Goal: Information Seeking & Learning: Learn about a topic

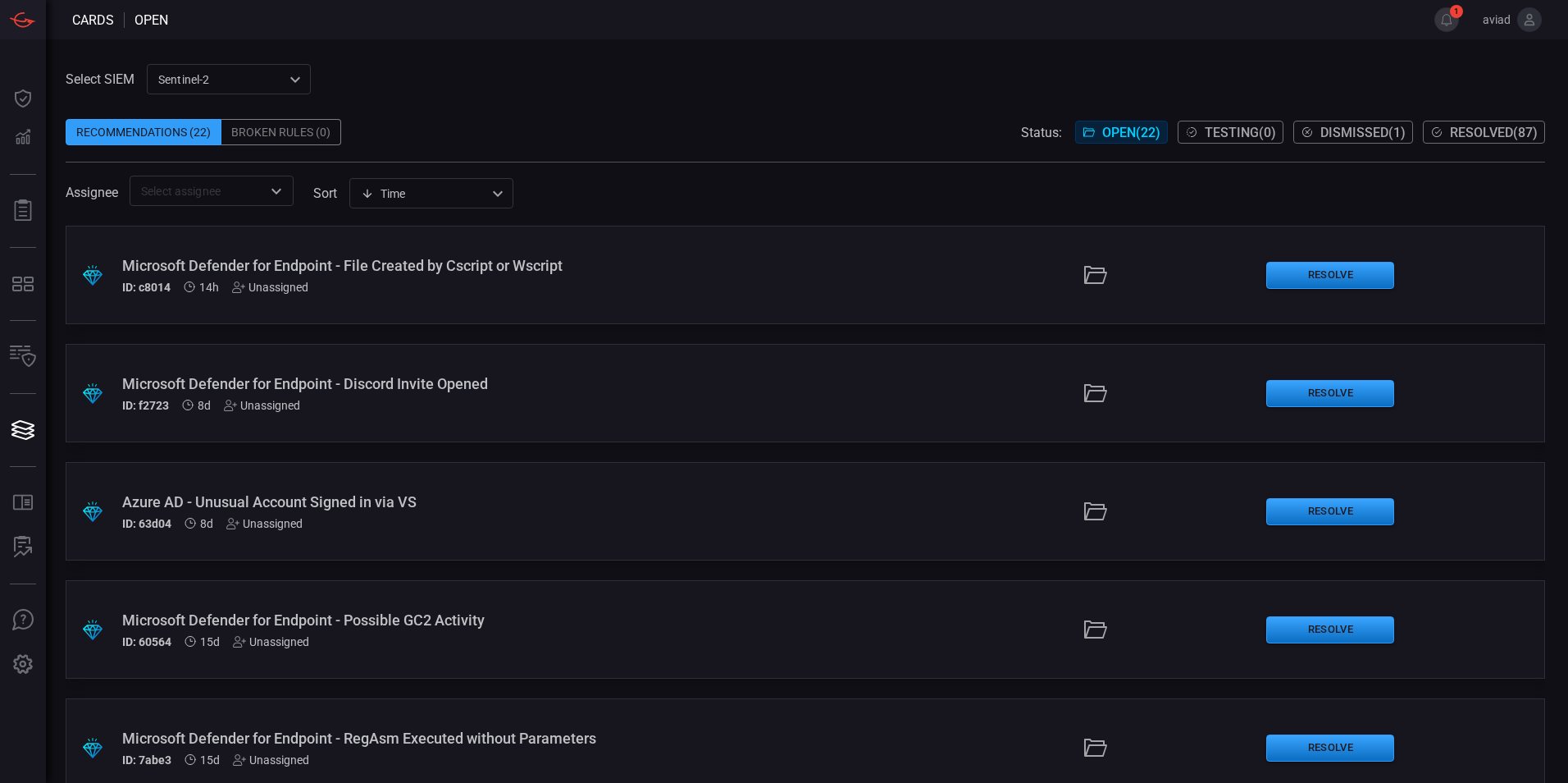
click at [1432, 21] on span at bounding box center [1424, 19] width 19 height 40
click at [1444, 23] on button "1" at bounding box center [1447, 19] width 25 height 25
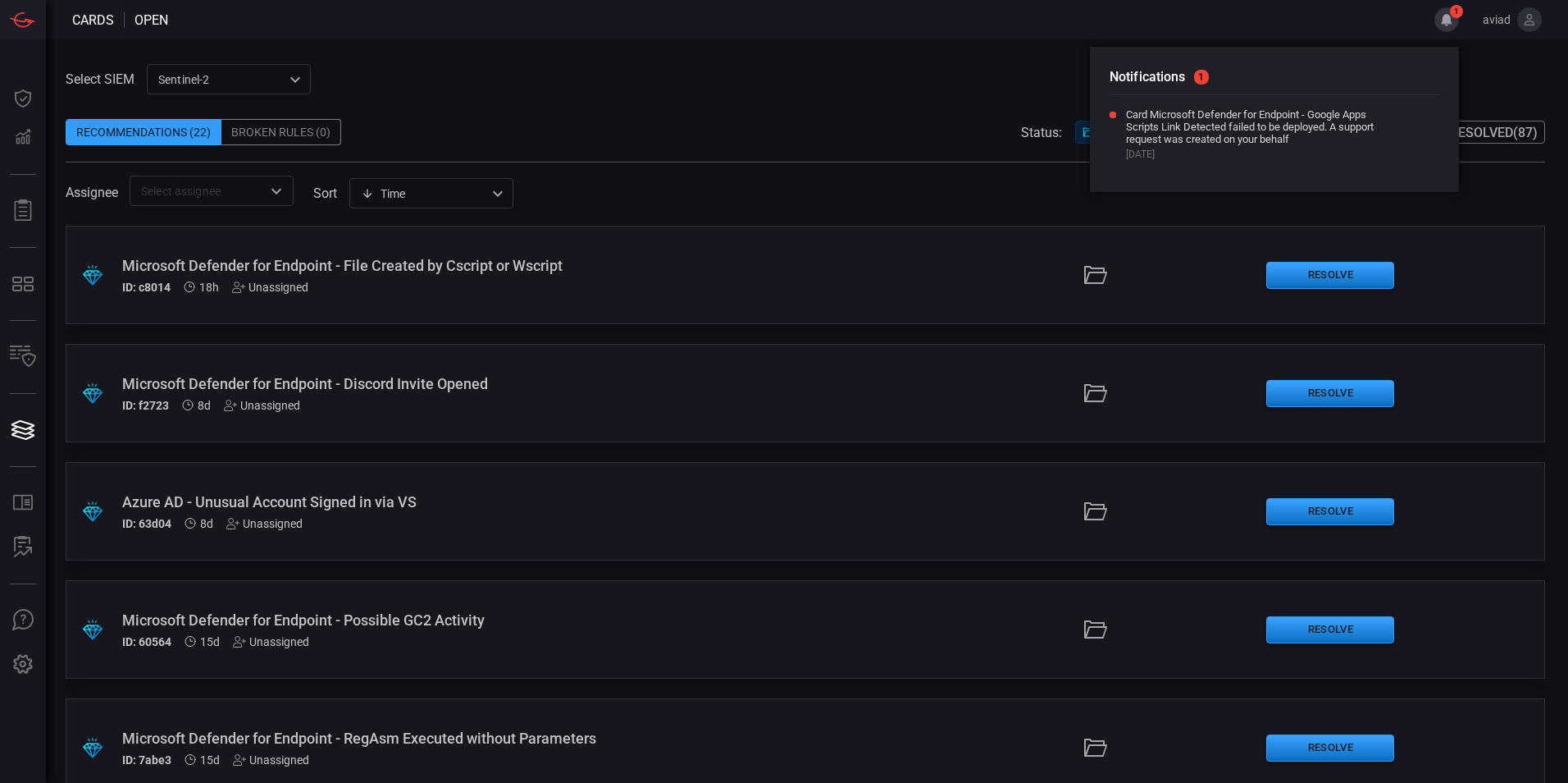
click at [112, 179] on div "Assignee ​" at bounding box center [180, 190] width 228 height 30
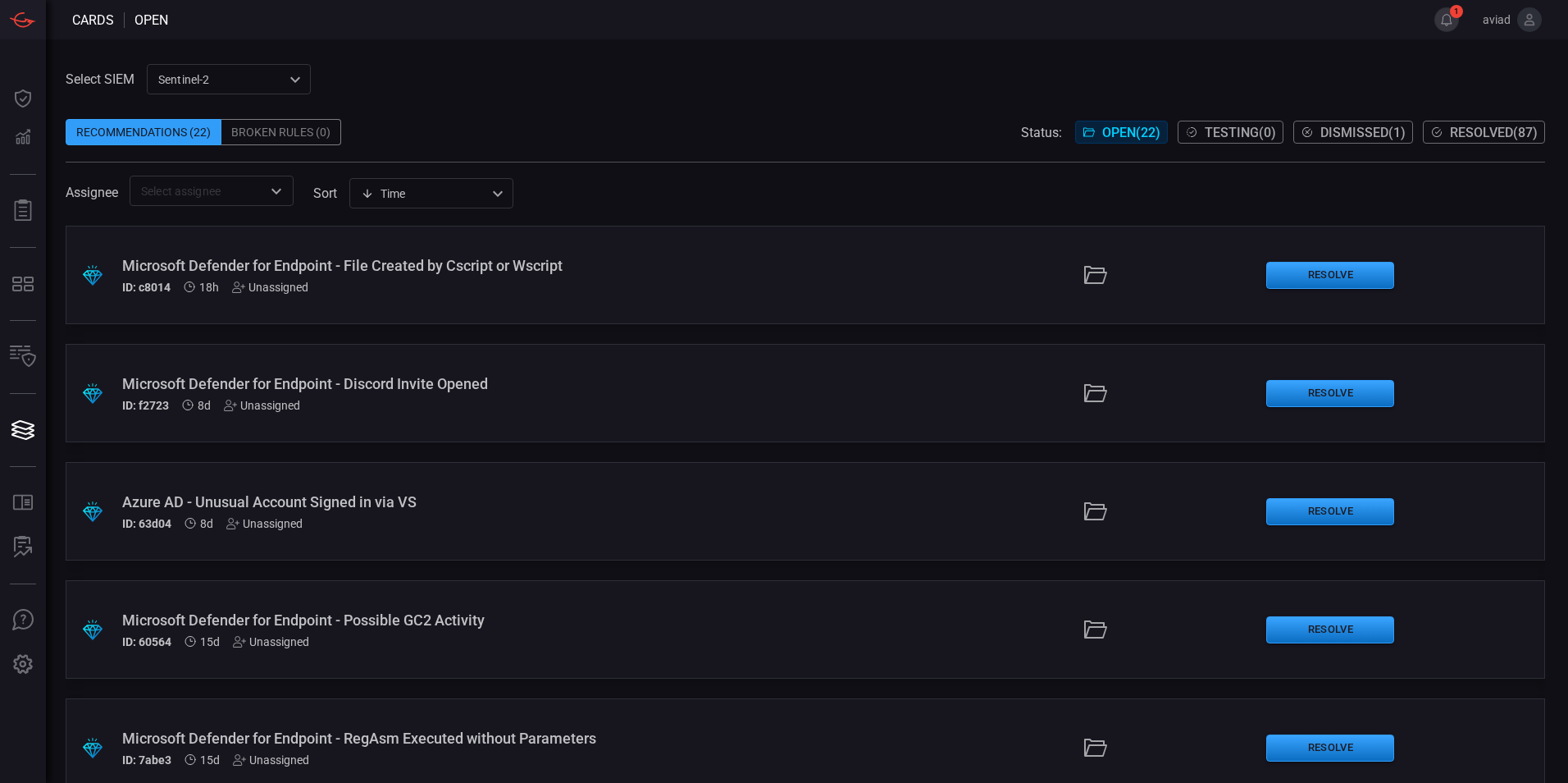
click at [1449, 24] on button "1" at bounding box center [1447, 19] width 25 height 25
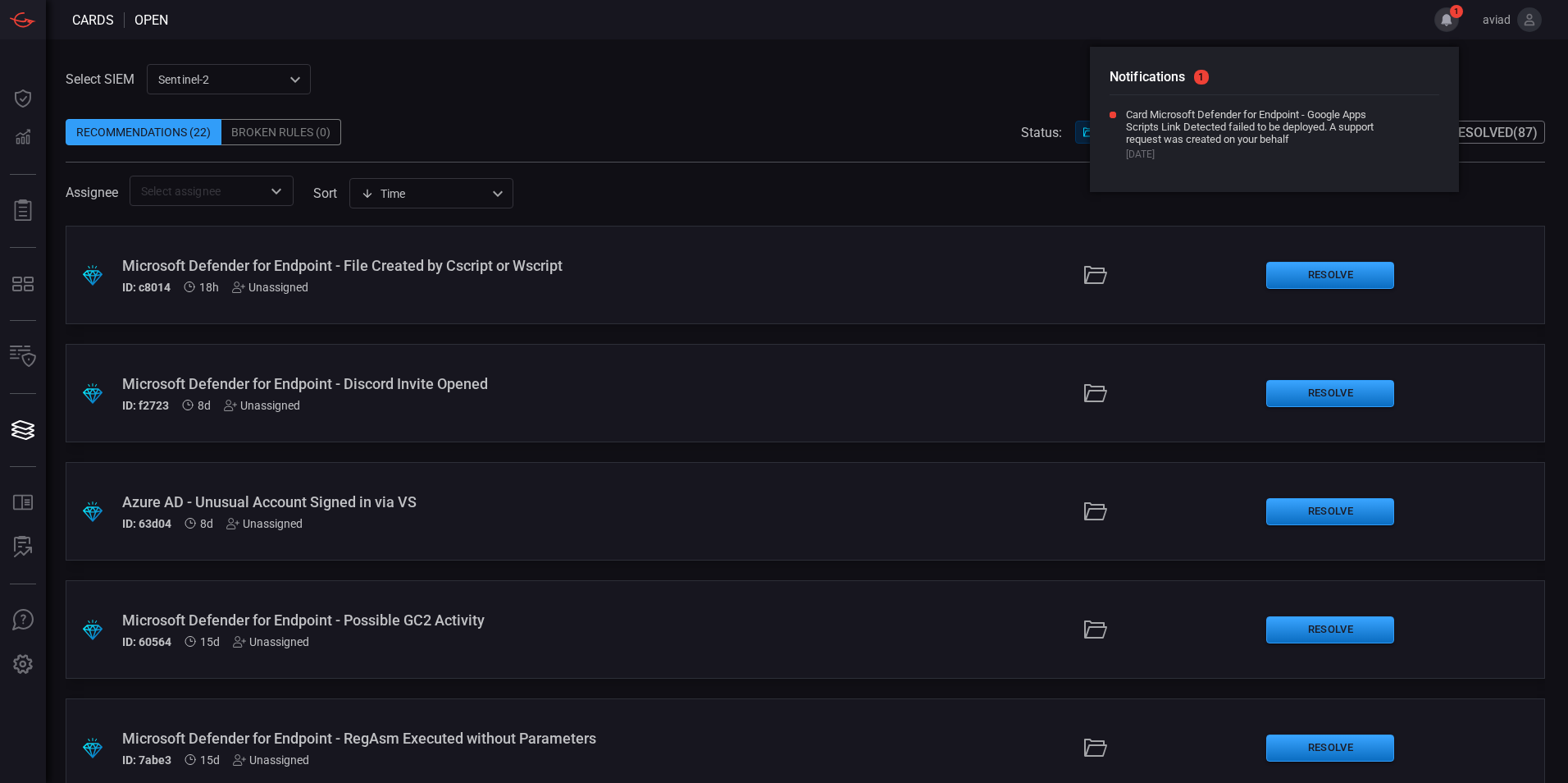
click at [818, 147] on span at bounding box center [806, 153] width 1479 height 17
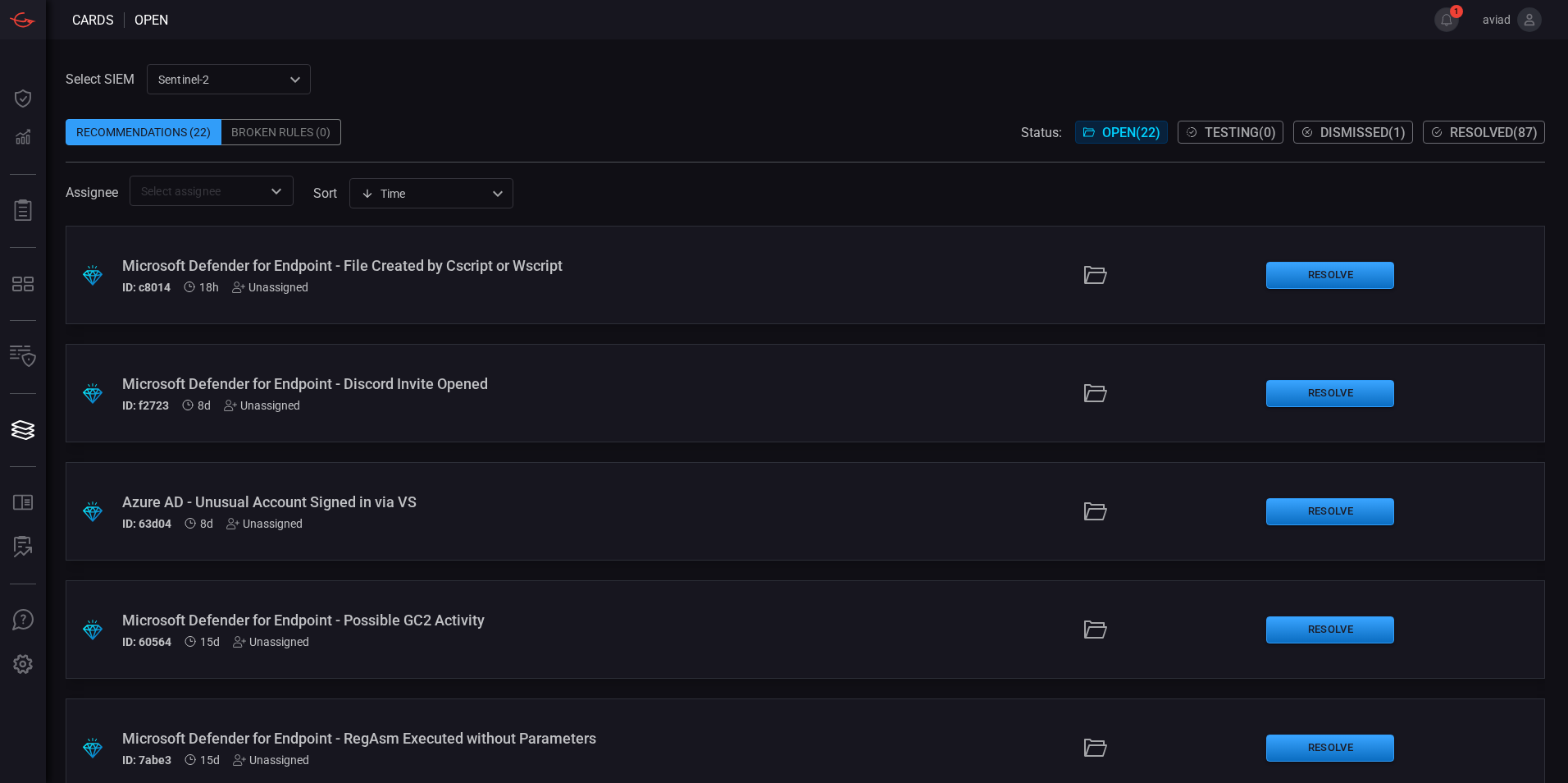
click at [1484, 125] on span "Resolved ( 87 )" at bounding box center [1494, 133] width 88 height 16
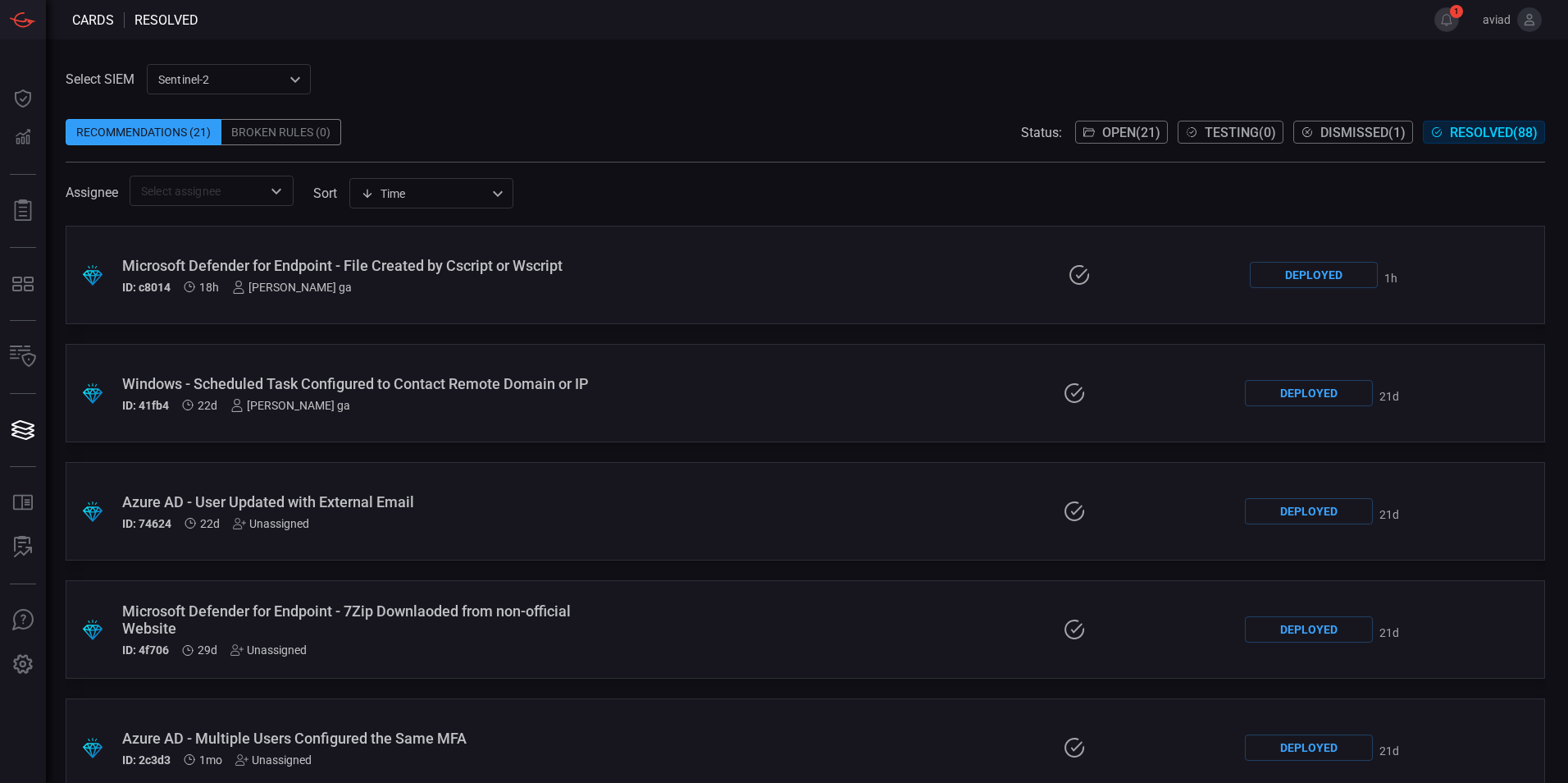
click at [411, 297] on div ".suggested_cards_icon{fill:url(#suggested_cards_icon);} Microsoft Defender for …" at bounding box center [806, 275] width 1479 height 99
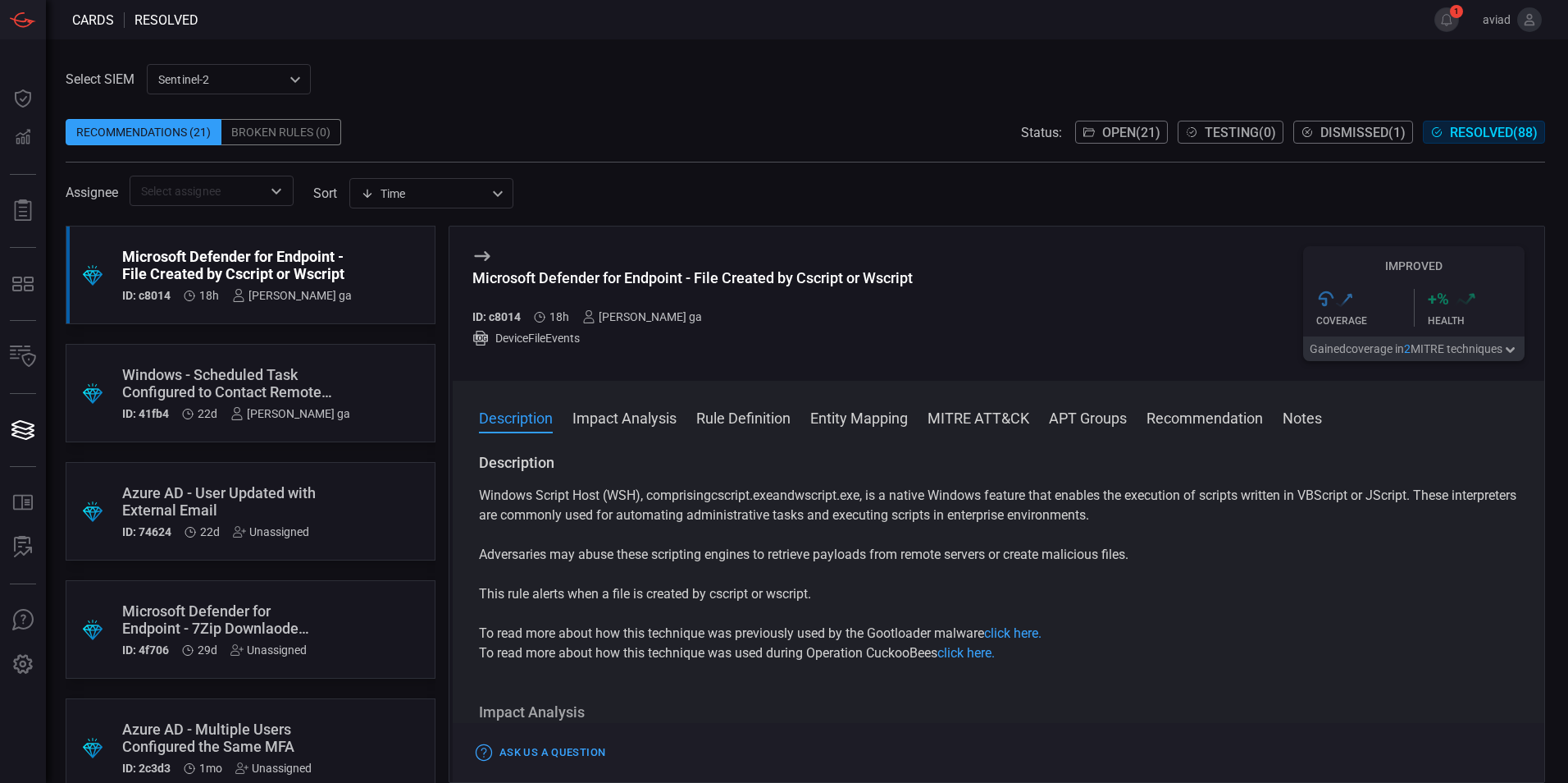
click at [850, 596] on p "This rule alerts when a file is created by cscript or wscript." at bounding box center [998, 594] width 1039 height 19
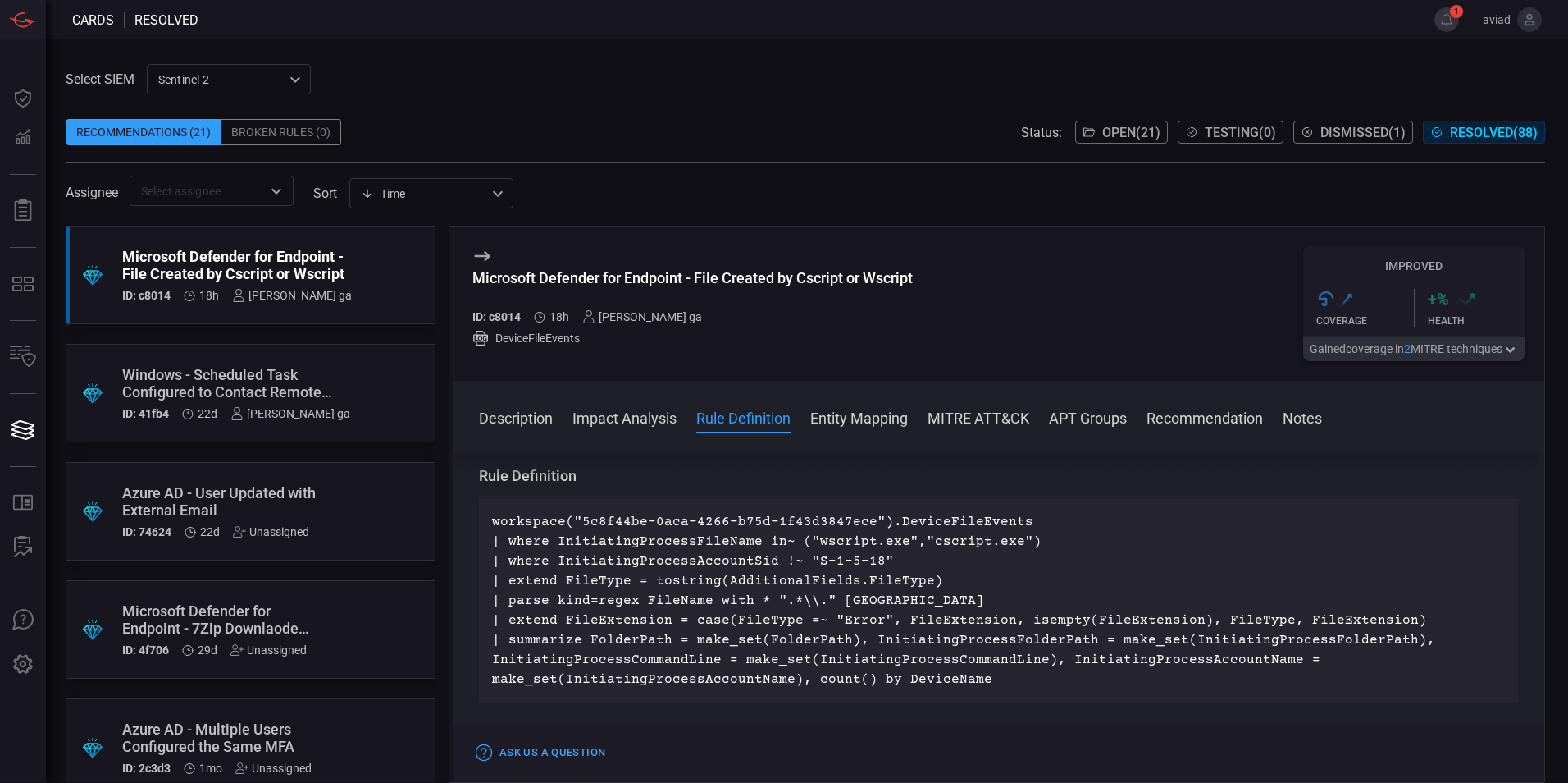
scroll to position [492, 0]
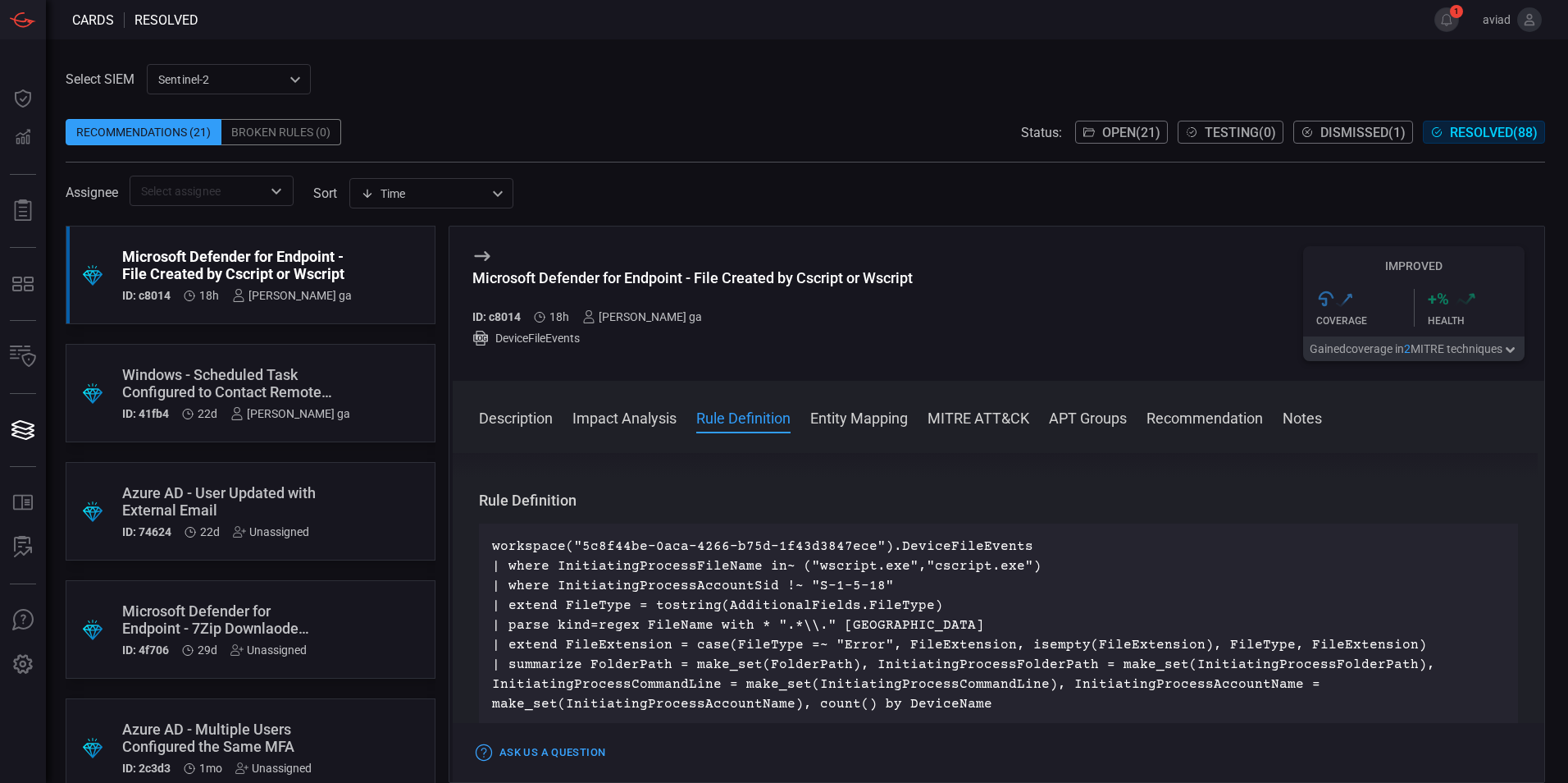
click at [548, 541] on p "workspace("5c8f44be-0aca-4266-b75d-1f43d3847ece").DeviceFileEvents | where Init…" at bounding box center [998, 624] width 1012 height 177
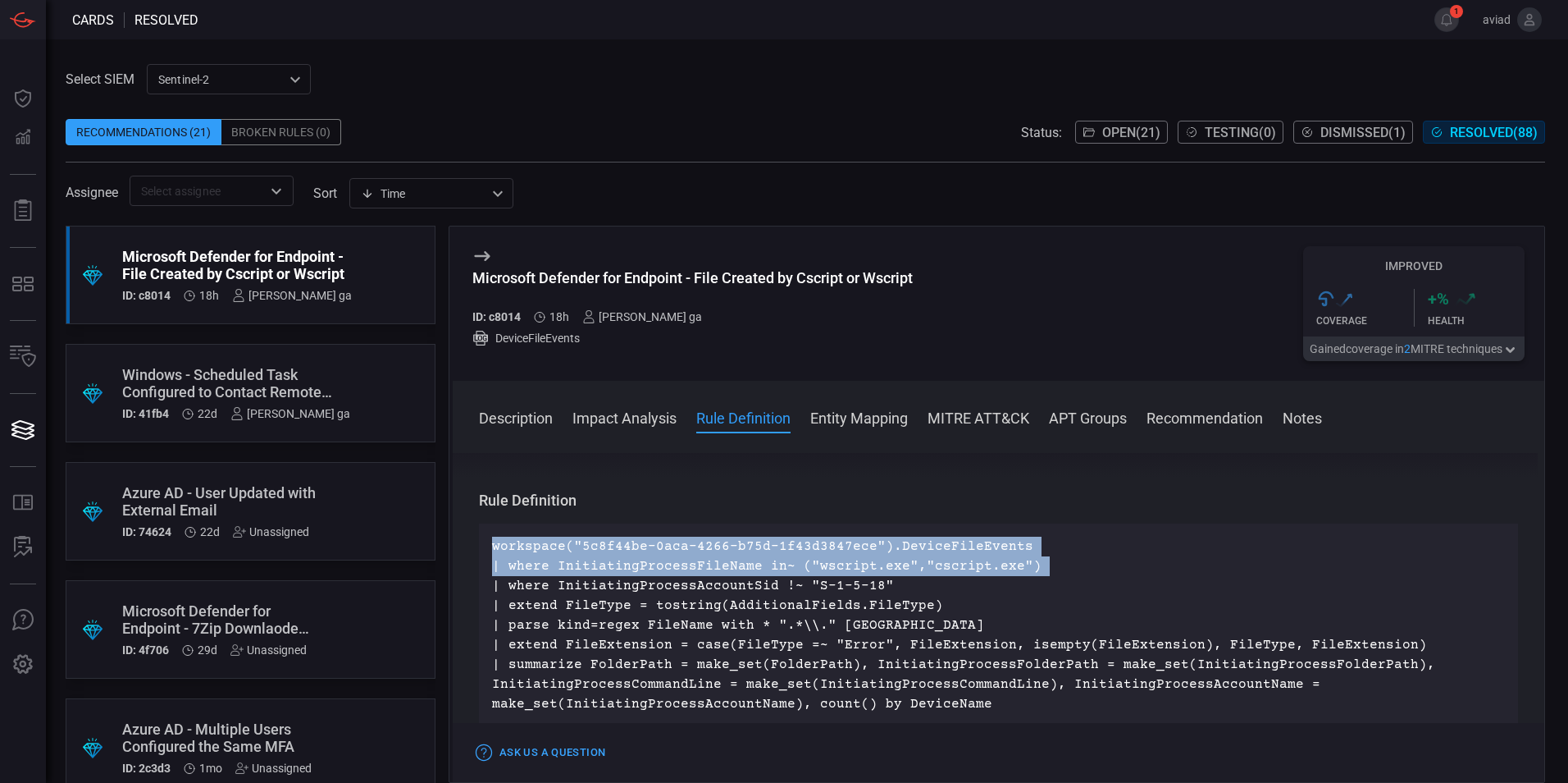
scroll to position [574, 0]
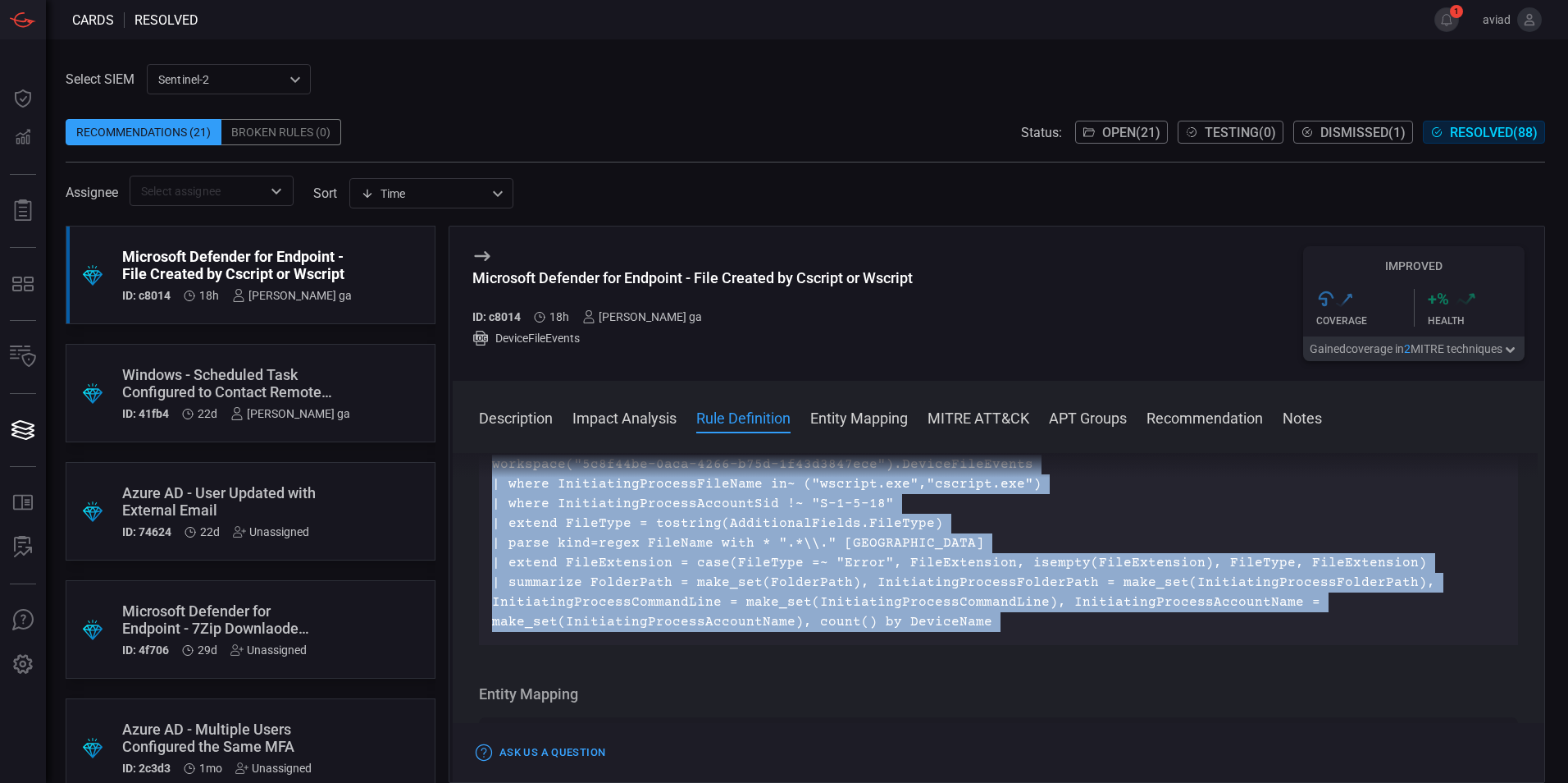
drag, startPoint x: 548, startPoint y: 541, endPoint x: 981, endPoint y: 604, distance: 437.6
click at [981, 604] on p "workspace("5c8f44be-0aca-4266-b75d-1f43d3847ece").DeviceFileEvents | where Init…" at bounding box center [998, 543] width 1012 height 177
copy p "workspace("5c8f44be-0aca-4266-b75d-1f43d3847ece").DeviceFileEvents | where Init…"
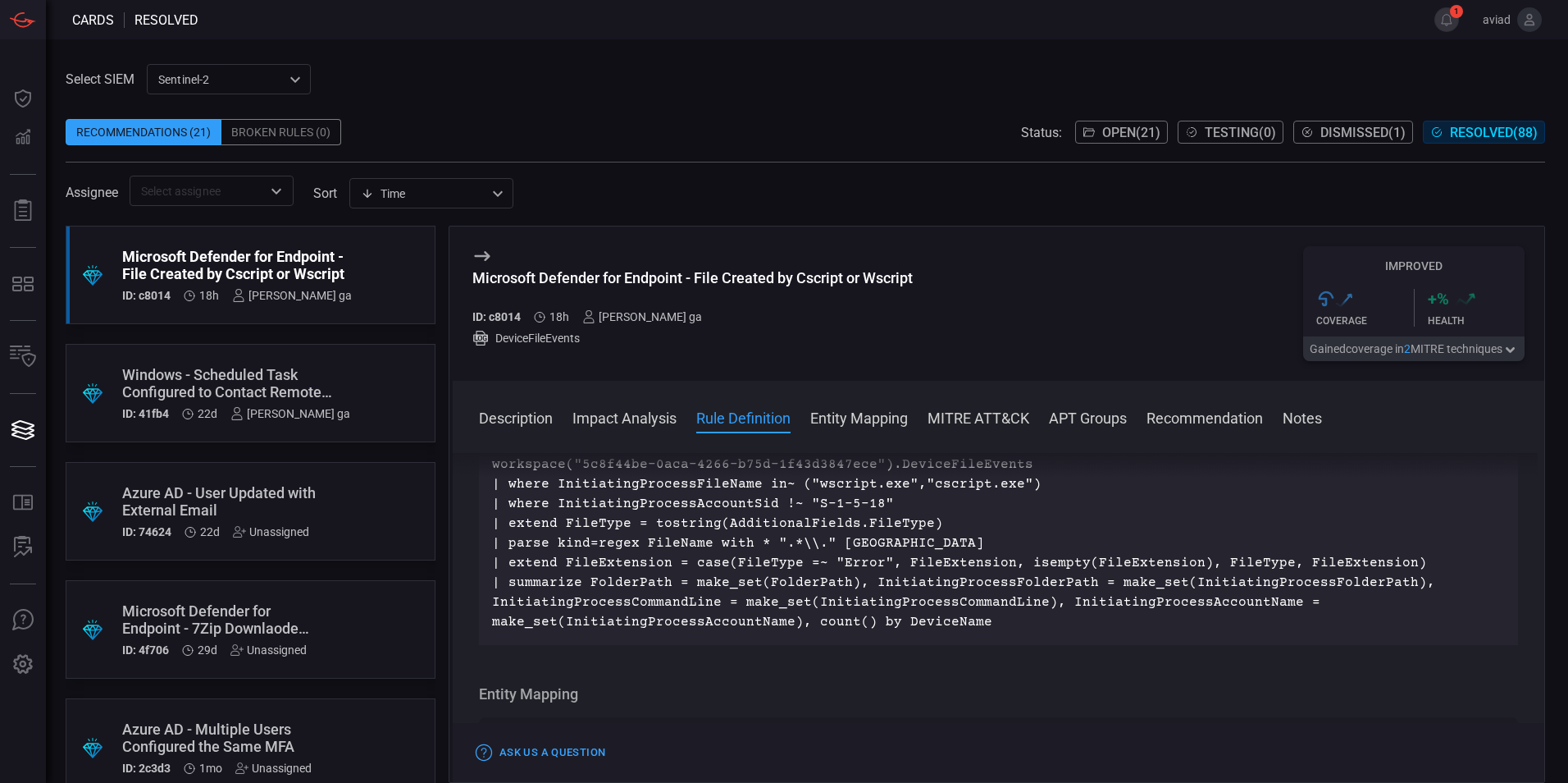
click at [861, 689] on h3 "Entity Mapping" at bounding box center [998, 694] width 1039 height 19
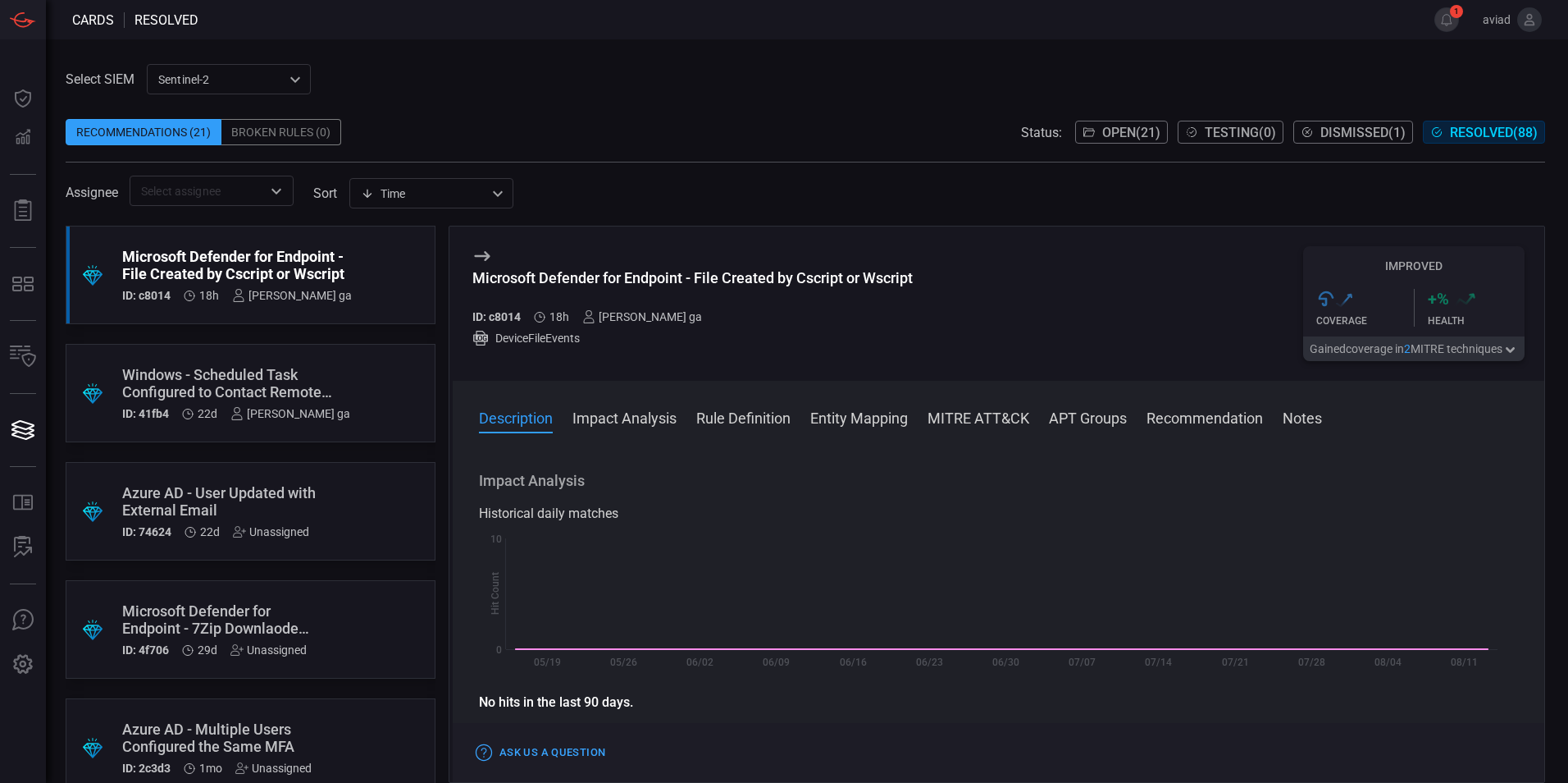
scroll to position [0, 0]
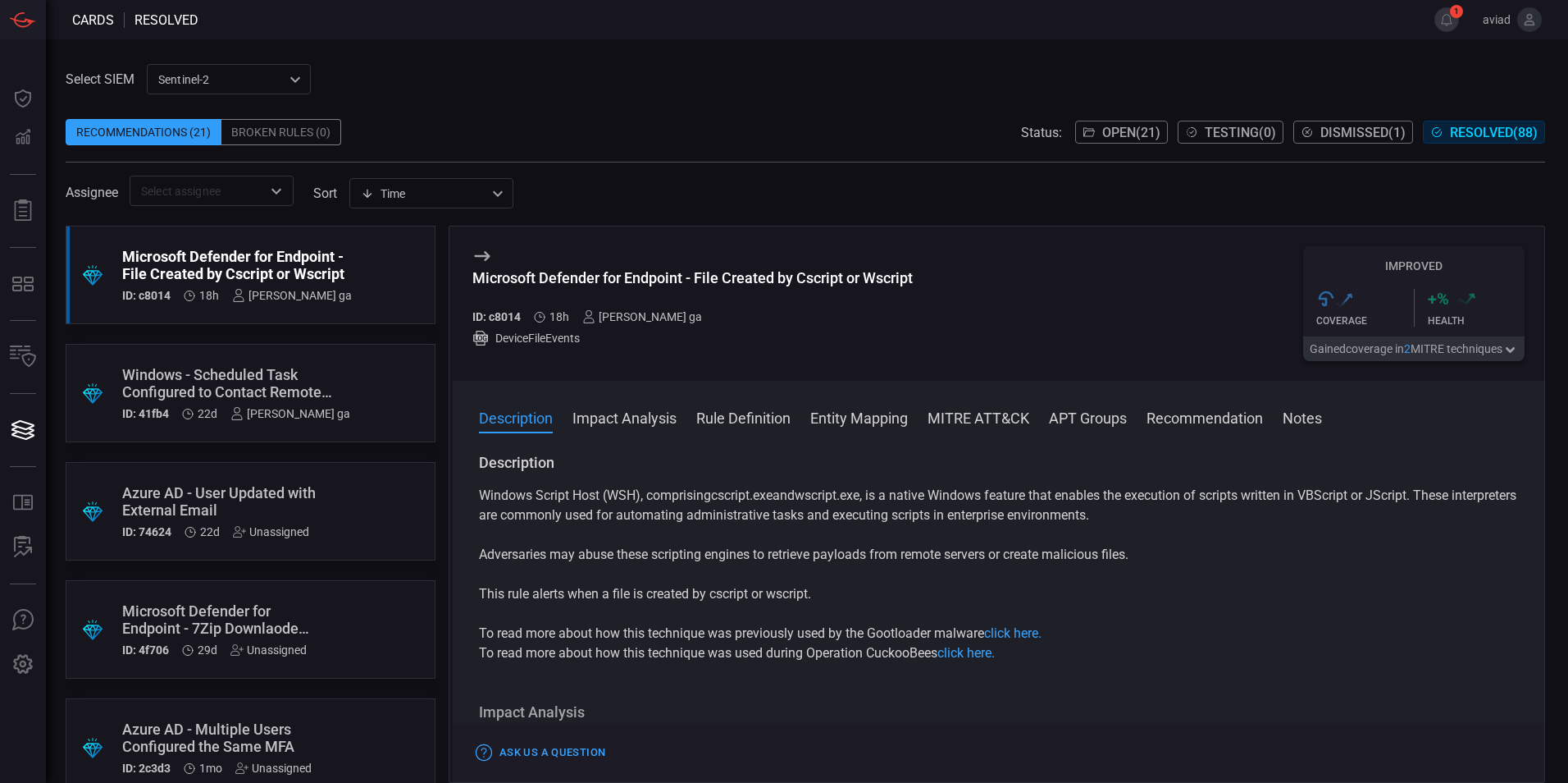
click at [867, 386] on div "Description Impact Analysis Rule Definition Entity Mapping MITRE ATT&CK APT Gro…" at bounding box center [998, 580] width 1092 height 401
click at [1327, 491] on p "Windows Script Host (WSH), comprising cscript.exe and wscript.exe , is a native…" at bounding box center [998, 505] width 1039 height 40
copy p "VBScript"
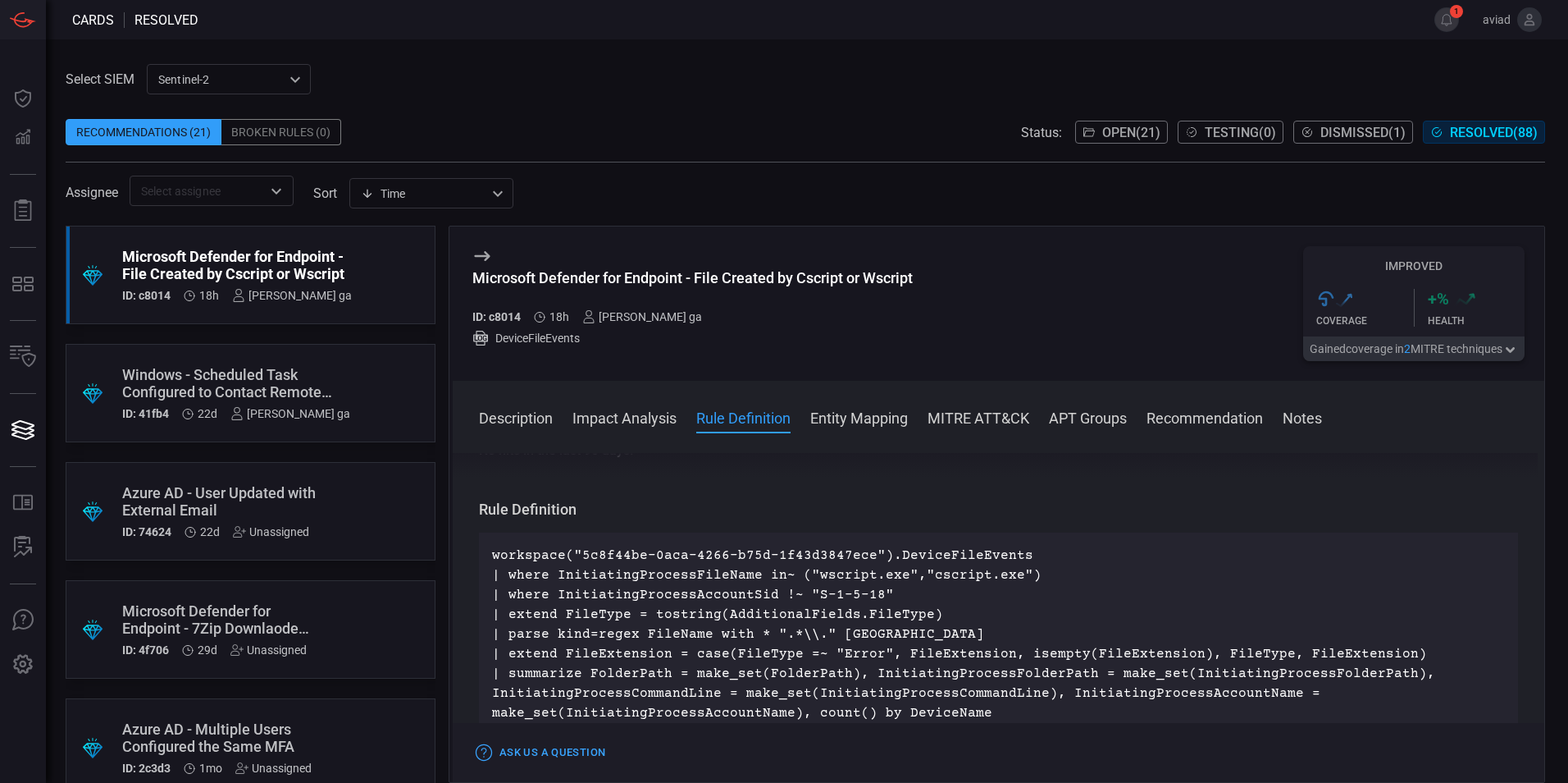
scroll to position [492, 0]
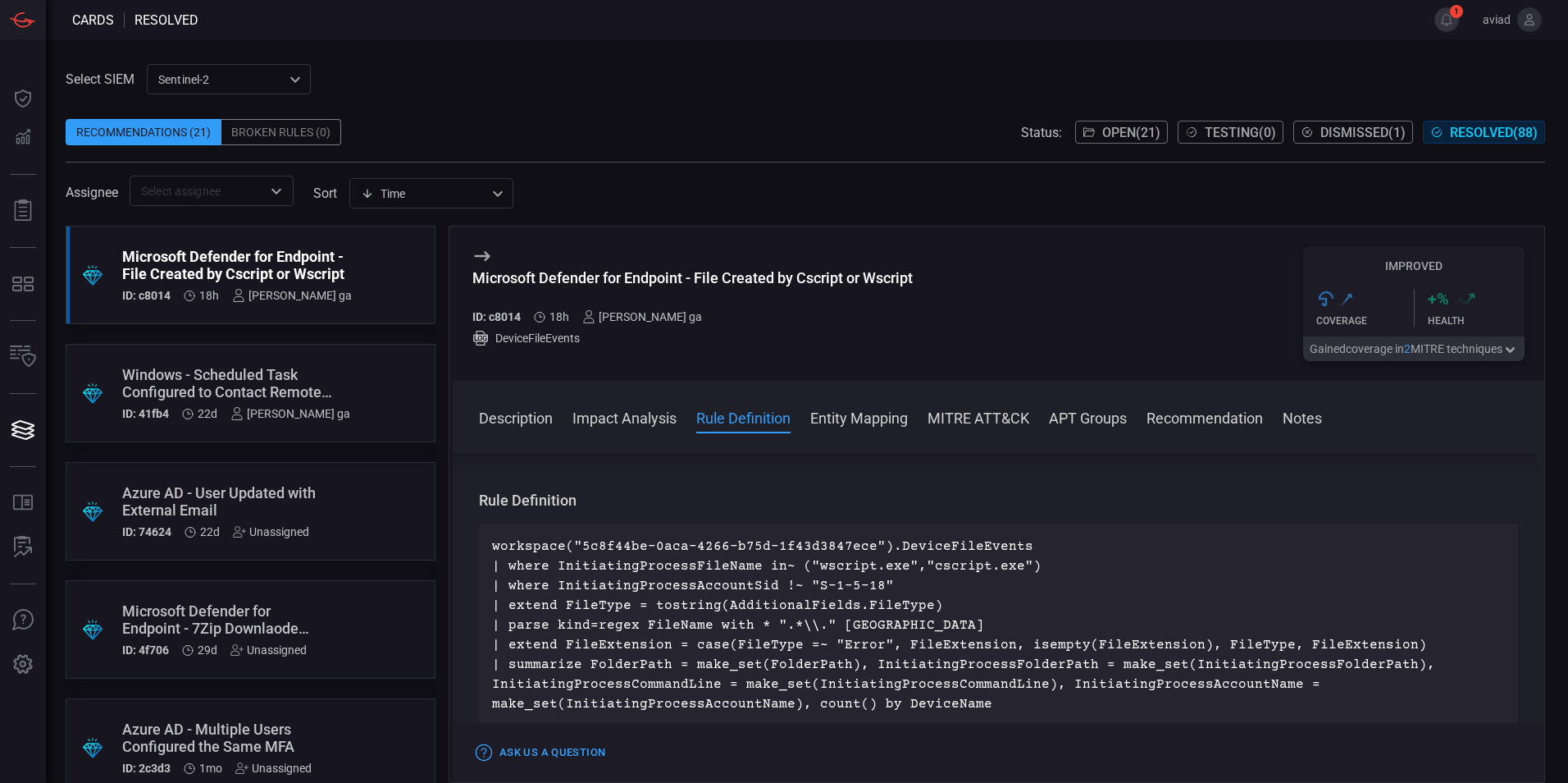
click at [844, 563] on p "workspace("5c8f44be-0aca-4266-b75d-1f43d3847ece").DeviceFileEvents | where Init…" at bounding box center [998, 624] width 1012 height 177
copy p "wscript"
click at [1023, 527] on div "workspace("5c8f44be-0aca-4266-b75d-1f43d3847ece").DeviceFileEvents | where Init…" at bounding box center [998, 624] width 1039 height 203
click at [1456, 17] on span "1" at bounding box center [1456, 11] width 13 height 13
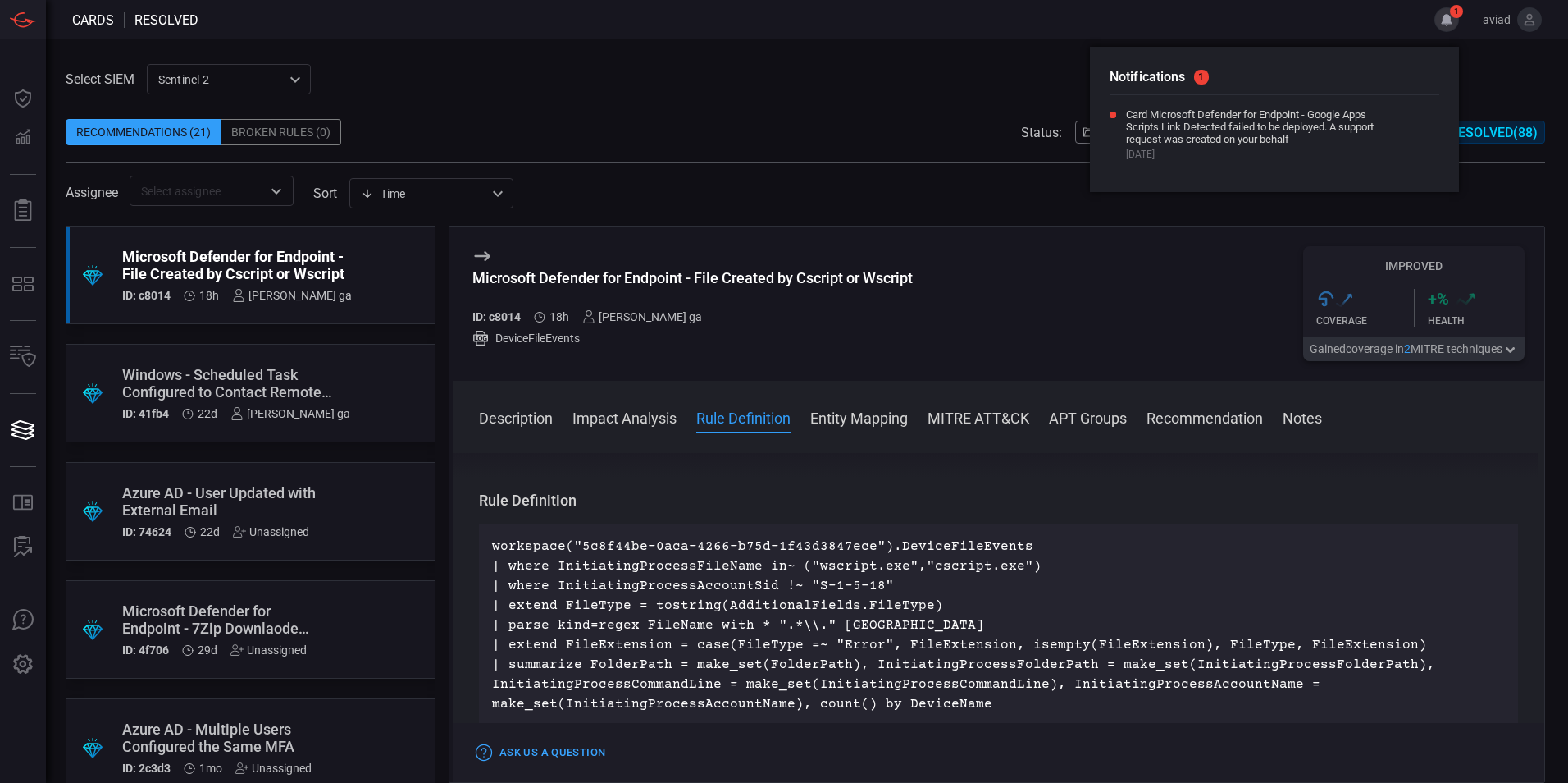
click at [1187, 68] on h2 "Notifications 1" at bounding box center [1274, 80] width 329 height 29
drag, startPoint x: 1187, startPoint y: 68, endPoint x: 1161, endPoint y: 71, distance: 26.2
click at [1161, 71] on h2 "Notifications 1" at bounding box center [1274, 80] width 329 height 29
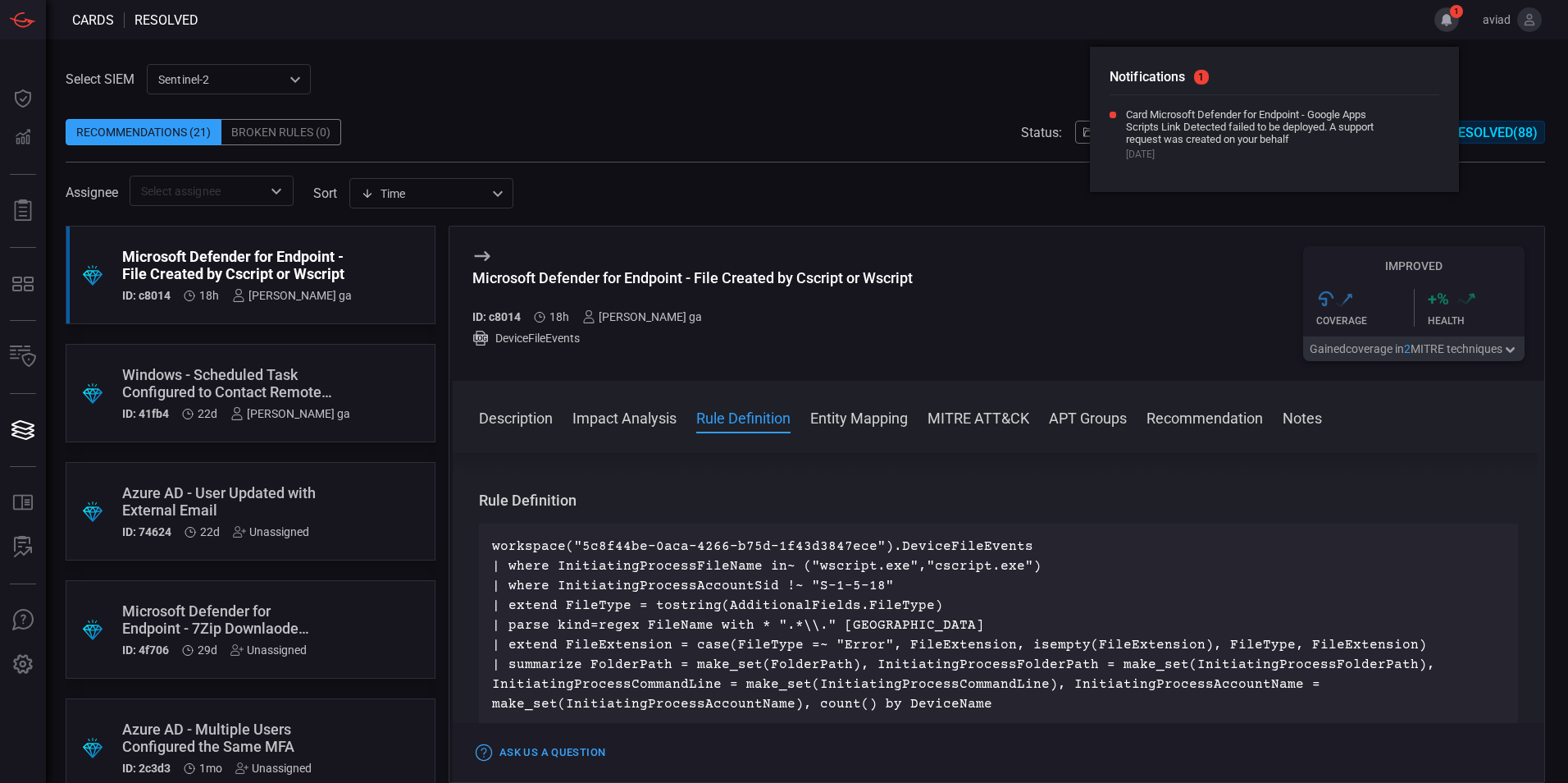
drag, startPoint x: 1108, startPoint y: 70, endPoint x: 1242, endPoint y: 173, distance: 169.0
click at [1242, 173] on div "Notifications 1 Card Microsoft Defender for Endpoint - Google Apps Scripts Link…" at bounding box center [1274, 119] width 369 height 145
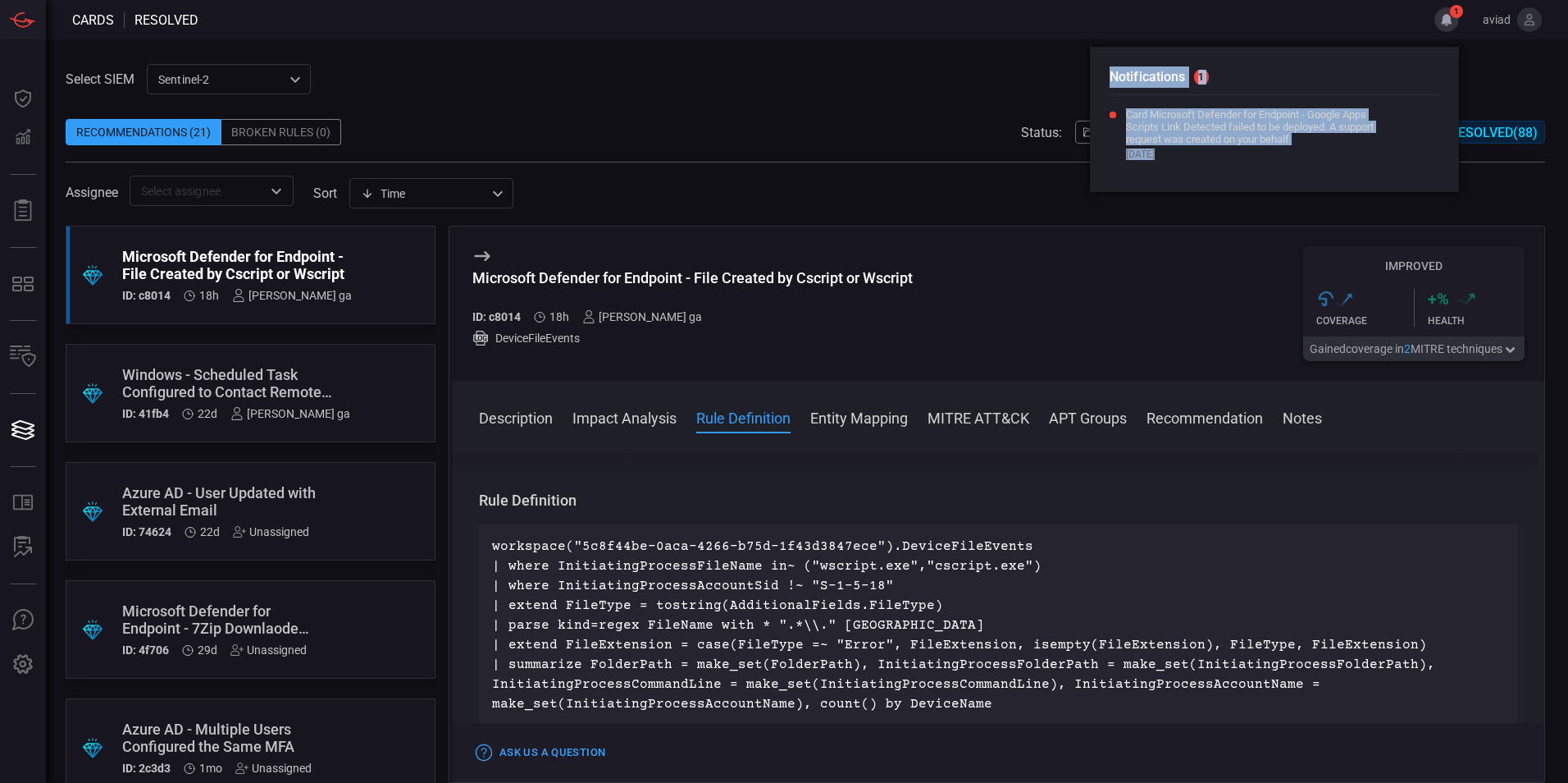
drag, startPoint x: 1242, startPoint y: 173, endPoint x: 1110, endPoint y: 70, distance: 167.4
click at [1110, 70] on div "Notifications 1 Card Microsoft Defender for Endpoint - Google Apps Scripts Link…" at bounding box center [1274, 119] width 369 height 145
click at [1110, 70] on h2 "Notifications 1" at bounding box center [1274, 80] width 329 height 29
drag, startPoint x: 1110, startPoint y: 70, endPoint x: 1248, endPoint y: 152, distance: 160.5
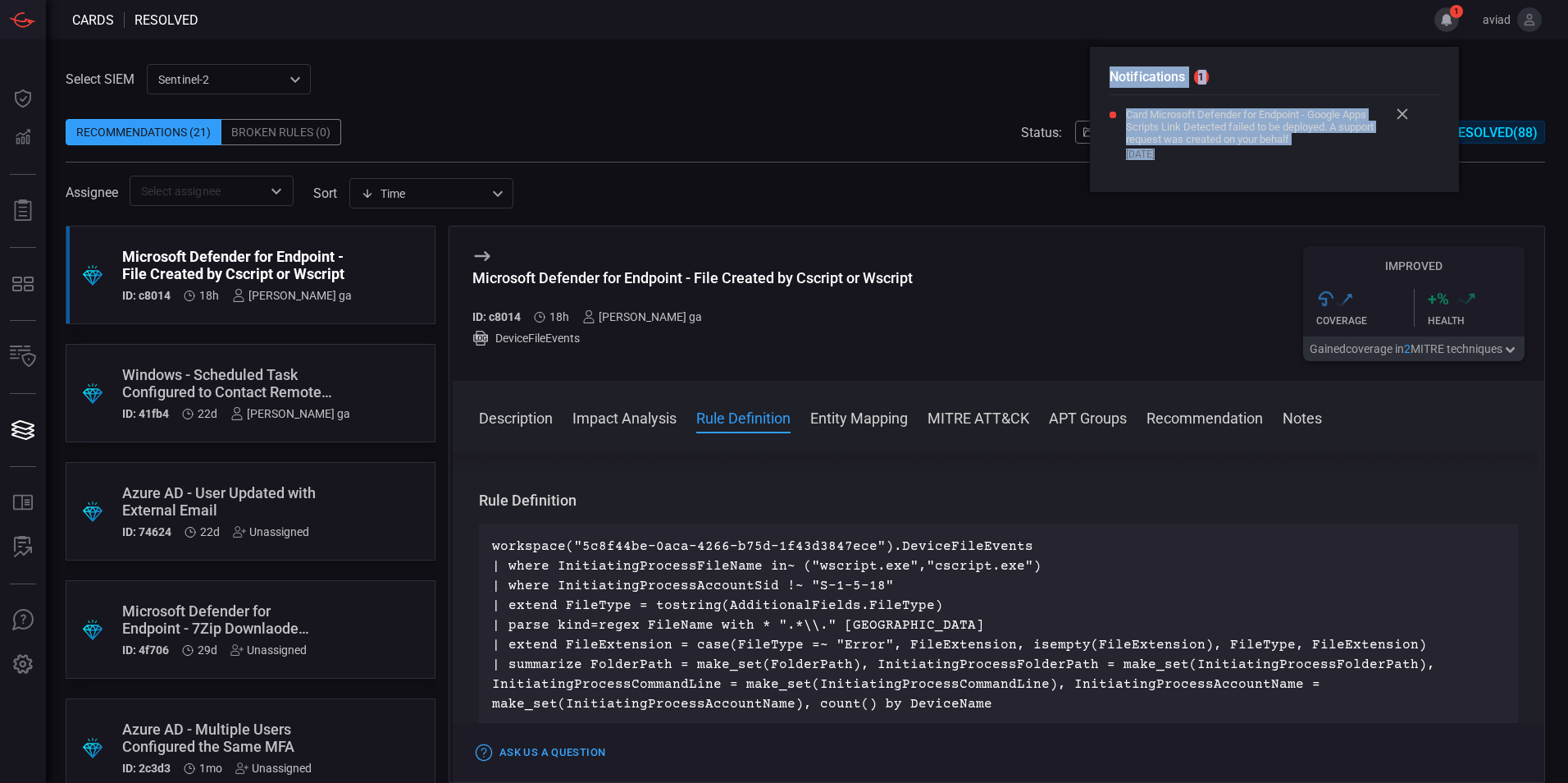
click at [1248, 152] on div "Notifications 1 Card Microsoft Defender for Endpoint - Google Apps Scripts Link…" at bounding box center [1274, 119] width 369 height 145
click at [1248, 159] on span "[DATE]" at bounding box center [1257, 154] width 262 height 11
drag, startPoint x: 1248, startPoint y: 159, endPoint x: 1104, endPoint y: 48, distance: 181.8
click at [1104, 48] on div "Notifications 1 Card Microsoft Defender for Endpoint - Google Apps Scripts Link…" at bounding box center [1274, 119] width 369 height 145
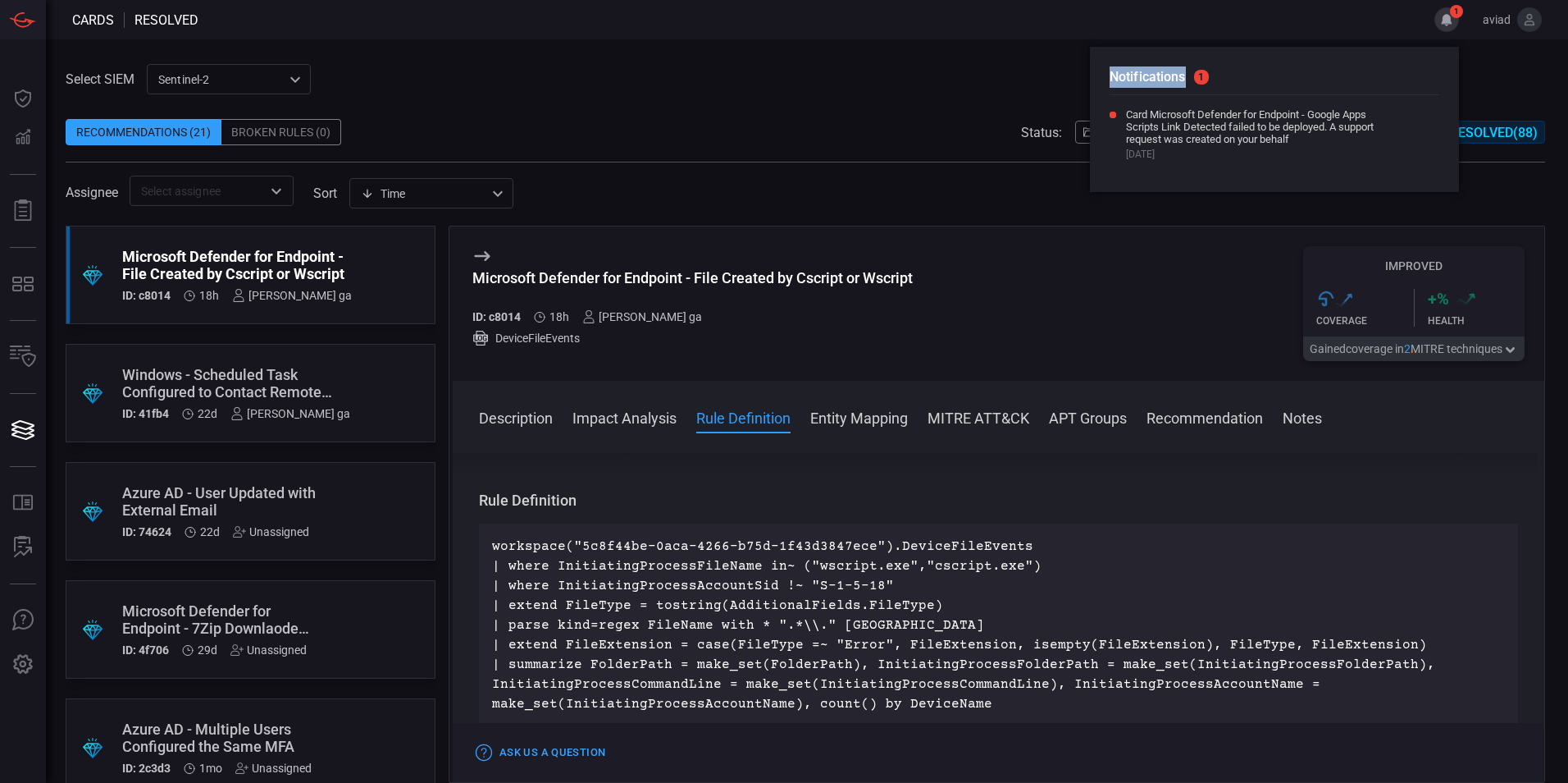
click at [1104, 48] on div "Notifications 1 Card Microsoft Defender for Endpoint - Google Apps Scripts Link…" at bounding box center [1274, 119] width 369 height 145
drag, startPoint x: 1104, startPoint y: 48, endPoint x: 1233, endPoint y: 147, distance: 162.6
click at [1233, 147] on div "Notifications 1 Card Microsoft Defender for Endpoint - Google Apps Scripts Link…" at bounding box center [1274, 119] width 369 height 145
click at [1233, 147] on div "Card Microsoft Defender for Endpoint - Google Apps Scripts Link Detected failed…" at bounding box center [1257, 134] width 262 height 52
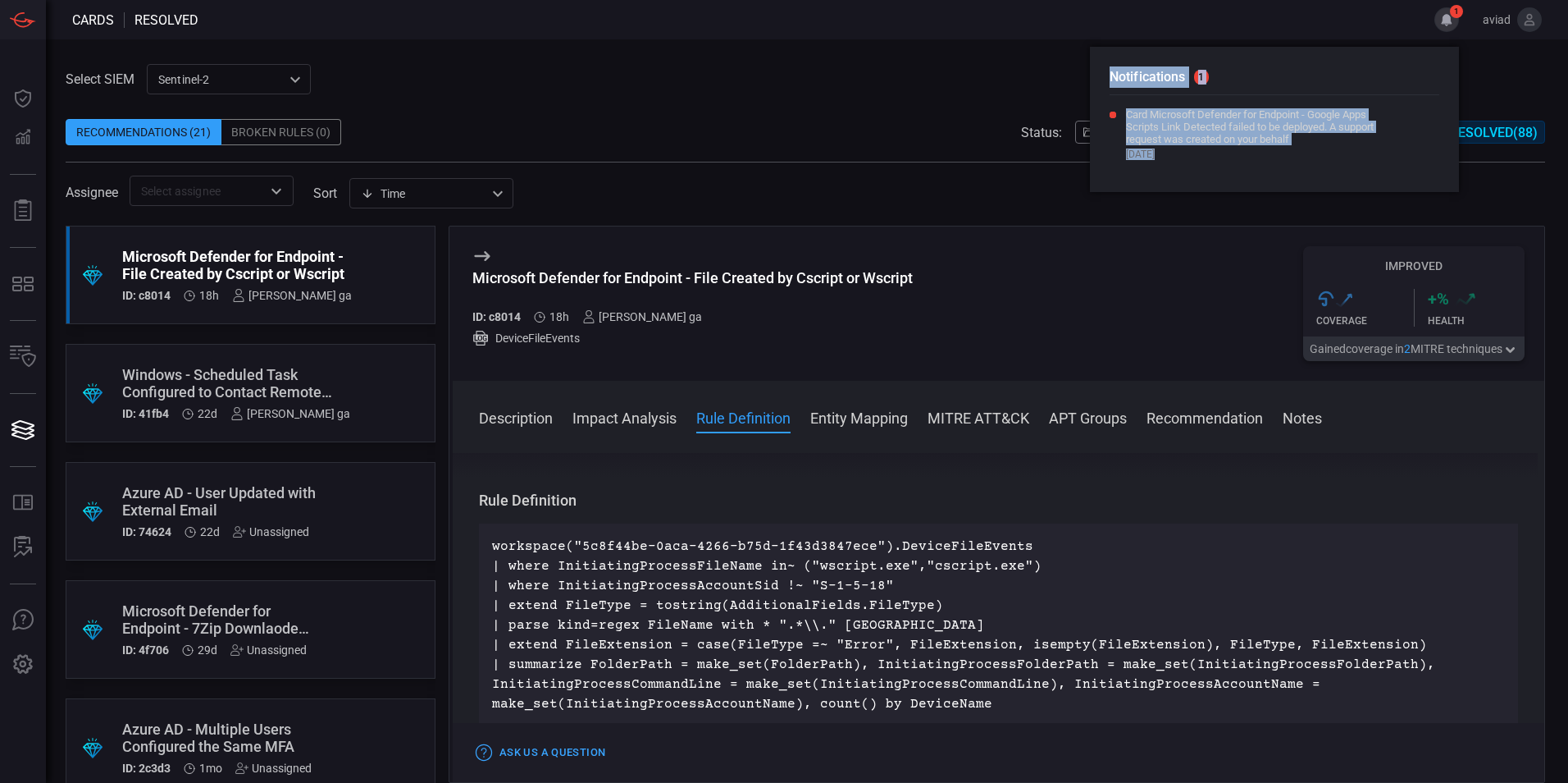
drag, startPoint x: 1233, startPoint y: 147, endPoint x: 1127, endPoint y: 70, distance: 131.0
click at [1127, 70] on div "Notifications 1 Card Microsoft Defender for Endpoint - Google Apps Scripts Link…" at bounding box center [1274, 119] width 369 height 145
click at [1127, 70] on h2 "Notifications 1" at bounding box center [1274, 80] width 329 height 29
drag, startPoint x: 1127, startPoint y: 70, endPoint x: 1214, endPoint y: 155, distance: 121.6
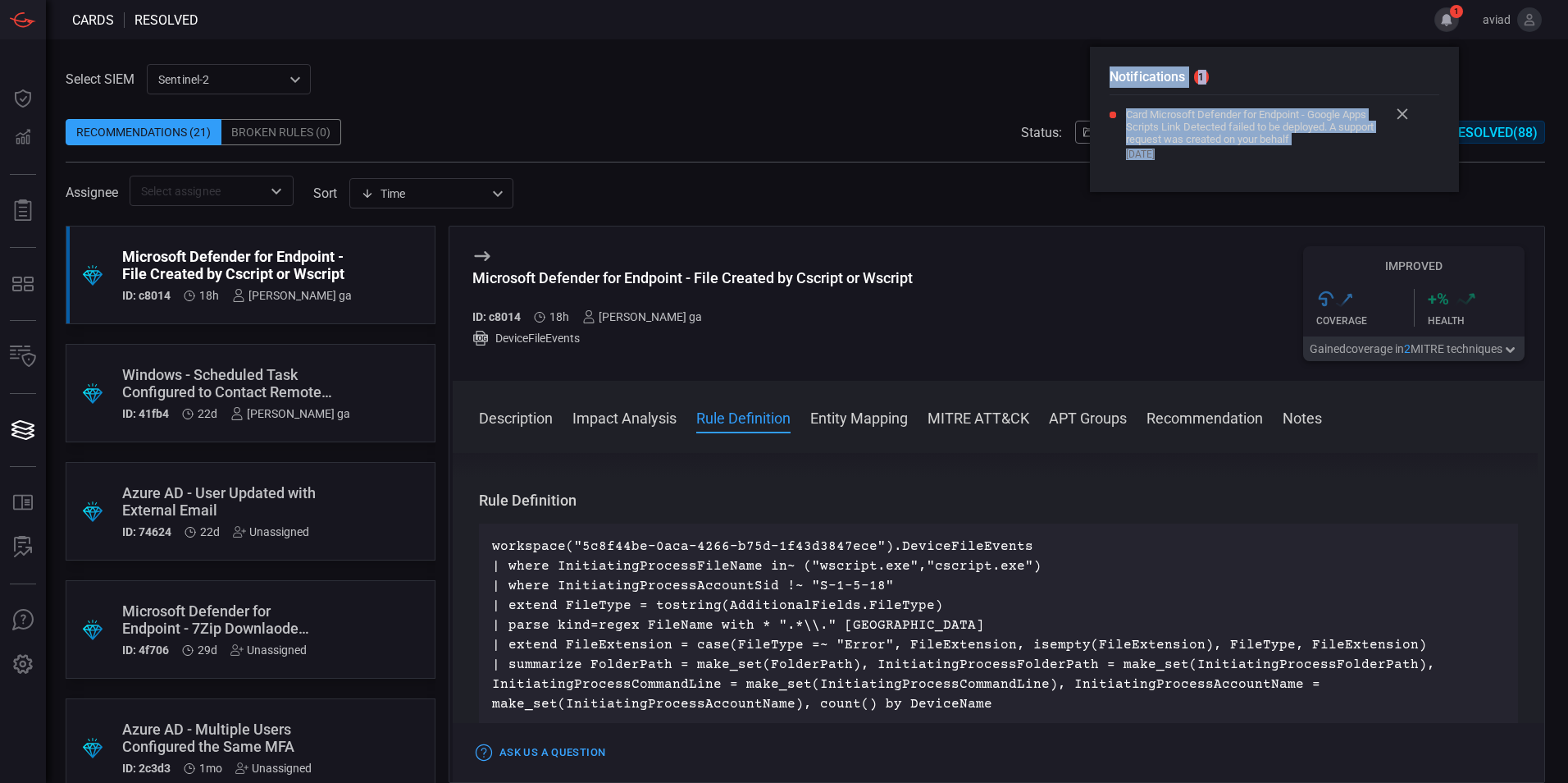
click at [1214, 155] on div "Notifications 1 Card Microsoft Defender for Endpoint - Google Apps Scripts Link…" at bounding box center [1274, 119] width 369 height 145
click at [1214, 155] on span "[DATE]" at bounding box center [1257, 154] width 262 height 11
drag, startPoint x: 1214, startPoint y: 155, endPoint x: 1115, endPoint y: 73, distance: 128.5
click at [1115, 73] on div "Notifications 1 Card Microsoft Defender for Endpoint - Google Apps Scripts Link…" at bounding box center [1274, 119] width 369 height 145
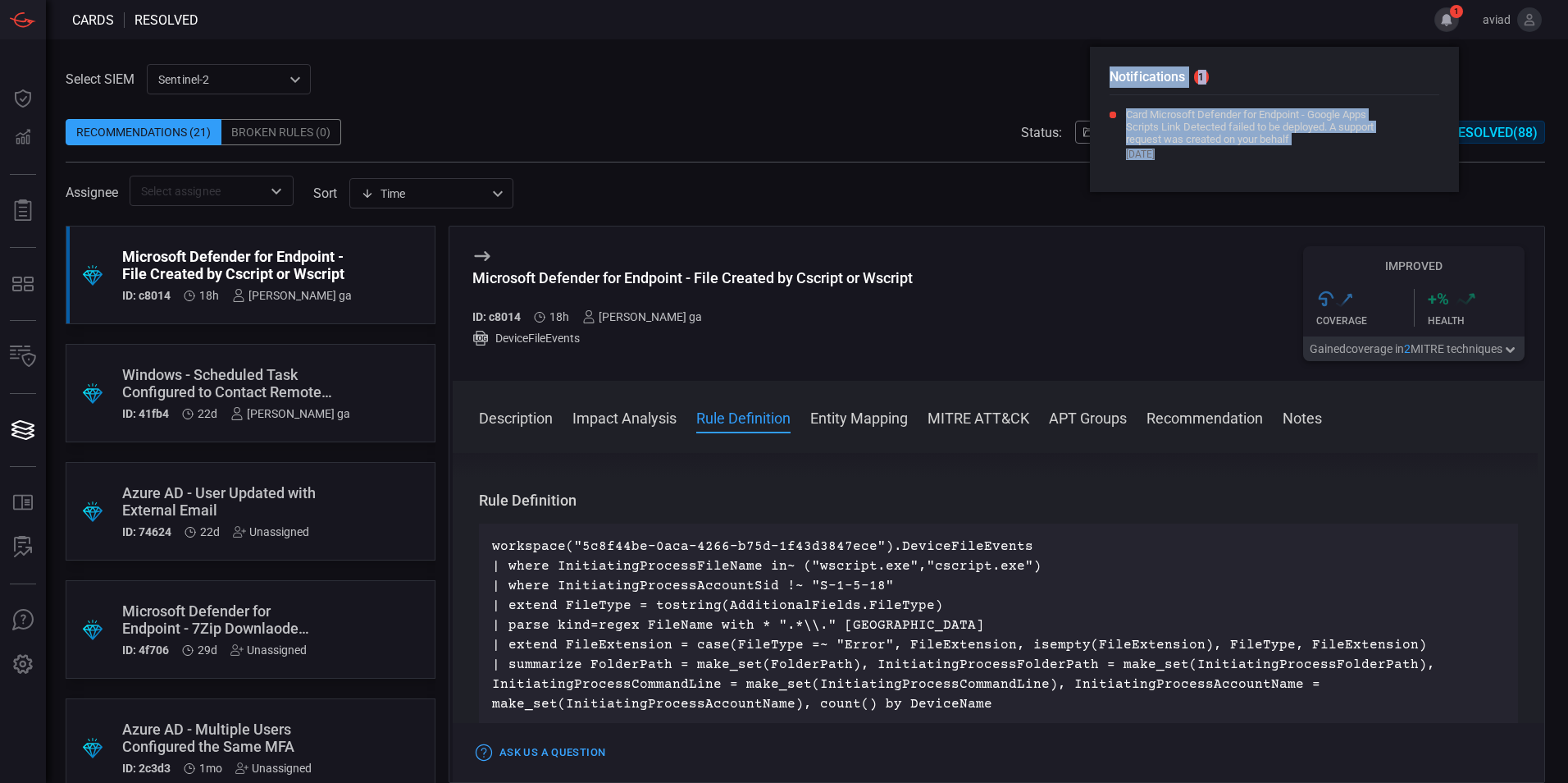
click at [1115, 73] on h2 "Notifications 1" at bounding box center [1274, 80] width 329 height 29
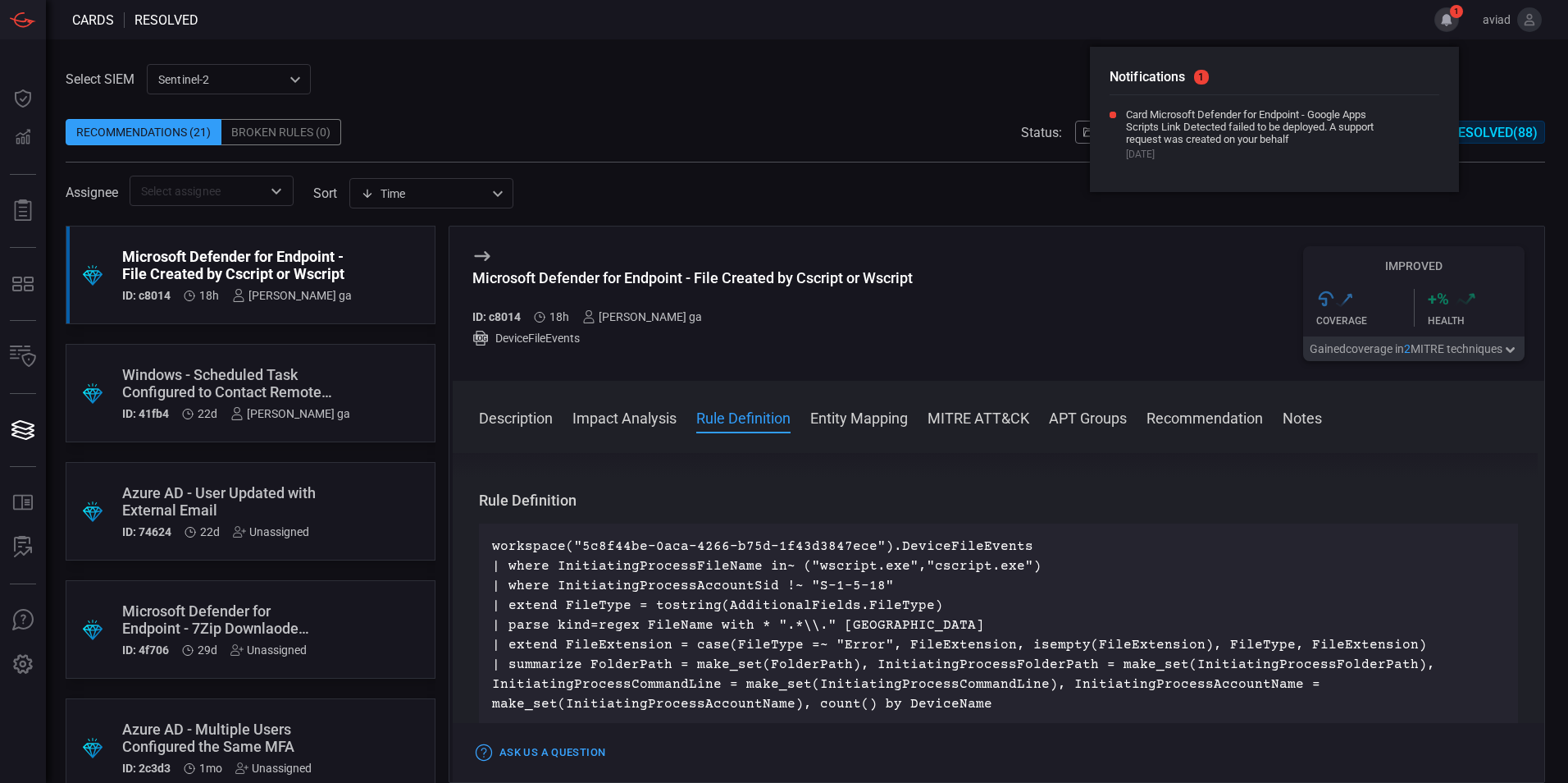
click at [1114, 72] on h2 "Notifications 1" at bounding box center [1274, 80] width 329 height 29
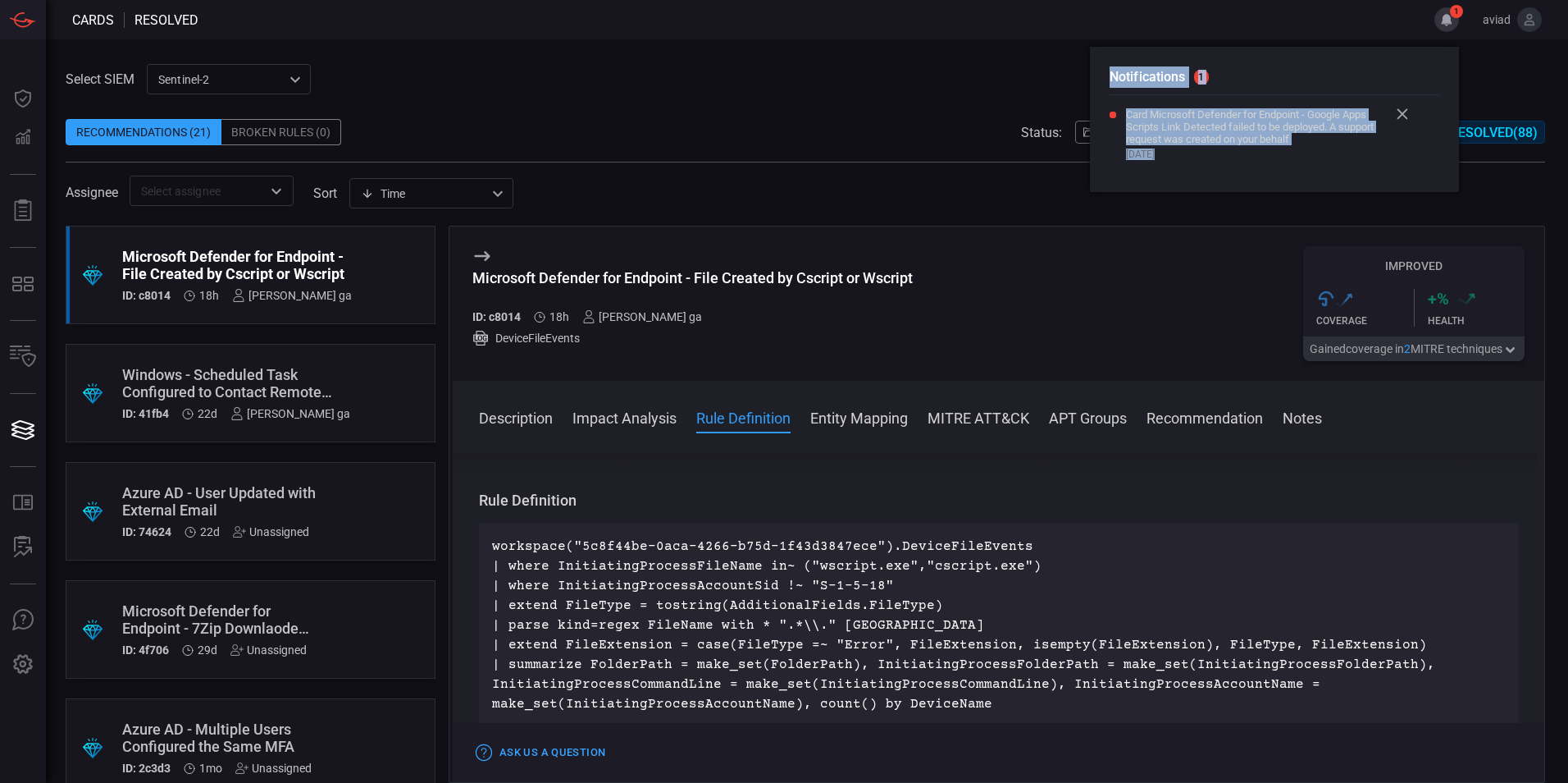
drag, startPoint x: 1114, startPoint y: 72, endPoint x: 1218, endPoint y: 153, distance: 131.8
click at [1218, 153] on div "Notifications 1 Card Microsoft Defender for Endpoint - Google Apps Scripts Link…" at bounding box center [1274, 119] width 369 height 145
click at [1218, 153] on span "[DATE]" at bounding box center [1257, 154] width 262 height 11
drag, startPoint x: 1218, startPoint y: 153, endPoint x: 1141, endPoint y: 70, distance: 113.2
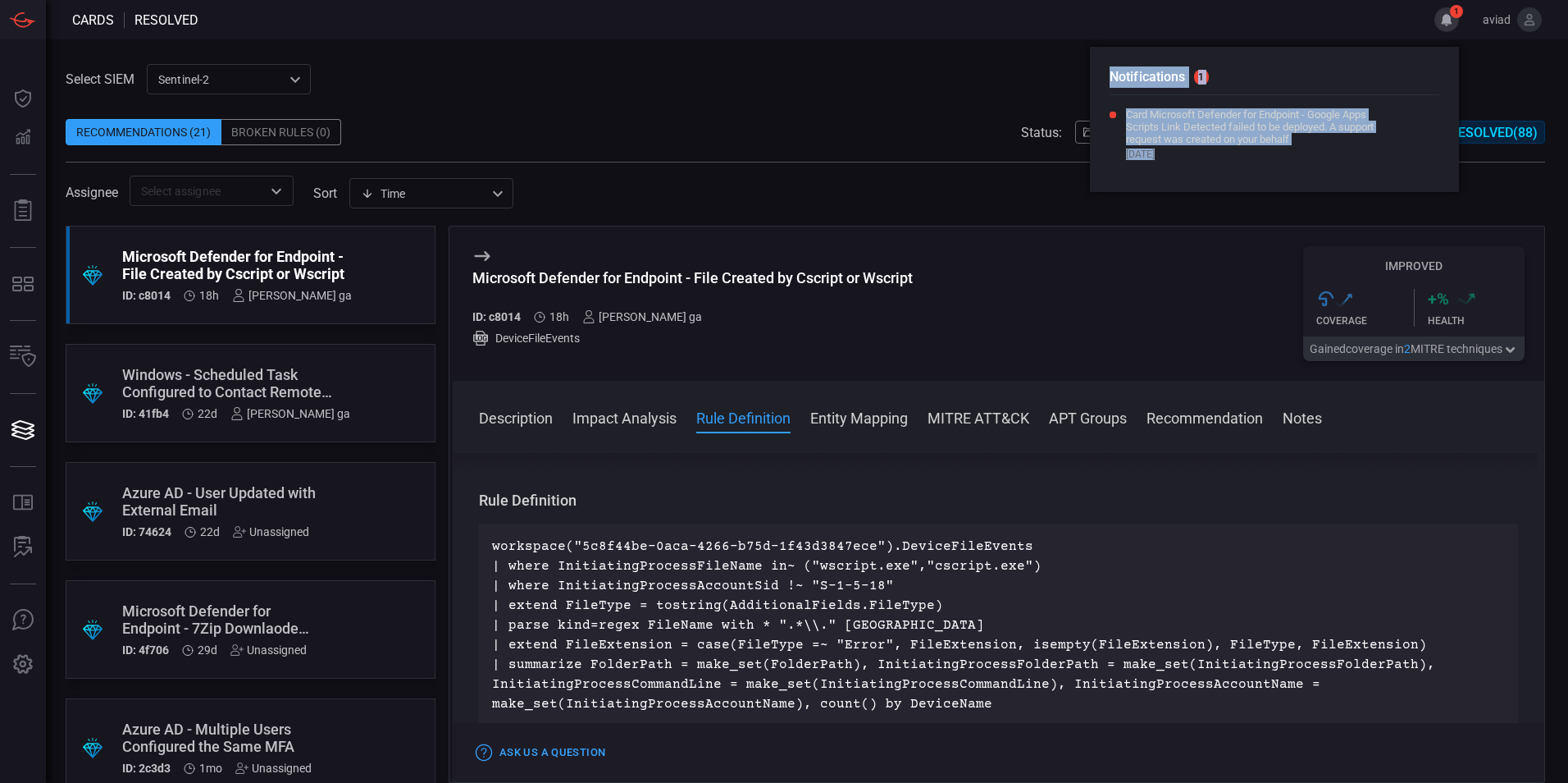
click at [1141, 70] on div "Notifications 1 Card Microsoft Defender for Endpoint - Google Apps Scripts Link…" at bounding box center [1274, 119] width 369 height 145
click at [1141, 70] on h2 "Notifications 1" at bounding box center [1274, 80] width 329 height 29
drag, startPoint x: 1141, startPoint y: 70, endPoint x: 1246, endPoint y: 149, distance: 131.4
click at [1246, 149] on div "Notifications 1 Card Microsoft Defender for Endpoint - Google Apps Scripts Link…" at bounding box center [1274, 119] width 369 height 145
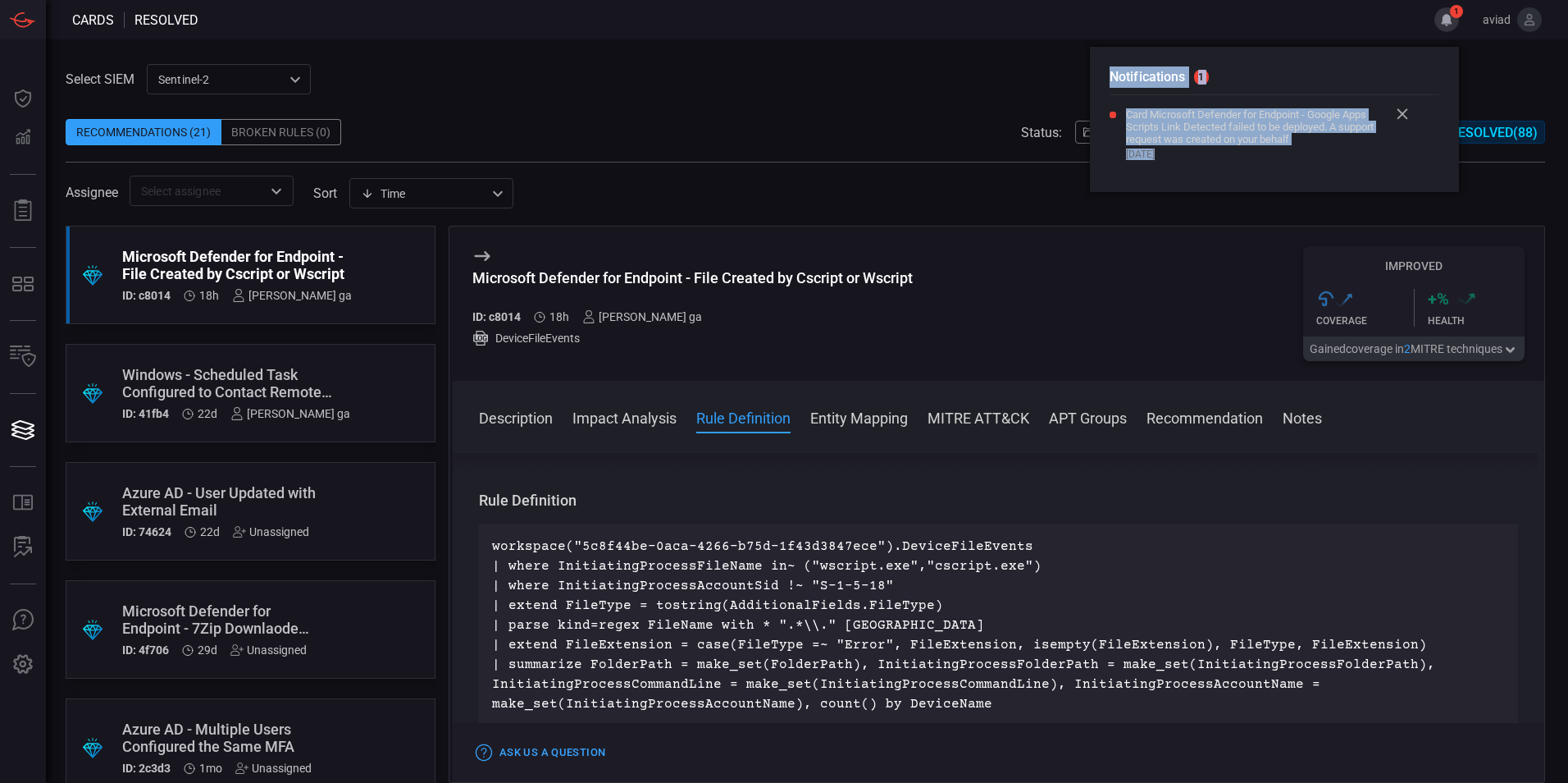
click at [1246, 149] on span "[DATE]" at bounding box center [1257, 154] width 262 height 11
drag, startPoint x: 1246, startPoint y: 149, endPoint x: 1144, endPoint y: 68, distance: 130.2
click at [1144, 68] on div "Notifications 1 Card Microsoft Defender for Endpoint - Google Apps Scripts Link…" at bounding box center [1274, 119] width 369 height 145
click at [1144, 68] on h2 "Notifications 1" at bounding box center [1274, 80] width 329 height 29
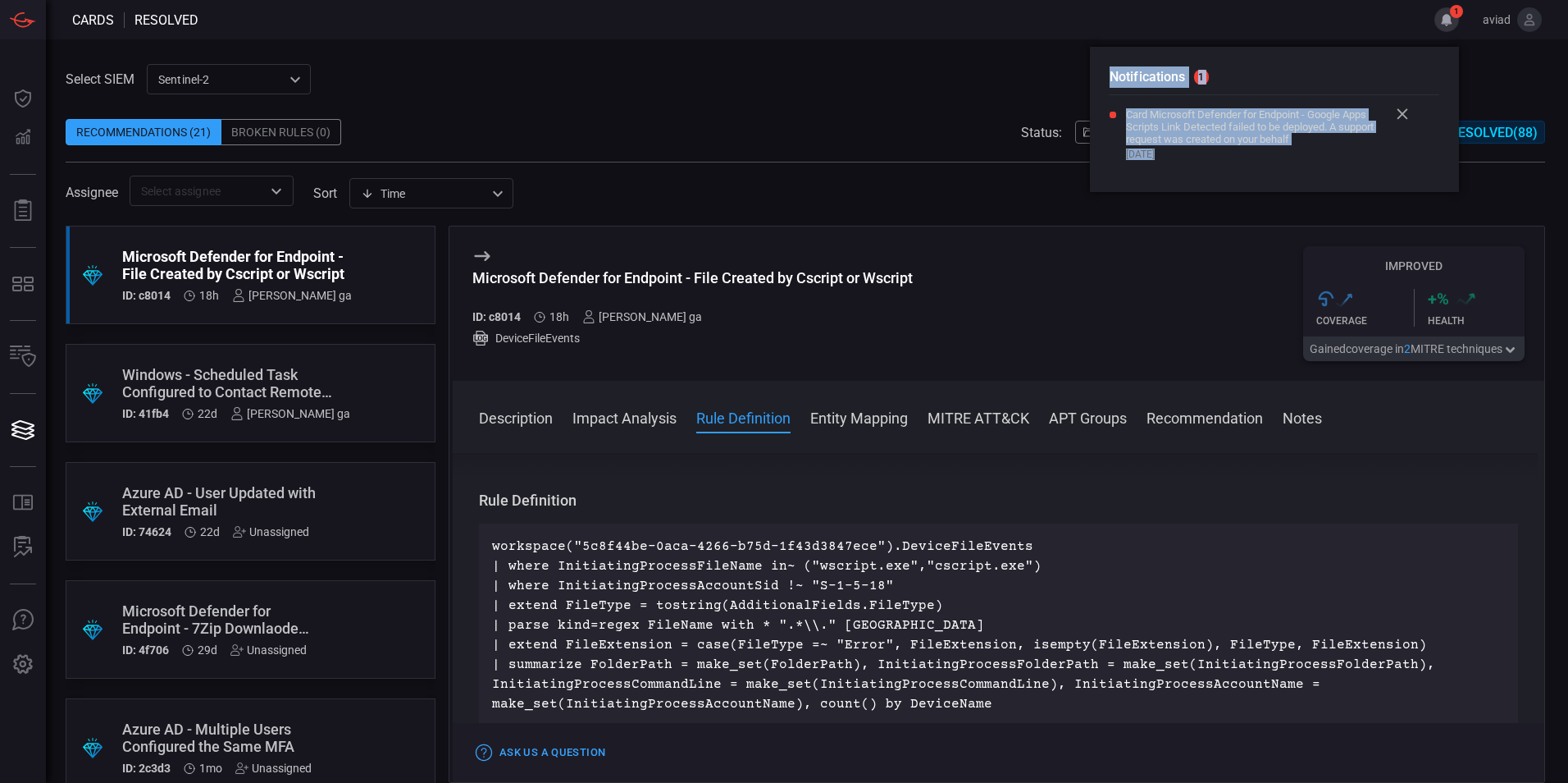
drag, startPoint x: 1144, startPoint y: 68, endPoint x: 1253, endPoint y: 156, distance: 140.1
click at [1253, 156] on div "Notifications 1 Card Microsoft Defender for Endpoint - Google Apps Scripts Link…" at bounding box center [1274, 119] width 369 height 145
click at [1253, 156] on span "[DATE]" at bounding box center [1257, 154] width 262 height 11
drag, startPoint x: 1253, startPoint y: 156, endPoint x: 1124, endPoint y: 71, distance: 154.5
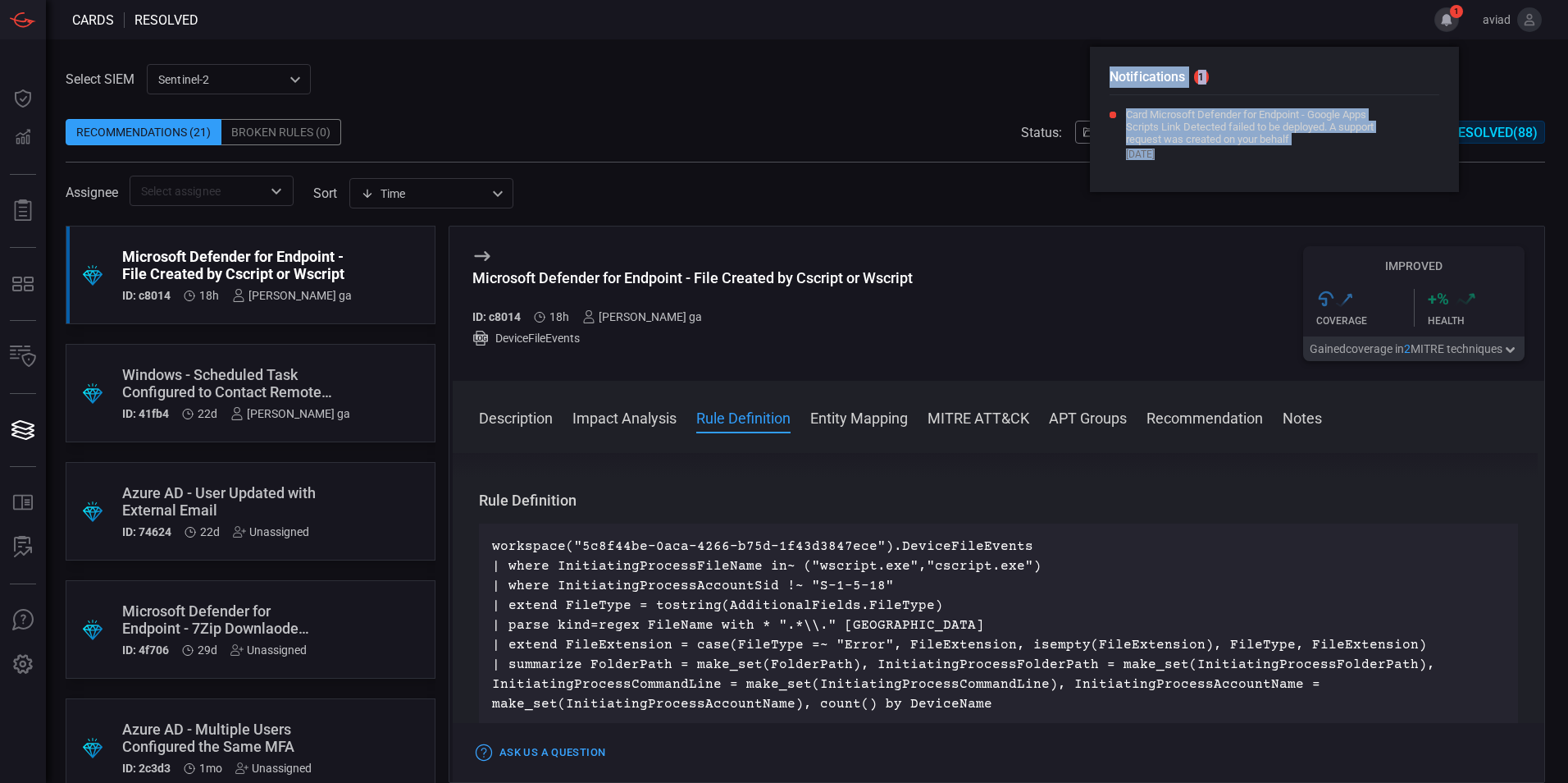
click at [1124, 71] on div "Notifications 1 Card Microsoft Defender for Endpoint - Google Apps Scripts Link…" at bounding box center [1274, 119] width 369 height 145
click at [1124, 71] on h2 "Notifications 1" at bounding box center [1274, 80] width 329 height 29
drag, startPoint x: 1124, startPoint y: 71, endPoint x: 1255, endPoint y: 159, distance: 157.8
click at [1255, 159] on div "Notifications 1 Card Microsoft Defender for Endpoint - Google Apps Scripts Link…" at bounding box center [1274, 119] width 369 height 145
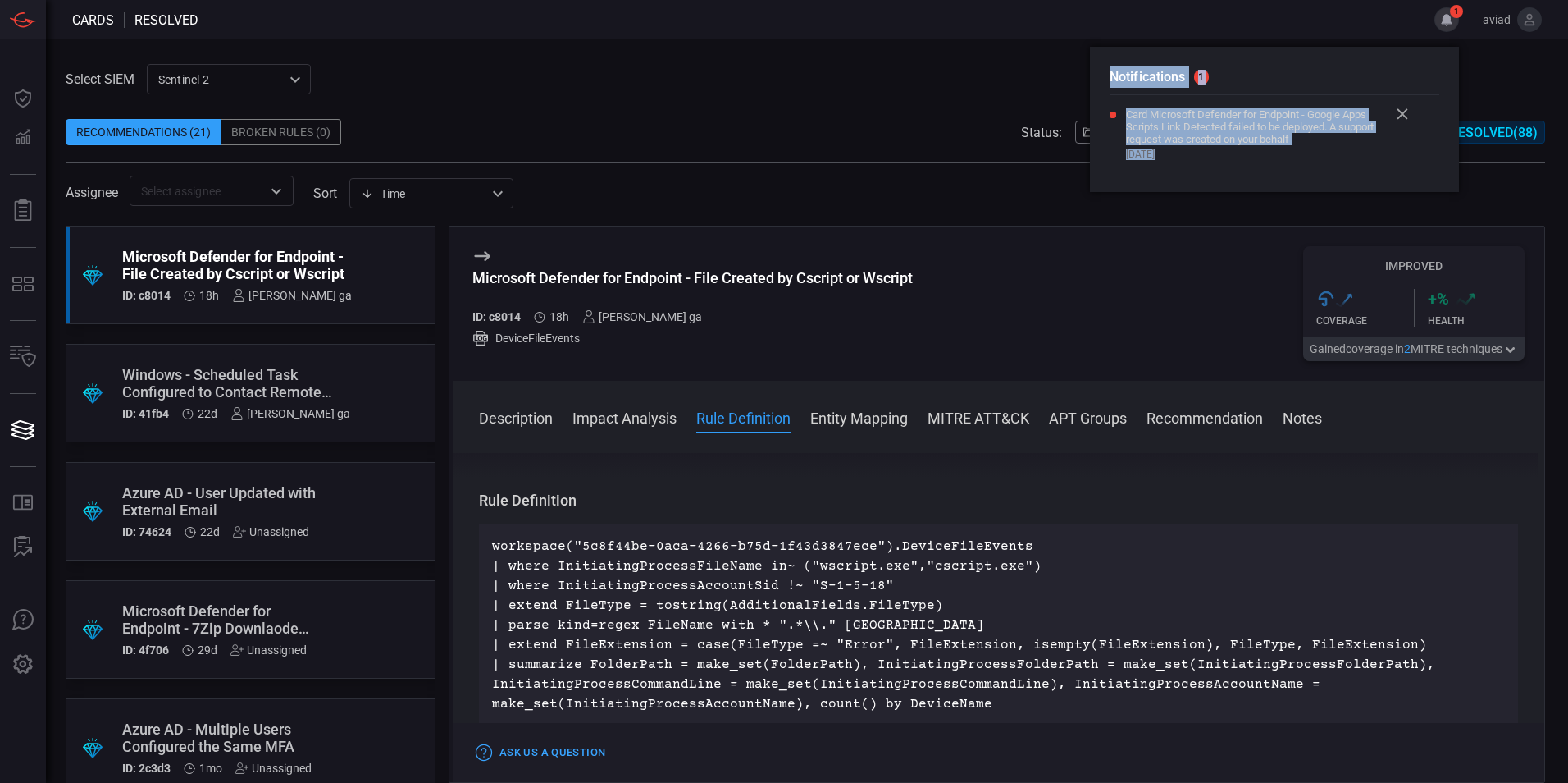
click at [1255, 159] on span "[DATE]" at bounding box center [1257, 154] width 262 height 11
drag, startPoint x: 1255, startPoint y: 159, endPoint x: 1153, endPoint y: 69, distance: 136.0
click at [1153, 69] on div "Notifications 1 Card Microsoft Defender for Endpoint - Google Apps Scripts Link…" at bounding box center [1274, 119] width 369 height 145
click at [1153, 69] on h2 "Notifications 1" at bounding box center [1274, 80] width 329 height 29
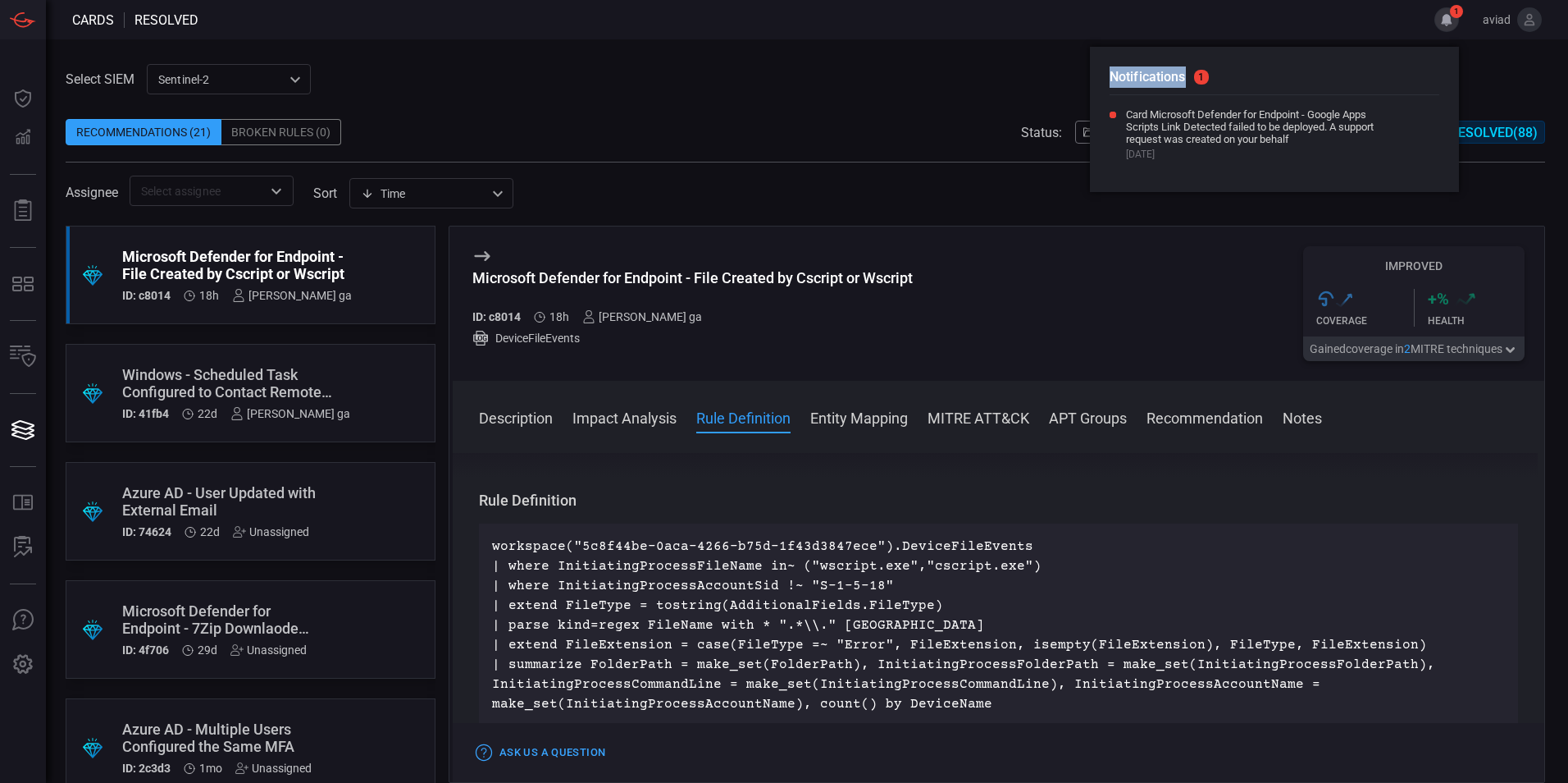
click at [1153, 69] on h2 "Notifications 1" at bounding box center [1274, 80] width 329 height 29
drag, startPoint x: 1153, startPoint y: 69, endPoint x: 1259, endPoint y: 146, distance: 131.0
click at [1259, 146] on div "Notifications 1 Card Microsoft Defender for Endpoint - Google Apps Scripts Link…" at bounding box center [1274, 119] width 369 height 145
click at [1259, 146] on div "Card Microsoft Defender for Endpoint - Google Apps Scripts Link Detected failed…" at bounding box center [1257, 134] width 262 height 52
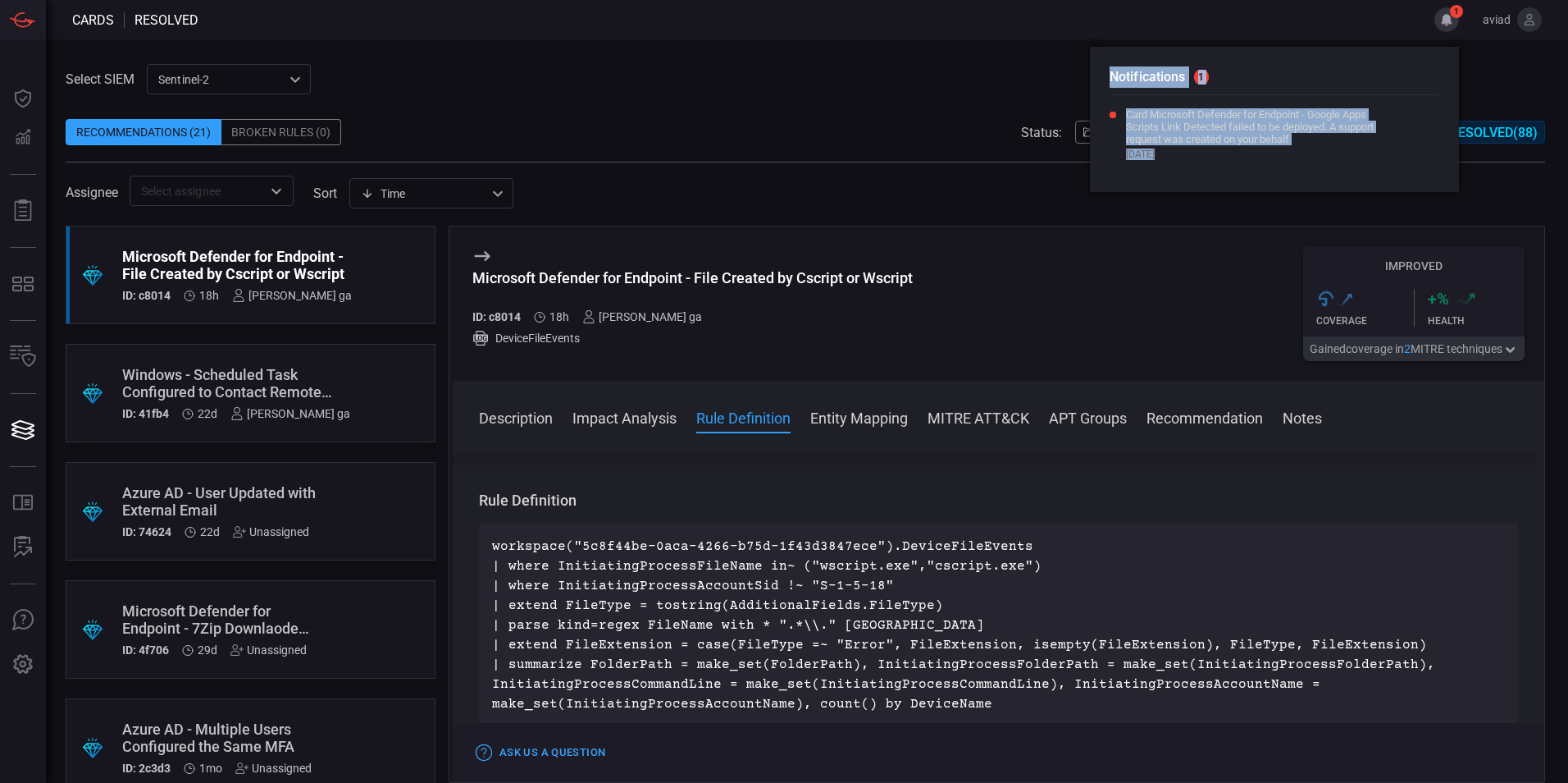
drag, startPoint x: 1259, startPoint y: 146, endPoint x: 1142, endPoint y: 70, distance: 139.5
click at [1142, 70] on div "Notifications 1 Card Microsoft Defender for Endpoint - Google Apps Scripts Link…" at bounding box center [1274, 119] width 369 height 145
click at [1142, 70] on h2 "Notifications 1" at bounding box center [1274, 80] width 329 height 29
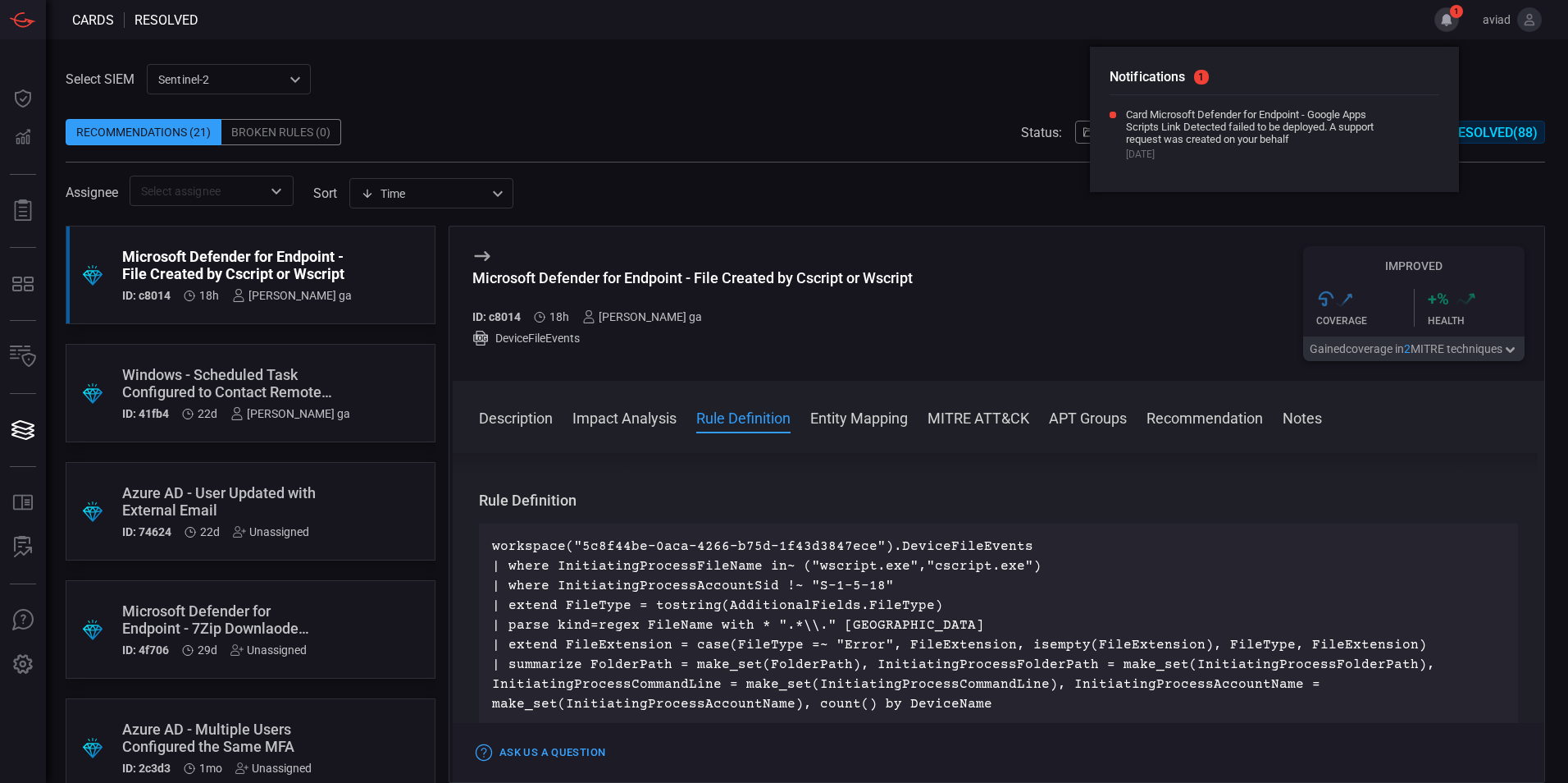
click at [933, 199] on div "Assignee ​ sort Time visibleUpdateTime ​" at bounding box center [806, 190] width 1479 height 30
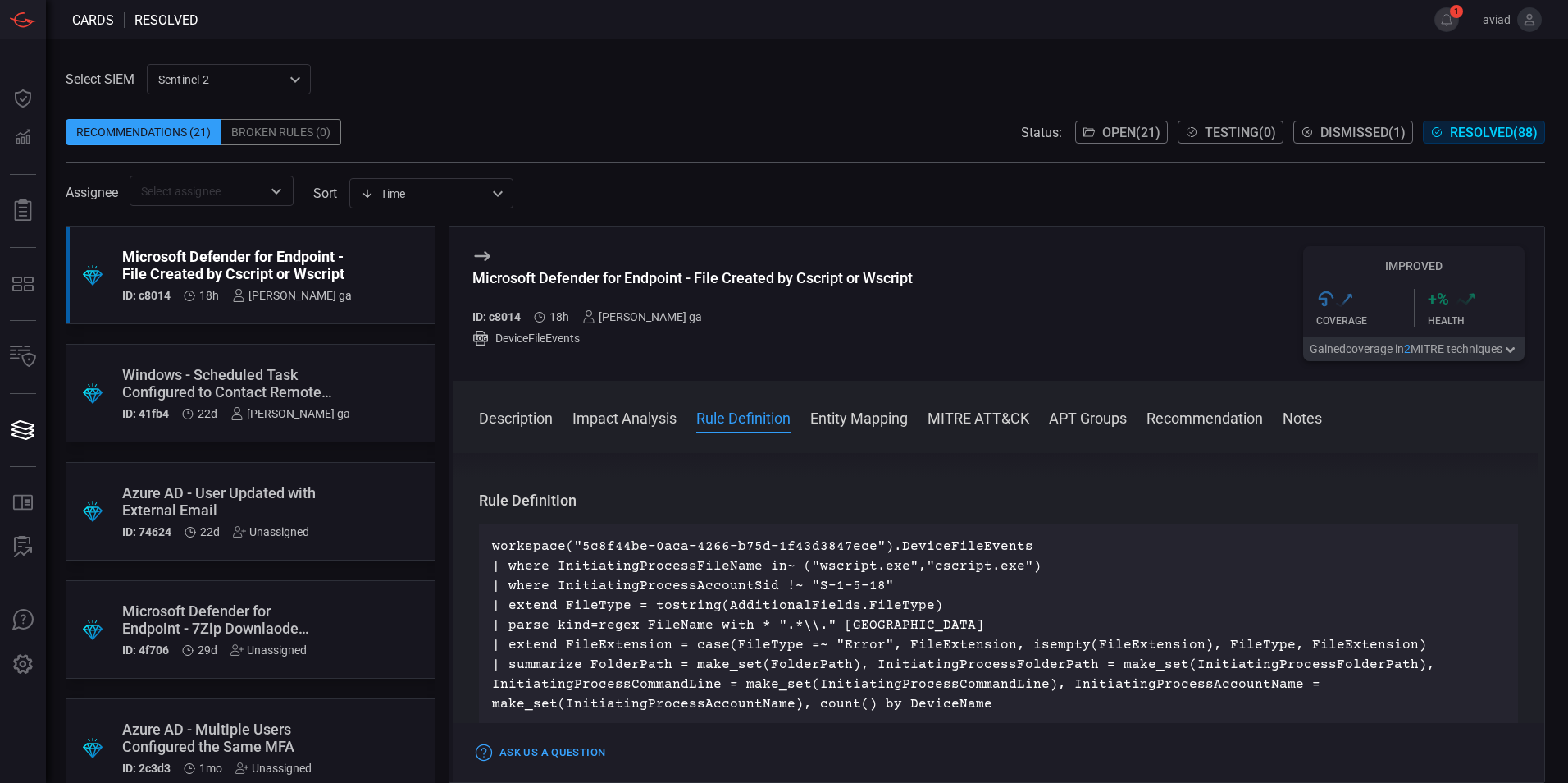
click at [199, 371] on div "Windows - Scheduled Task Configured to Contact Remote Domain or IP" at bounding box center [236, 382] width 228 height 34
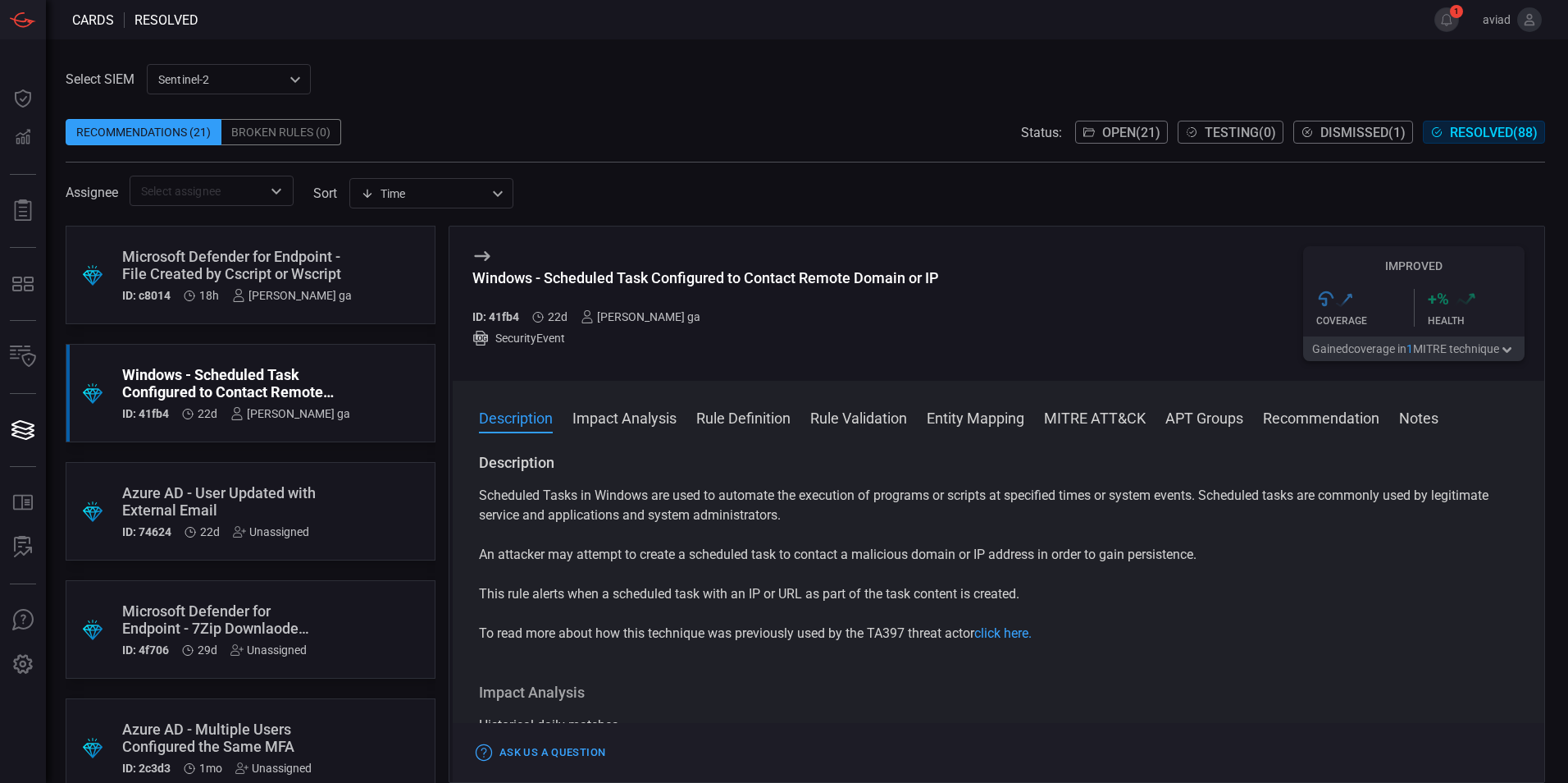
click at [880, 425] on button "Rule Validation" at bounding box center [858, 417] width 97 height 19
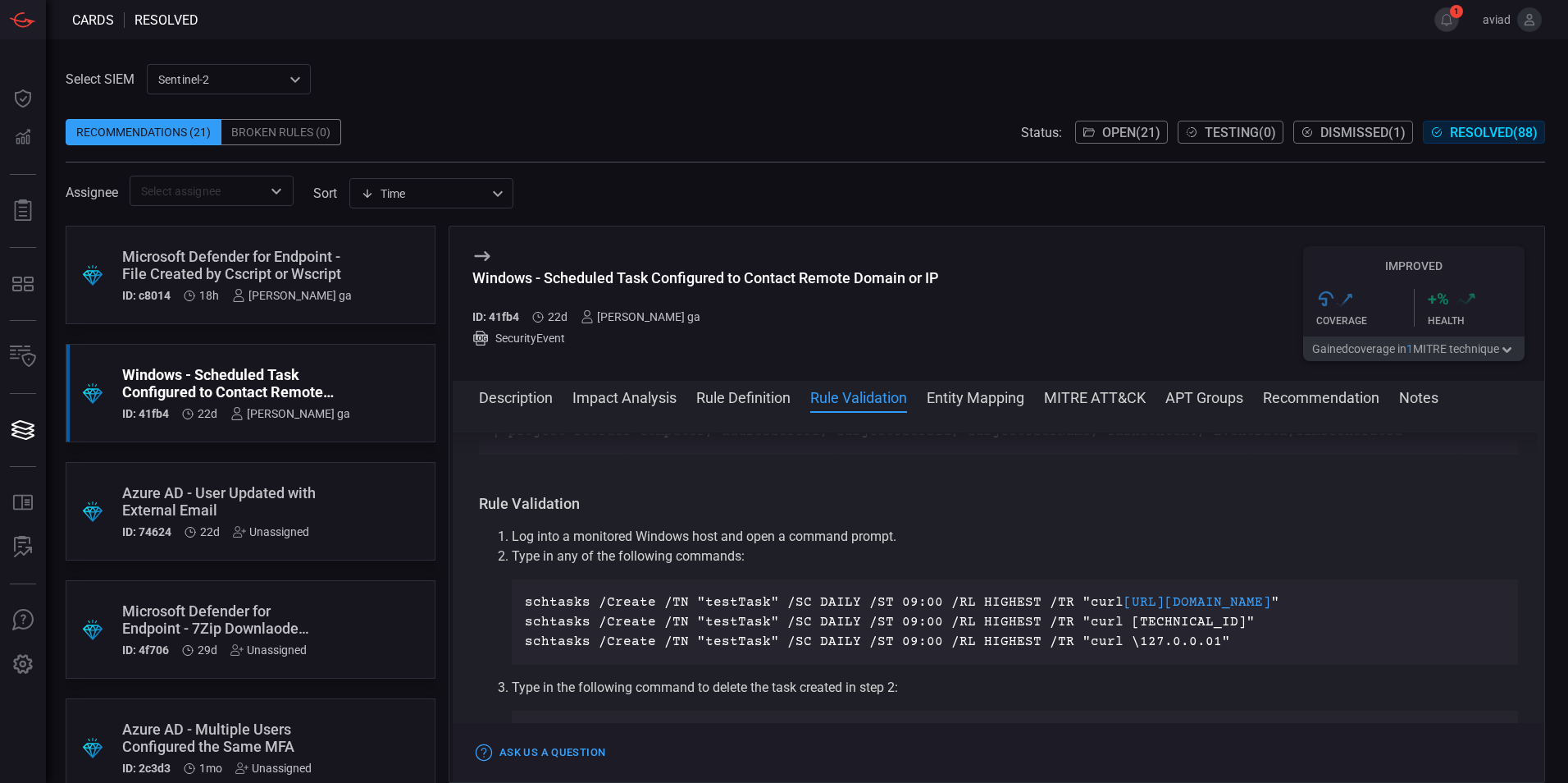
scroll to position [907, 0]
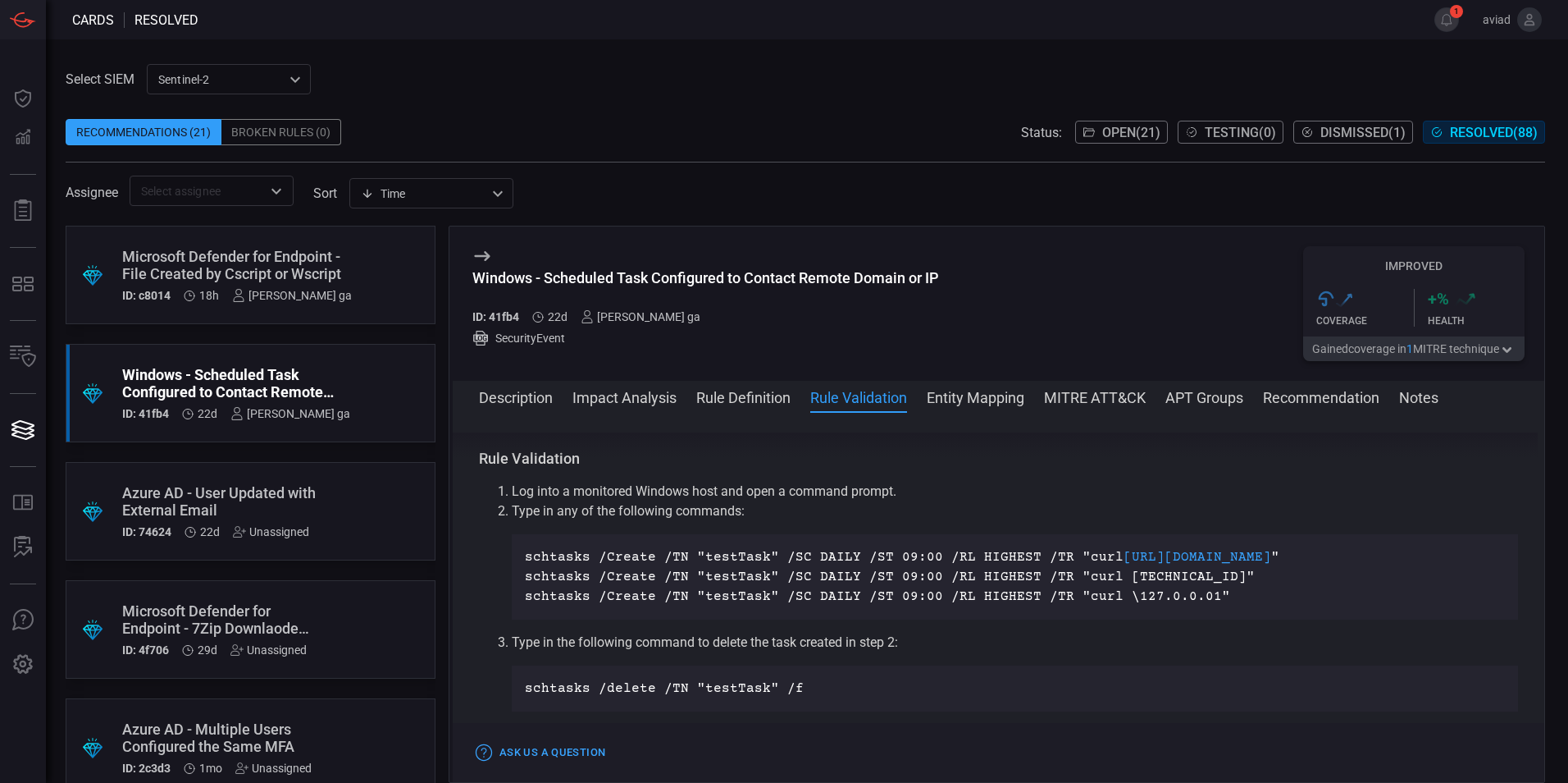
click at [556, 401] on div "Description Impact Analysis Rule Definition Rule Validation Entity Mapping MITR…" at bounding box center [1012, 396] width 1065 height 19
click at [548, 401] on button "Description" at bounding box center [516, 396] width 74 height 19
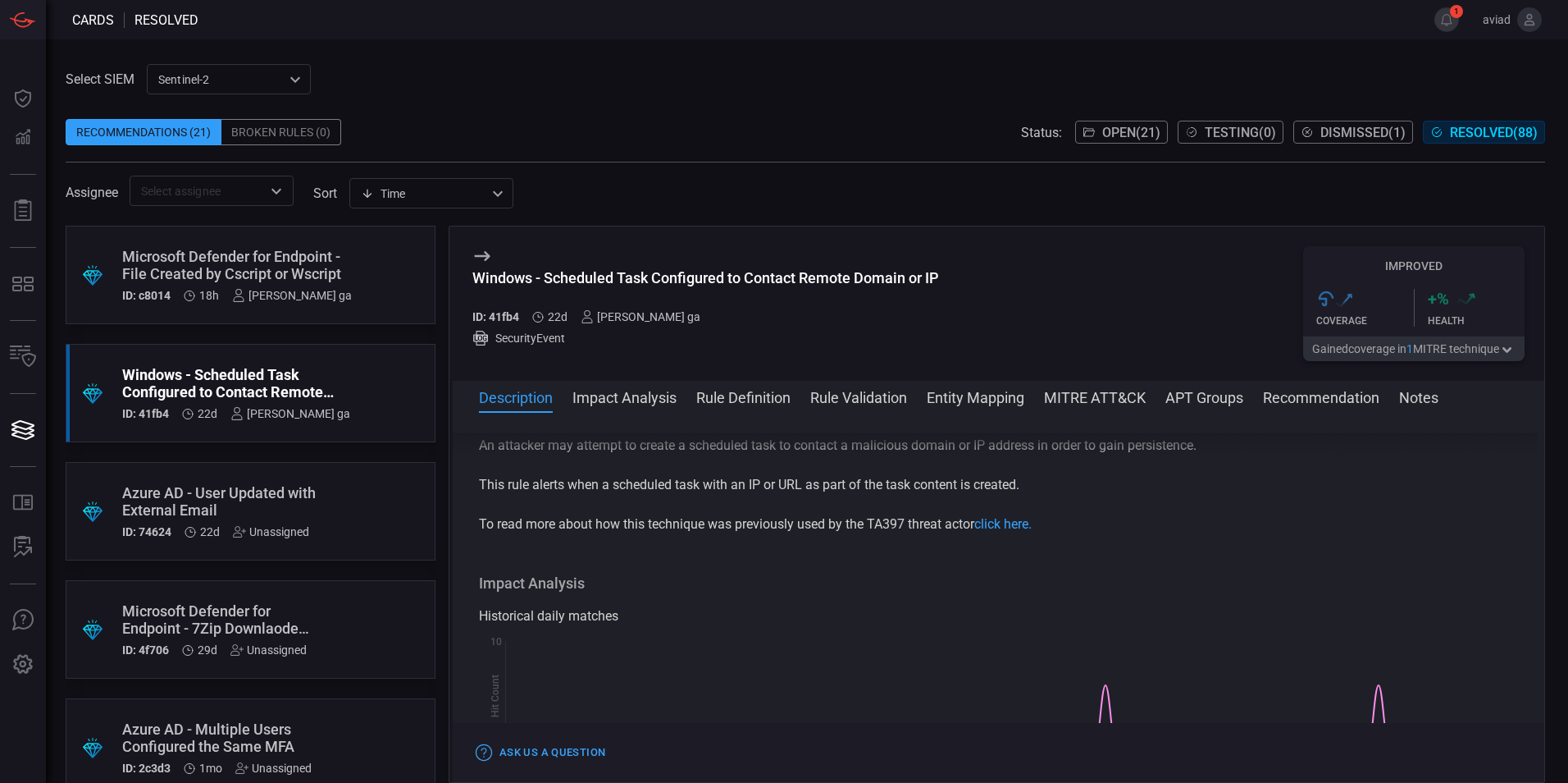
scroll to position [0, 0]
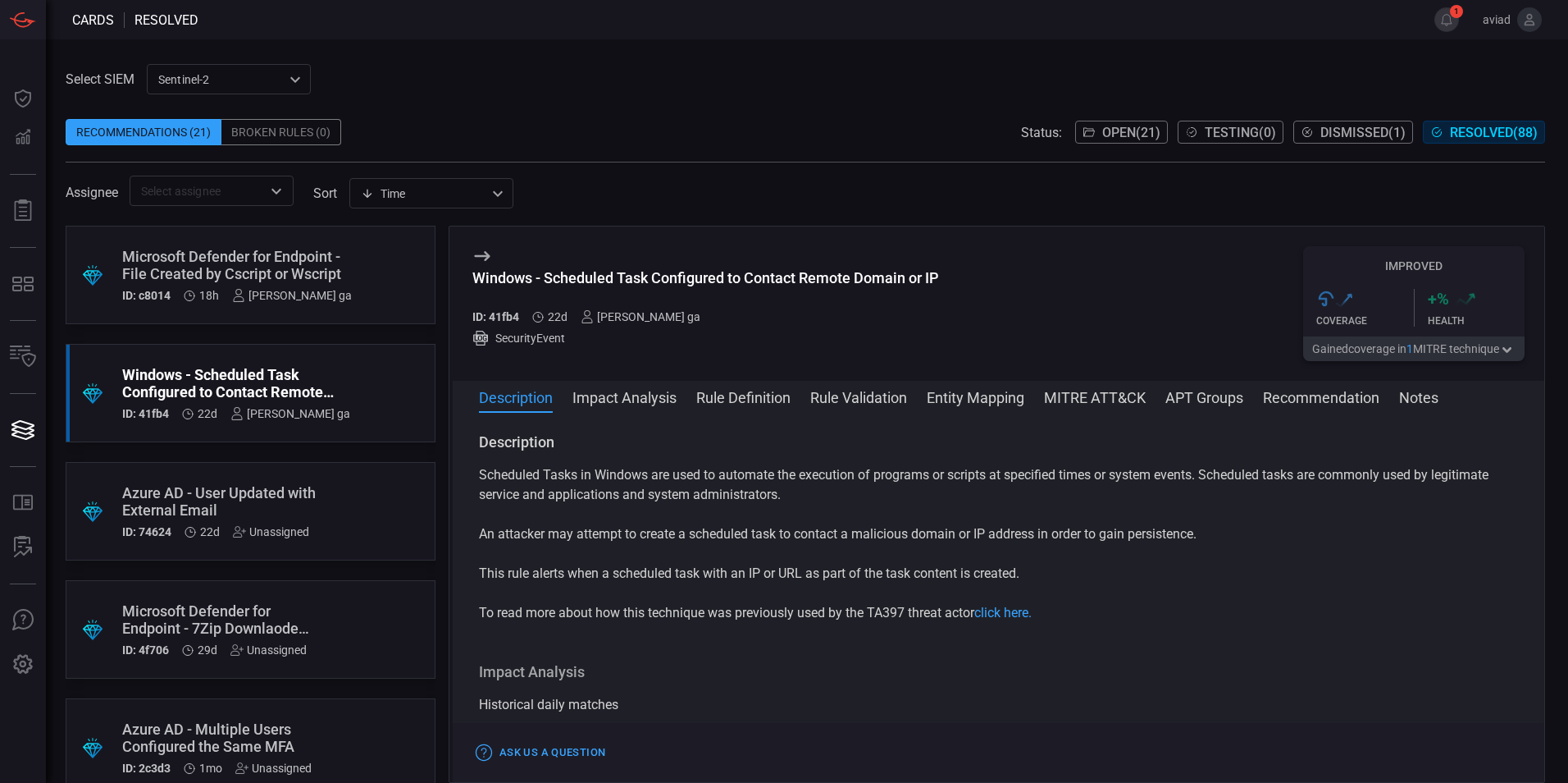
click at [274, 277] on div "Microsoft Defender for Endpoint - File Created by Cscript or Wscript" at bounding box center [237, 264] width 230 height 34
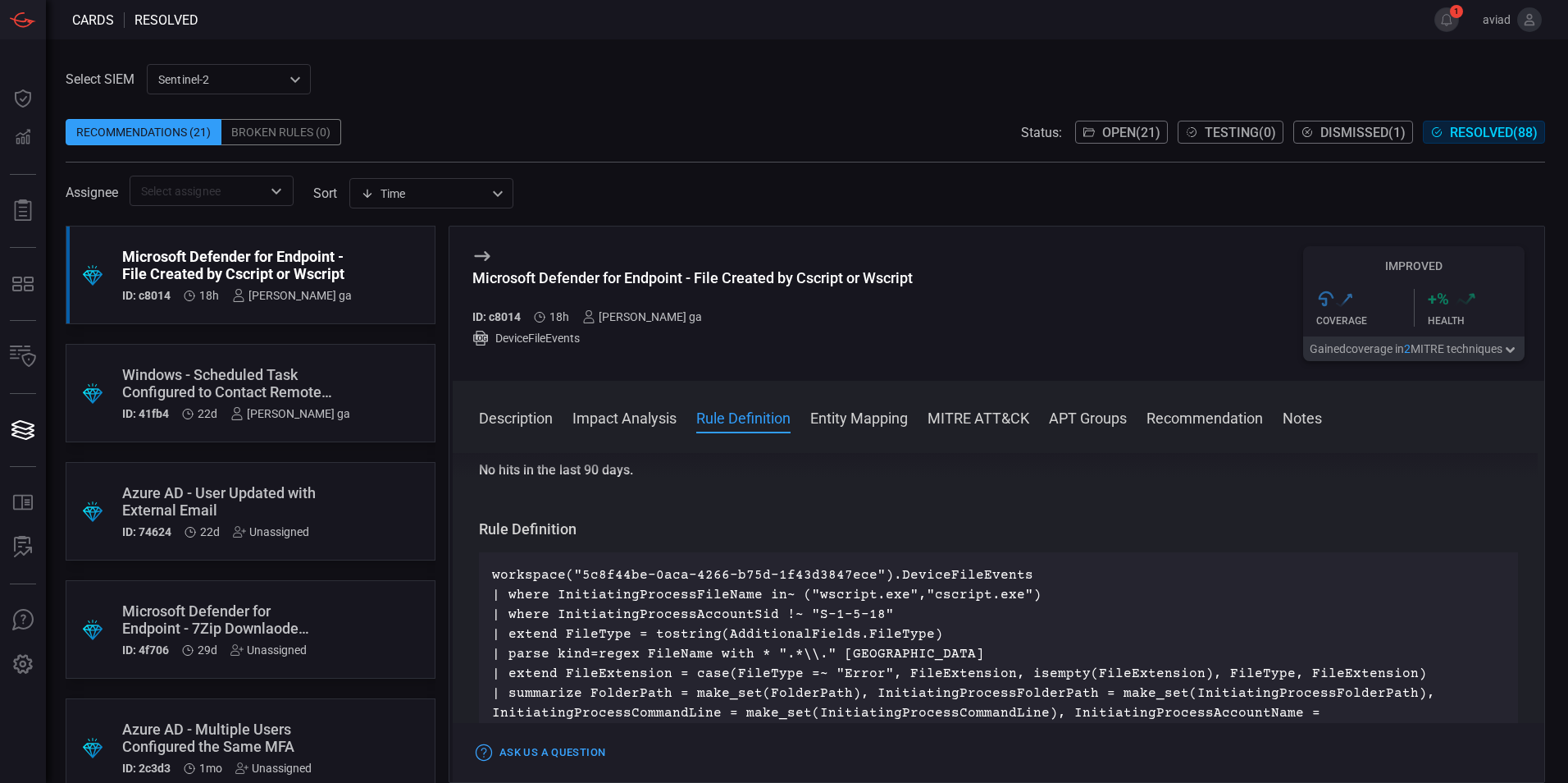
scroll to position [492, 0]
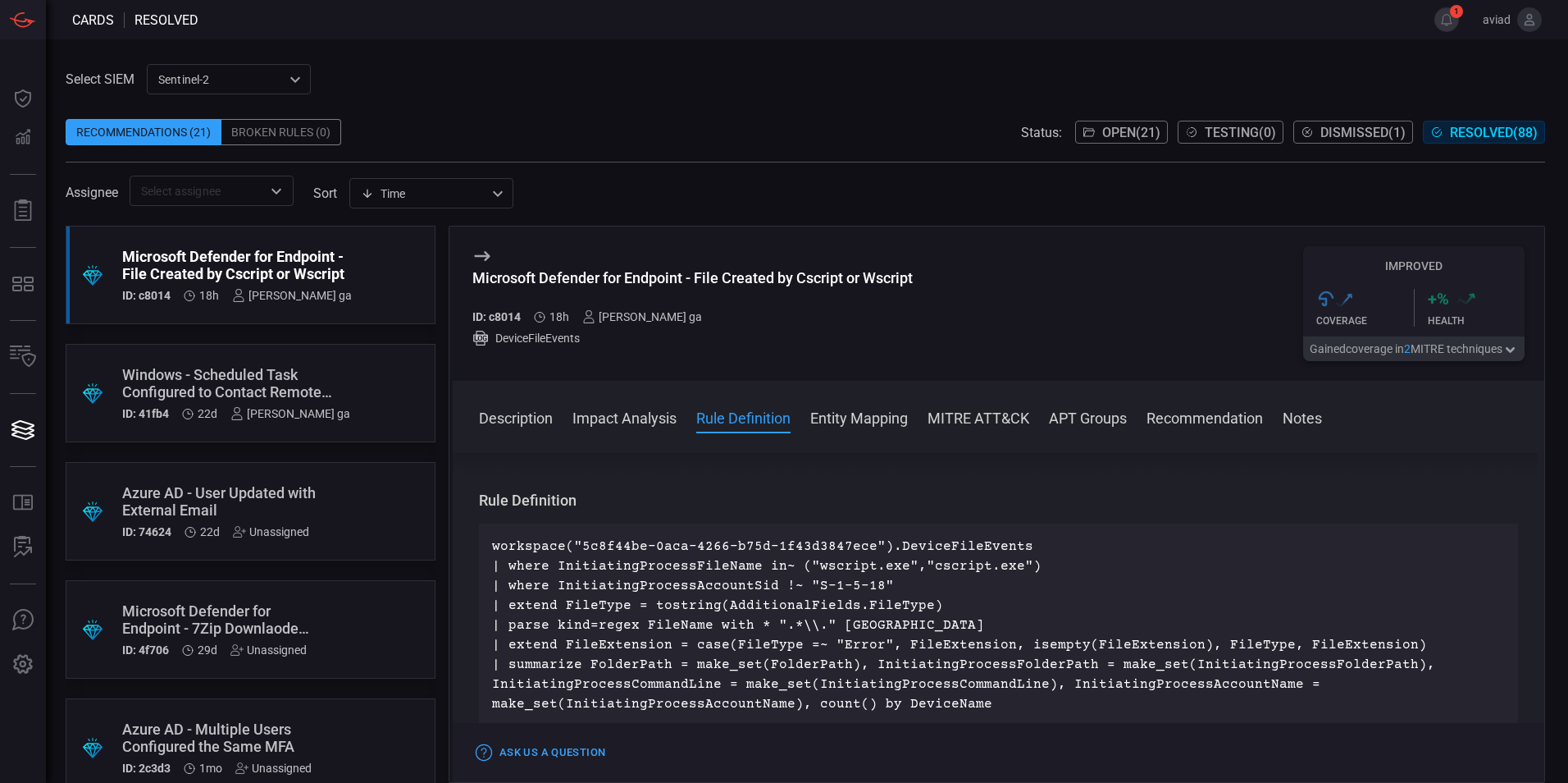
click at [850, 303] on h3 "Microsoft Defender for Endpoint - File Created by Cscript or Wscript" at bounding box center [693, 286] width 440 height 34
click at [878, 567] on p "workspace("5c8f44be-0aca-4266-b75d-1f43d3847ece").DeviceFileEvents | where Init…" at bounding box center [998, 624] width 1012 height 177
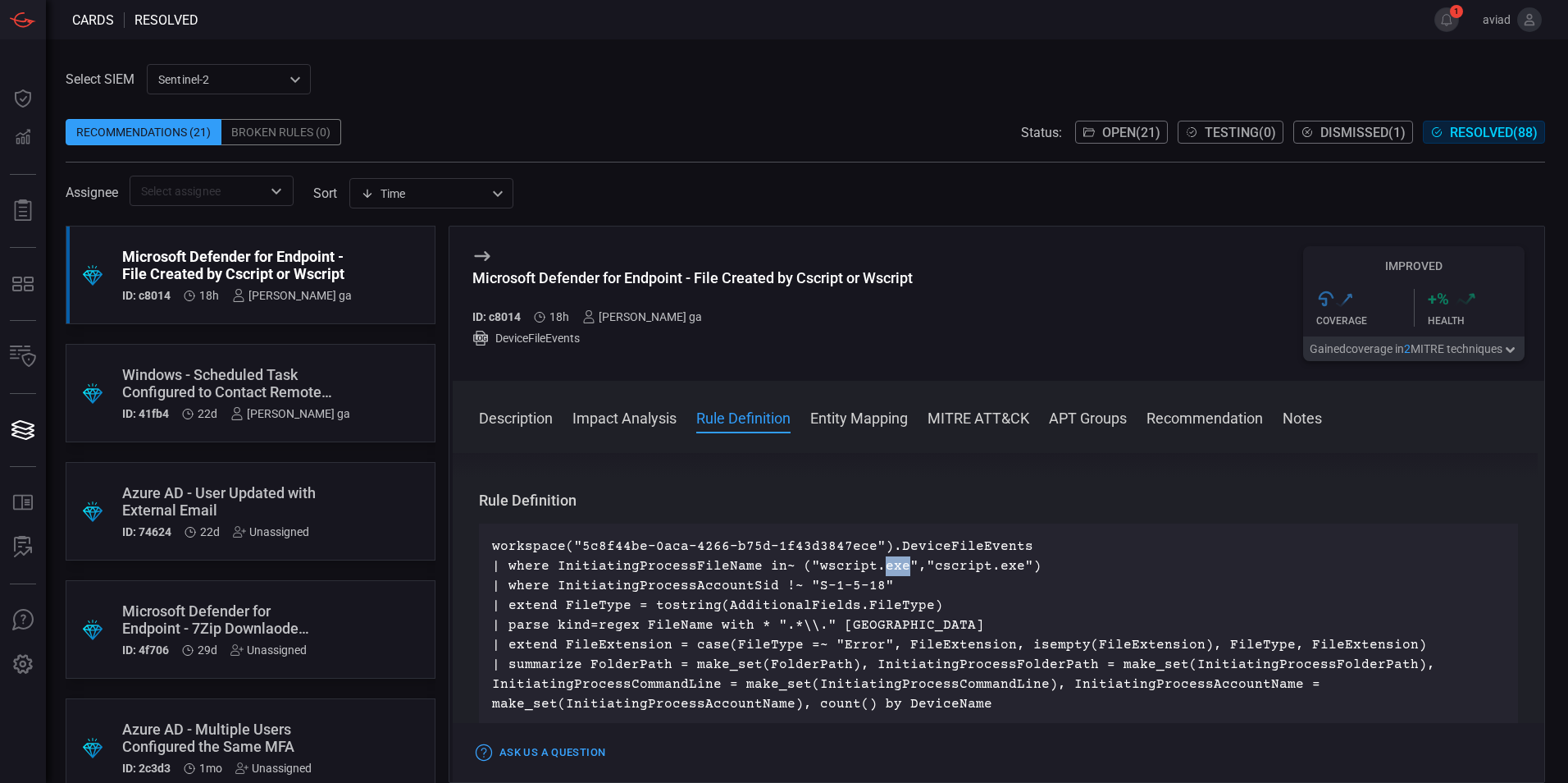
click at [878, 567] on p "workspace("5c8f44be-0aca-4266-b75d-1f43d3847ece").DeviceFileEvents | where Init…" at bounding box center [998, 624] width 1012 height 177
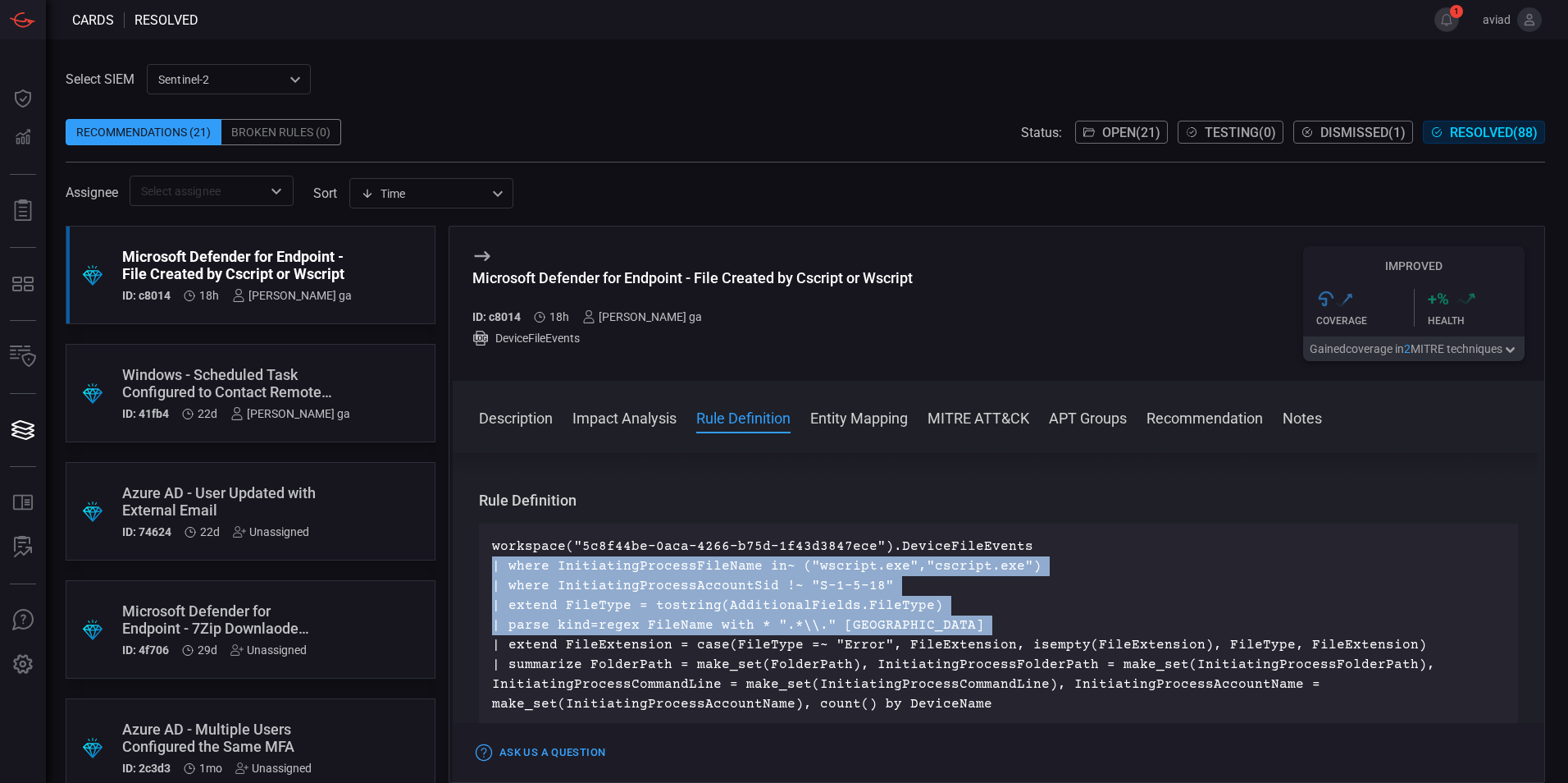
drag, startPoint x: 878, startPoint y: 567, endPoint x: 909, endPoint y: 635, distance: 74.7
click at [909, 635] on p "workspace("5c8f44be-0aca-4266-b75d-1f43d3847ece").DeviceFileEvents | where Init…" at bounding box center [998, 624] width 1012 height 177
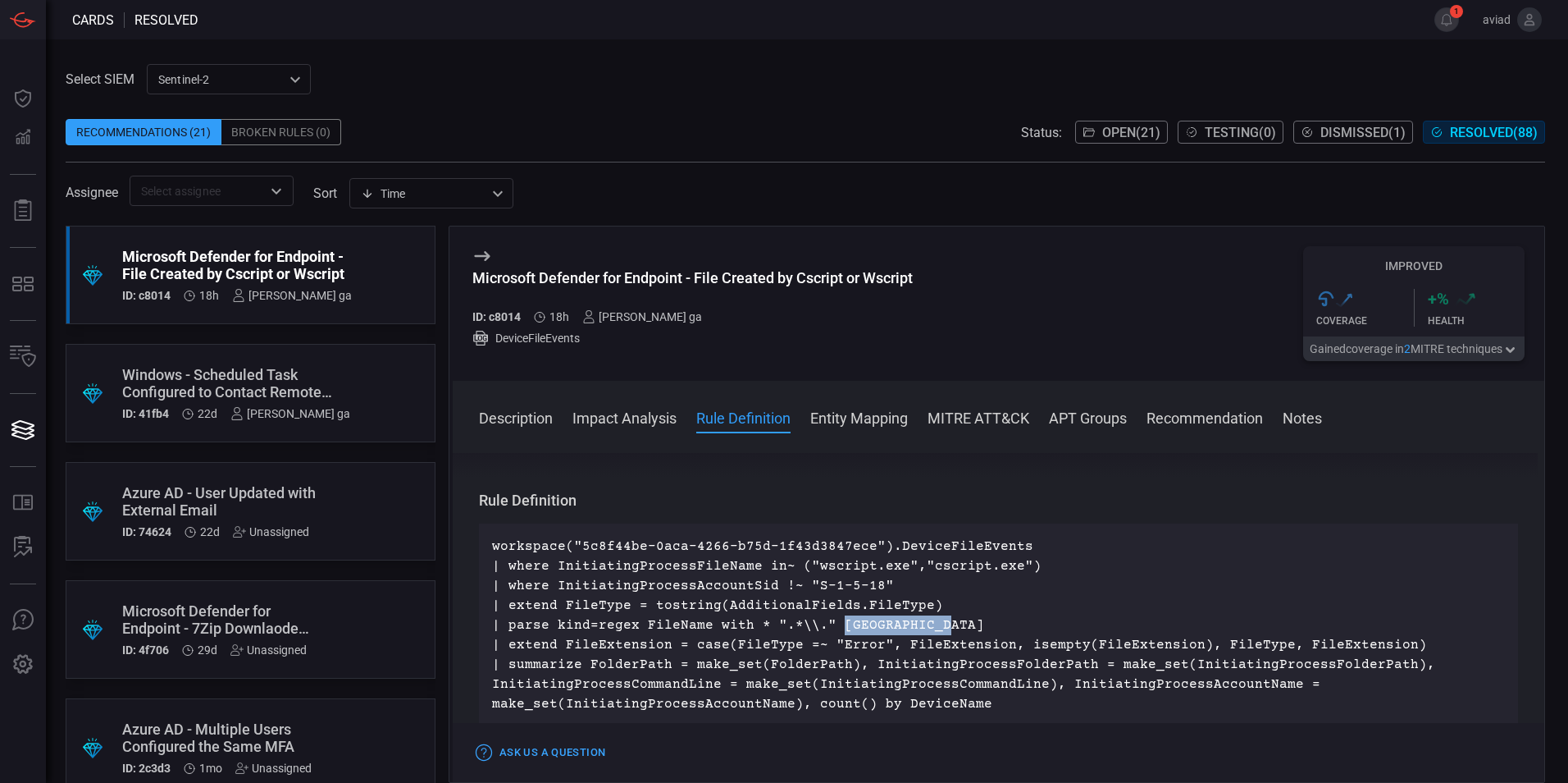
click at [909, 635] on p "workspace("5c8f44be-0aca-4266-b75d-1f43d3847ece").DeviceFileEvents | where Init…" at bounding box center [998, 624] width 1012 height 177
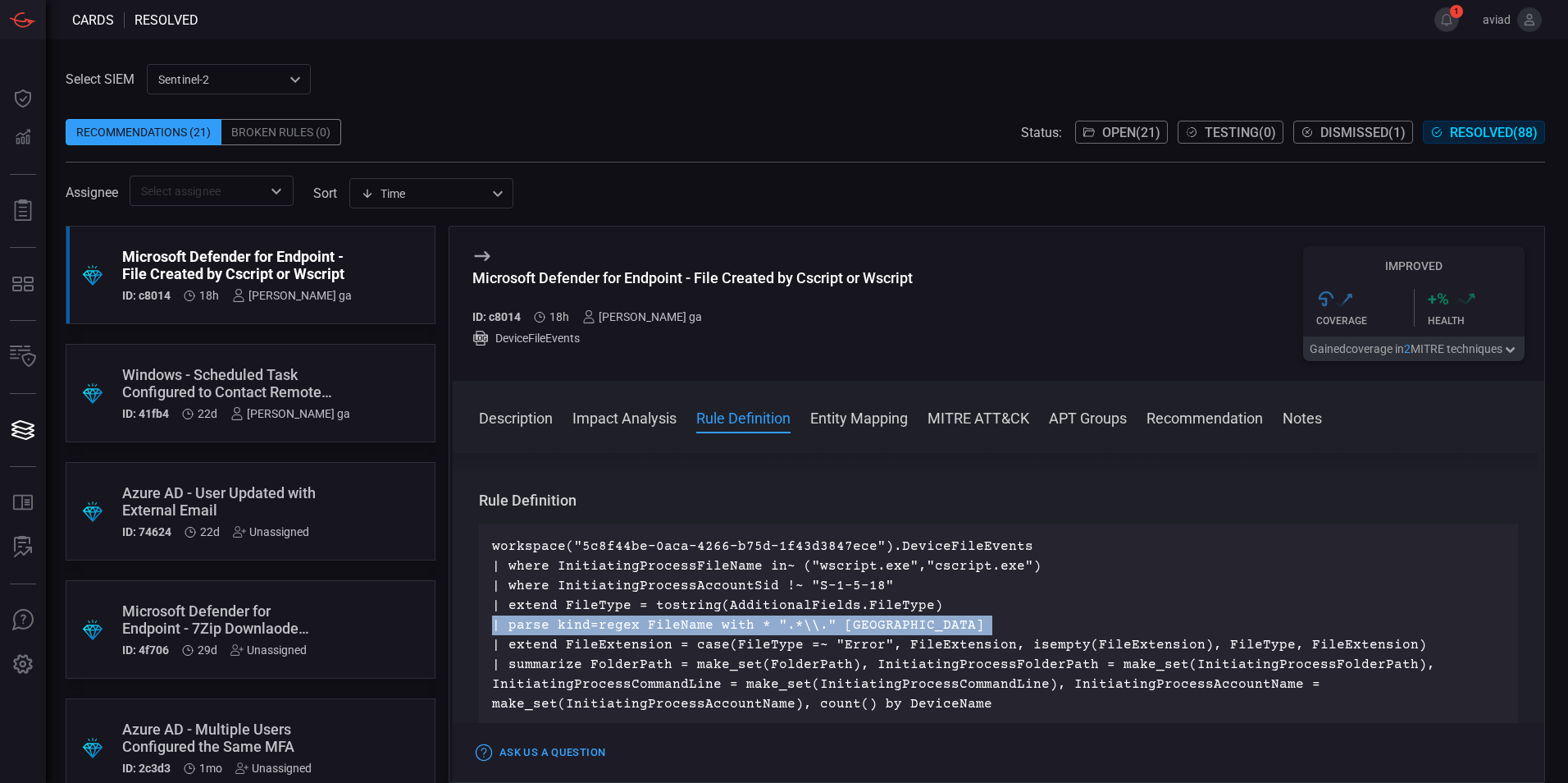
click at [909, 635] on p "workspace("5c8f44be-0aca-4266-b75d-1f43d3847ece").DeviceFileEvents | where Init…" at bounding box center [998, 624] width 1012 height 177
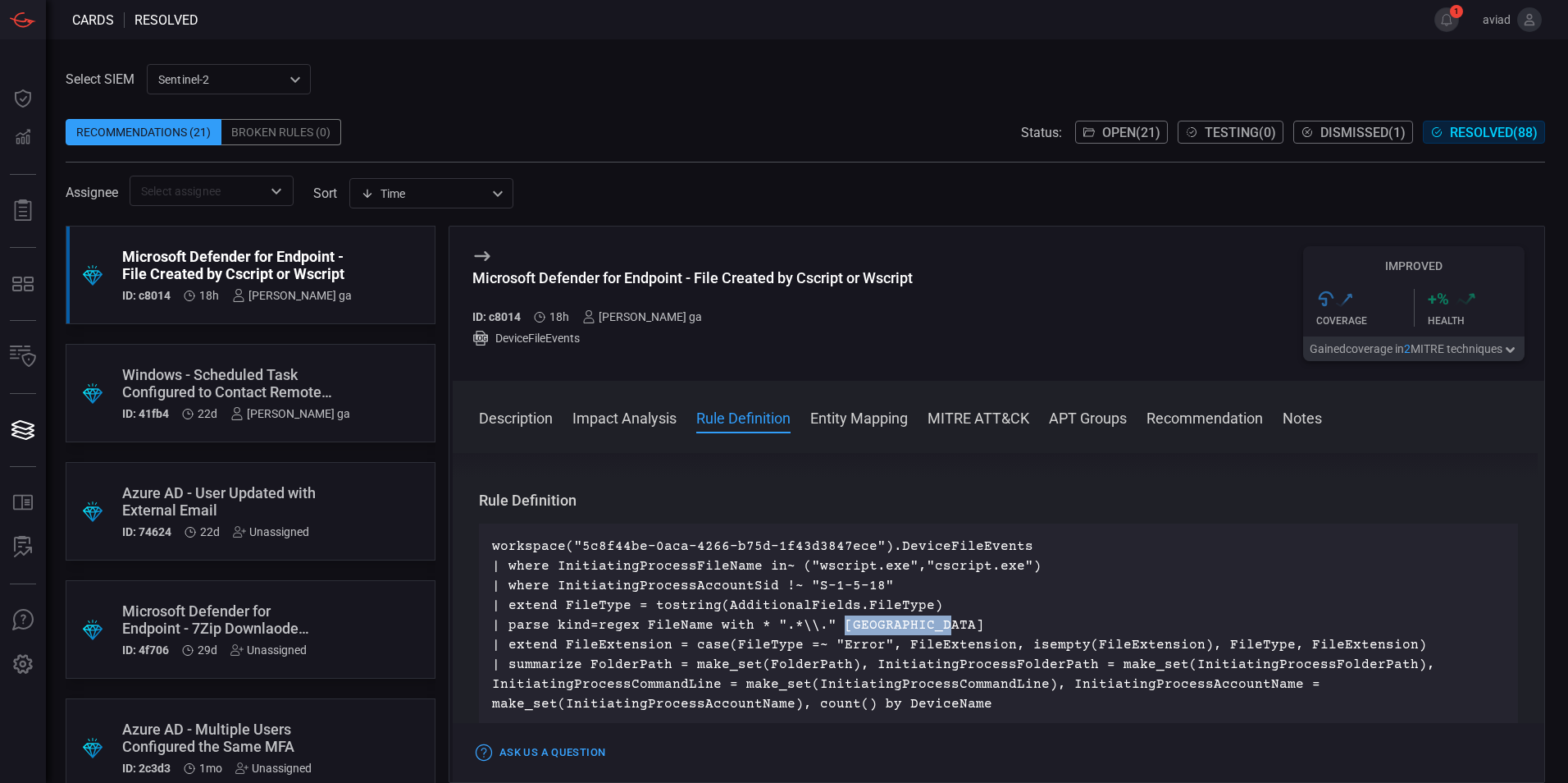
click at [909, 635] on p "workspace("5c8f44be-0aca-4266-b75d-1f43d3847ece").DeviceFileEvents | where Init…" at bounding box center [998, 624] width 1012 height 177
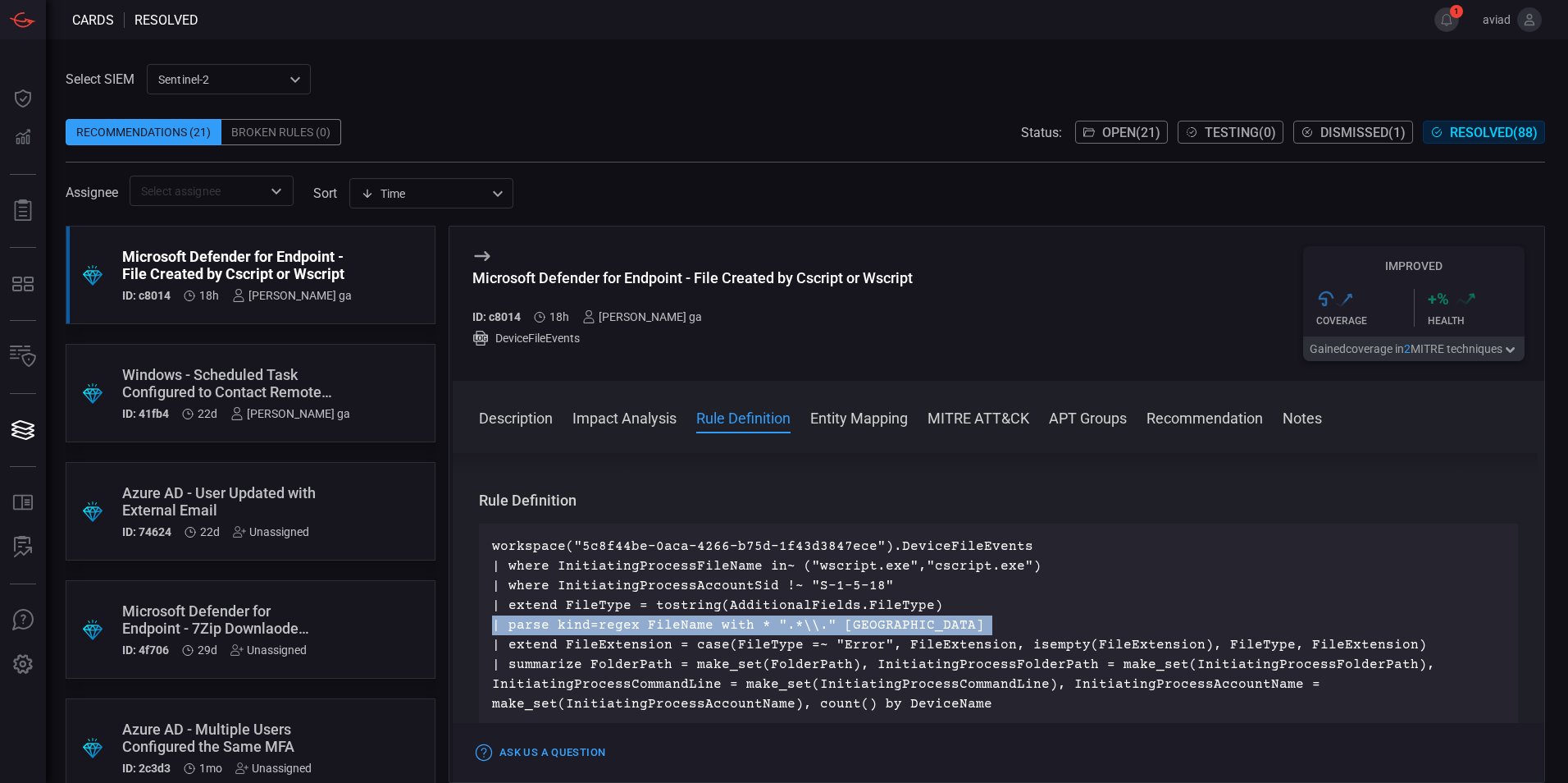
click at [909, 635] on p "workspace("5c8f44be-0aca-4266-b75d-1f43d3847ece").DeviceFileEvents | where Init…" at bounding box center [998, 624] width 1012 height 177
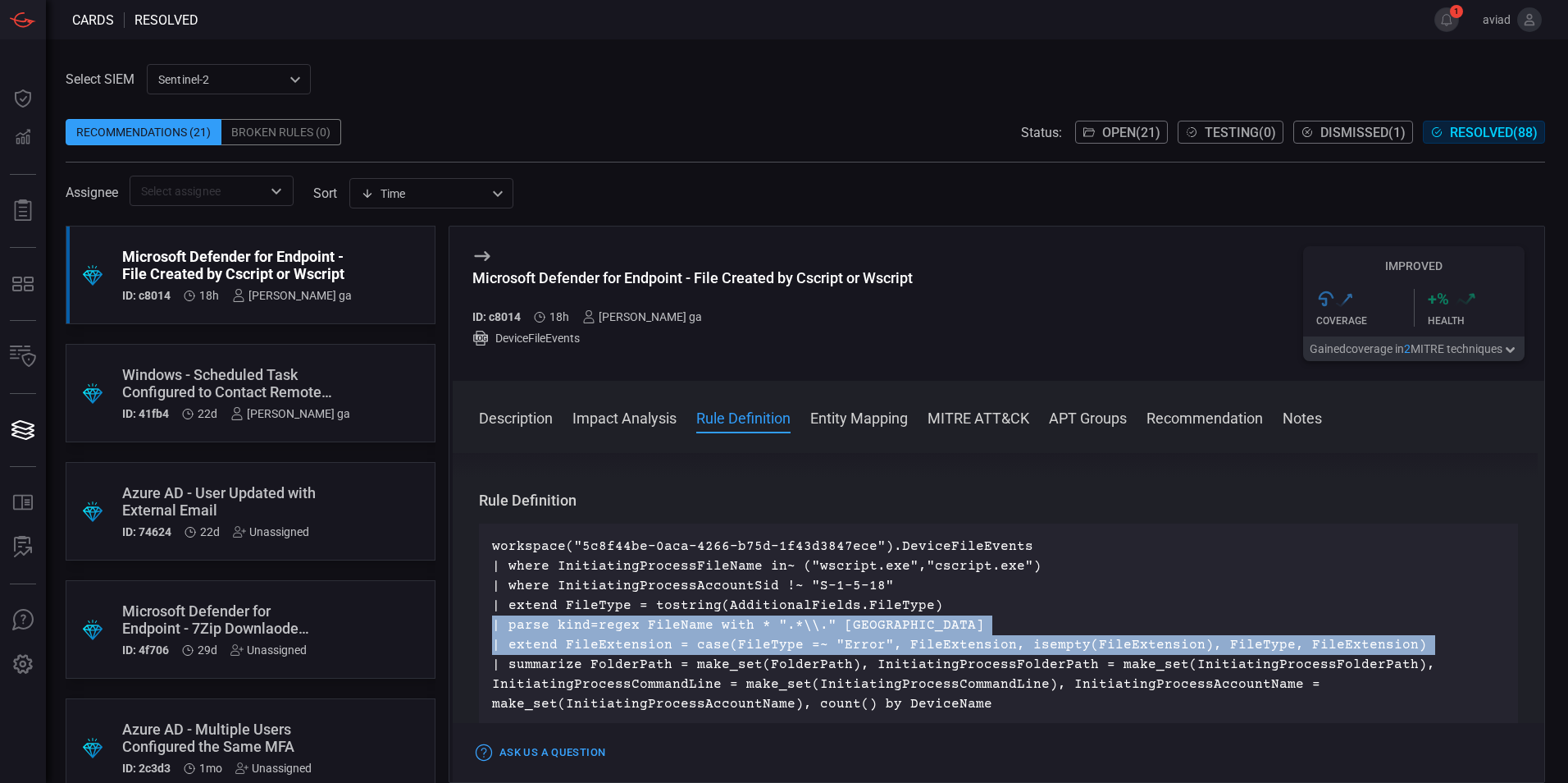
drag, startPoint x: 909, startPoint y: 635, endPoint x: 922, endPoint y: 652, distance: 21.4
click at [922, 652] on p "workspace("5c8f44be-0aca-4266-b75d-1f43d3847ece").DeviceFileEvents | where Init…" at bounding box center [998, 624] width 1012 height 177
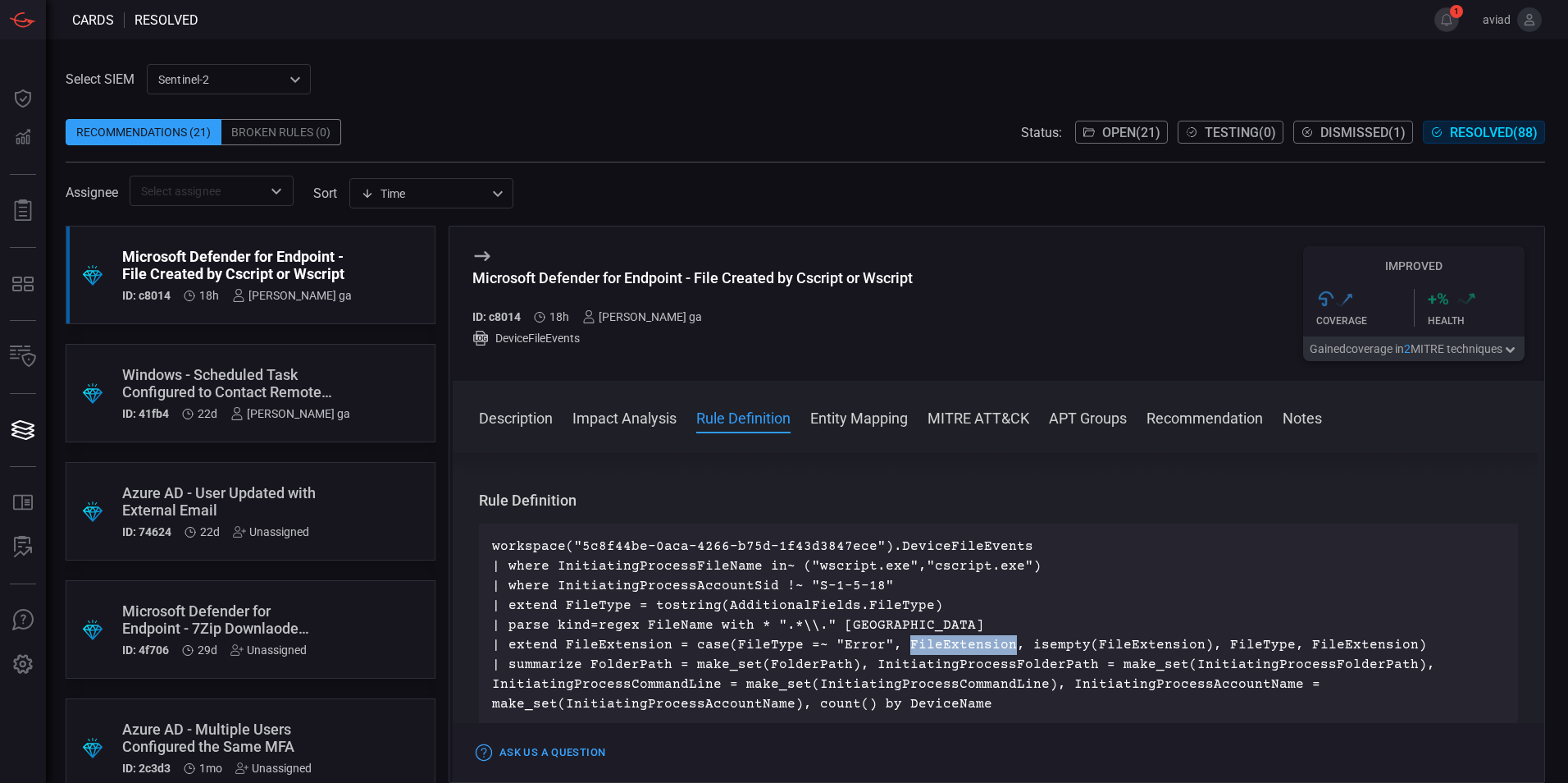
click at [922, 652] on p "workspace("5c8f44be-0aca-4266-b75d-1f43d3847ece").DeviceFileEvents | where Init…" at bounding box center [998, 624] width 1012 height 177
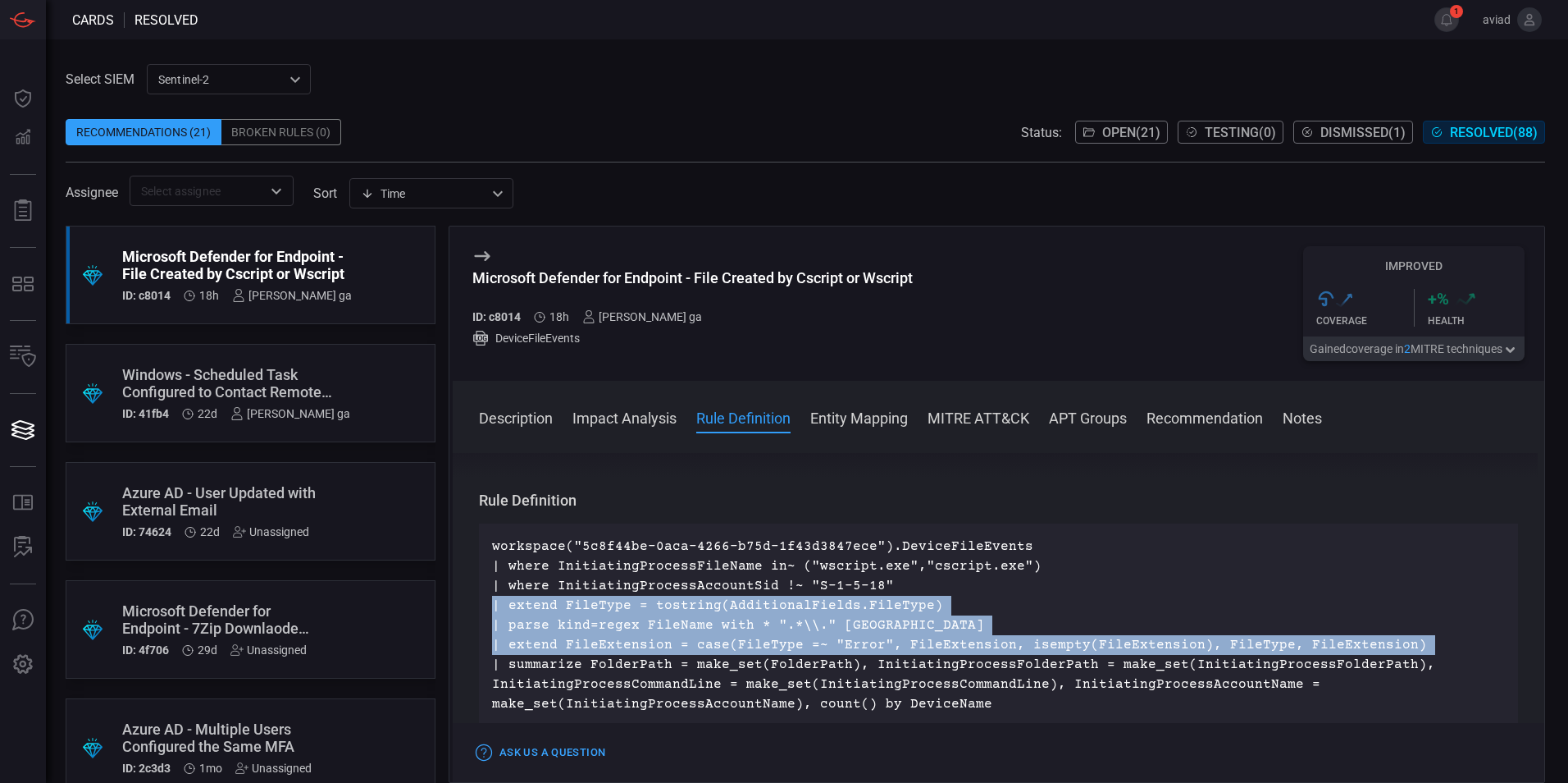
drag, startPoint x: 922, startPoint y: 652, endPoint x: 747, endPoint y: 607, distance: 180.7
click at [747, 607] on p "workspace("5c8f44be-0aca-4266-b75d-1f43d3847ece").DeviceFileEvents | where Init…" at bounding box center [998, 624] width 1012 height 177
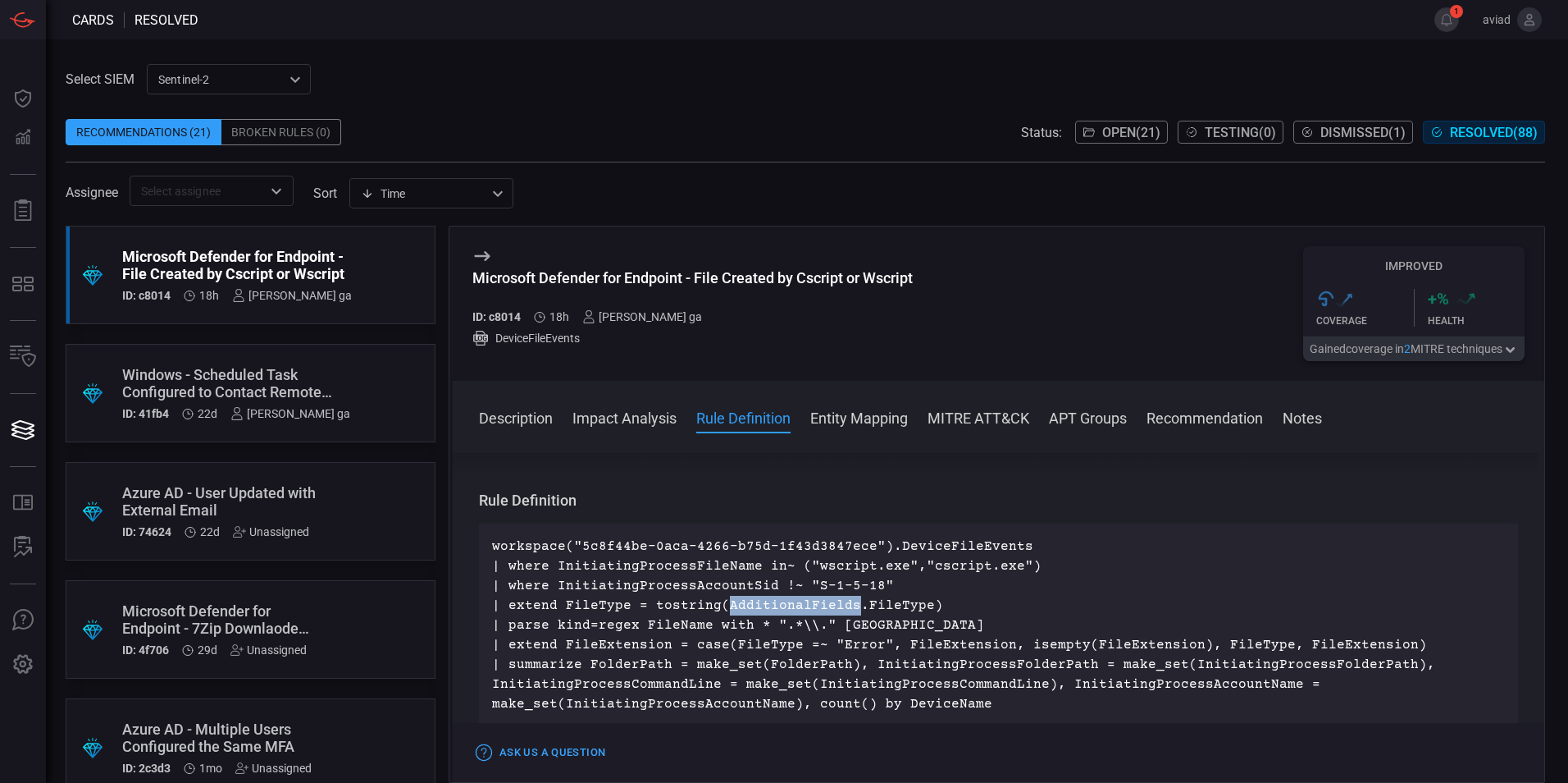
click at [747, 607] on p "workspace("5c8f44be-0aca-4266-b75d-1f43d3847ece").DeviceFileEvents | where Init…" at bounding box center [998, 624] width 1012 height 177
drag, startPoint x: 747, startPoint y: 607, endPoint x: 568, endPoint y: 637, distance: 181.5
click at [568, 637] on p "workspace("5c8f44be-0aca-4266-b75d-1f43d3847ece").DeviceFileEvents | where Init…" at bounding box center [998, 624] width 1012 height 177
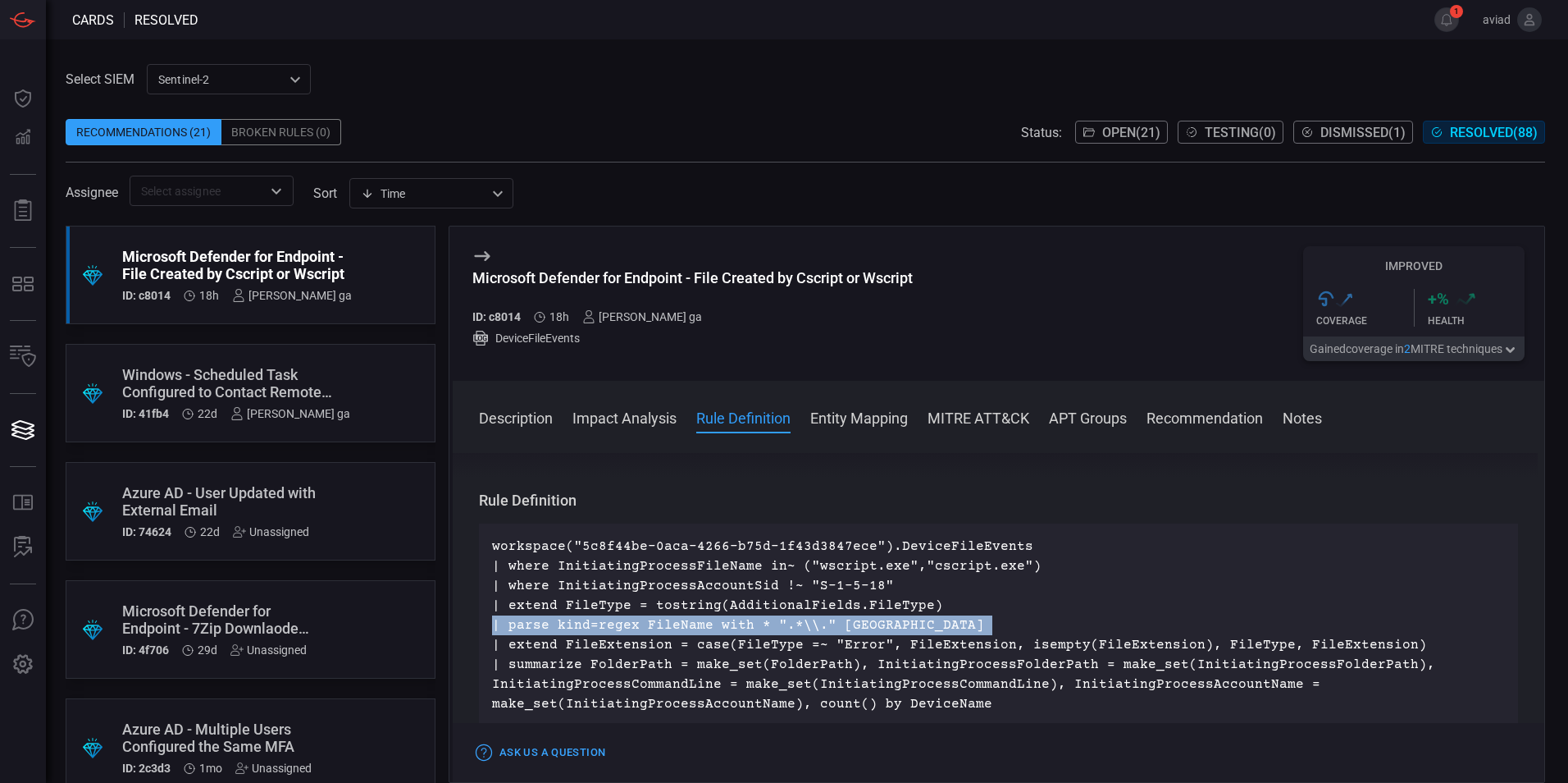
click at [568, 637] on p "workspace("5c8f44be-0aca-4266-b75d-1f43d3847ece").DeviceFileEvents | where Init…" at bounding box center [998, 624] width 1012 height 177
drag, startPoint x: 568, startPoint y: 637, endPoint x: 494, endPoint y: 645, distance: 74.4
click at [494, 645] on p "workspace("5c8f44be-0aca-4266-b75d-1f43d3847ece").DeviceFileEvents | where Init…" at bounding box center [998, 624] width 1012 height 177
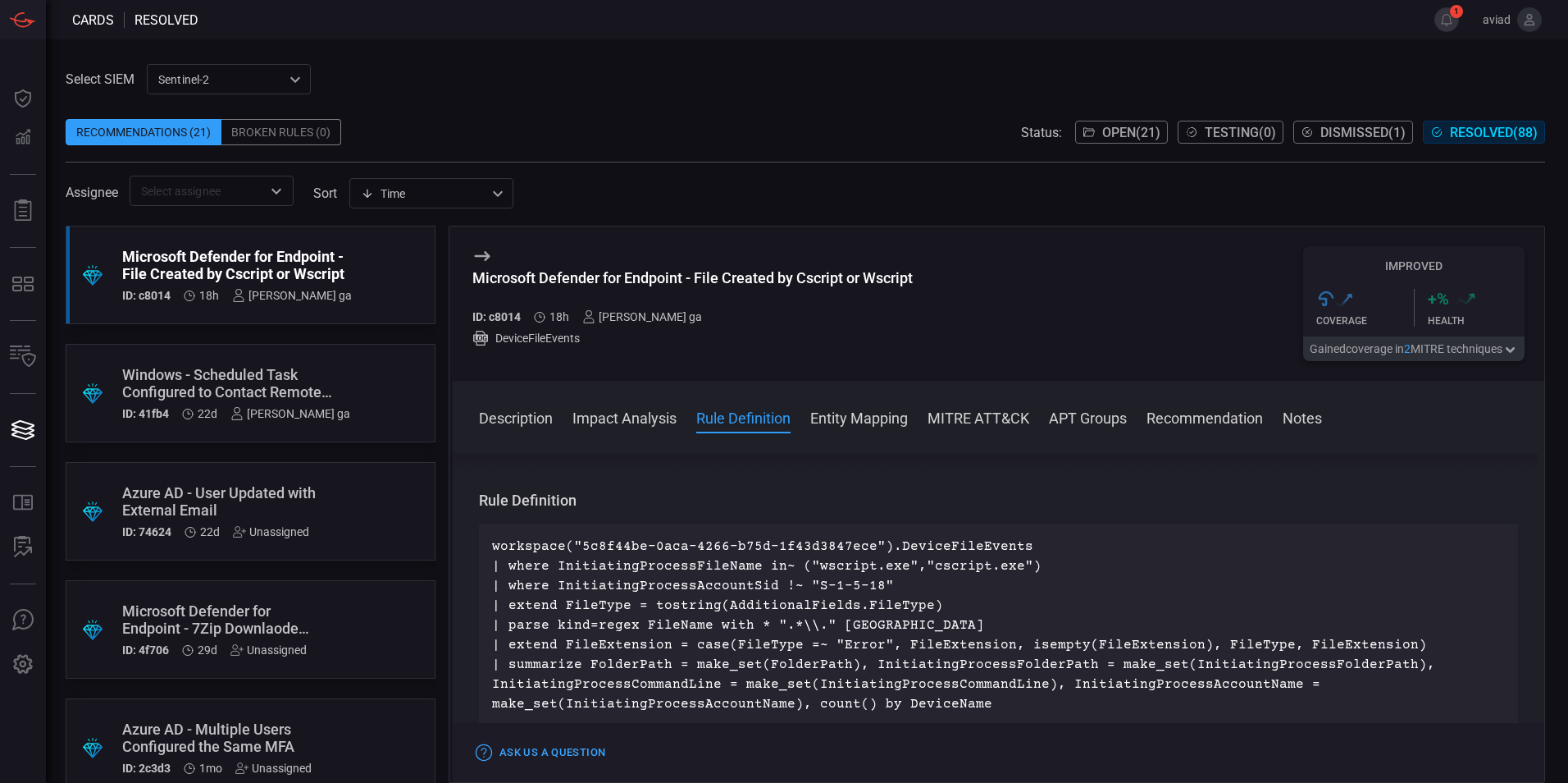
click at [490, 622] on div "workspace("5c8f44be-0aca-4266-b75d-1f43d3847ece").DeviceFileEvents | where Init…" at bounding box center [998, 624] width 1039 height 203
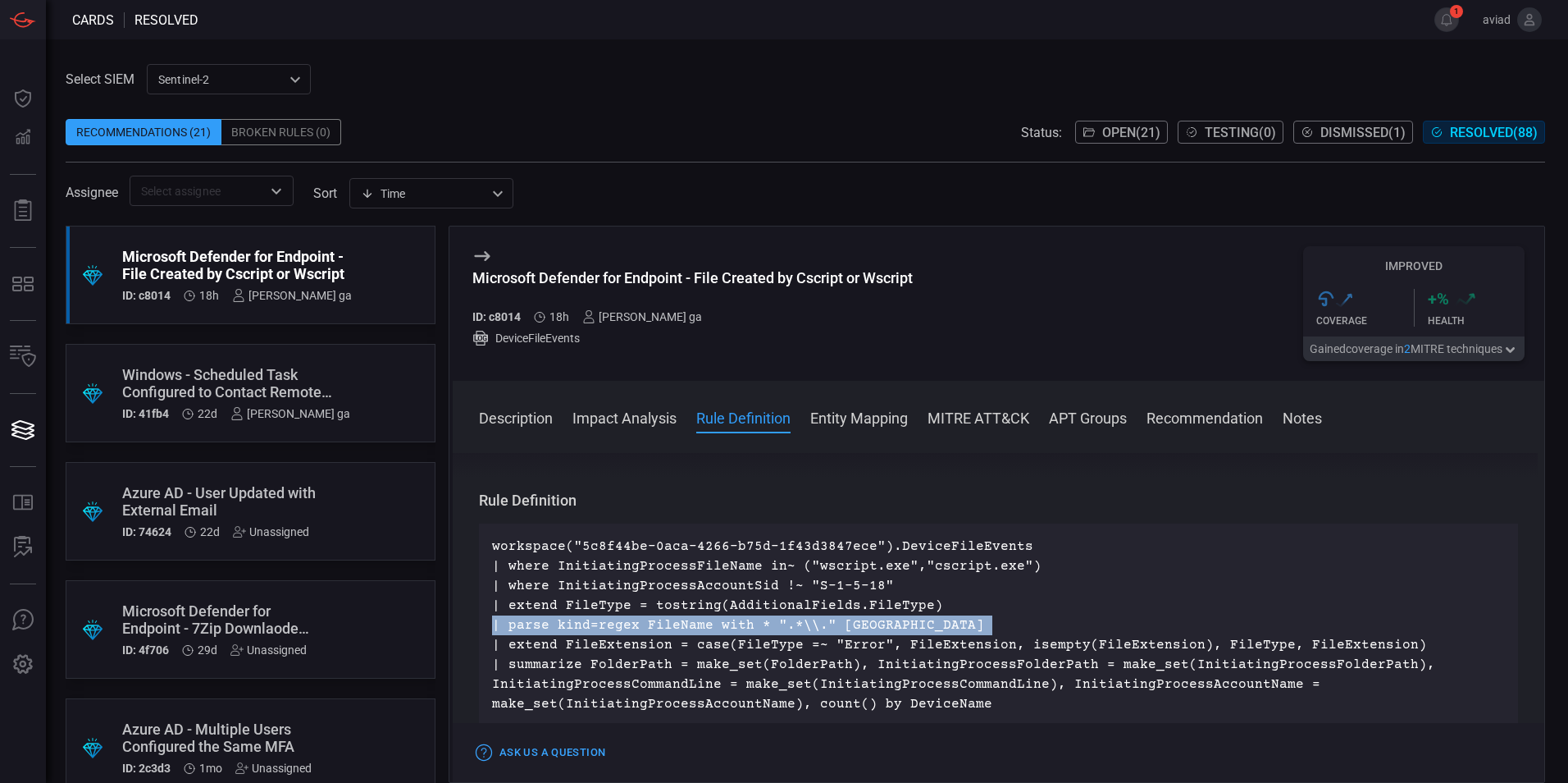
click at [490, 622] on div "workspace("5c8f44be-0aca-4266-b75d-1f43d3847ece").DeviceFileEvents | where Init…" at bounding box center [998, 624] width 1039 height 203
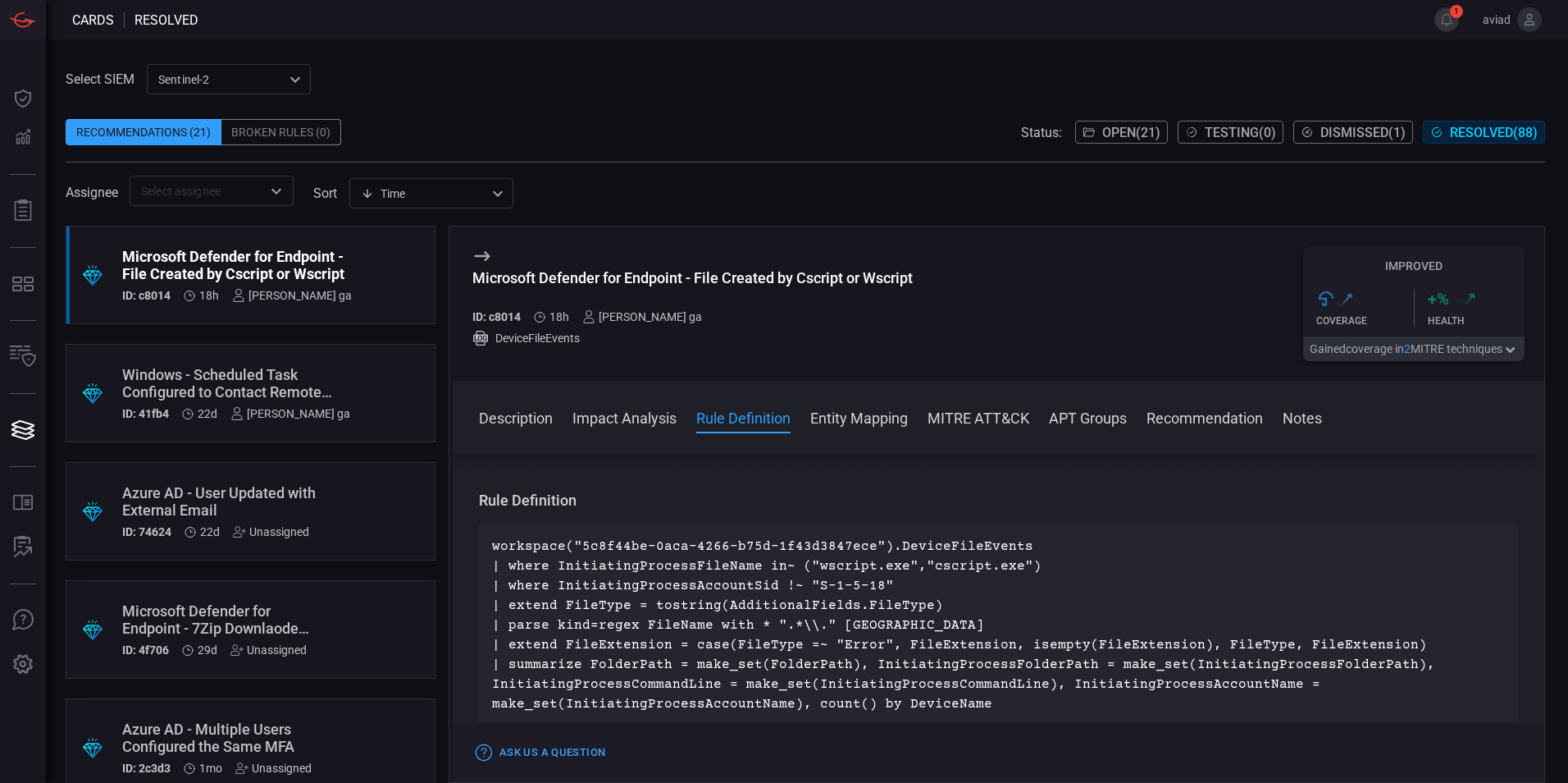
click at [995, 607] on p "workspace("5c8f44be-0aca-4266-b75d-1f43d3847ece").DeviceFileEvents | where Init…" at bounding box center [998, 624] width 1012 height 177
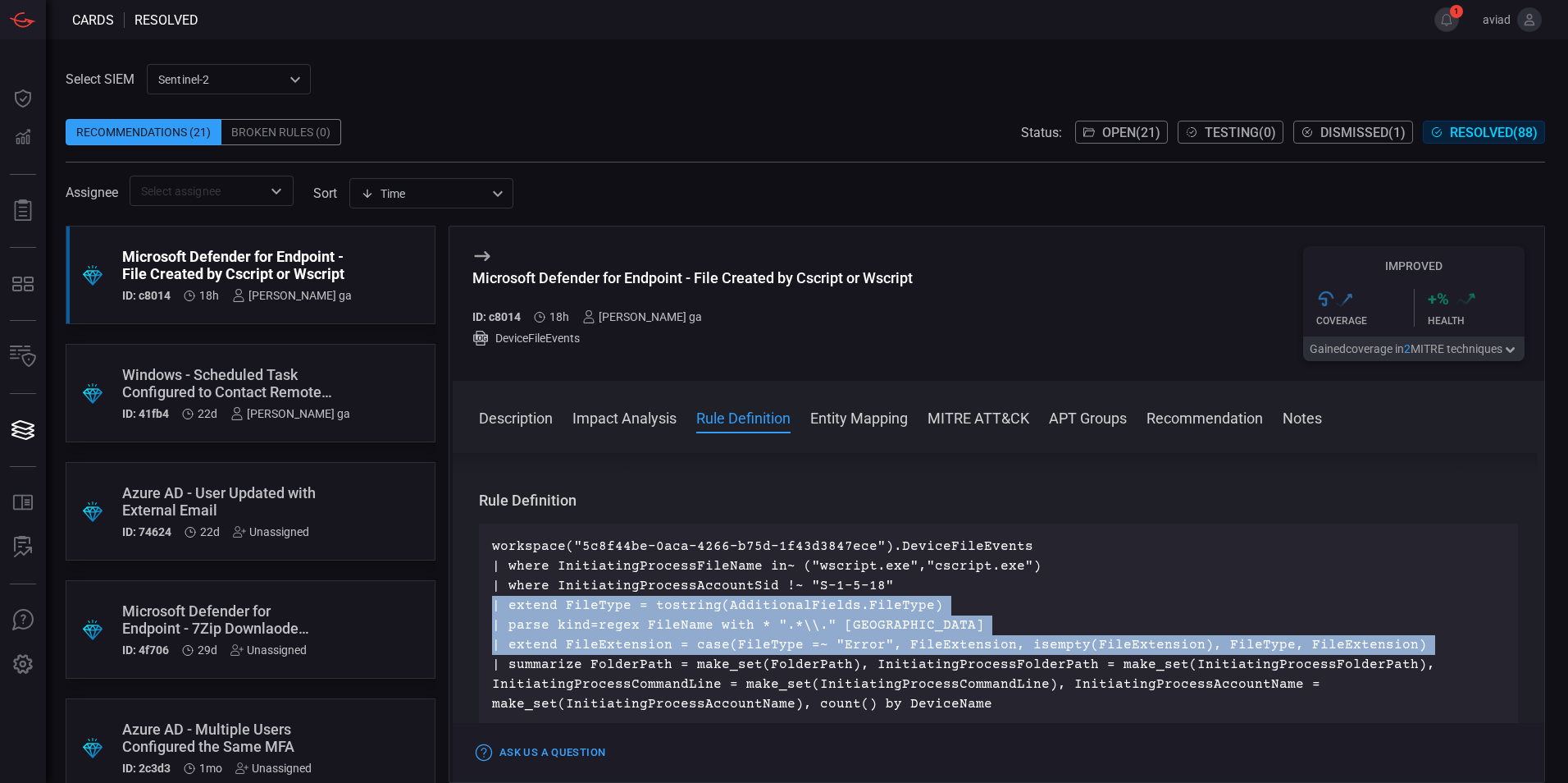
drag, startPoint x: 995, startPoint y: 607, endPoint x: 987, endPoint y: 639, distance: 33.0
click at [987, 639] on p "workspace("5c8f44be-0aca-4266-b75d-1f43d3847ece").DeviceFileEvents | where Init…" at bounding box center [998, 624] width 1012 height 177
drag, startPoint x: 987, startPoint y: 639, endPoint x: 970, endPoint y: 617, distance: 27.8
click at [970, 617] on p "workspace("5c8f44be-0aca-4266-b75d-1f43d3847ece").DeviceFileEvents | where Init…" at bounding box center [998, 624] width 1012 height 177
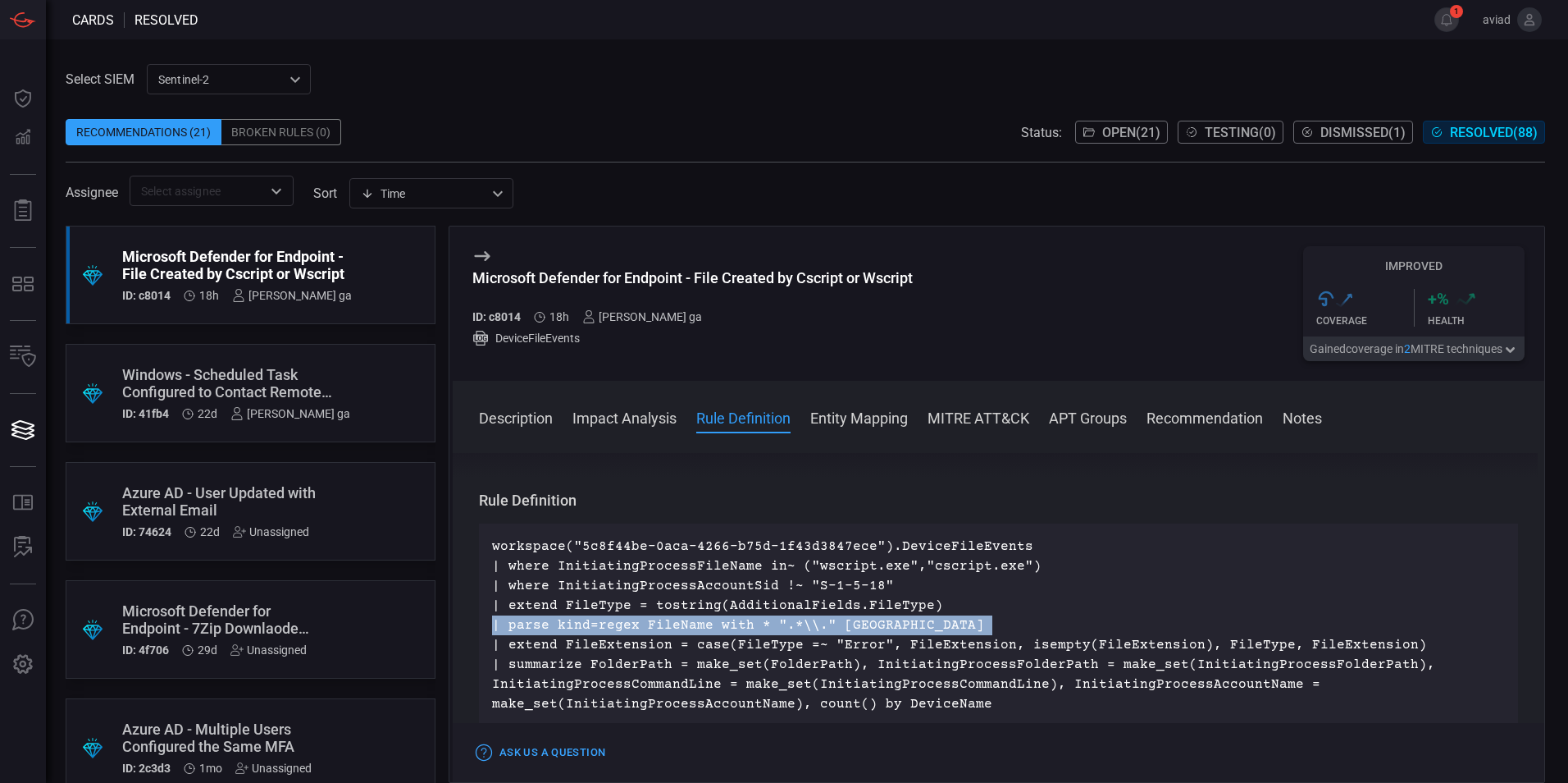
click at [970, 617] on p "workspace("5c8f44be-0aca-4266-b75d-1f43d3847ece").DeviceFileEvents | where Init…" at bounding box center [998, 624] width 1012 height 177
drag, startPoint x: 970, startPoint y: 617, endPoint x: 958, endPoint y: 607, distance: 15.6
click at [958, 607] on p "workspace("5c8f44be-0aca-4266-b75d-1f43d3847ece").DeviceFileEvents | where Init…" at bounding box center [998, 624] width 1012 height 177
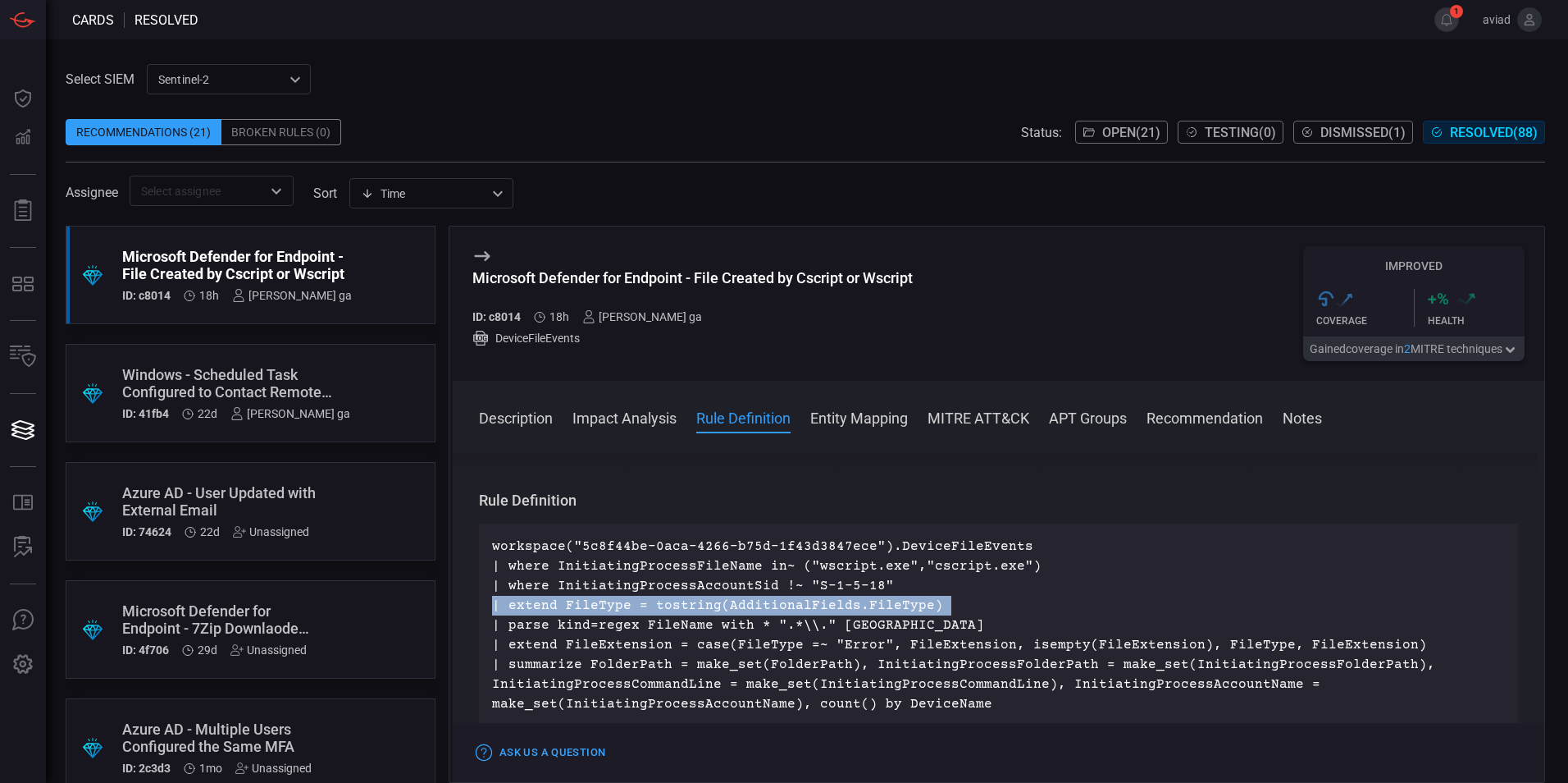
click at [958, 607] on p "workspace("5c8f44be-0aca-4266-b75d-1f43d3847ece").DeviceFileEvents | where Init…" at bounding box center [998, 624] width 1012 height 177
drag, startPoint x: 958, startPoint y: 607, endPoint x: 965, endPoint y: 617, distance: 12.2
click at [965, 617] on p "workspace("5c8f44be-0aca-4266-b75d-1f43d3847ece").DeviceFileEvents | where Init…" at bounding box center [998, 624] width 1012 height 177
drag, startPoint x: 926, startPoint y: 599, endPoint x: 1003, endPoint y: 609, distance: 77.6
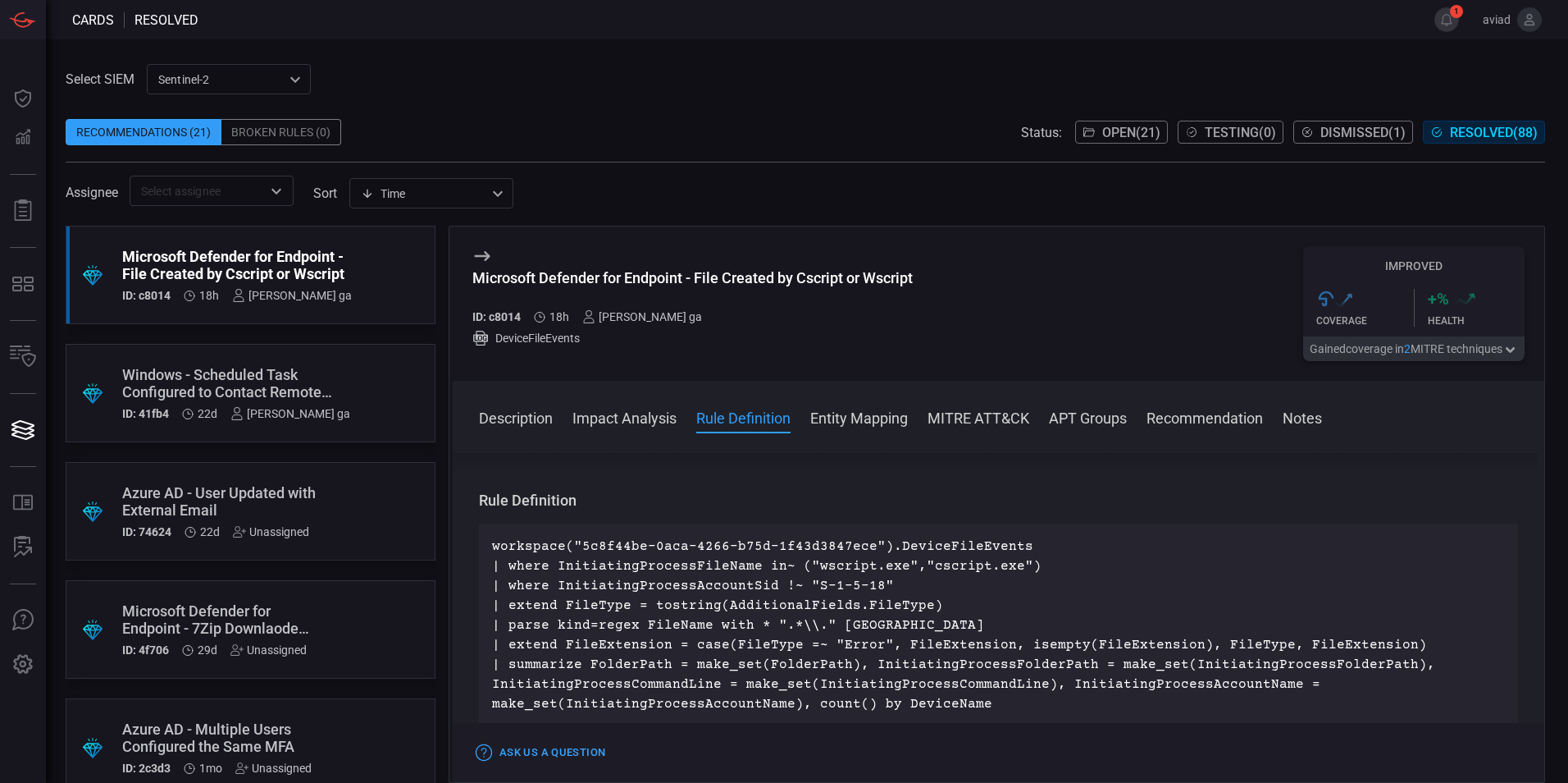
click at [1003, 609] on p "workspace("5c8f44be-0aca-4266-b75d-1f43d3847ece").DeviceFileEvents | where Init…" at bounding box center [998, 624] width 1012 height 177
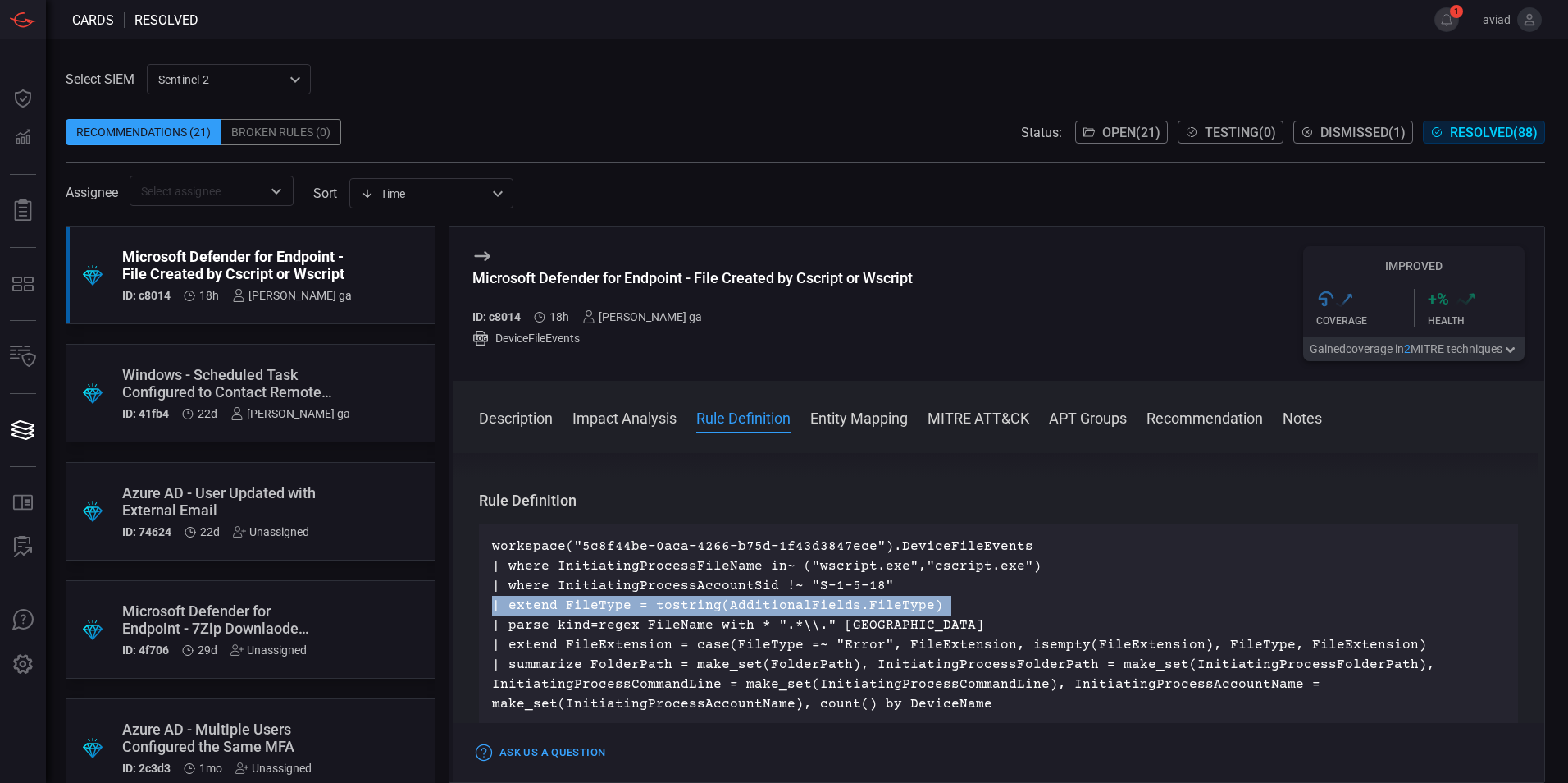
click at [992, 631] on p "workspace("5c8f44be-0aca-4266-b75d-1f43d3847ece").DeviceFileEvents | where Init…" at bounding box center [998, 624] width 1012 height 177
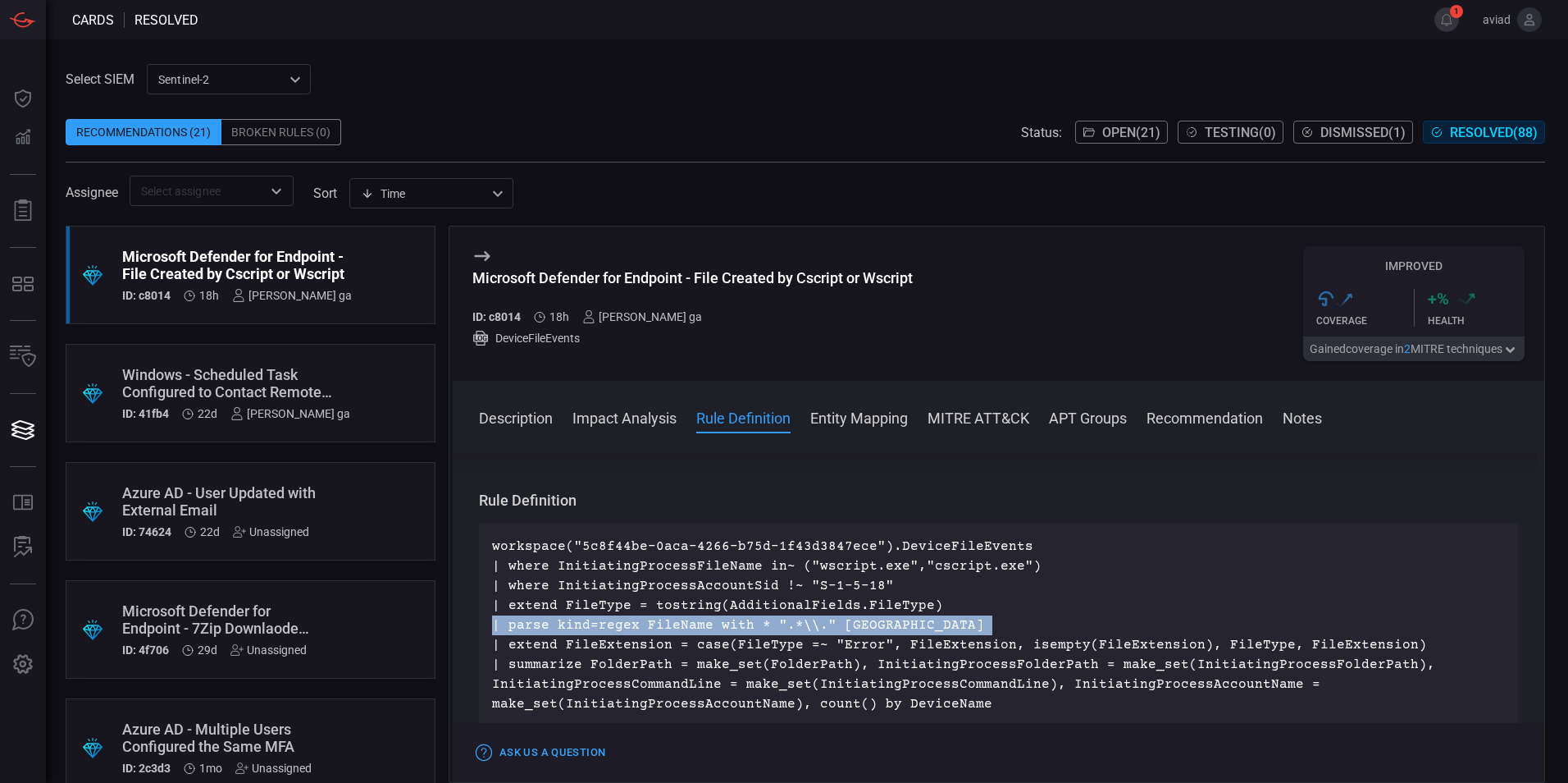
click at [992, 631] on p "workspace("5c8f44be-0aca-4266-b75d-1f43d3847ece").DeviceFileEvents | where Init…" at bounding box center [998, 624] width 1012 height 177
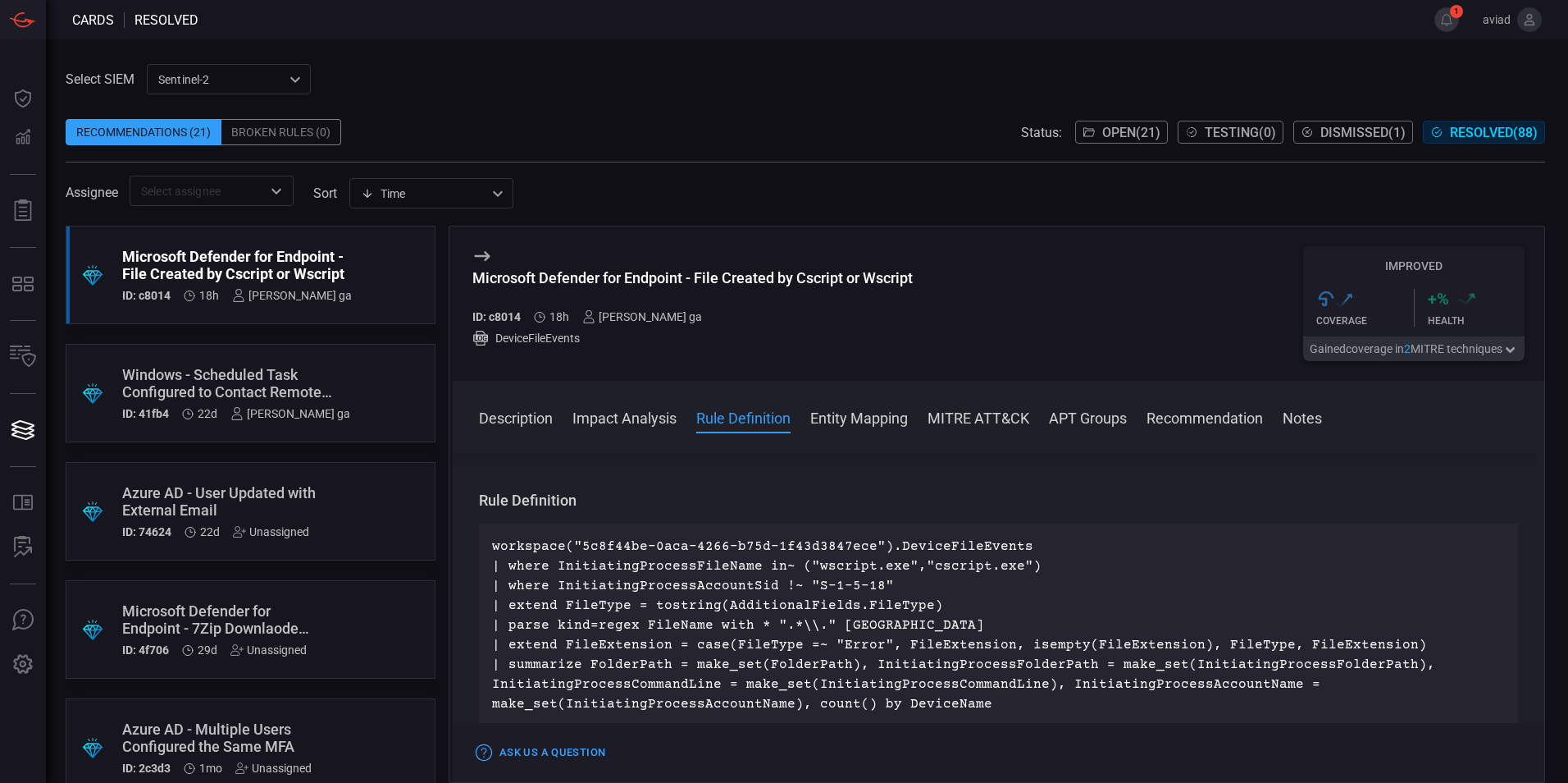
click at [988, 604] on p "workspace("5c8f44be-0aca-4266-b75d-1f43d3847ece").DeviceFileEvents | where Init…" at bounding box center [998, 624] width 1012 height 177
click at [991, 623] on p "workspace("5c8f44be-0aca-4266-b75d-1f43d3847ece").DeviceFileEvents | where Init…" at bounding box center [998, 624] width 1012 height 177
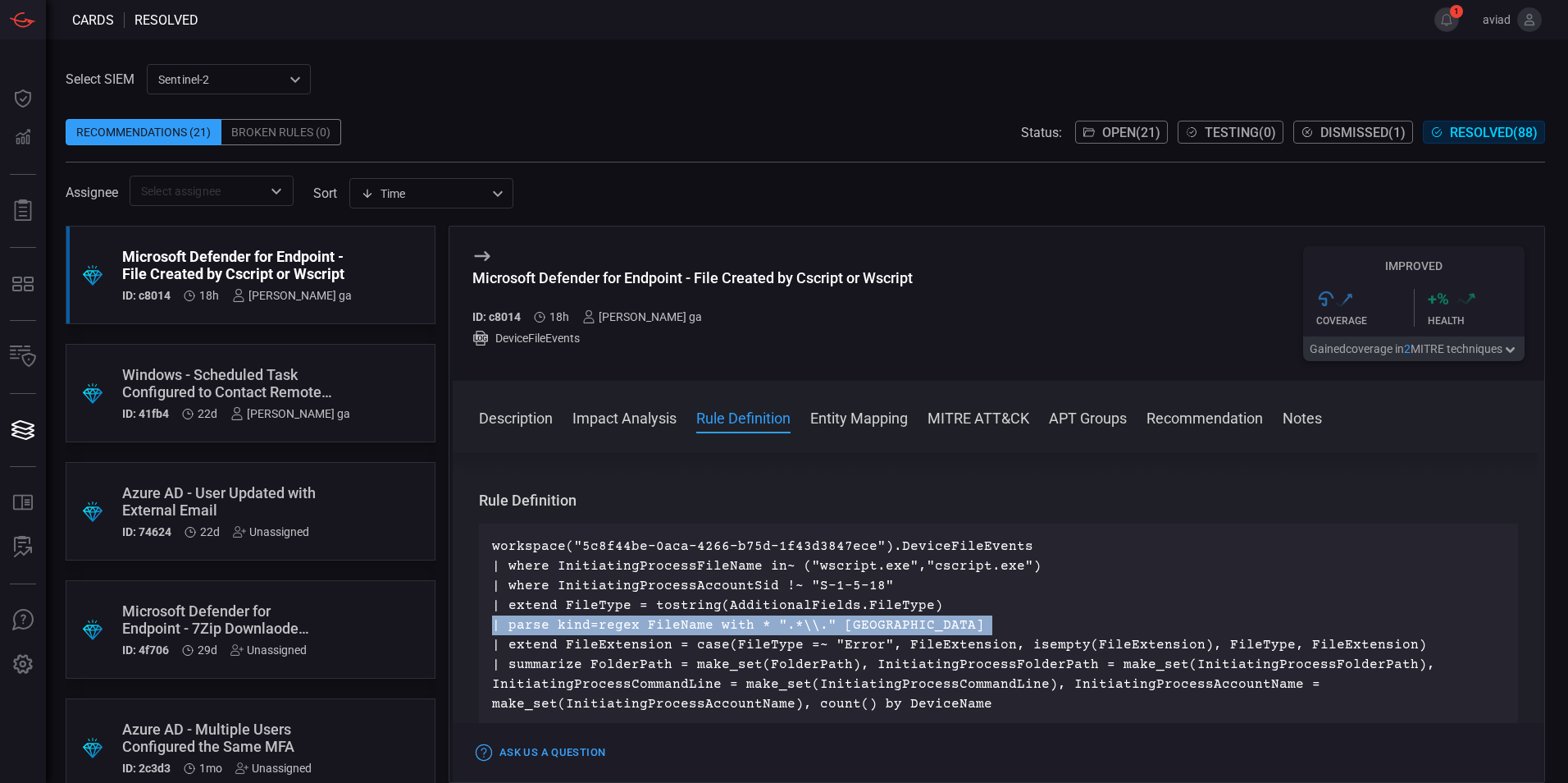
click at [991, 623] on p "workspace("5c8f44be-0aca-4266-b75d-1f43d3847ece").DeviceFileEvents | where Init…" at bounding box center [998, 624] width 1012 height 177
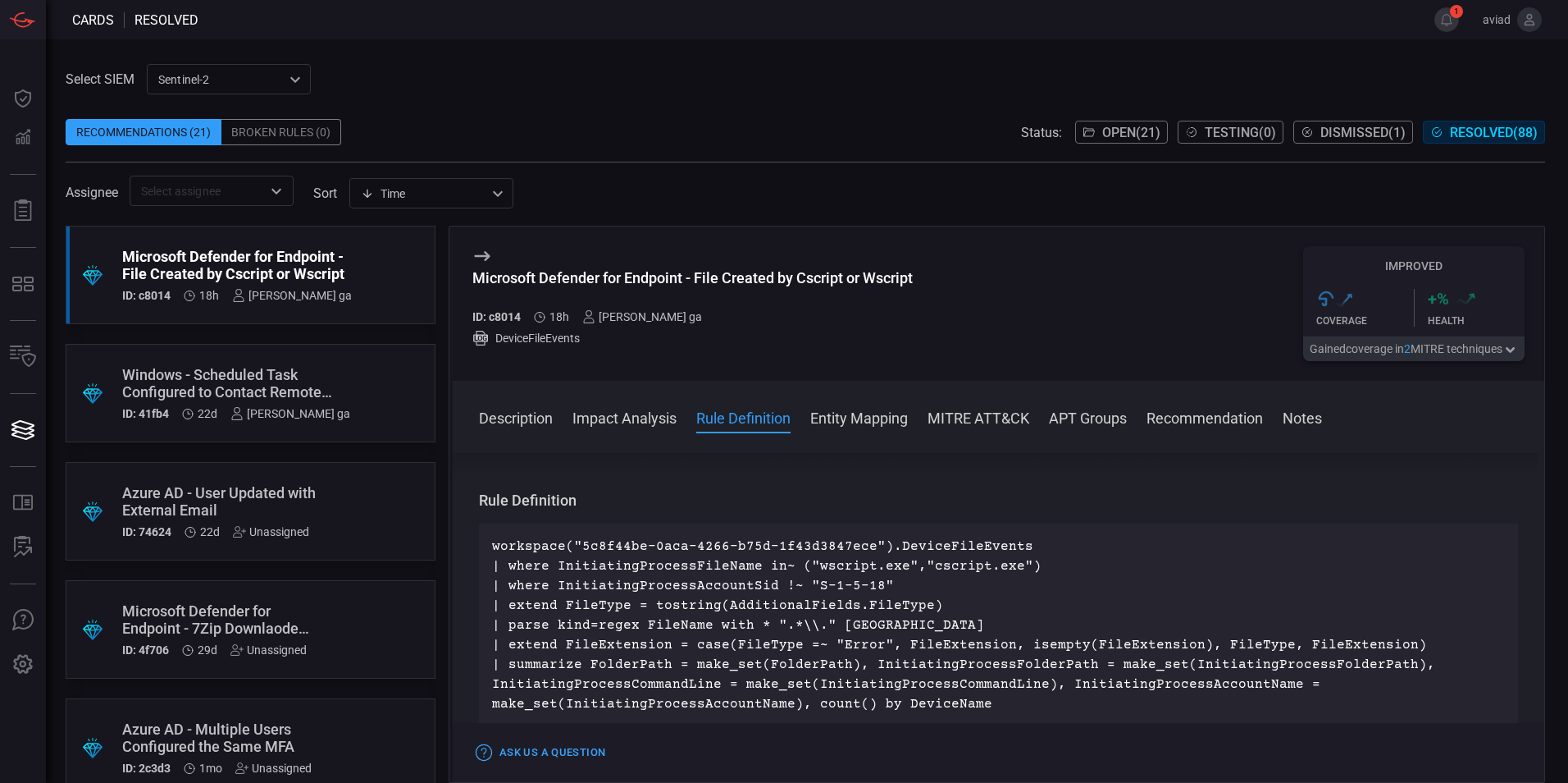
click at [988, 609] on p "workspace("5c8f44be-0aca-4266-b75d-1f43d3847ece").DeviceFileEvents | where Init…" at bounding box center [998, 624] width 1012 height 177
click at [992, 629] on p "workspace("5c8f44be-0aca-4266-b75d-1f43d3847ece").DeviceFileEvents | where Init…" at bounding box center [998, 624] width 1012 height 177
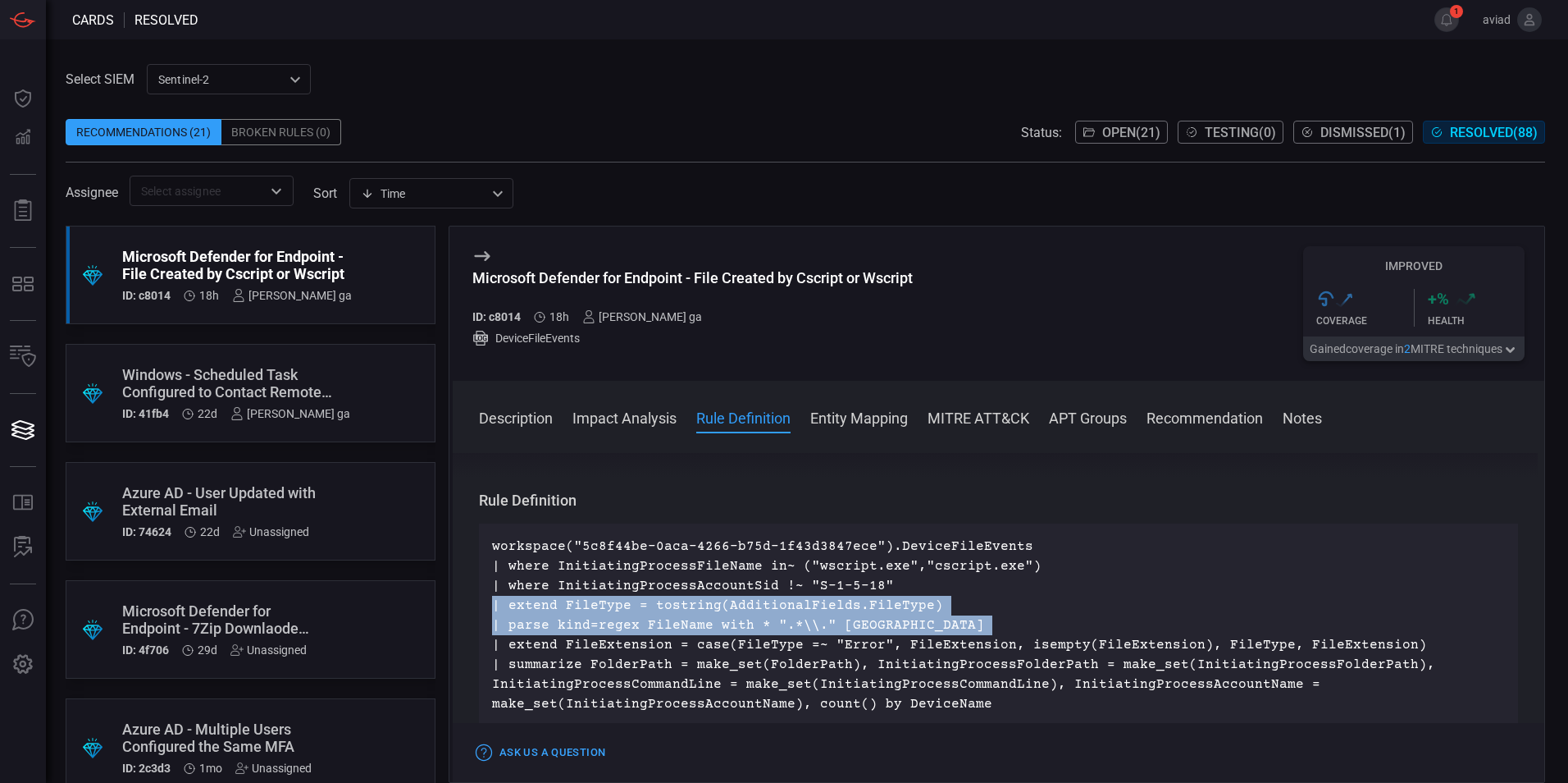
drag, startPoint x: 992, startPoint y: 629, endPoint x: 490, endPoint y: 607, distance: 502.5
click at [490, 607] on div "workspace("5c8f44be-0aca-4266-b75d-1f43d3847ece").DeviceFileEvents | where Init…" at bounding box center [998, 624] width 1039 height 203
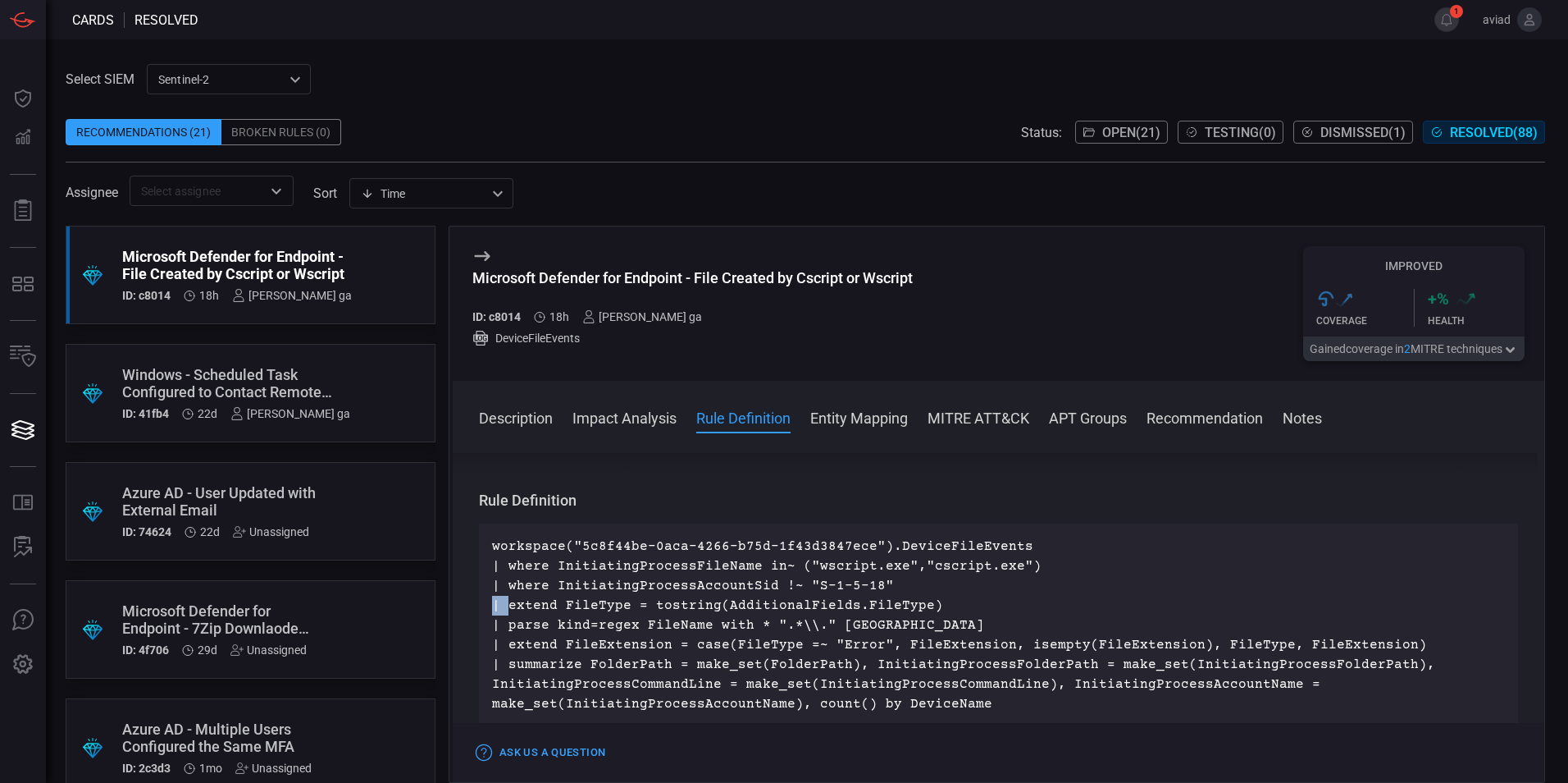
click at [490, 607] on div "workspace("5c8f44be-0aca-4266-b75d-1f43d3847ece").DeviceFileEvents | where Init…" at bounding box center [998, 624] width 1039 height 203
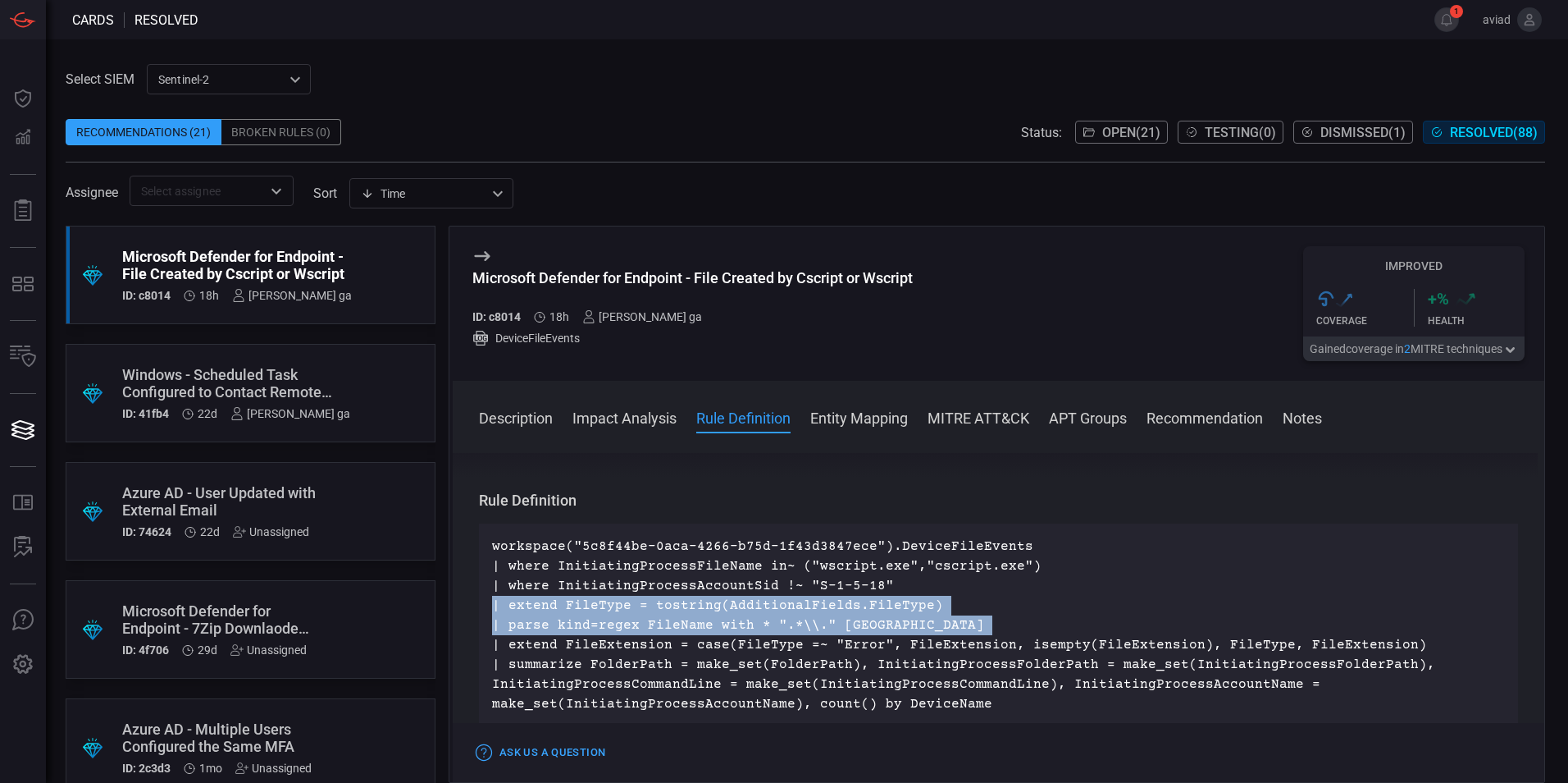
drag, startPoint x: 490, startPoint y: 607, endPoint x: 548, endPoint y: 635, distance: 64.4
click at [548, 635] on div "workspace("5c8f44be-0aca-4266-b75d-1f43d3847ece").DeviceFileEvents | where Init…" at bounding box center [998, 624] width 1039 height 203
click at [548, 635] on p "workspace("5c8f44be-0aca-4266-b75d-1f43d3847ece").DeviceFileEvents | where Init…" at bounding box center [998, 624] width 1012 height 177
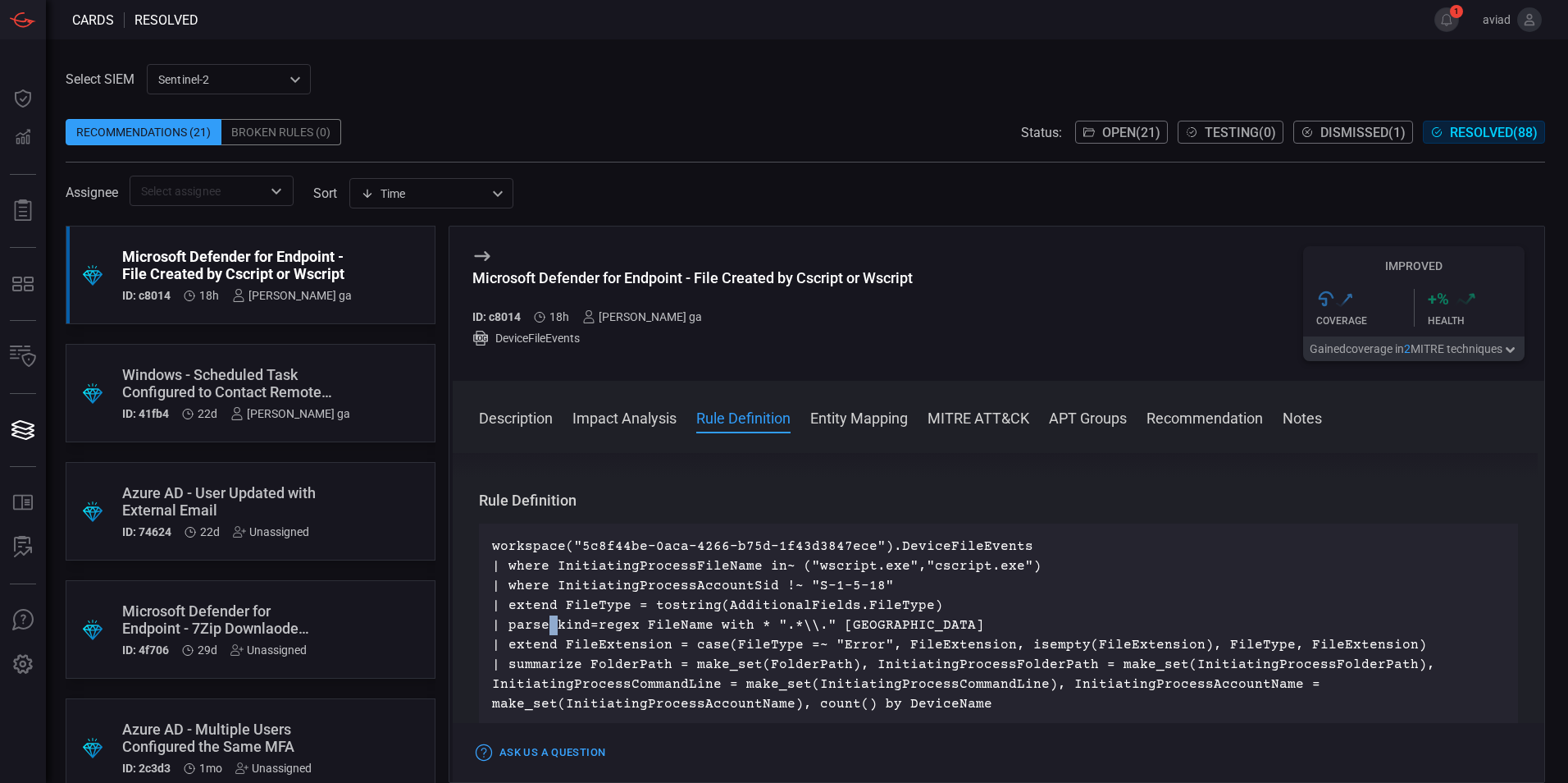
click at [548, 635] on p "workspace("5c8f44be-0aca-4266-b75d-1f43d3847ece").DeviceFileEvents | where Init…" at bounding box center [998, 624] width 1012 height 177
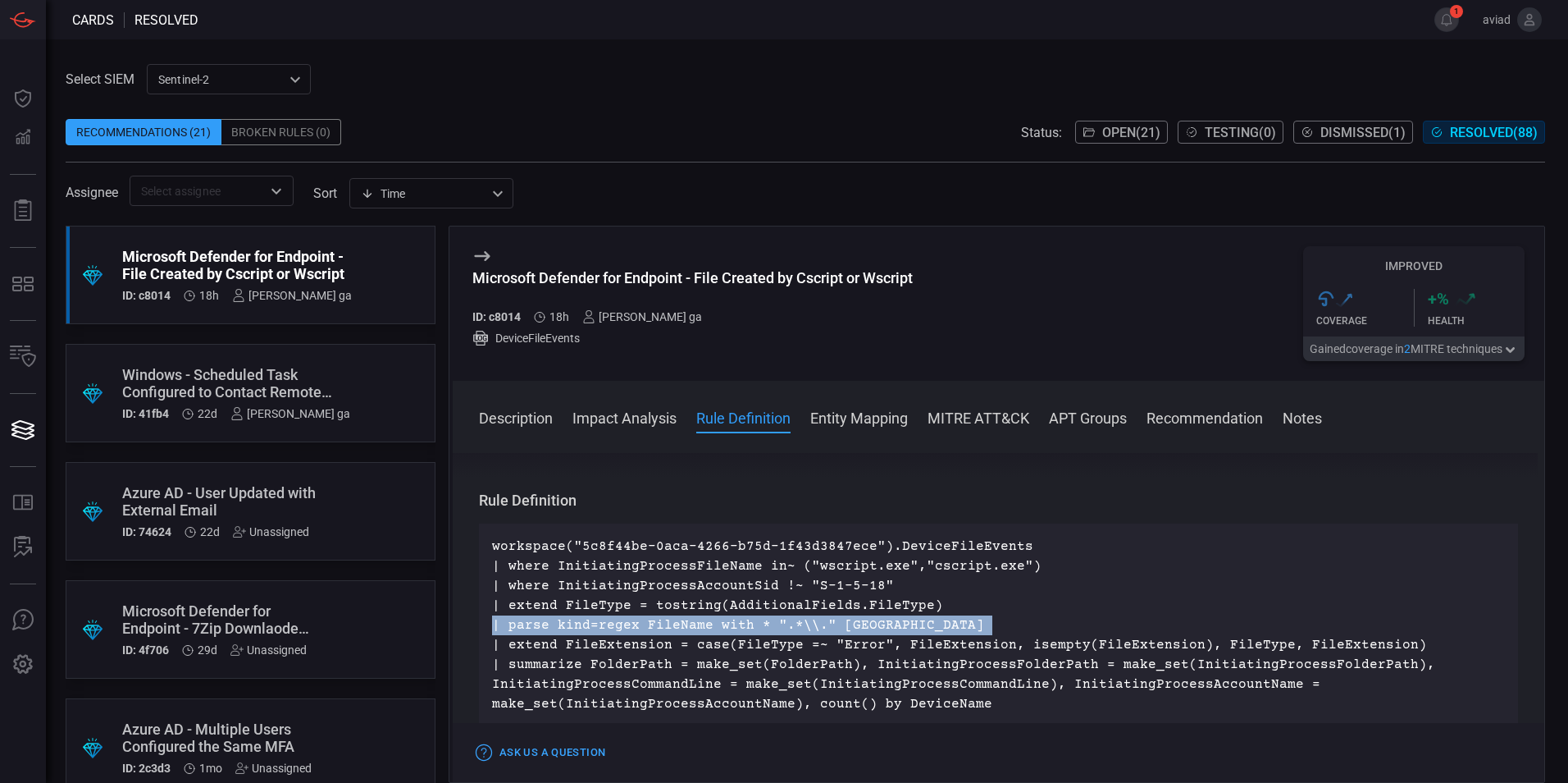
drag, startPoint x: 548, startPoint y: 635, endPoint x: 484, endPoint y: 628, distance: 64.4
click at [484, 628] on div "workspace("5c8f44be-0aca-4266-b75d-1f43d3847ece").DeviceFileEvents | where Init…" at bounding box center [998, 624] width 1039 height 203
click at [971, 631] on p "workspace("5c8f44be-0aca-4266-b75d-1f43d3847ece").DeviceFileEvents | where Init…" at bounding box center [998, 624] width 1012 height 177
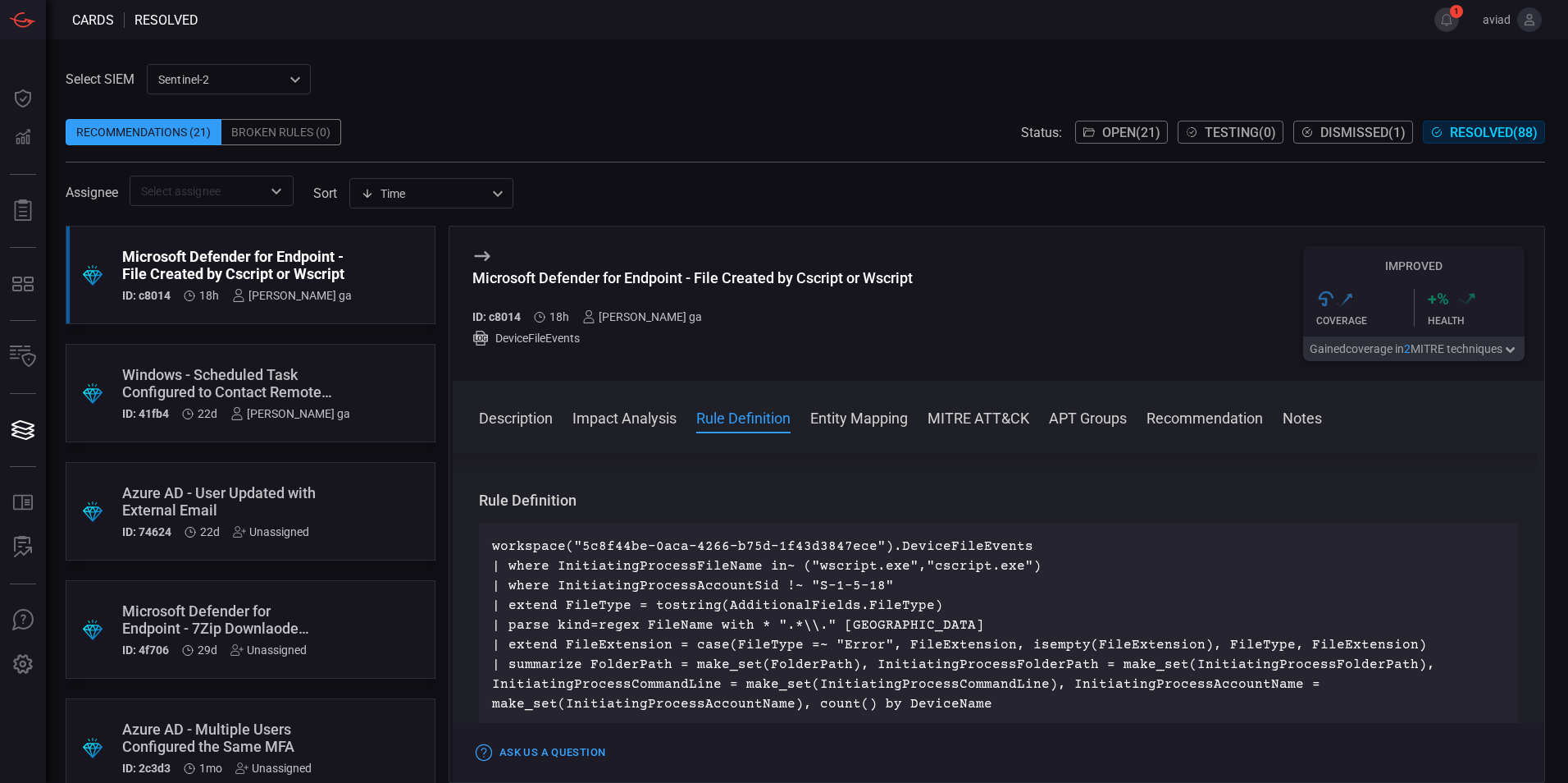
click at [961, 608] on p "workspace("5c8f44be-0aca-4266-b75d-1f43d3847ece").DeviceFileEvents | where Init…" at bounding box center [998, 624] width 1012 height 177
click at [961, 620] on p "workspace("5c8f44be-0aca-4266-b75d-1f43d3847ece").DeviceFileEvents | where Init…" at bounding box center [998, 624] width 1012 height 177
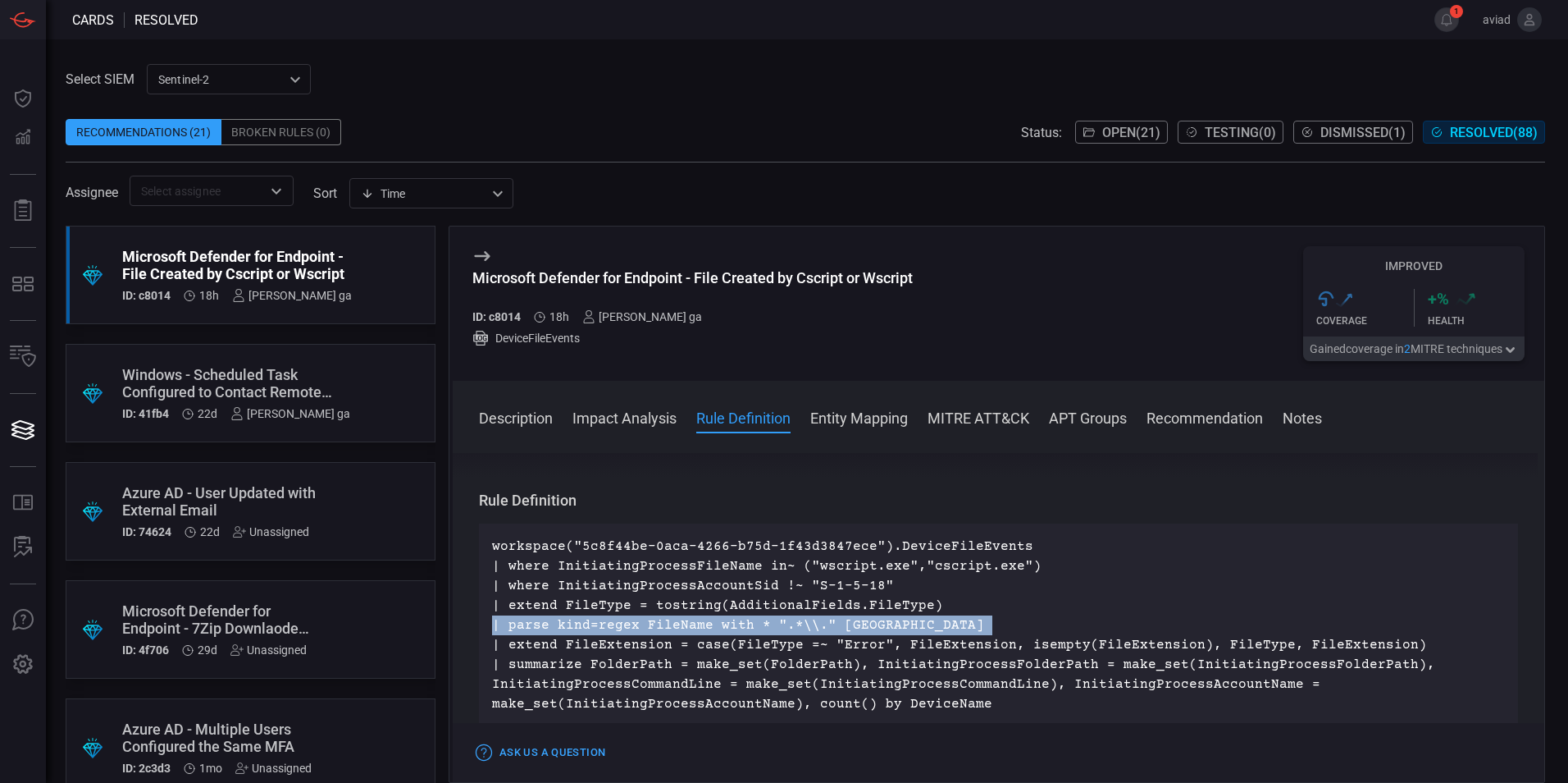
click at [961, 620] on p "workspace("5c8f44be-0aca-4266-b75d-1f43d3847ece").DeviceFileEvents | where Init…" at bounding box center [998, 624] width 1012 height 177
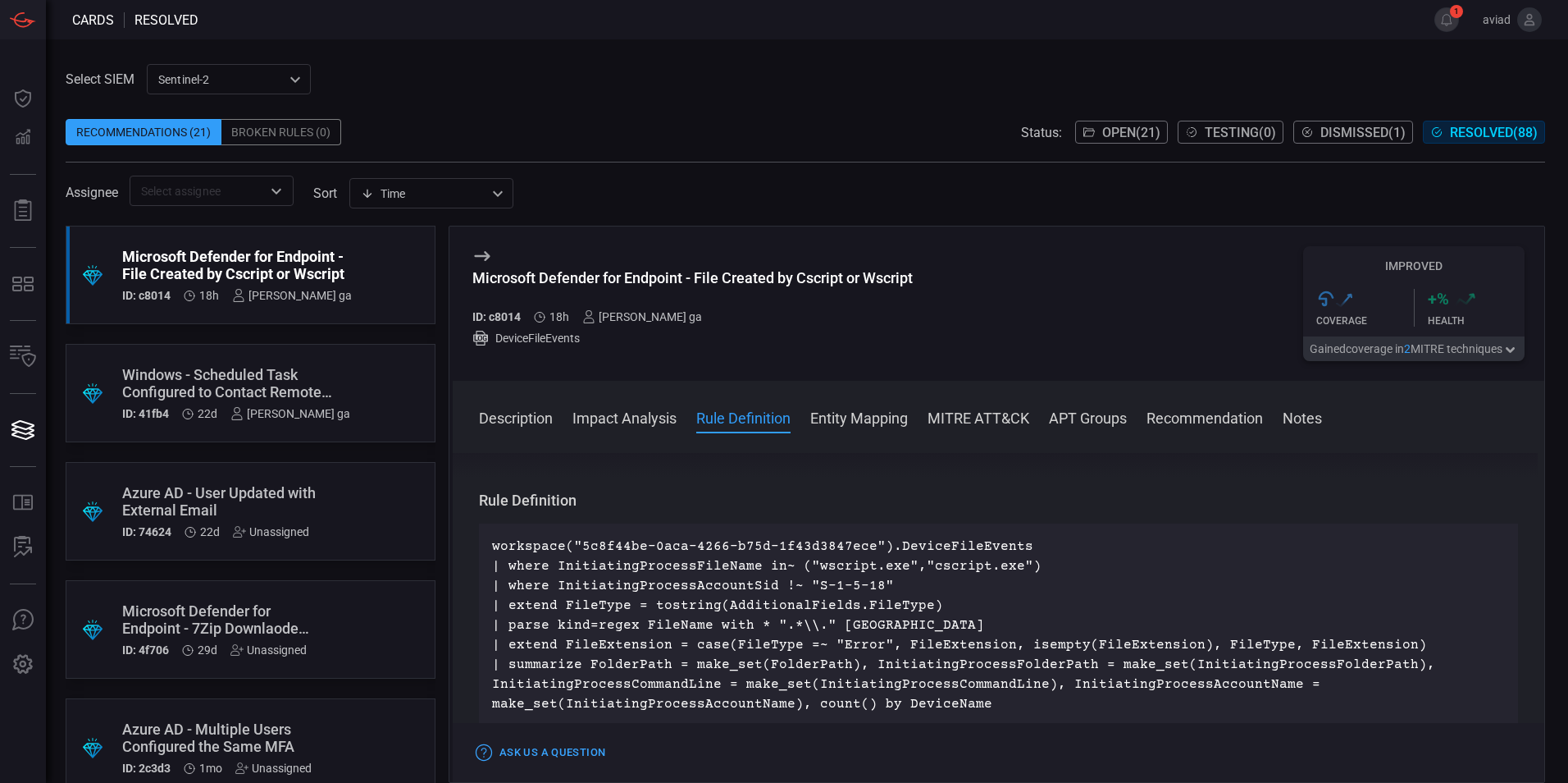
click at [953, 604] on p "workspace("5c8f44be-0aca-4266-b75d-1f43d3847ece").DeviceFileEvents | where Init…" at bounding box center [998, 624] width 1012 height 177
click at [959, 623] on p "workspace("5c8f44be-0aca-4266-b75d-1f43d3847ece").DeviceFileEvents | where Init…" at bounding box center [998, 624] width 1012 height 177
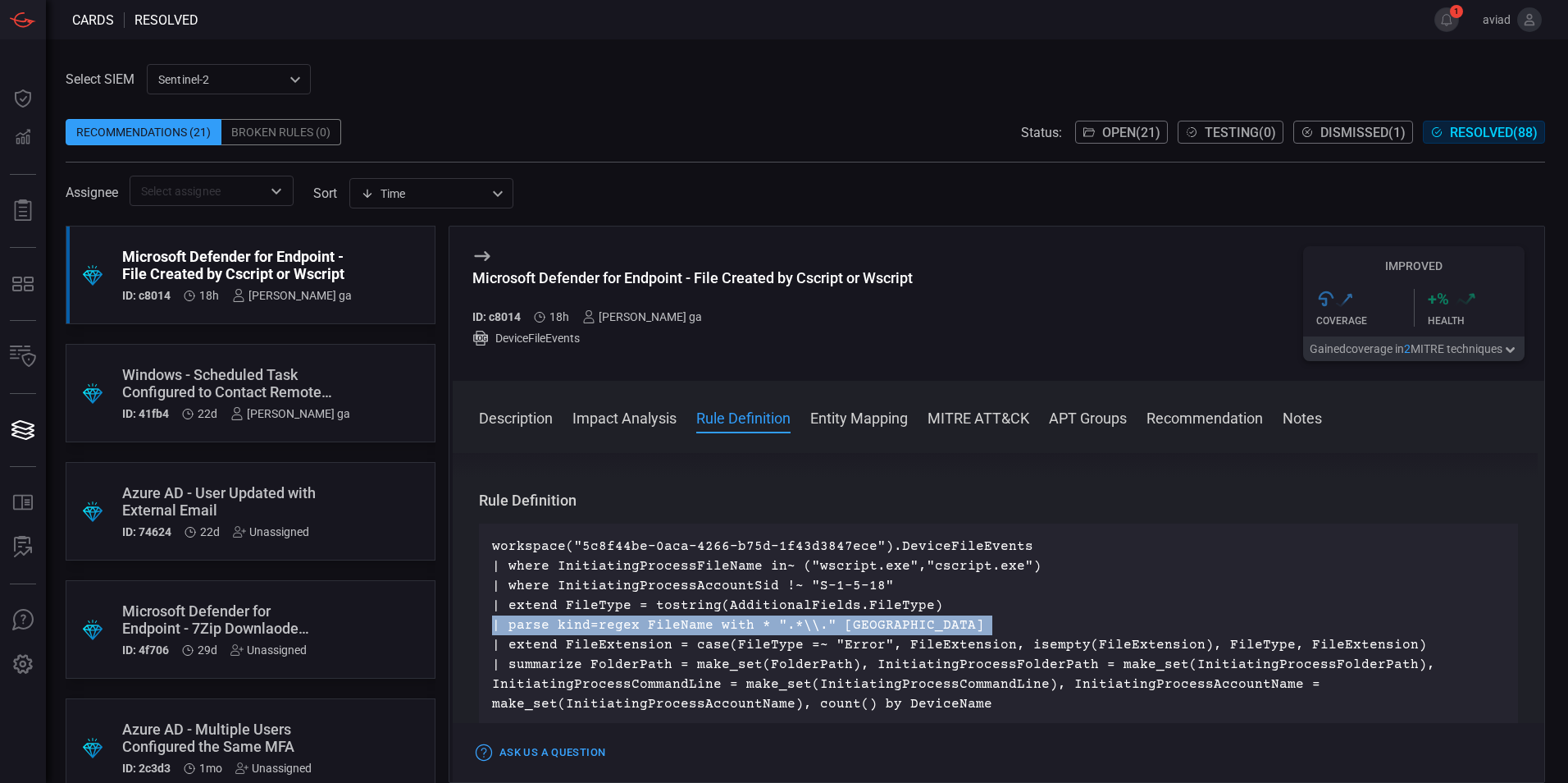
click at [959, 623] on p "workspace("5c8f44be-0aca-4266-b75d-1f43d3847ece").DeviceFileEvents | where Init…" at bounding box center [998, 624] width 1012 height 177
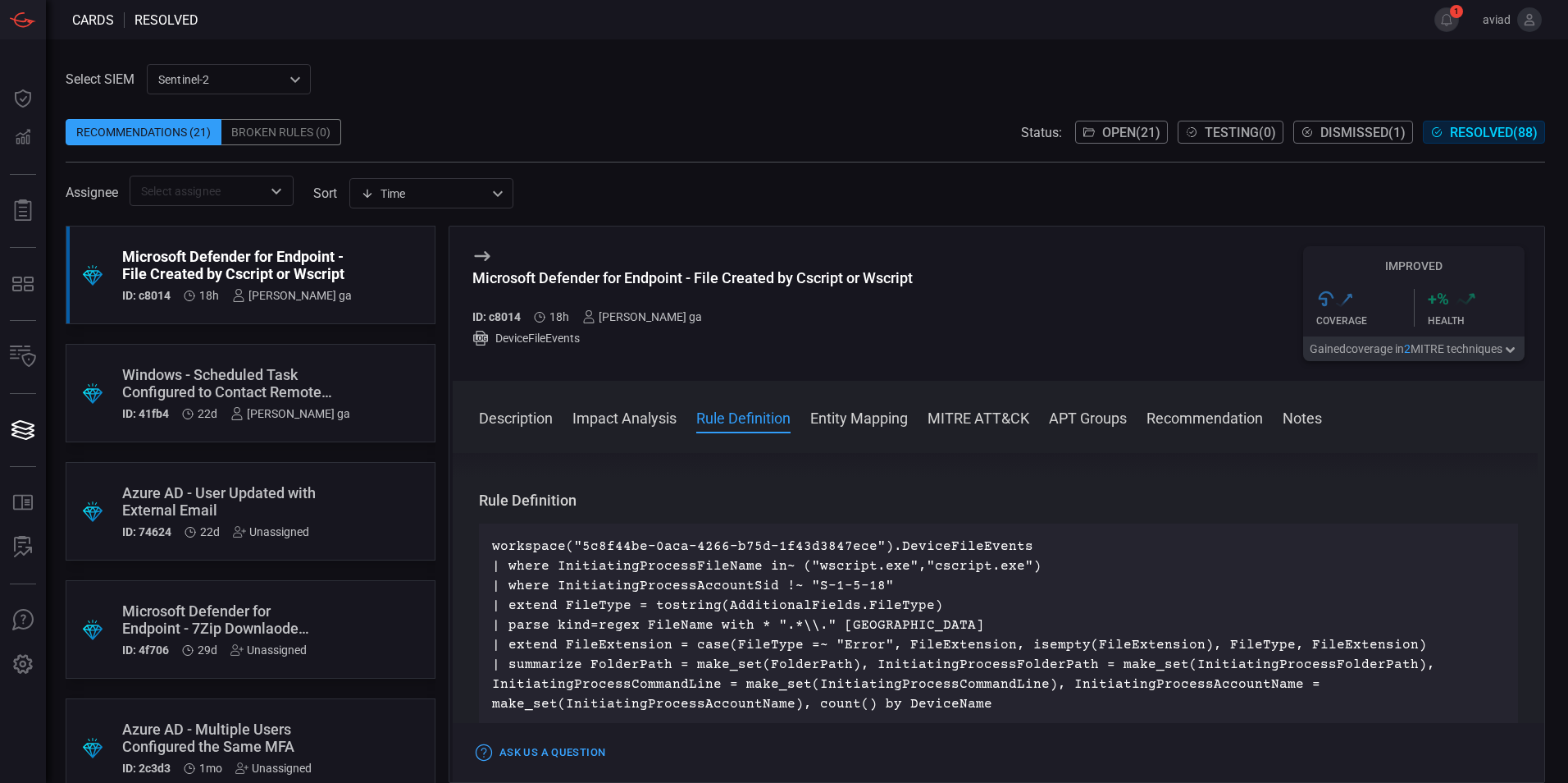
click at [948, 606] on p "workspace("5c8f44be-0aca-4266-b75d-1f43d3847ece").DeviceFileEvents | where Init…" at bounding box center [998, 624] width 1012 height 177
click at [956, 620] on p "workspace("5c8f44be-0aca-4266-b75d-1f43d3847ece").DeviceFileEvents | where Init…" at bounding box center [998, 624] width 1012 height 177
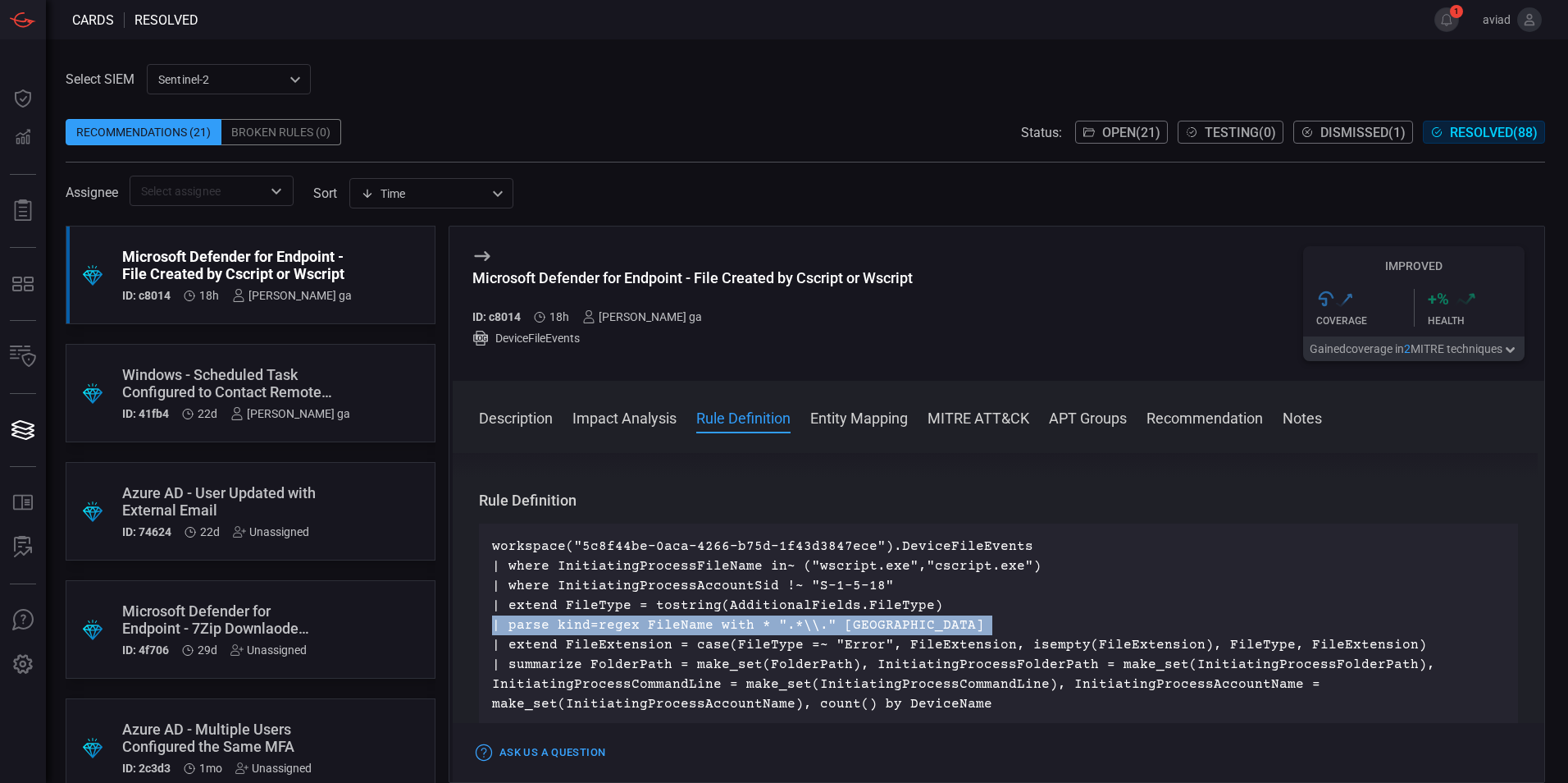
click at [956, 620] on p "workspace("5c8f44be-0aca-4266-b75d-1f43d3847ece").DeviceFileEvents | where Init…" at bounding box center [998, 624] width 1012 height 177
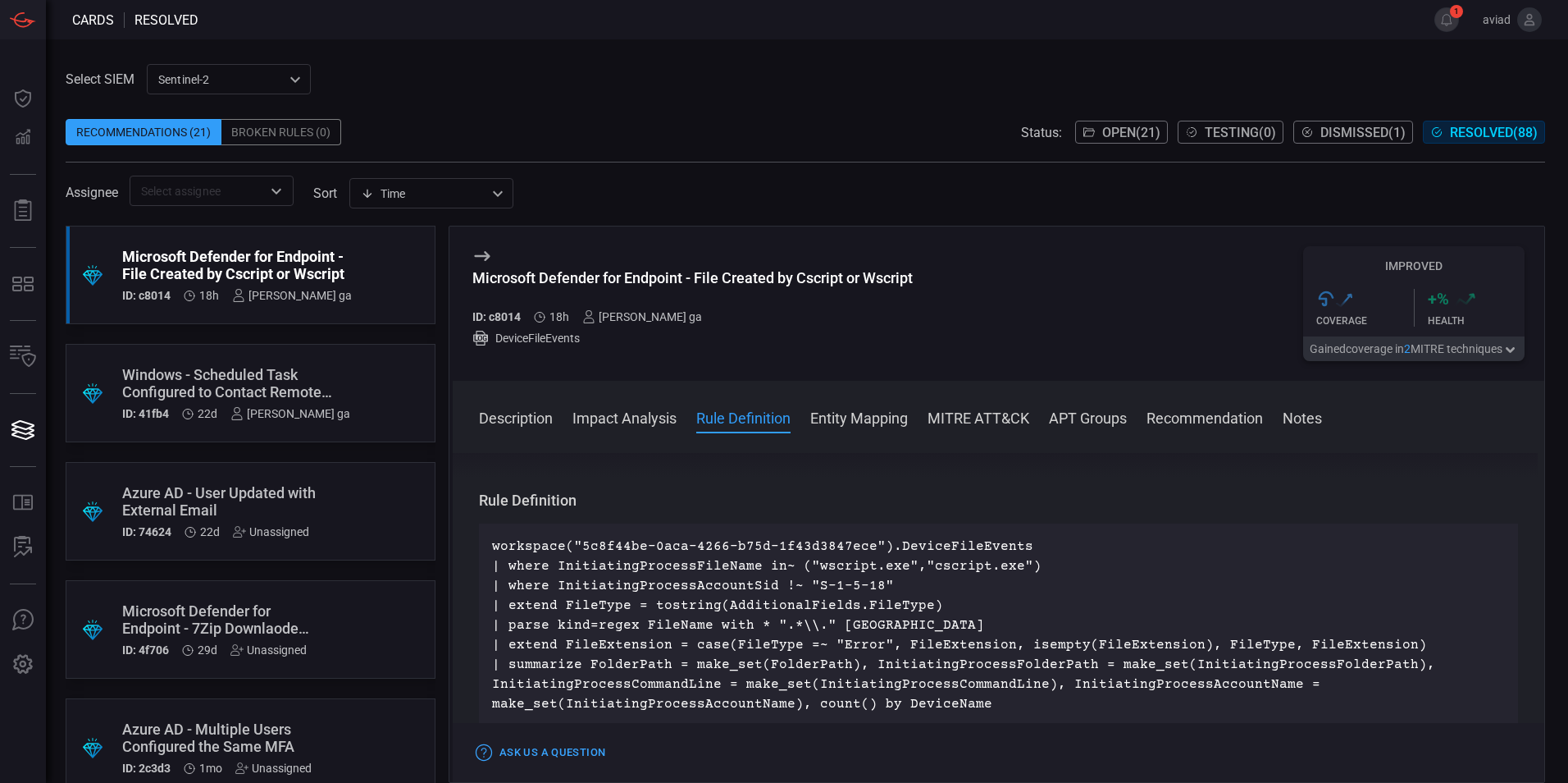
click at [946, 607] on p "workspace("5c8f44be-0aca-4266-b75d-1f43d3847ece").DeviceFileEvents | where Init…" at bounding box center [998, 624] width 1012 height 177
click at [958, 631] on p "workspace("5c8f44be-0aca-4266-b75d-1f43d3847ece").DeviceFileEvents | where Init…" at bounding box center [998, 624] width 1012 height 177
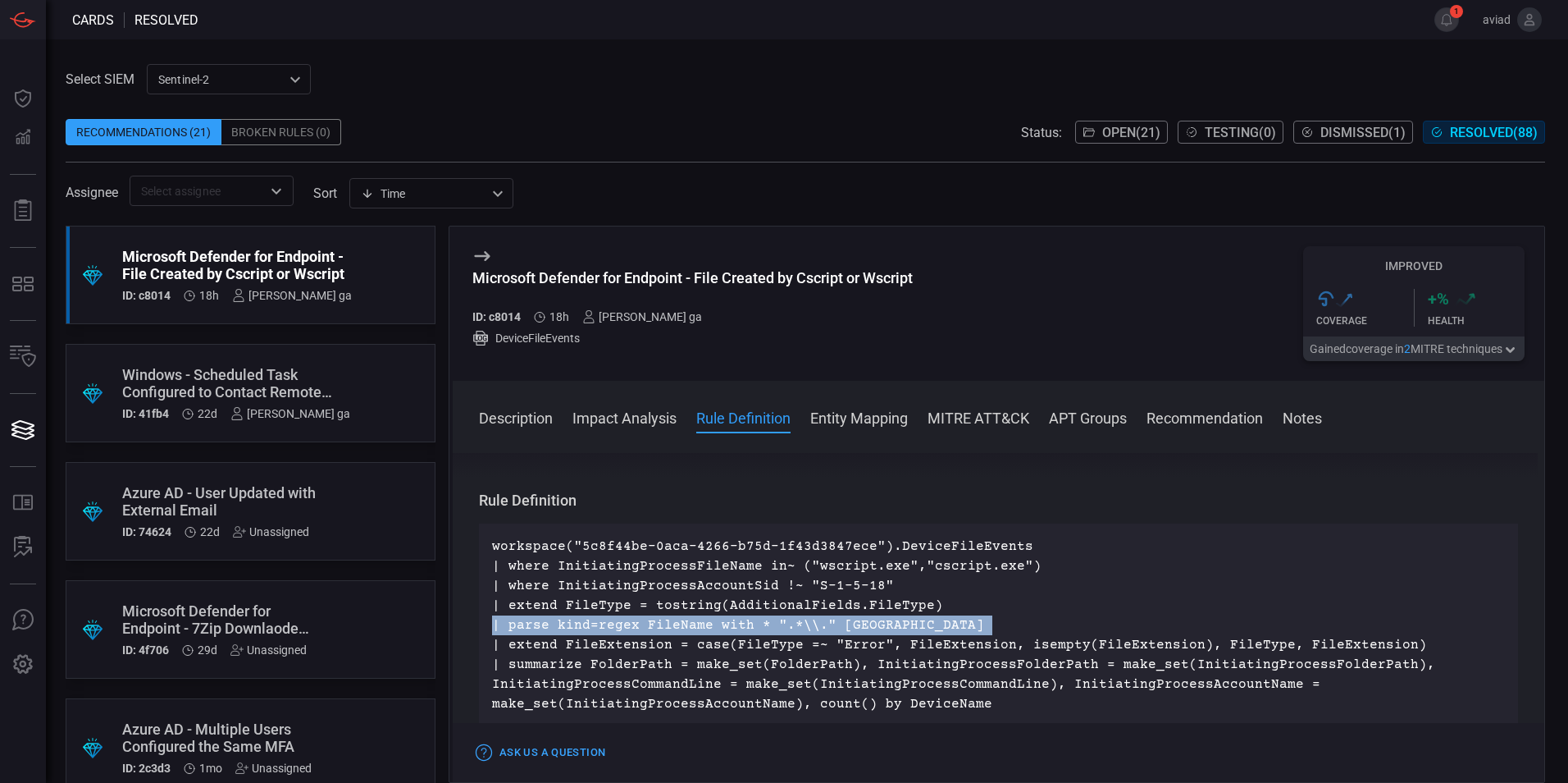
click at [958, 631] on p "workspace("5c8f44be-0aca-4266-b75d-1f43d3847ece").DeviceFileEvents | where Init…" at bounding box center [998, 624] width 1012 height 177
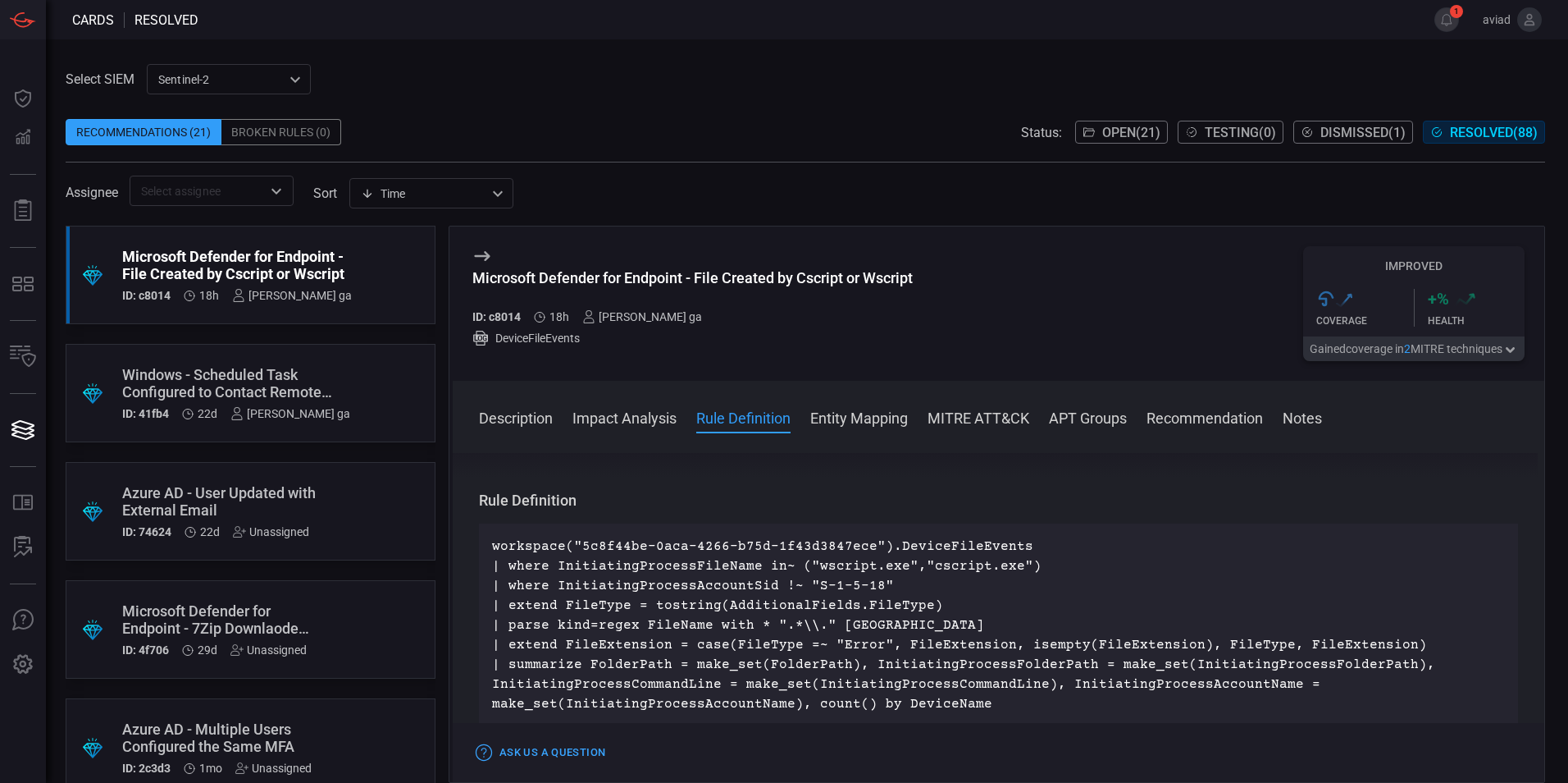
click at [887, 592] on p "workspace("5c8f44be-0aca-4266-b75d-1f43d3847ece").DeviceFileEvents | where Init…" at bounding box center [998, 624] width 1012 height 177
click at [1129, 125] on span "Open ( 21 )" at bounding box center [1131, 133] width 58 height 16
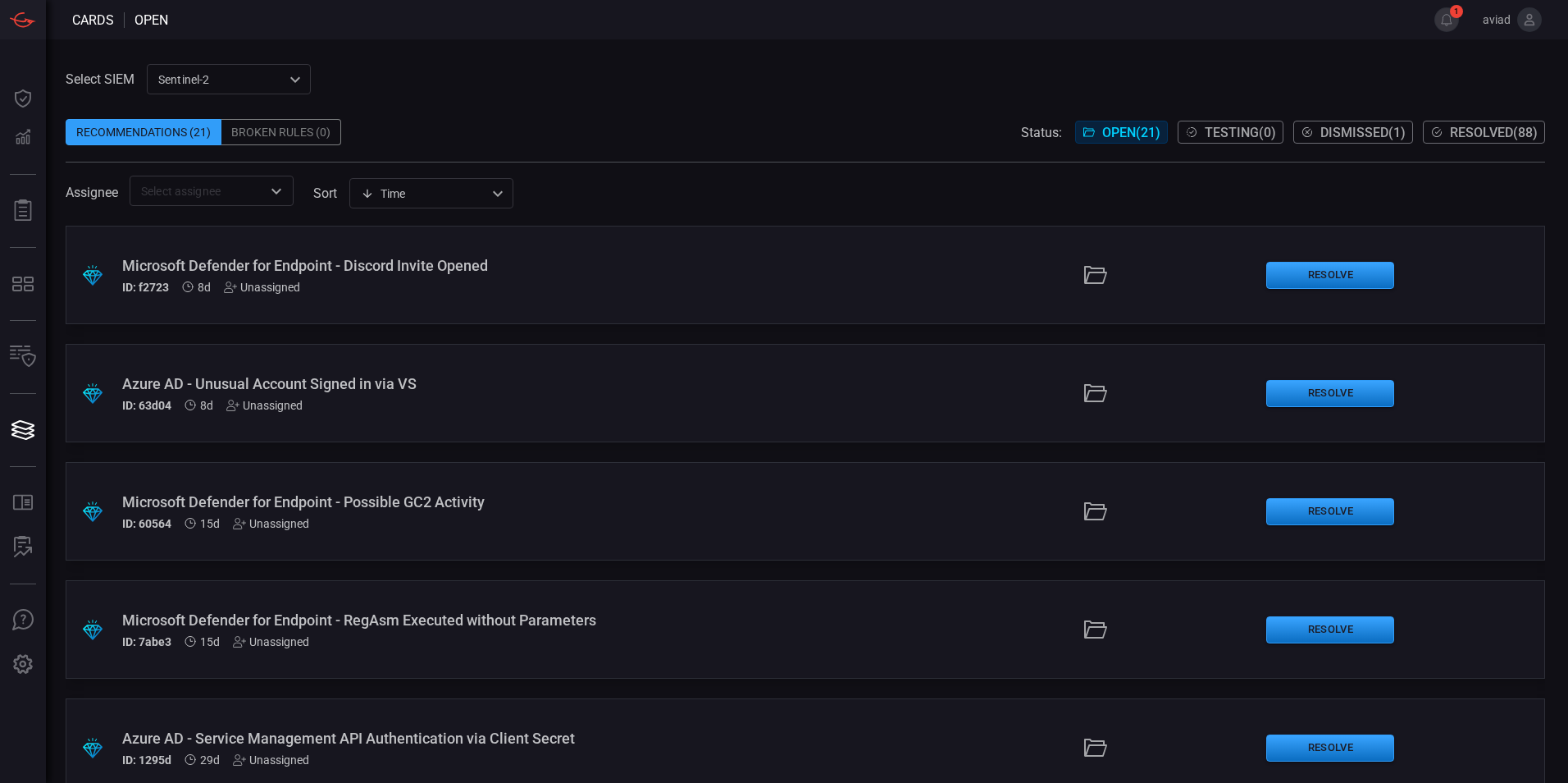
click at [245, 70] on div "sentinel-2 78f76eb1-fabe-46a6-810b-f333e9527487 ​" at bounding box center [229, 79] width 164 height 30
click at [847, 70] on div at bounding box center [784, 391] width 1568 height 783
click at [194, 123] on div "Recommendations (21)" at bounding box center [144, 132] width 156 height 26
click at [225, 74] on div "sentinel-2 78f76eb1-fabe-46a6-810b-f333e9527487 MicrosoftSentinel sentinel-2 ​" at bounding box center [229, 79] width 164 height 30
click at [1517, 137] on div at bounding box center [784, 391] width 1568 height 783
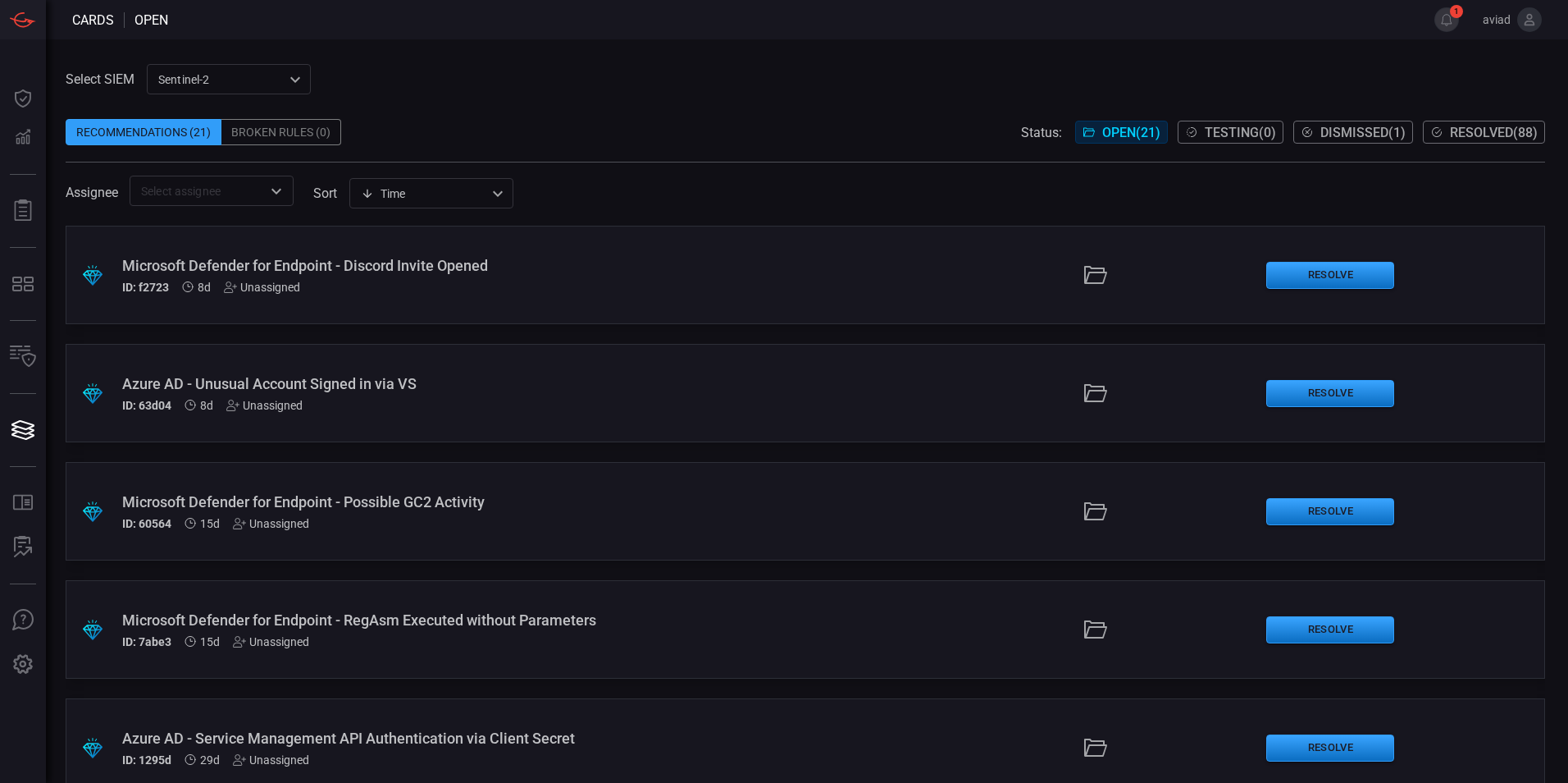
click at [1514, 127] on span "Resolved ( 88 )" at bounding box center [1494, 133] width 88 height 16
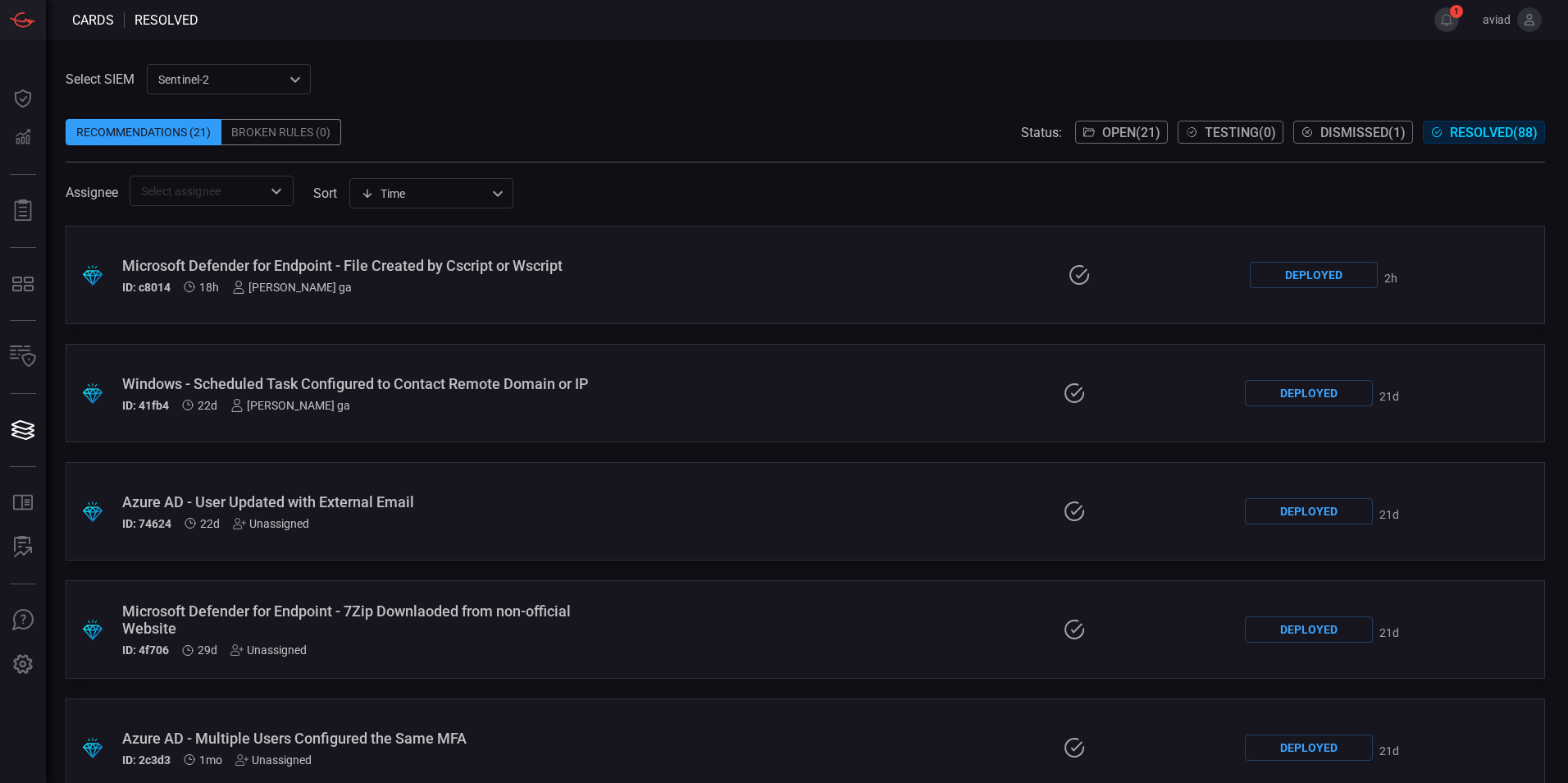
click at [420, 284] on div "ID: c8014 18h eldor ga" at bounding box center [376, 287] width 507 height 13
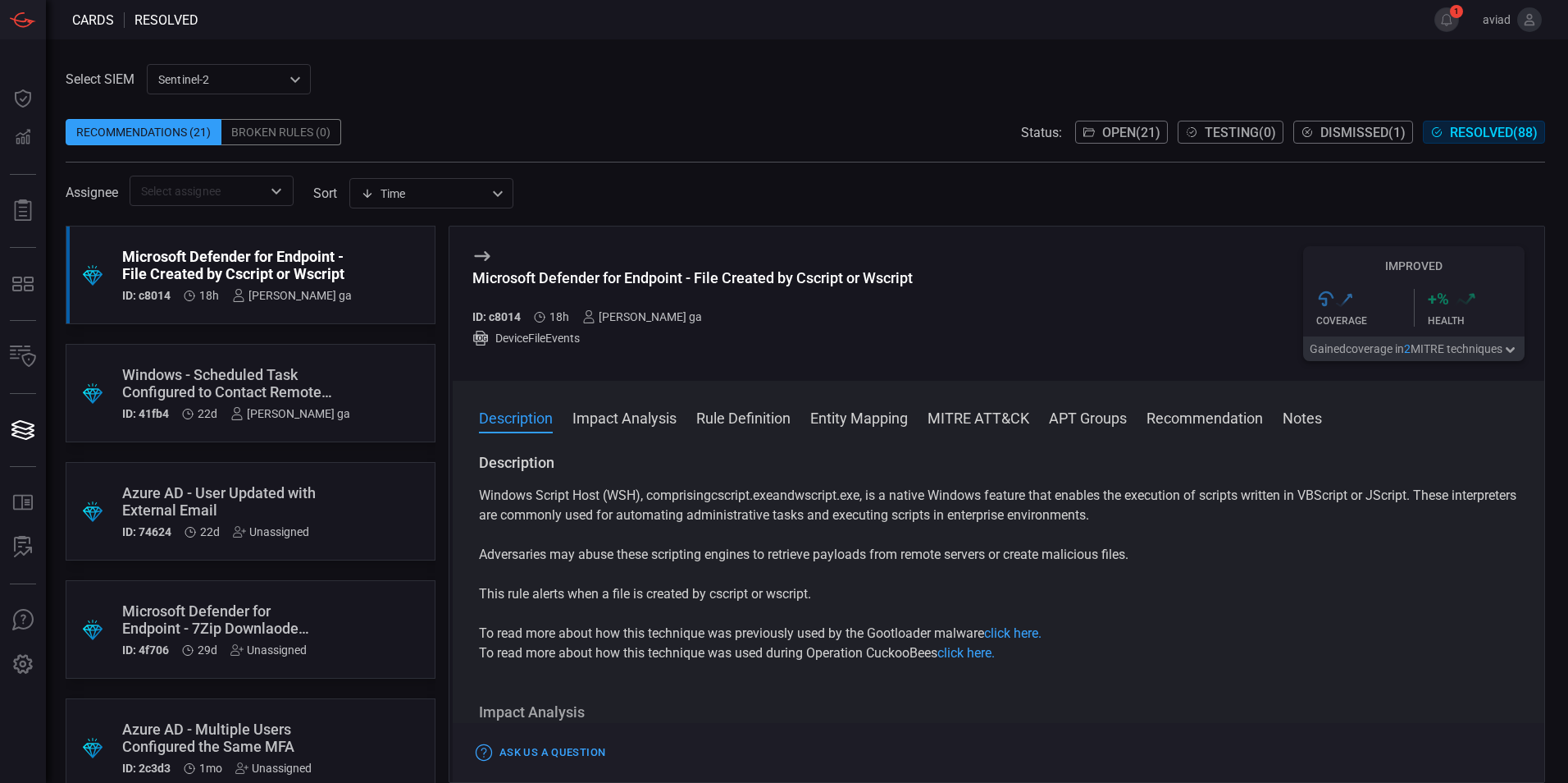
click at [1117, 129] on span "Open ( 21 )" at bounding box center [1131, 133] width 58 height 16
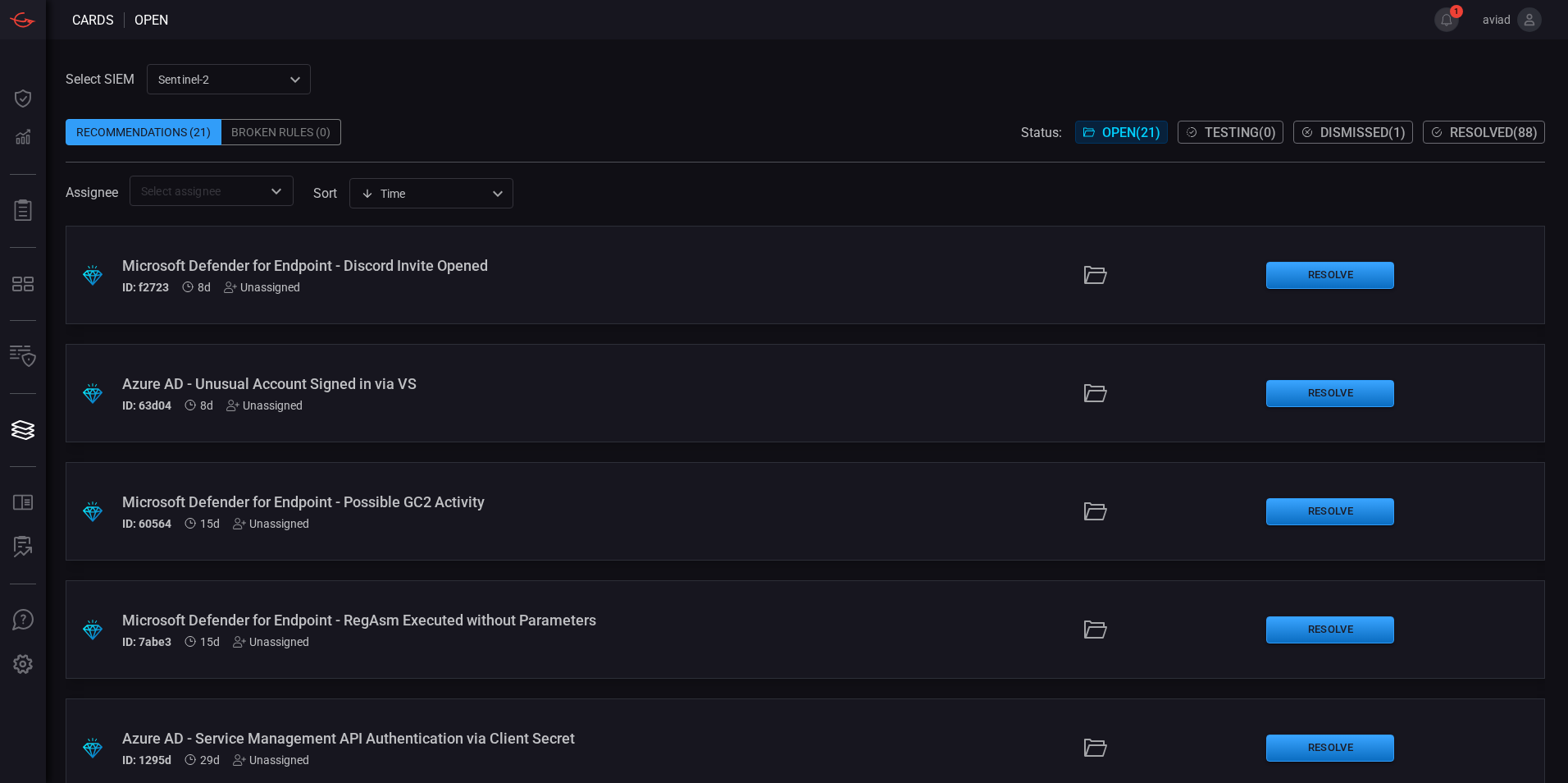
click at [1516, 125] on span "Resolved ( 88 )" at bounding box center [1494, 133] width 88 height 16
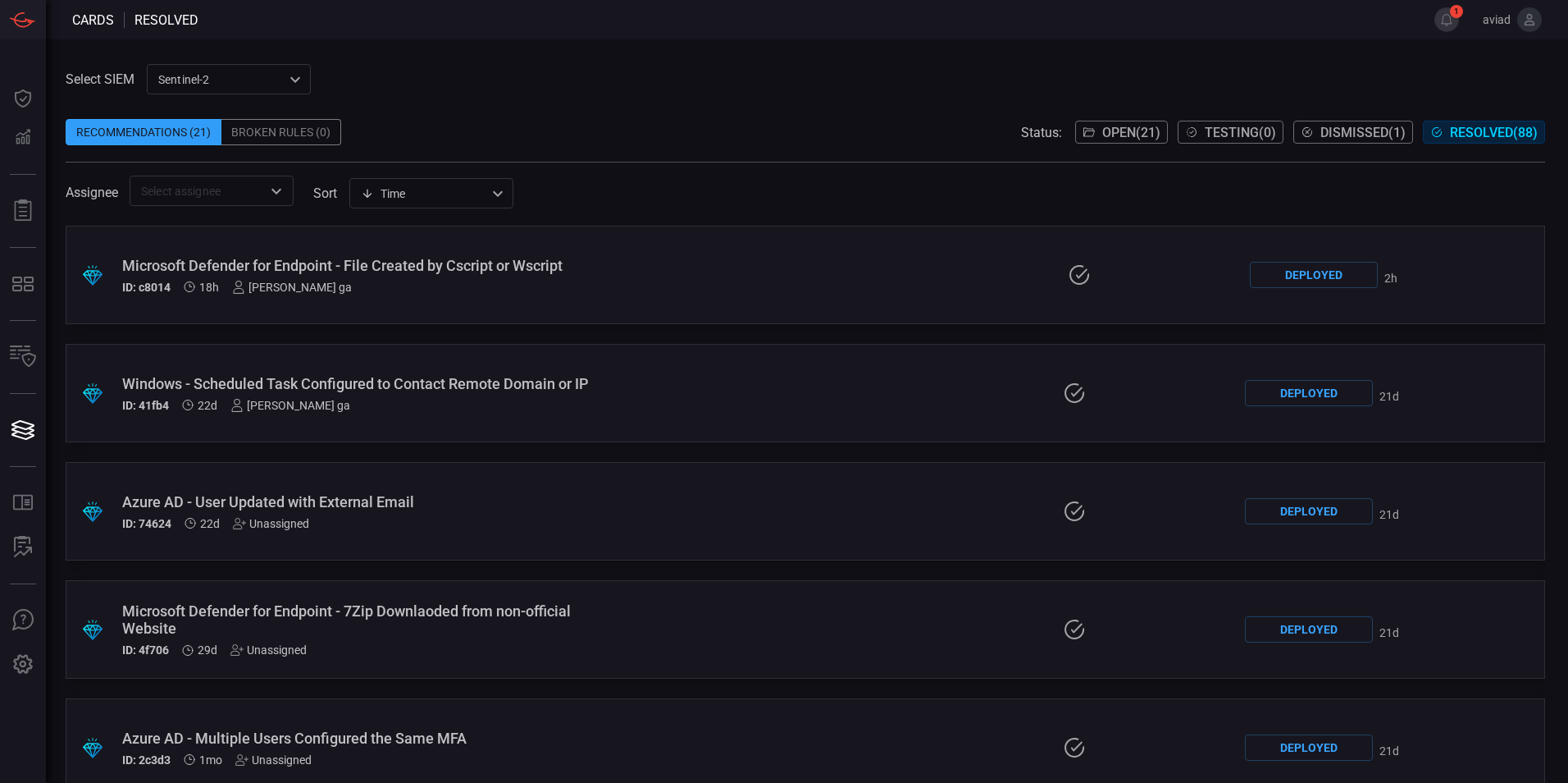
click at [1123, 130] on span "Open ( 21 )" at bounding box center [1131, 133] width 58 height 16
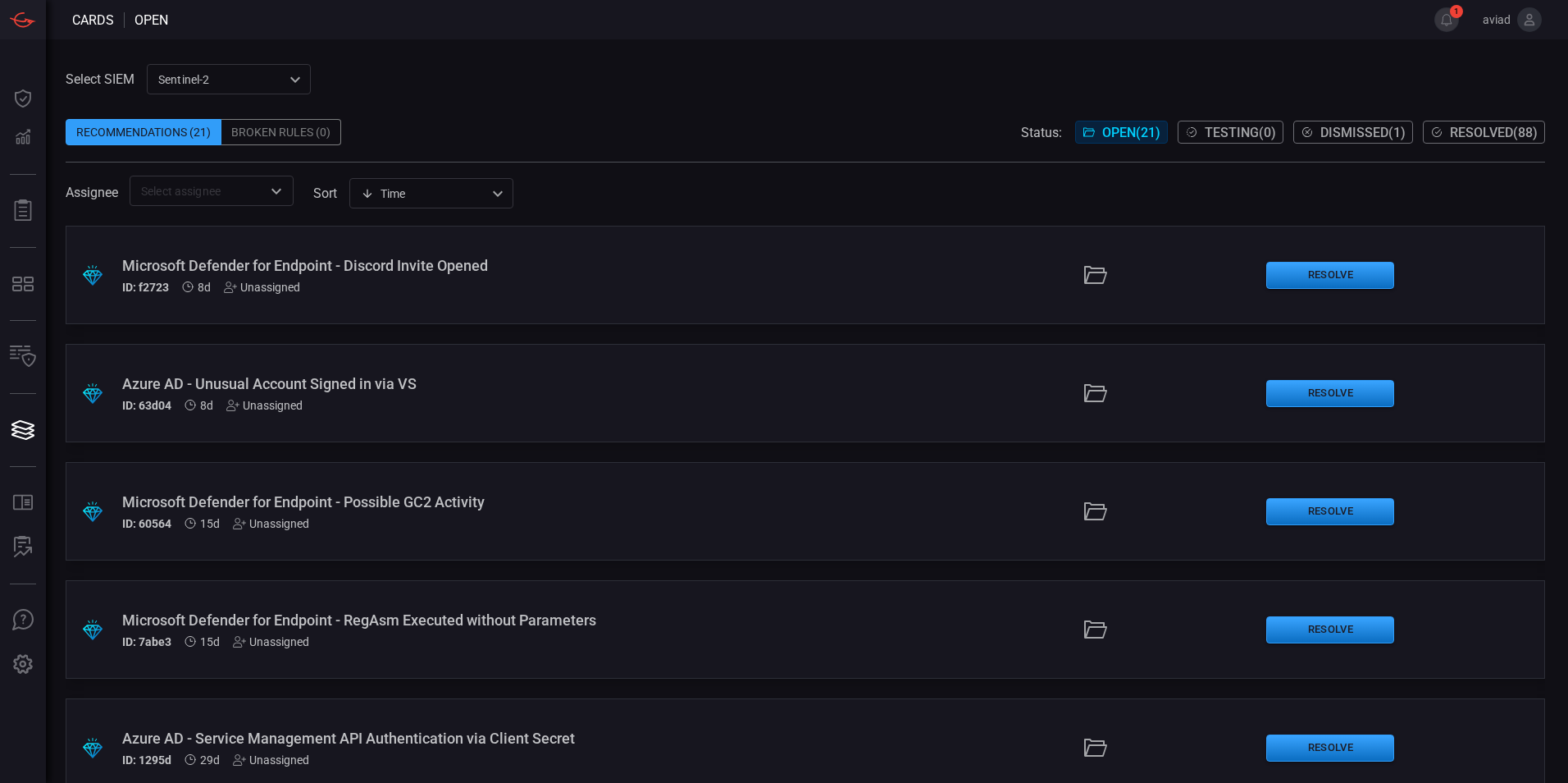
click at [1460, 130] on span "Resolved ( 88 )" at bounding box center [1494, 133] width 88 height 16
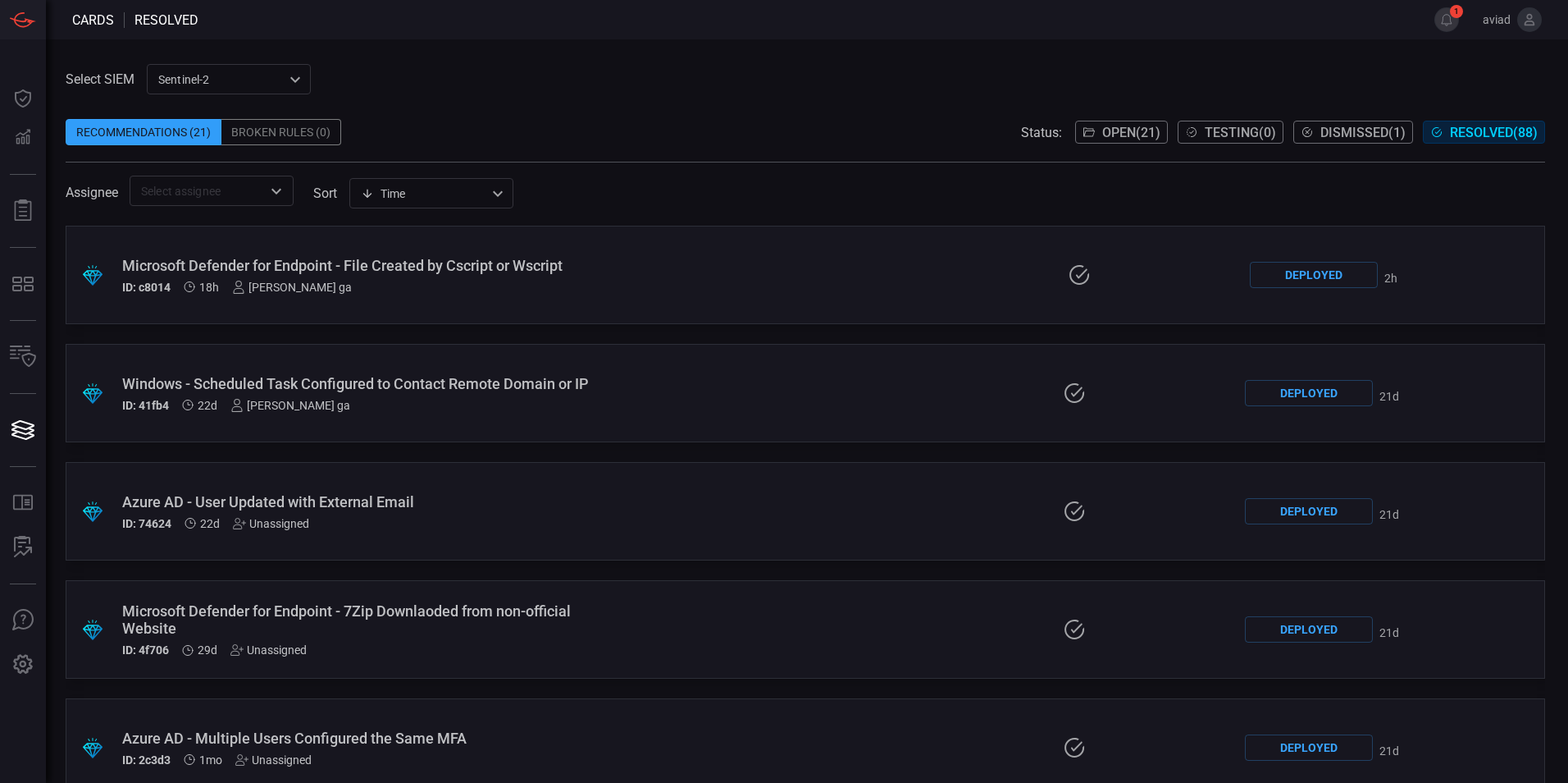
click at [946, 158] on span at bounding box center [806, 153] width 1479 height 17
drag, startPoint x: 946, startPoint y: 158, endPoint x: 962, endPoint y: 211, distance: 55.4
click at [962, 211] on div "Select SIEM sentinel-2 78f76eb1-fabe-46a6-810b-f333e9527487 ​ Recommendations (…" at bounding box center [806, 424] width 1479 height 719
click at [962, 211] on span at bounding box center [806, 216] width 1479 height 19
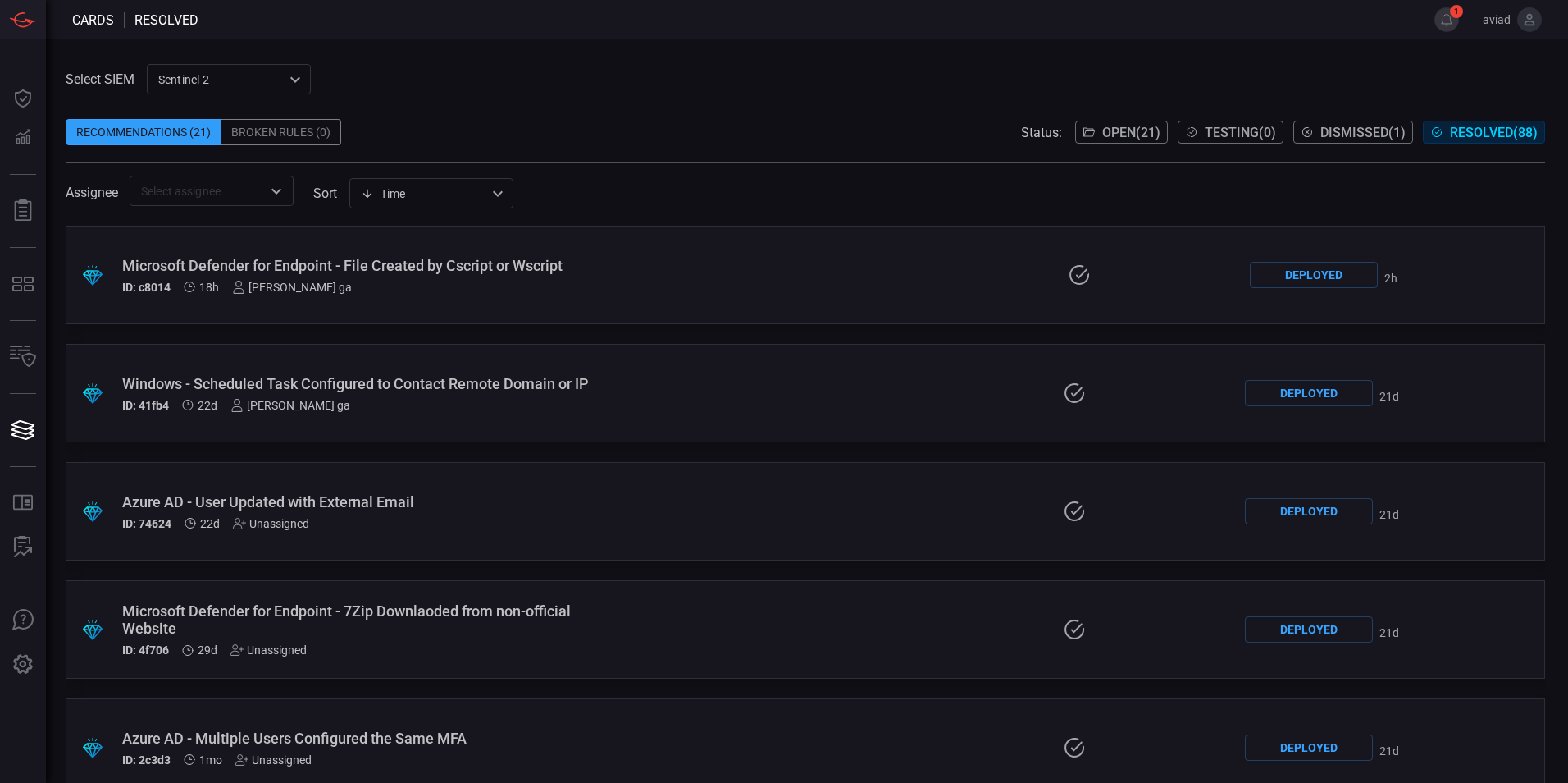
click at [962, 211] on span at bounding box center [806, 216] width 1479 height 19
drag, startPoint x: 962, startPoint y: 211, endPoint x: 648, endPoint y: 132, distance: 323.8
click at [648, 132] on div "Select SIEM sentinel-2 78f76eb1-fabe-46a6-810b-f333e9527487 ​ Recommendations (…" at bounding box center [806, 424] width 1479 height 719
click at [648, 132] on div "Recommendations (21) Broken Rules (0) Status: Open ( 21 ) Testing ( 0 ) Dismiss…" at bounding box center [806, 132] width 1479 height 26
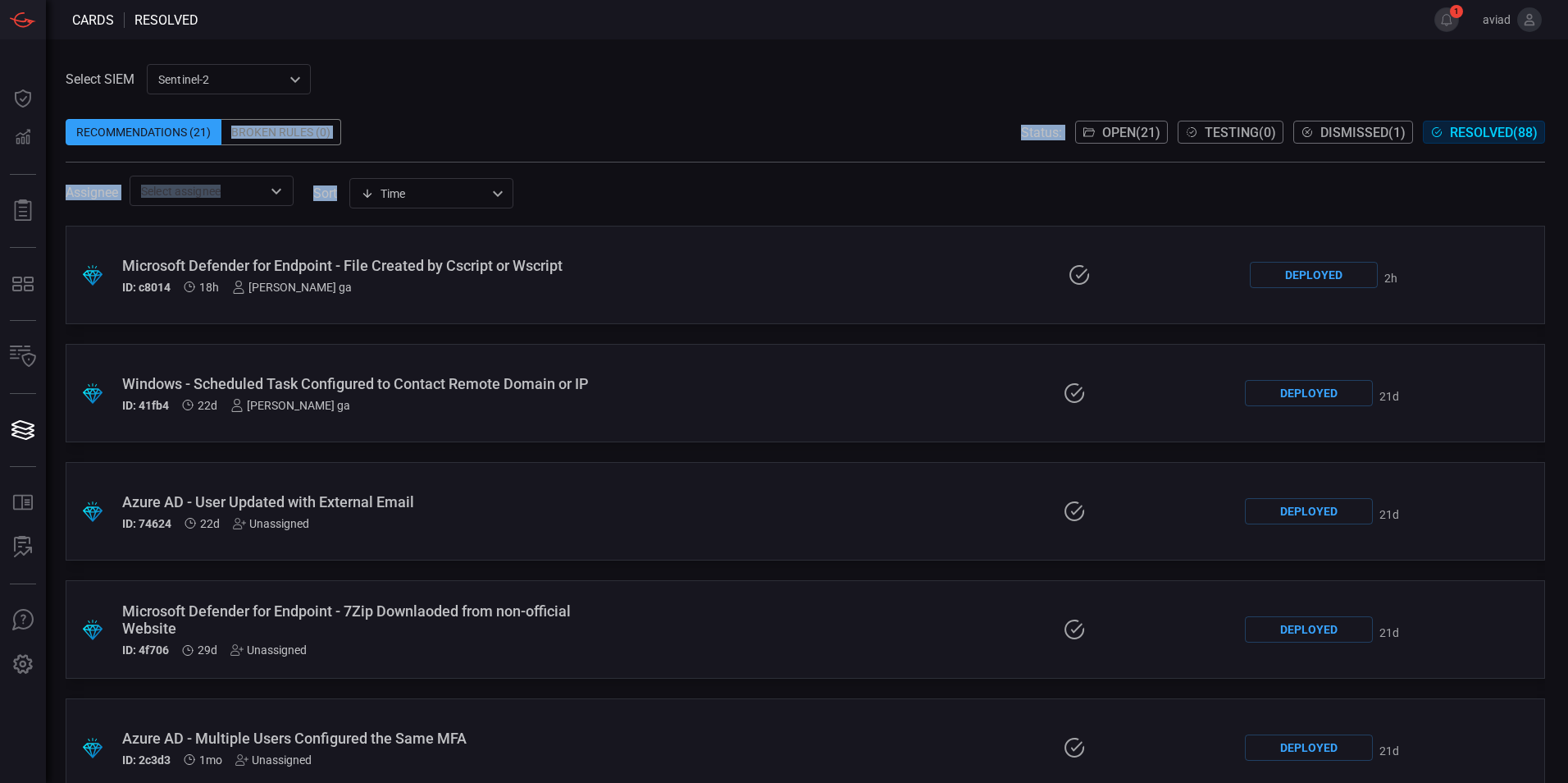
drag, startPoint x: 648, startPoint y: 132, endPoint x: 689, endPoint y: 197, distance: 76.9
click at [689, 197] on div "Select SIEM sentinel-2 78f76eb1-fabe-46a6-810b-f333e9527487 ​ Recommendations (…" at bounding box center [806, 135] width 1479 height 142
click at [689, 197] on div "Assignee ​ sort Time visibleUpdateTime ​" at bounding box center [806, 190] width 1479 height 30
drag, startPoint x: 689, startPoint y: 197, endPoint x: 623, endPoint y: 87, distance: 128.3
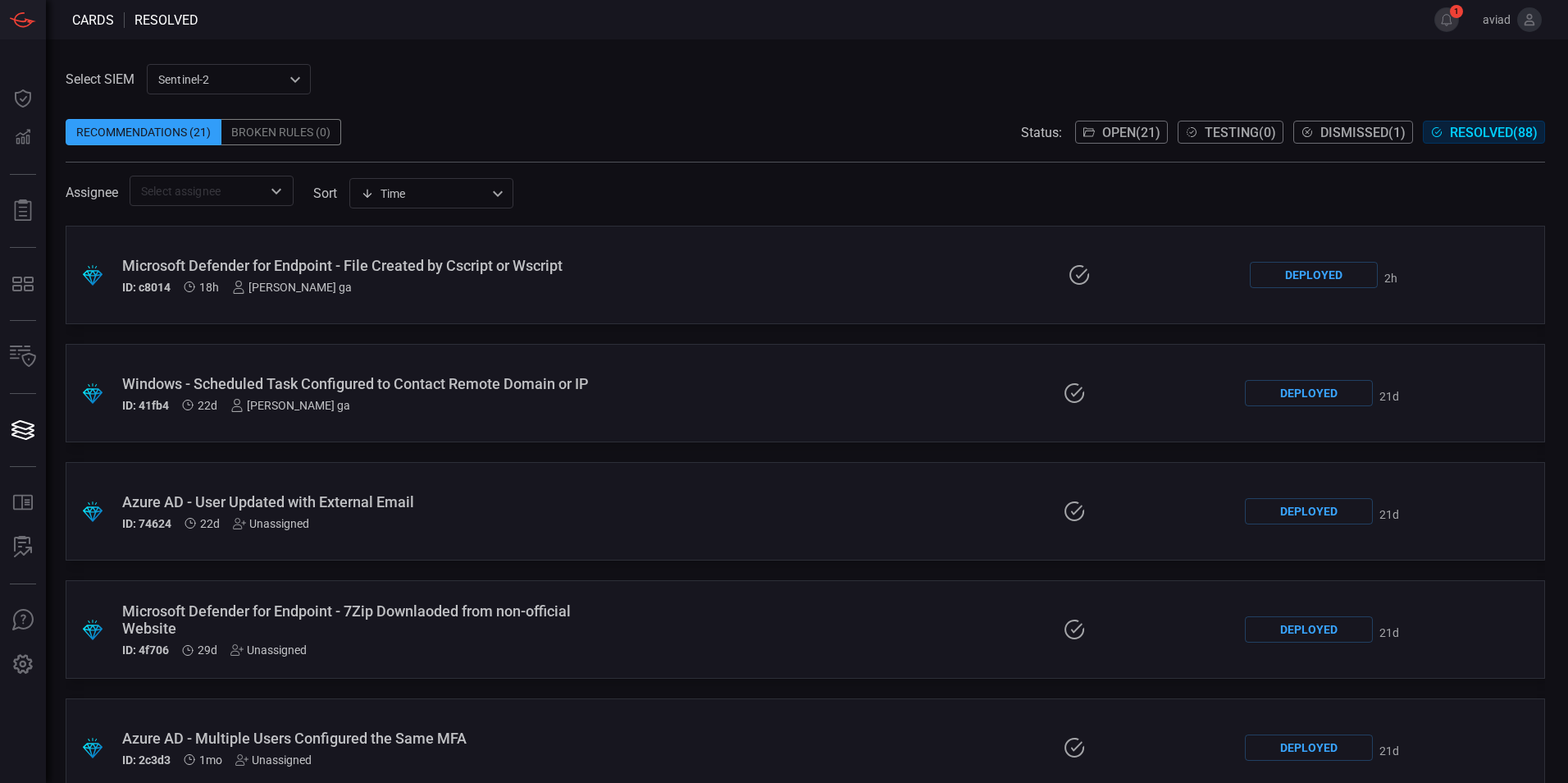
click at [623, 87] on div "Select SIEM sentinel-2 78f76eb1-fabe-46a6-810b-f333e9527487 ​ Recommendations (…" at bounding box center [806, 135] width 1479 height 142
drag, startPoint x: 623, startPoint y: 87, endPoint x: 701, endPoint y: 220, distance: 154.2
click at [701, 220] on div "Select SIEM sentinel-2 78f76eb1-fabe-46a6-810b-f333e9527487 ​ Recommendations (…" at bounding box center [806, 424] width 1479 height 719
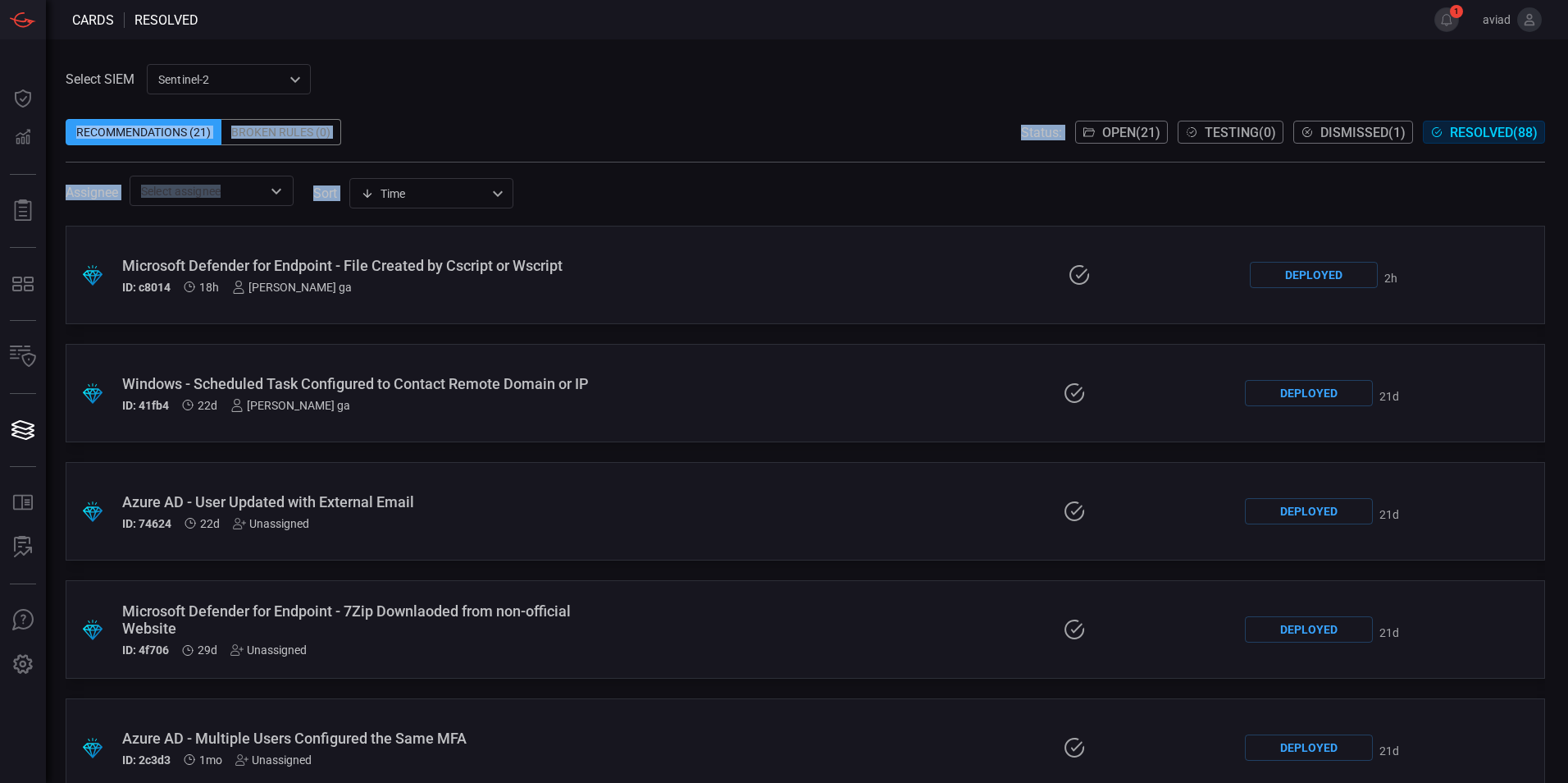
click at [701, 220] on span at bounding box center [806, 216] width 1479 height 19
click at [714, 204] on div "Assignee ​ sort Time visibleUpdateTime ​" at bounding box center [806, 190] width 1479 height 30
drag, startPoint x: 714, startPoint y: 204, endPoint x: 477, endPoint y: 105, distance: 256.8
click at [477, 105] on div "Select SIEM sentinel-2 78f76eb1-fabe-46a6-810b-f333e9527487 ​ Recommendations (…" at bounding box center [806, 135] width 1479 height 142
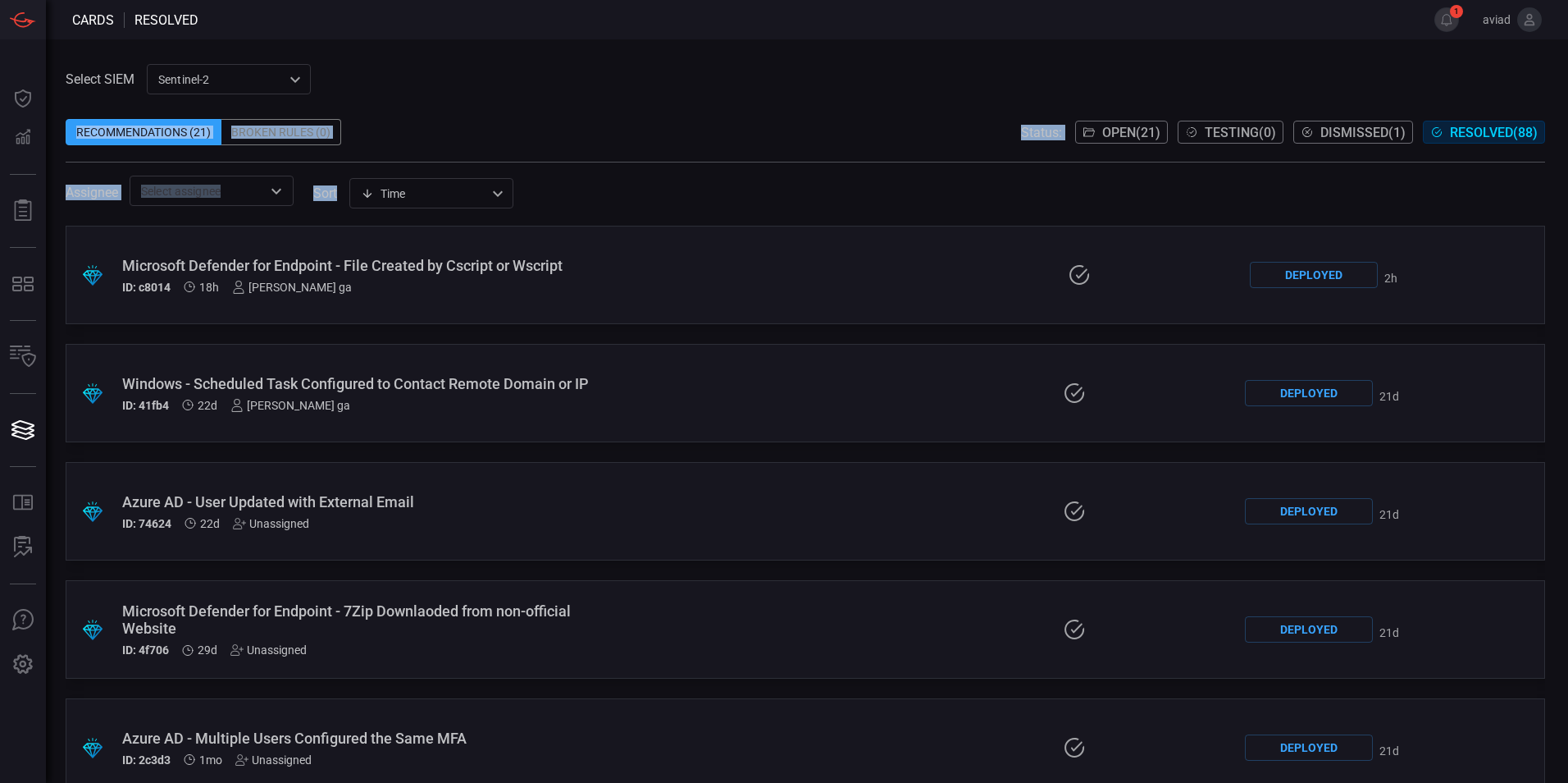
click at [477, 105] on span at bounding box center [806, 107] width 1479 height 25
drag, startPoint x: 477, startPoint y: 105, endPoint x: 801, endPoint y: 195, distance: 336.3
click at [801, 195] on div "Select SIEM sentinel-2 78f76eb1-fabe-46a6-810b-f333e9527487 ​ Recommendations (…" at bounding box center [806, 135] width 1479 height 142
click at [801, 195] on div "Assignee ​ sort Time visibleUpdateTime ​" at bounding box center [806, 190] width 1479 height 30
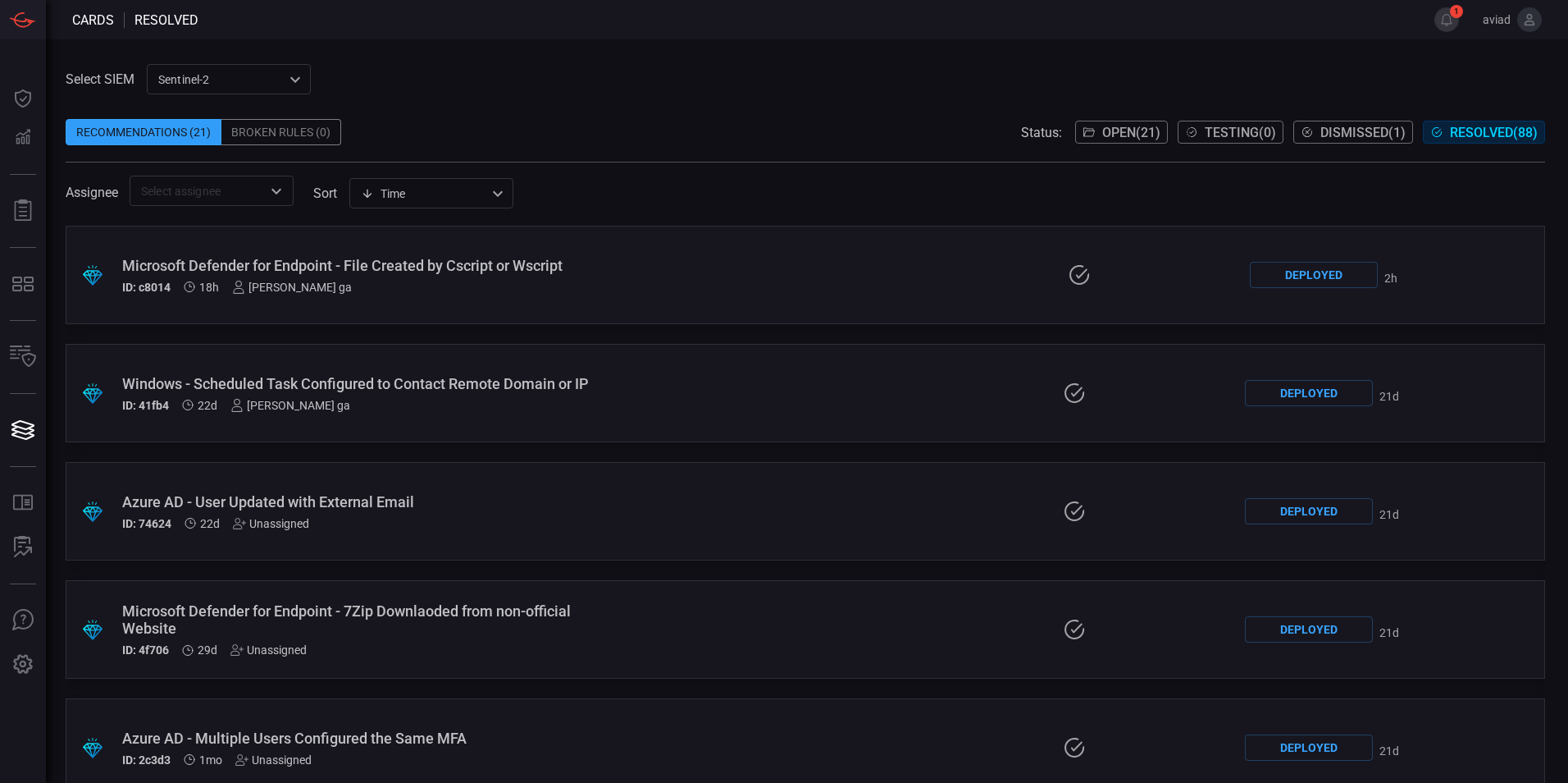
click at [801, 195] on div "Assignee ​ sort Time visibleUpdateTime ​" at bounding box center [806, 190] width 1479 height 30
drag, startPoint x: 801, startPoint y: 195, endPoint x: 757, endPoint y: 70, distance: 132.5
click at [757, 70] on div "Select SIEM sentinel-2 78f76eb1-fabe-46a6-810b-f333e9527487 ​ Recommendations (…" at bounding box center [806, 135] width 1479 height 142
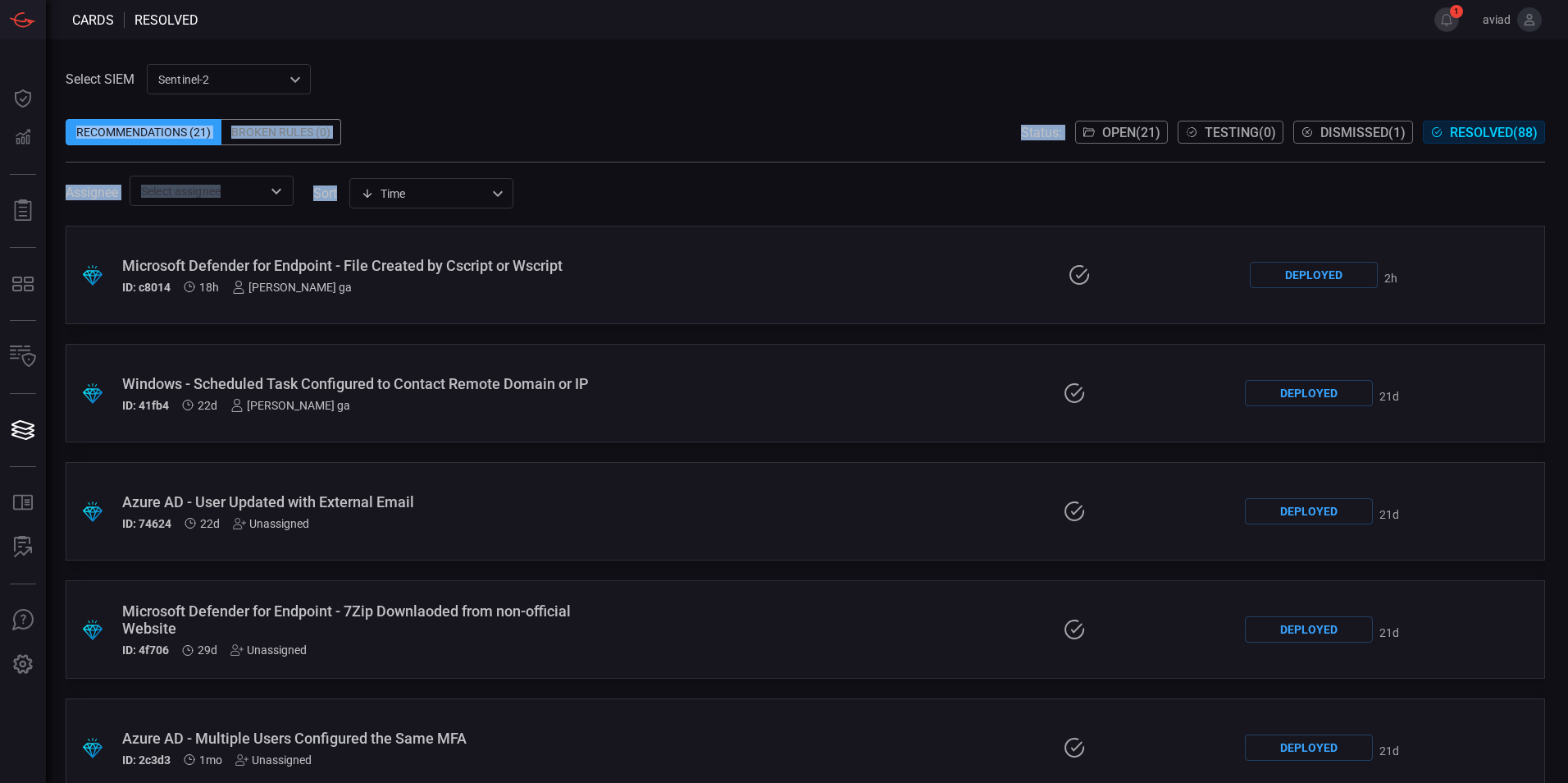
drag, startPoint x: 757, startPoint y: 70, endPoint x: 803, endPoint y: 186, distance: 124.8
click at [803, 186] on div "Select SIEM sentinel-2 78f76eb1-fabe-46a6-810b-f333e9527487 ​ Recommendations (…" at bounding box center [806, 135] width 1479 height 142
click at [803, 186] on div "Assignee ​ sort Time visibleUpdateTime ​" at bounding box center [806, 190] width 1479 height 30
drag, startPoint x: 810, startPoint y: 206, endPoint x: 122, endPoint y: 45, distance: 706.6
click at [122, 45] on div "Select SIEM sentinel-2 78f76eb1-fabe-46a6-810b-f333e9527487 ​ Recommendations (…" at bounding box center [806, 411] width 1522 height 743
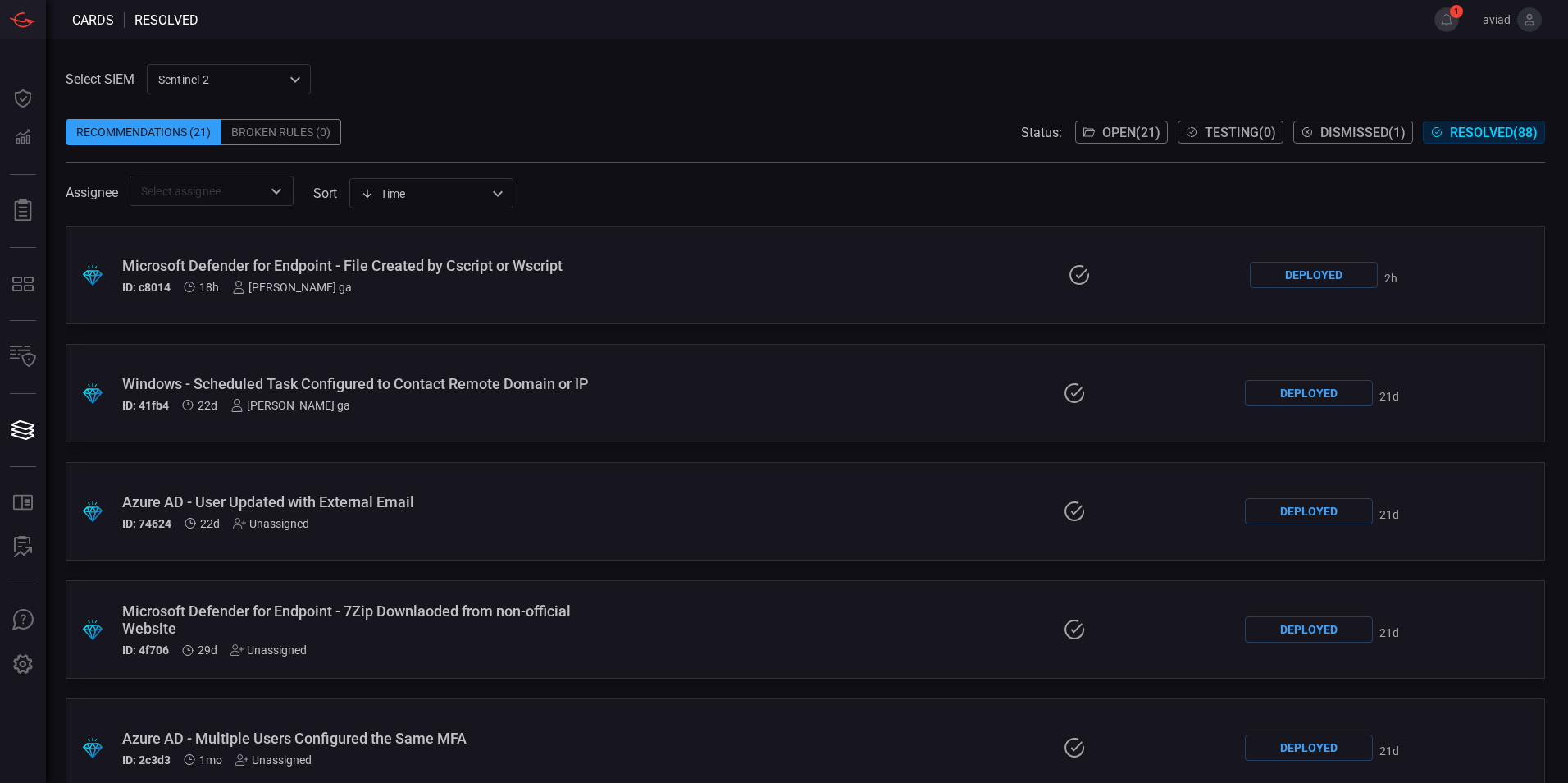
click at [122, 45] on div "Select SIEM sentinel-2 78f76eb1-fabe-46a6-810b-f333e9527487 ​ Recommendations (…" at bounding box center [806, 411] width 1522 height 743
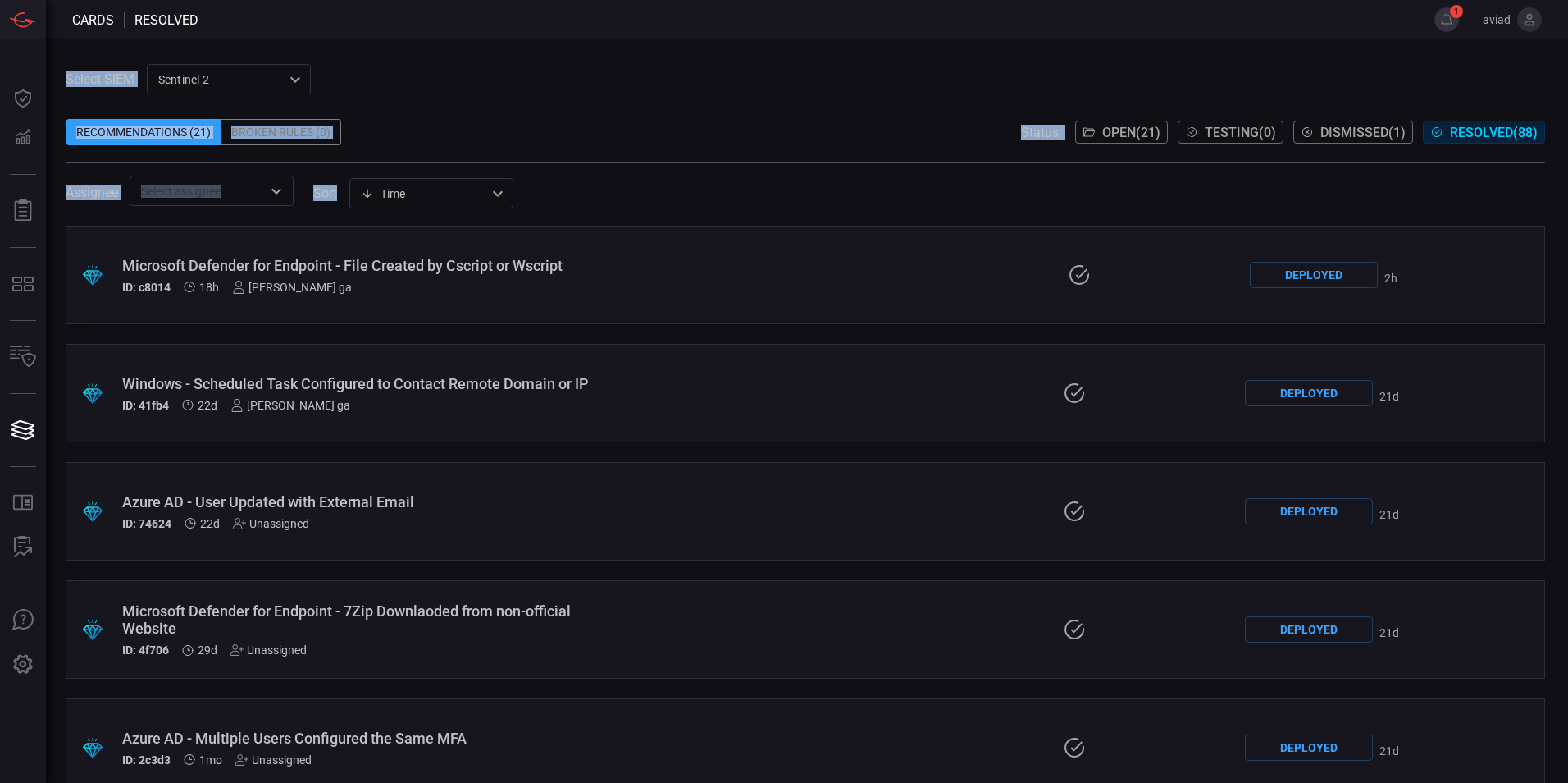
drag, startPoint x: 122, startPoint y: 45, endPoint x: 891, endPoint y: 206, distance: 785.7
click at [891, 206] on div "Select SIEM sentinel-2 78f76eb1-fabe-46a6-810b-f333e9527487 ​ Recommendations (…" at bounding box center [806, 411] width 1522 height 743
click at [891, 206] on div "Assignee ​ sort Time visibleUpdateTime ​" at bounding box center [806, 190] width 1479 height 30
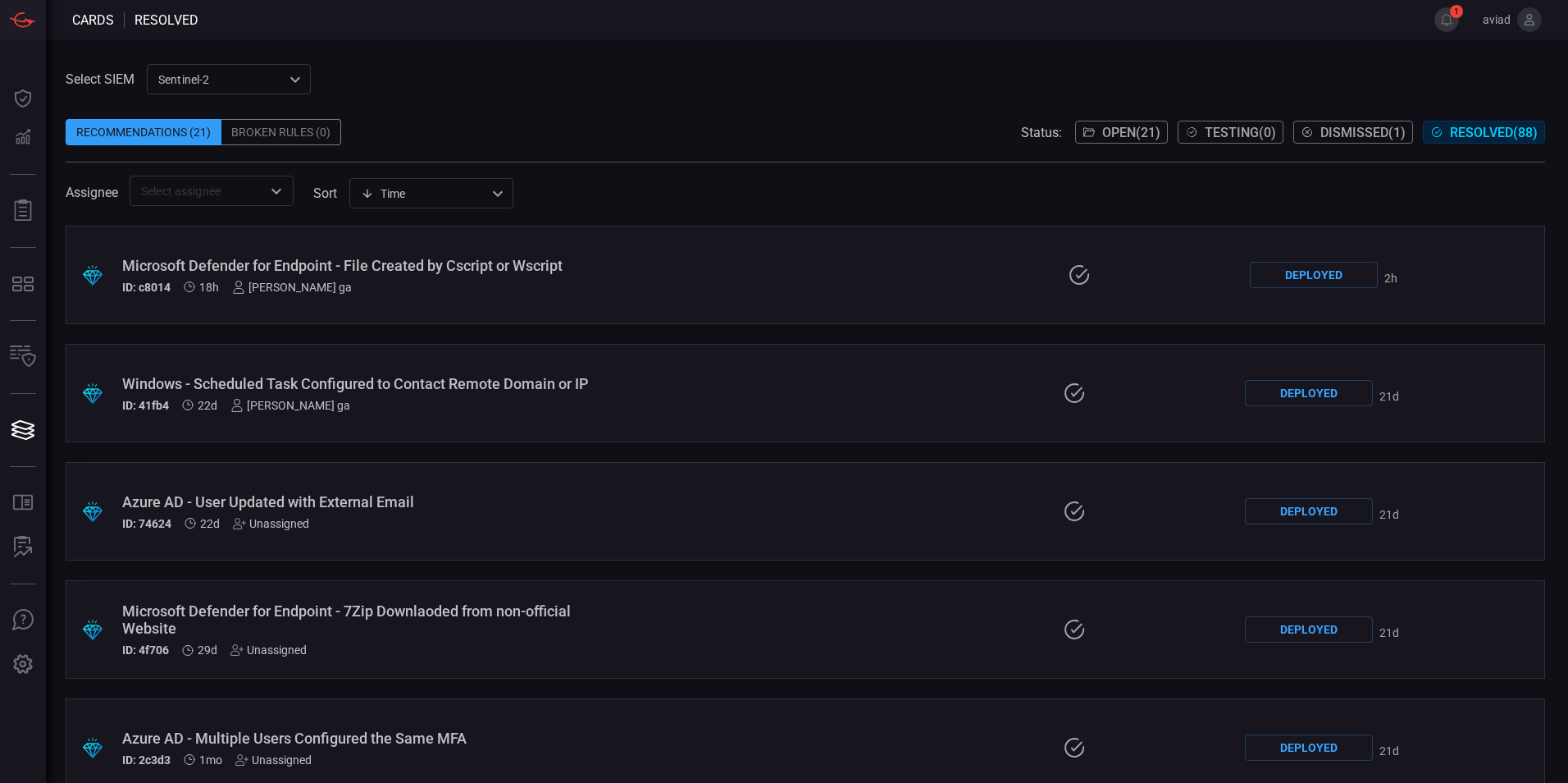
click at [891, 206] on div "Assignee ​ sort Time visibleUpdateTime ​" at bounding box center [806, 190] width 1479 height 30
drag, startPoint x: 891, startPoint y: 206, endPoint x: 390, endPoint y: 88, distance: 514.7
click at [390, 88] on div "Select SIEM sentinel-2 78f76eb1-fabe-46a6-810b-f333e9527487 ​ Recommendations (…" at bounding box center [806, 135] width 1479 height 142
click at [915, 82] on div "Select SIEM sentinel-2 78f76eb1-fabe-46a6-810b-f333e9527487 ​ Recommendations (…" at bounding box center [806, 135] width 1479 height 142
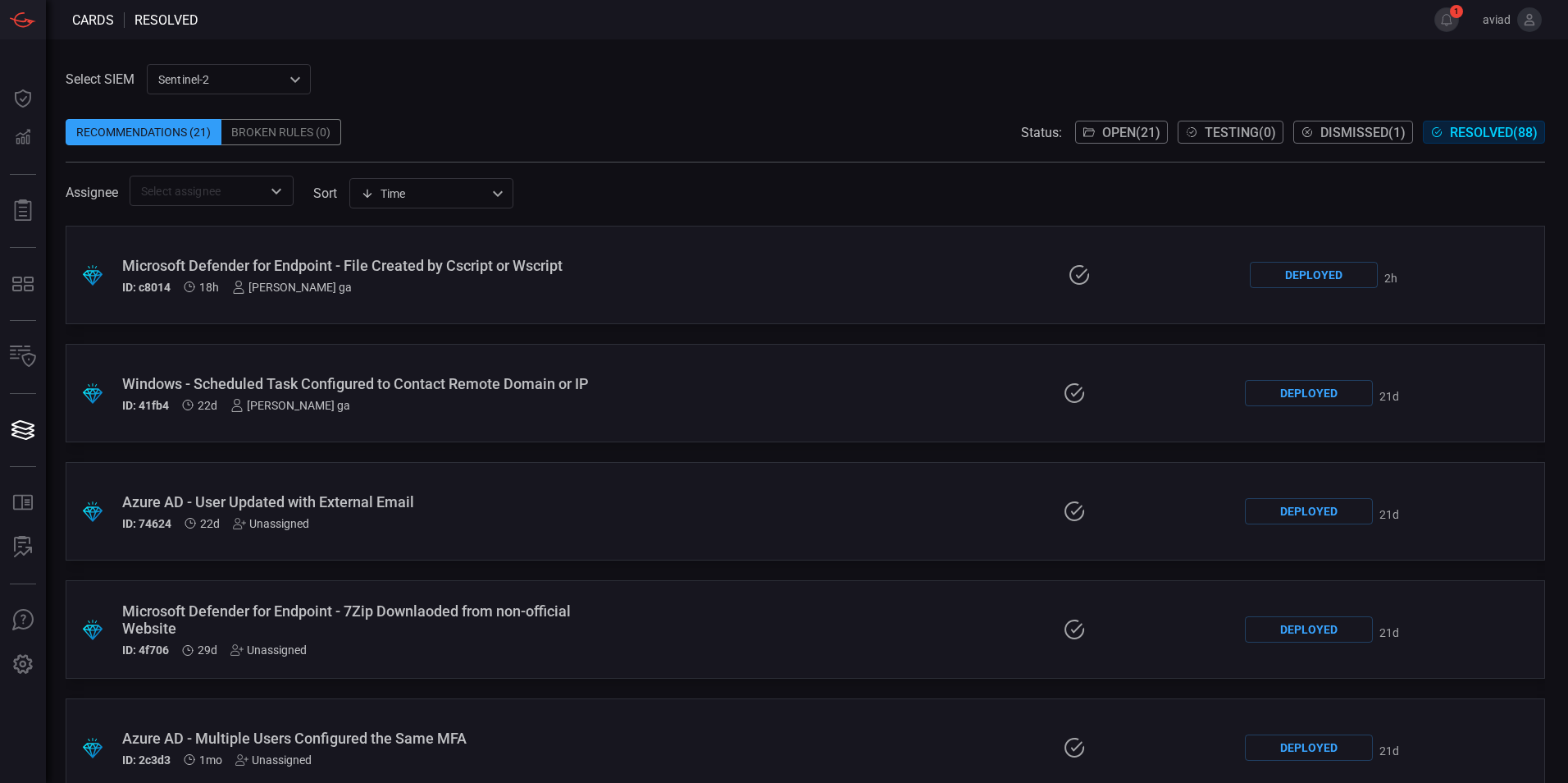
click at [1465, 22] on span at bounding box center [1461, 19] width 6 height 40
click at [794, 198] on div "Assignee ​ sort Time visibleUpdateTime ​" at bounding box center [806, 190] width 1479 height 30
click at [518, 425] on div ".suggested_cards_icon{fill:url(#suggested_cards_icon);} Windows - Scheduled Tas…" at bounding box center [806, 393] width 1479 height 99
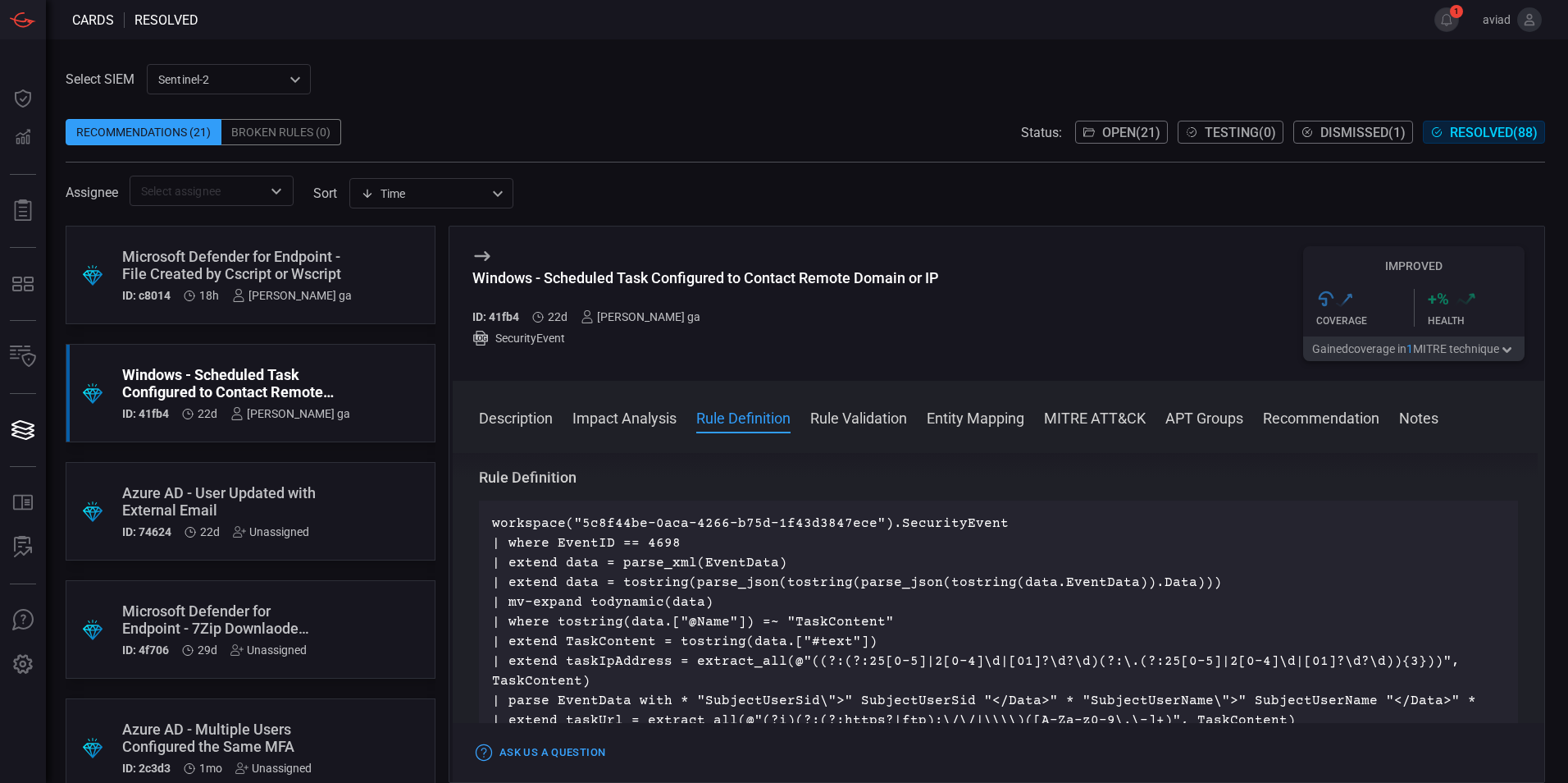
scroll to position [492, 0]
click at [784, 580] on p "workspace("5c8f44be-0aca-4266-b75d-1f43d3847ece").SecurityEvent | where EventID…" at bounding box center [998, 675] width 1012 height 315
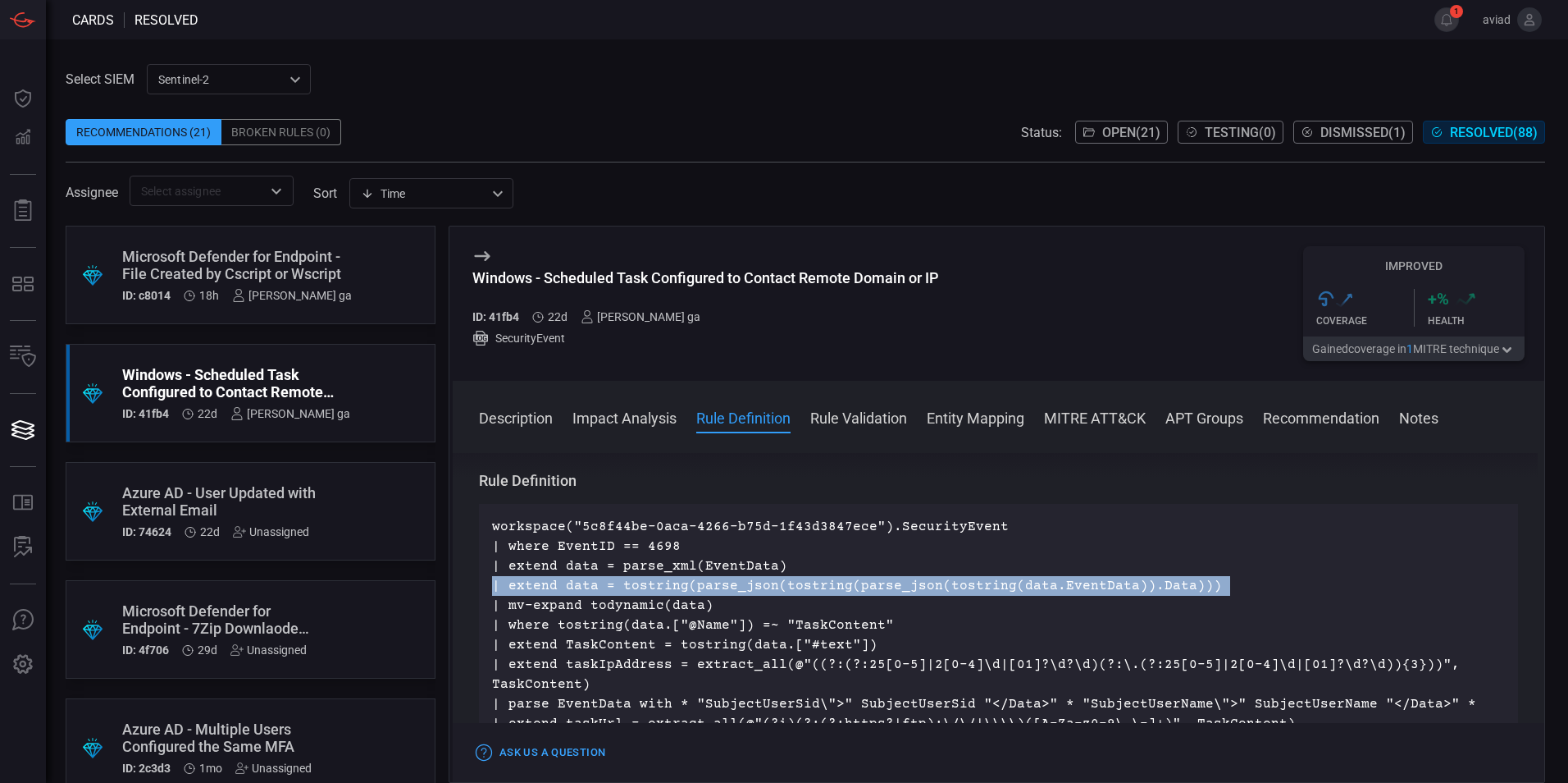
click at [784, 580] on p "workspace("5c8f44be-0aca-4266-b75d-1f43d3847ece").SecurityEvent | where EventID…" at bounding box center [998, 675] width 1012 height 315
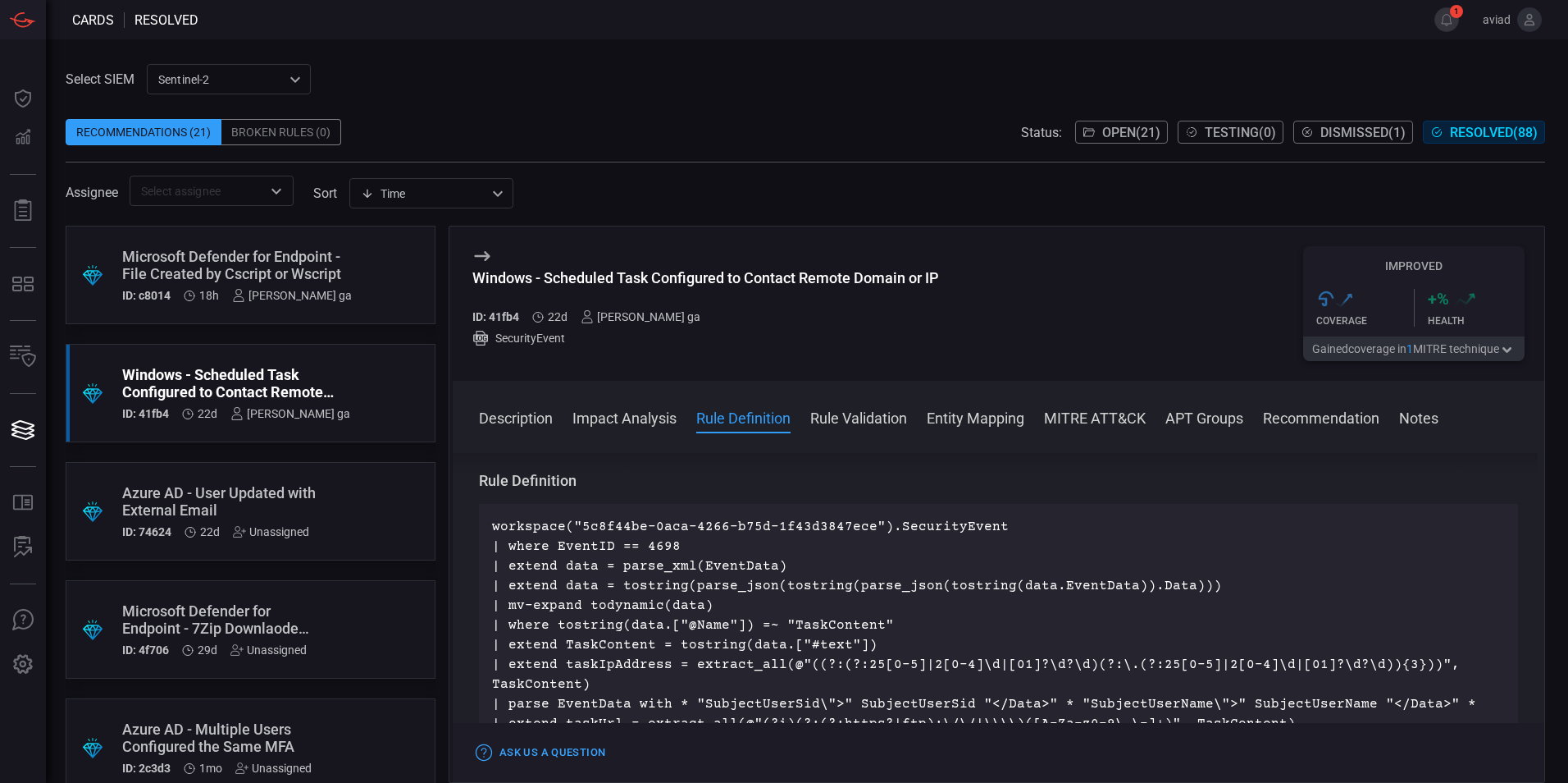
drag, startPoint x: 784, startPoint y: 580, endPoint x: 783, endPoint y: 599, distance: 19.0
click at [783, 599] on p "workspace("5c8f44be-0aca-4266-b75d-1f43d3847ece").SecurityEvent | where EventID…" at bounding box center [998, 675] width 1012 height 315
click at [578, 528] on p "workspace("5c8f44be-0aca-4266-b75d-1f43d3847ece").SecurityEvent | where EventID…" at bounding box center [998, 675] width 1012 height 315
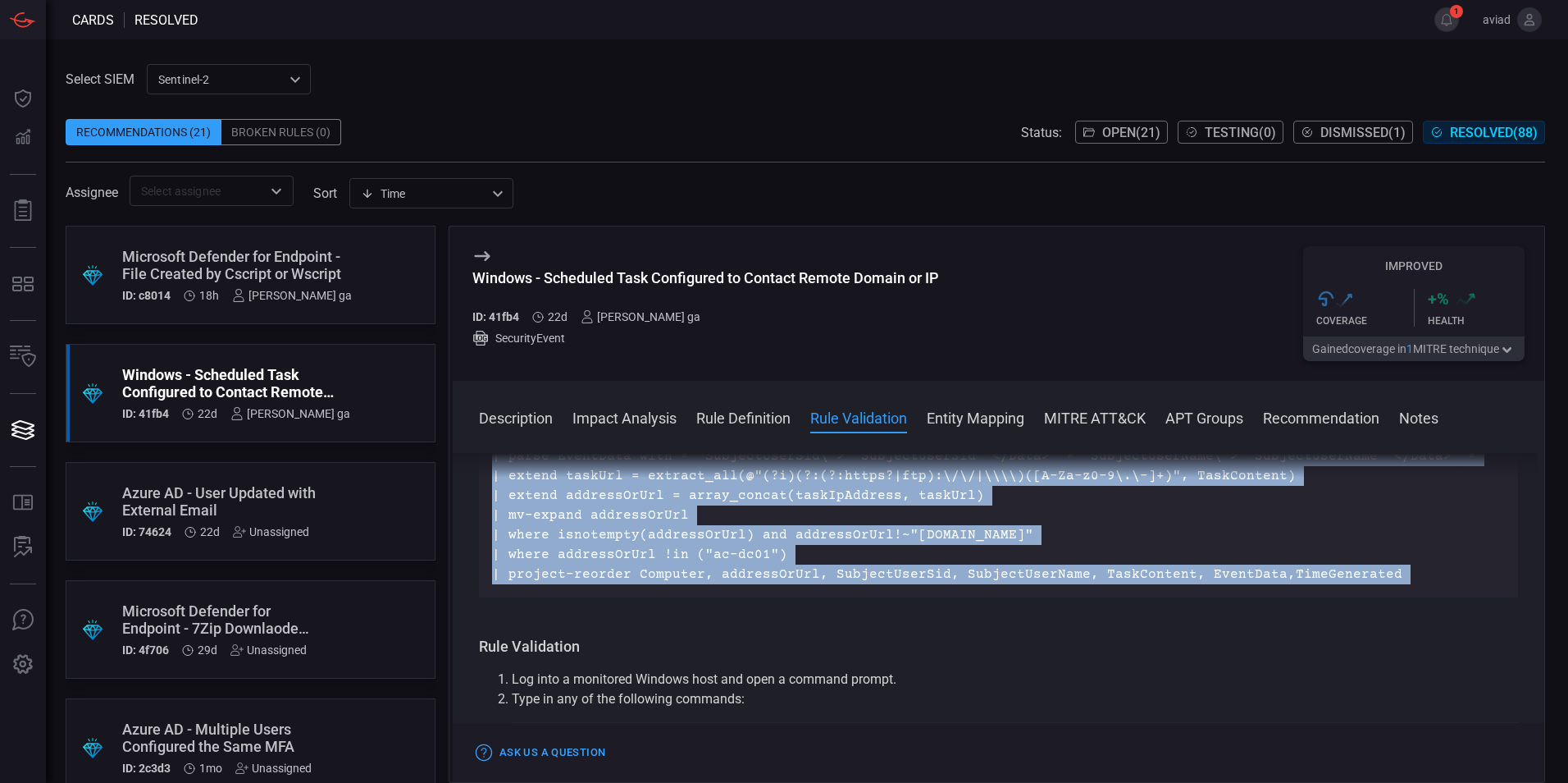
scroll to position [738, 0]
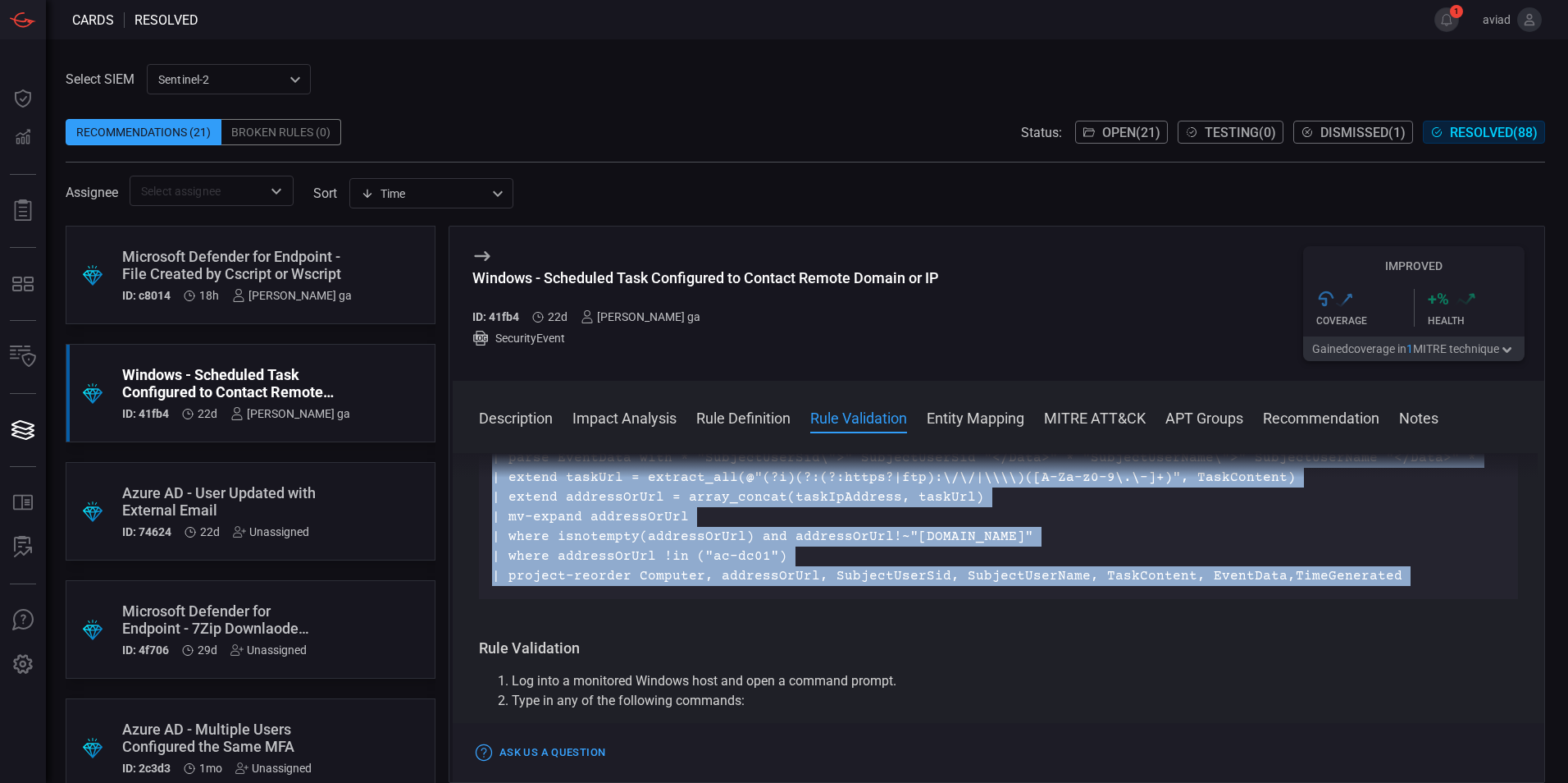
drag, startPoint x: 578, startPoint y: 528, endPoint x: 1400, endPoint y: 584, distance: 823.9
click at [1400, 584] on p "workspace("5c8f44be-0aca-4266-b75d-1f43d3847ece").SecurityEvent | where EventID…" at bounding box center [998, 428] width 1012 height 315
copy p "workspace("5c8f44be-0aca-4266-b75d-1f43d3847ece").SecurityEvent | where EventID…"
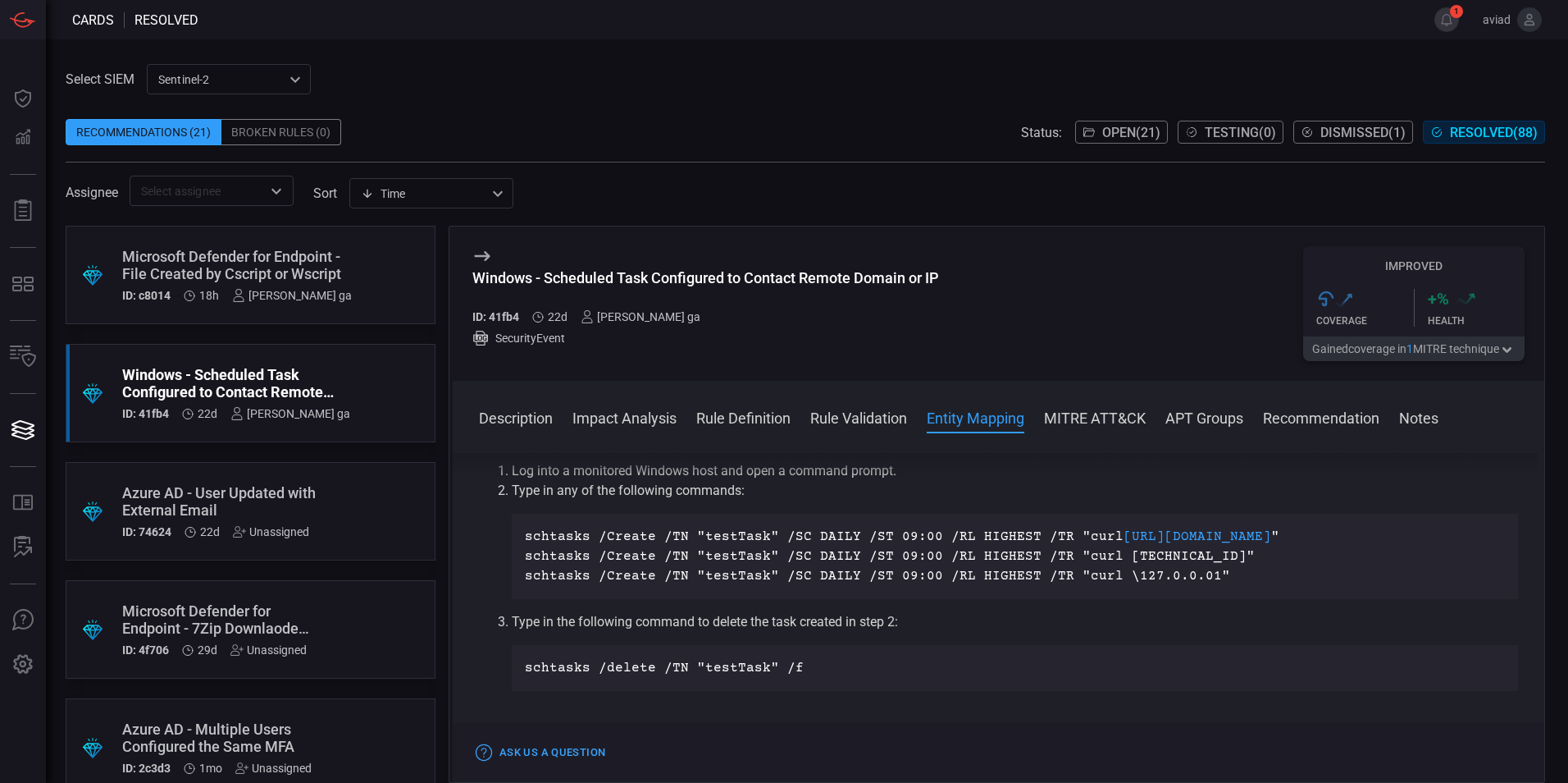
scroll to position [903, 0]
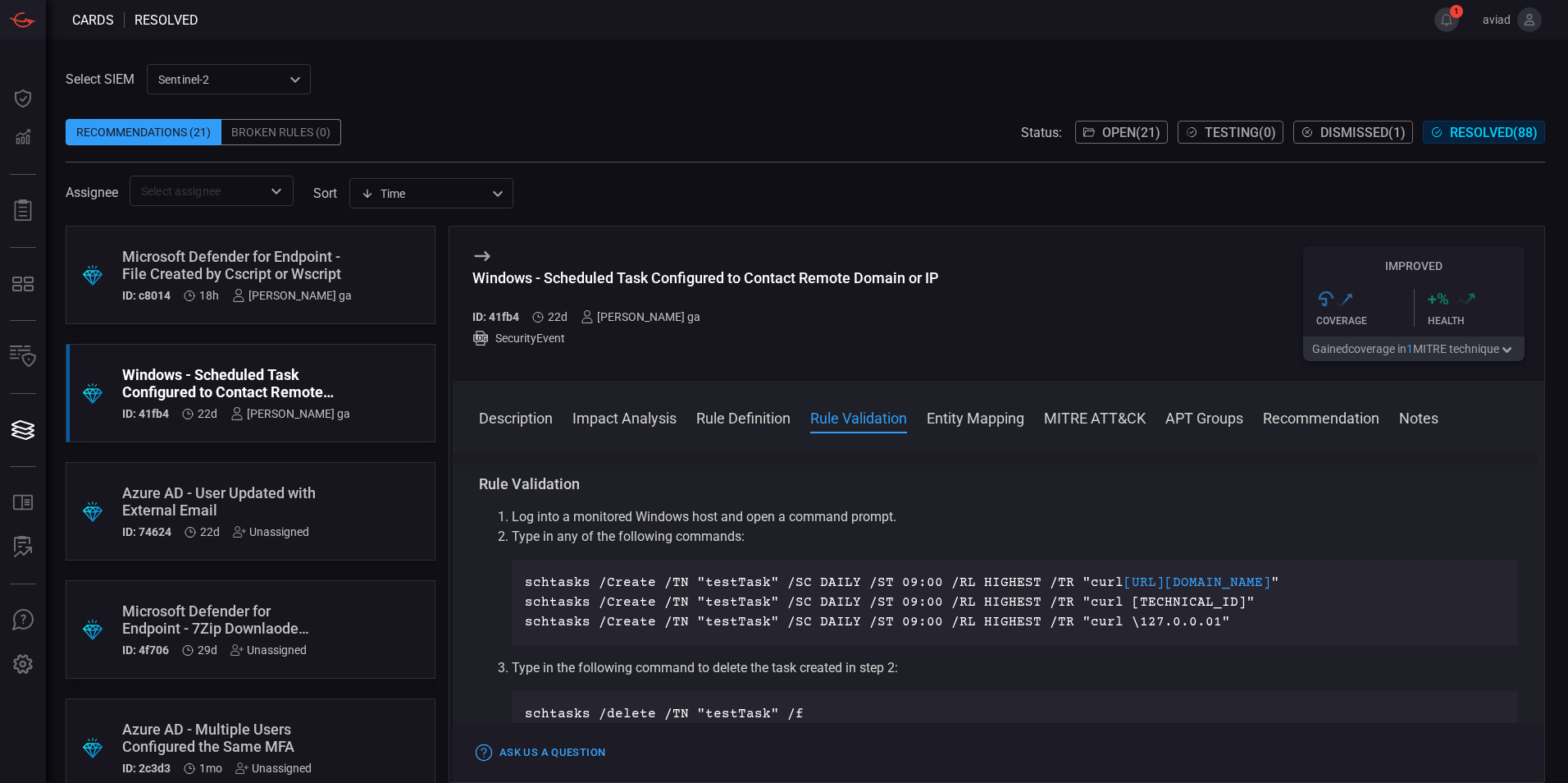
click at [786, 595] on p "schtasks /Create /TN "testTask" /SC DAILY /ST 09:00 /RL HIGHEST /TR "curl [TECH…" at bounding box center [1014, 602] width 980 height 19
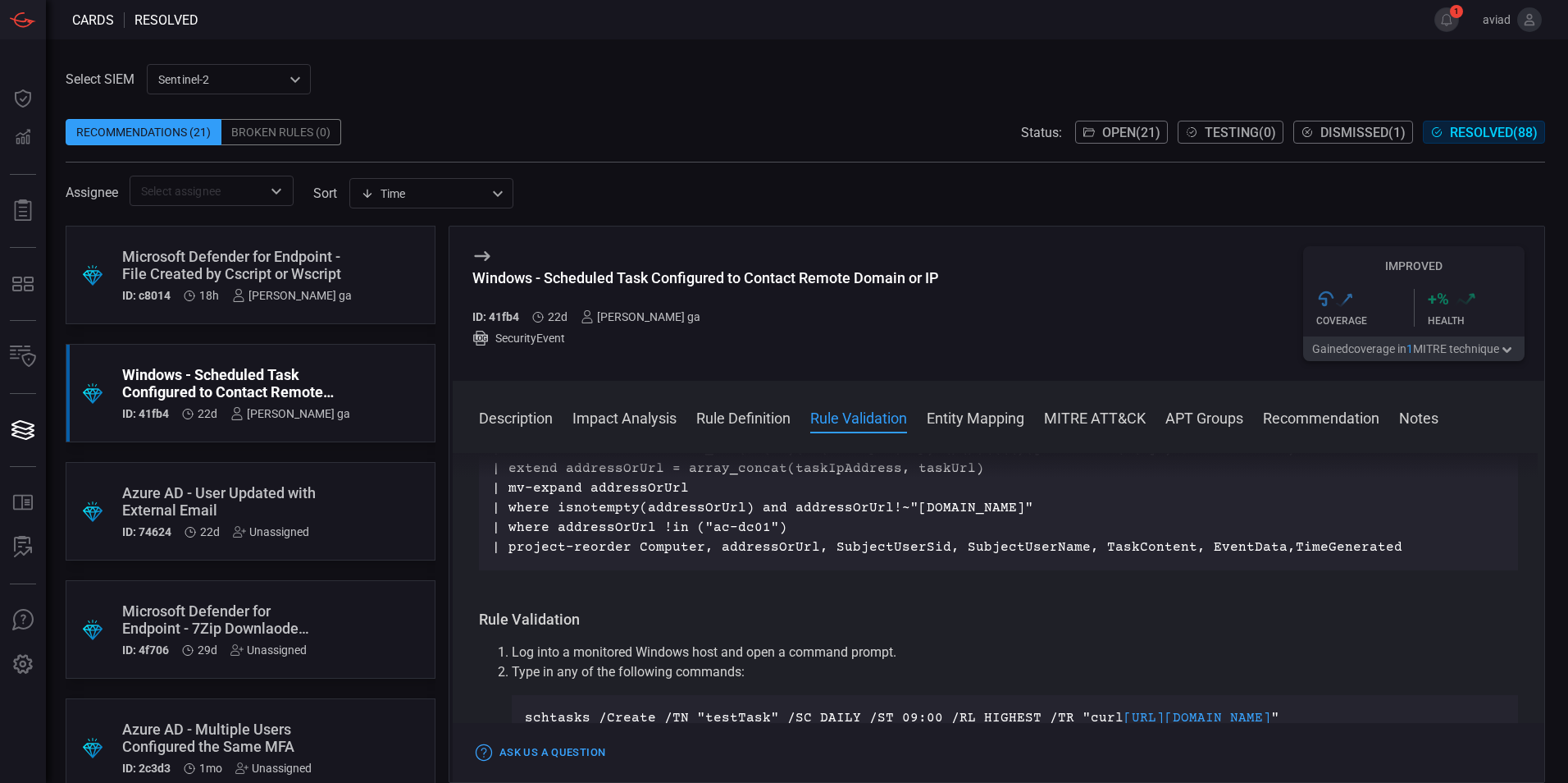
scroll to position [738, 0]
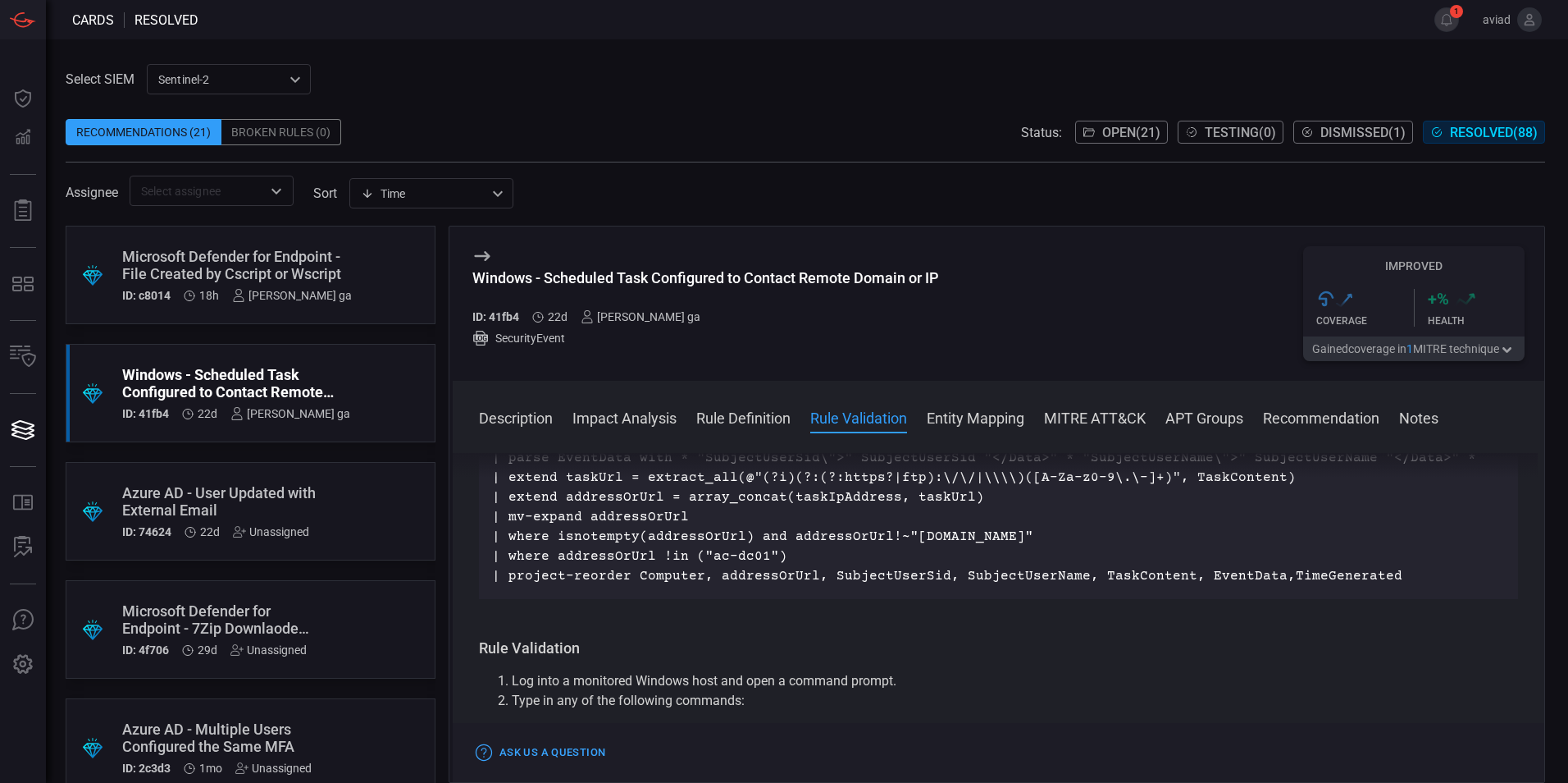
click at [186, 494] on div "Azure AD - User Updated with External Email" at bounding box center [219, 501] width 195 height 34
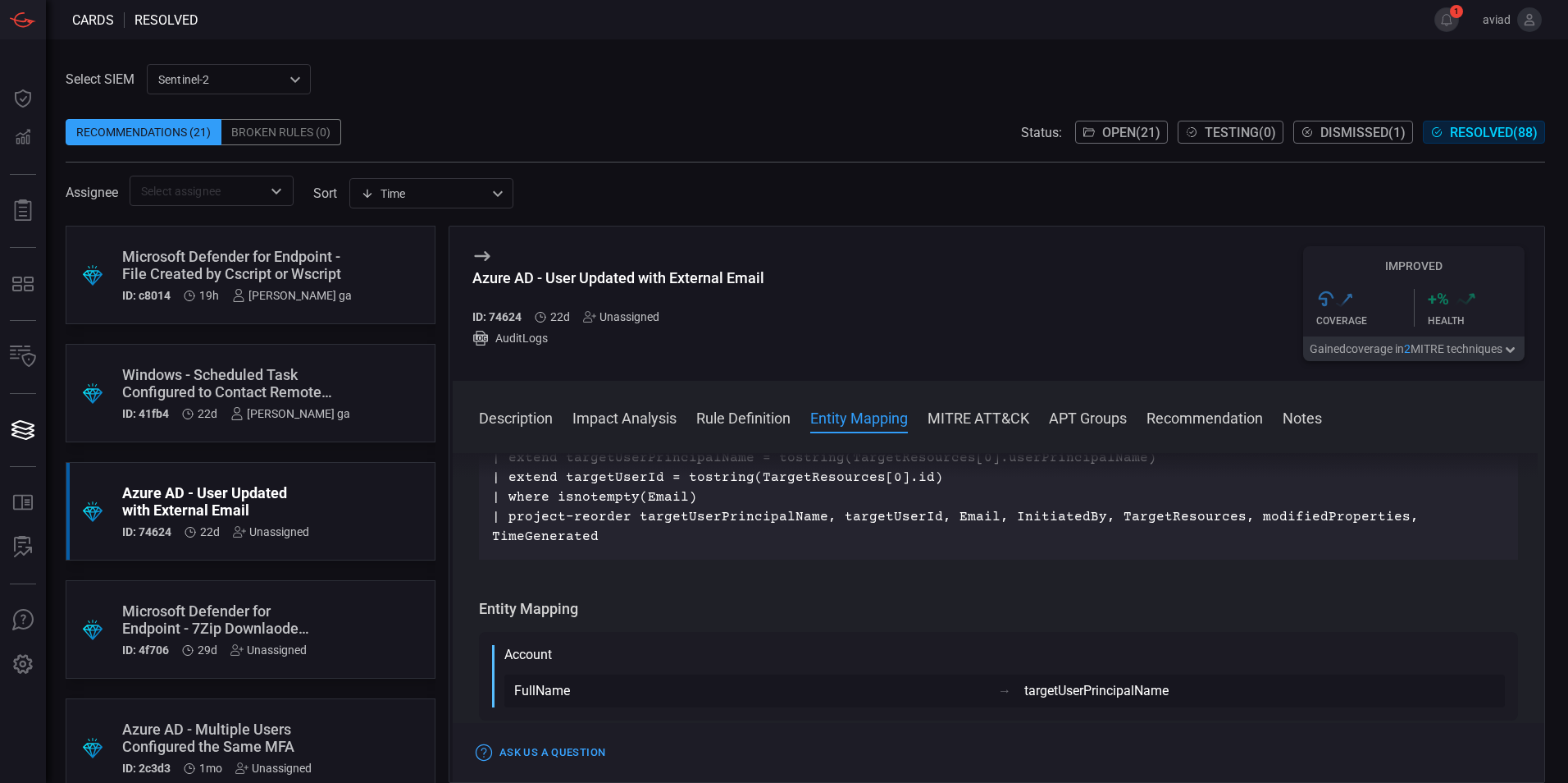
scroll to position [656, 0]
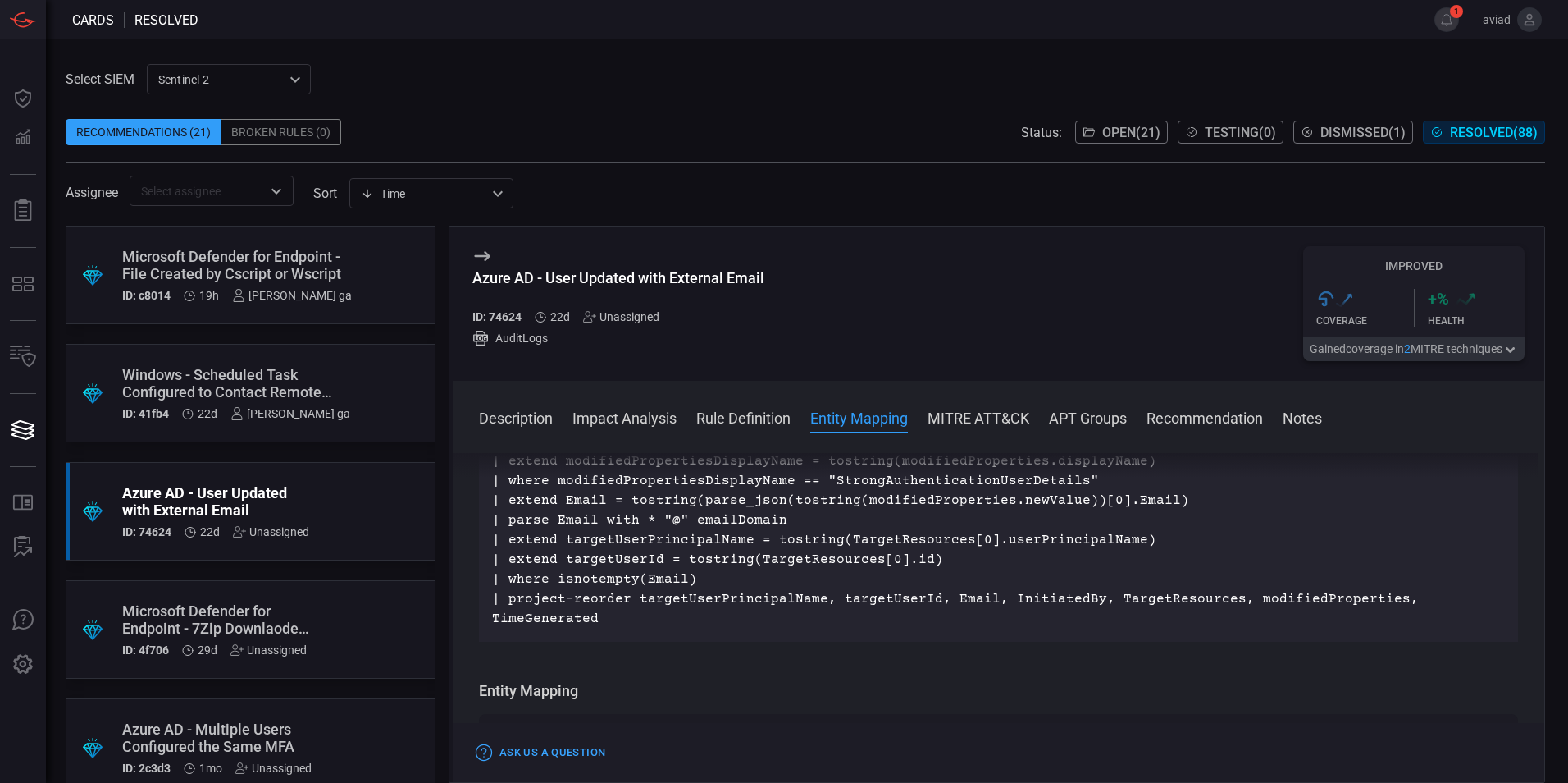
click at [318, 605] on div ".suggested_cards_icon{fill:url(#suggested_cards_icon);} Microsoft Defender for …" at bounding box center [251, 630] width 370 height 99
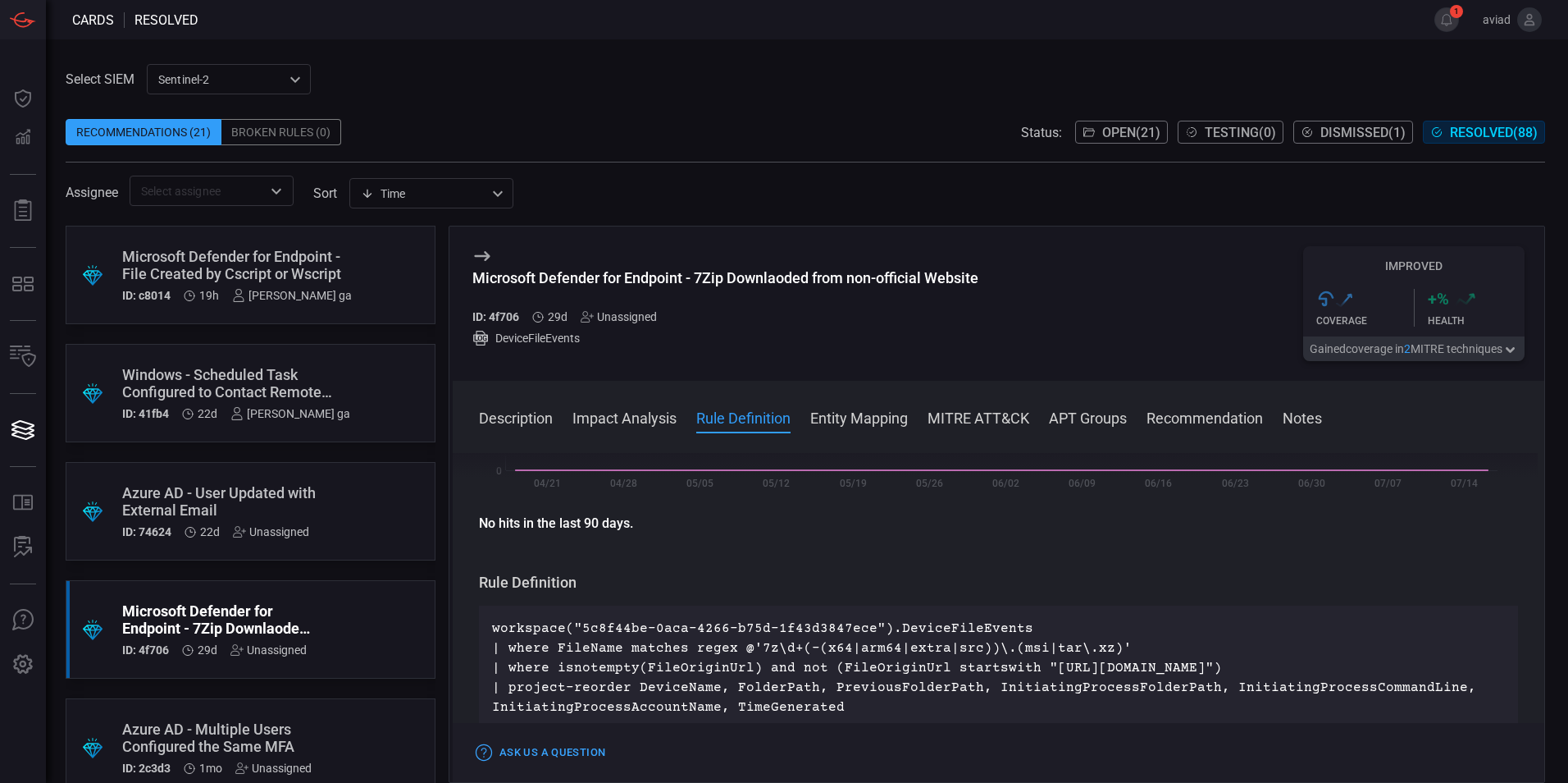
scroll to position [492, 0]
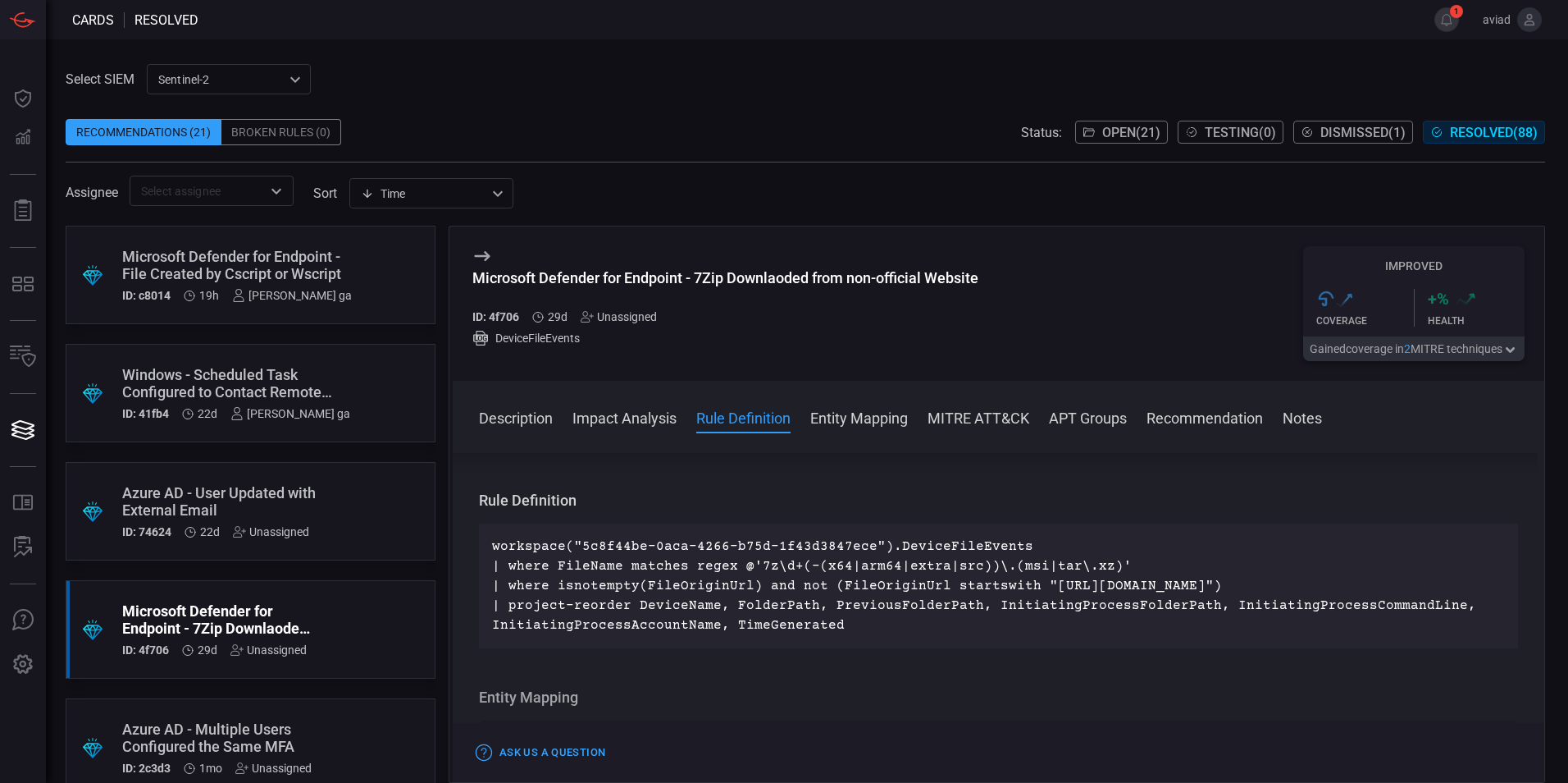
click at [610, 602] on p "workspace("5c8f44be-0aca-4266-b75d-1f43d3847ece").DeviceFileEvents | where File…" at bounding box center [998, 586] width 1012 height 99
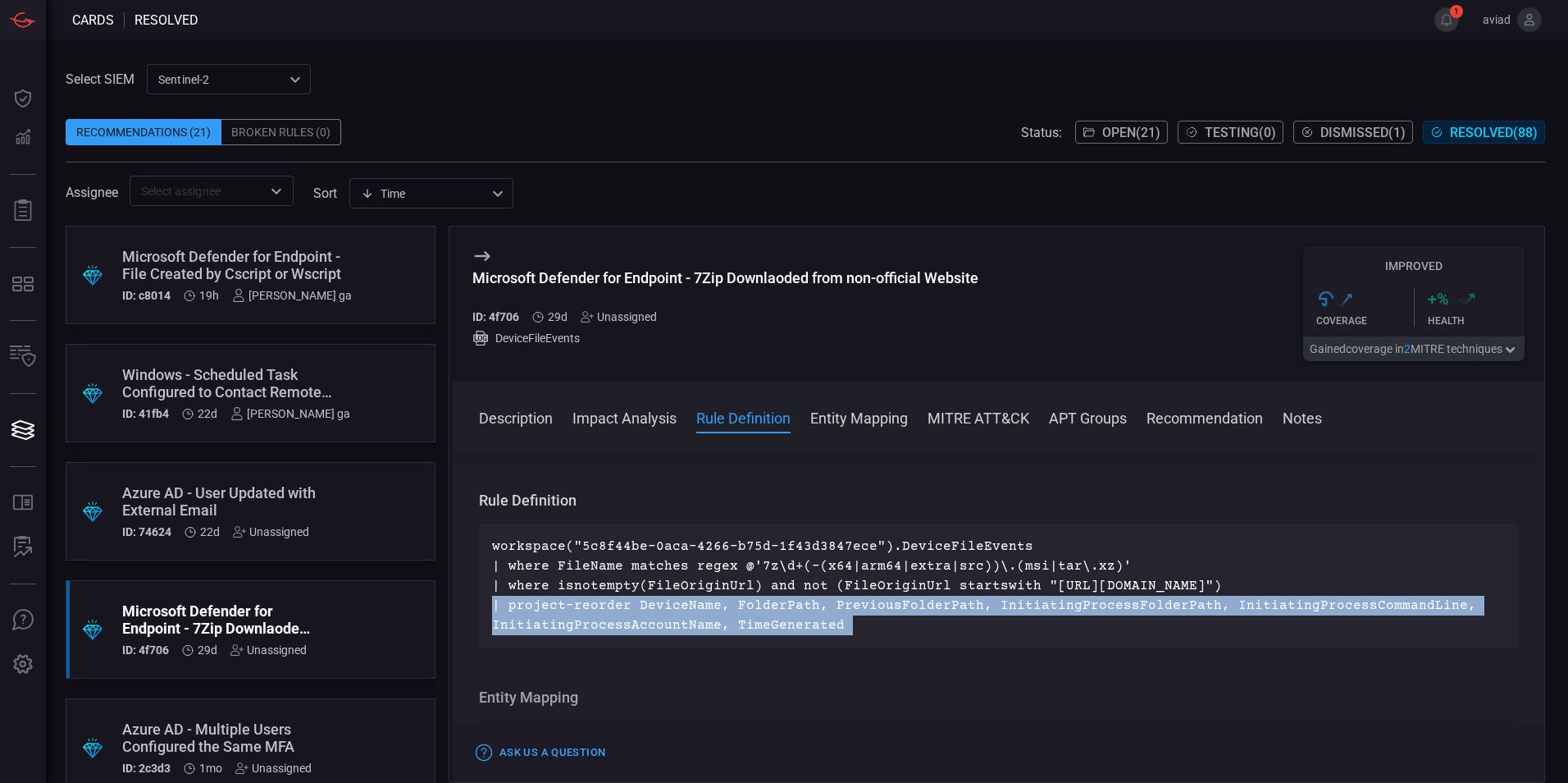
click at [610, 602] on p "workspace("5c8f44be-0aca-4266-b75d-1f43d3847ece").DeviceFileEvents | where File…" at bounding box center [998, 586] width 1012 height 99
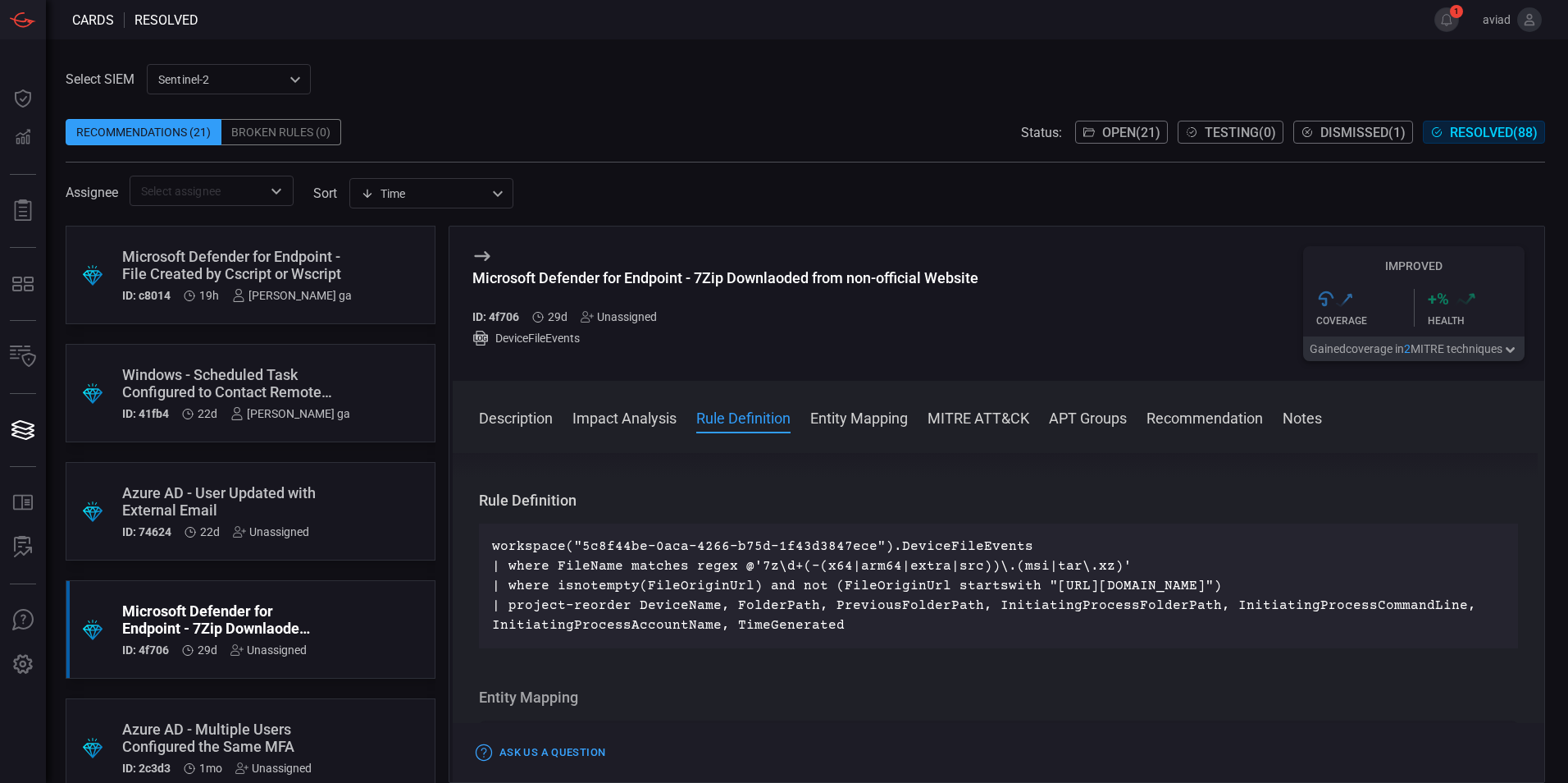
click at [1011, 563] on p "workspace("5c8f44be-0aca-4266-b75d-1f43d3847ece").DeviceFileEvents | where File…" at bounding box center [998, 586] width 1012 height 99
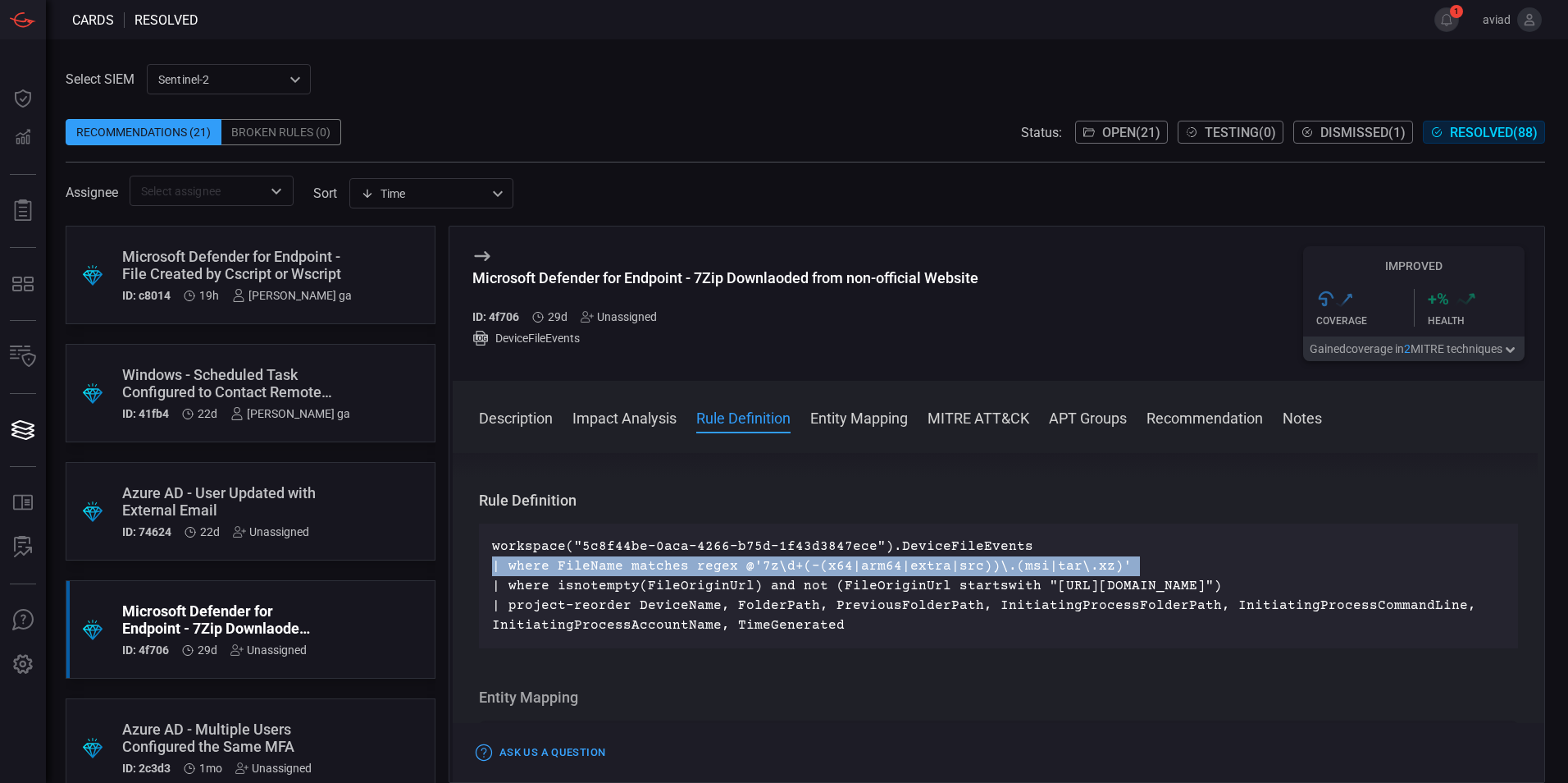
click at [1011, 563] on p "workspace("5c8f44be-0aca-4266-b75d-1f43d3847ece").DeviceFileEvents | where File…" at bounding box center [998, 586] width 1012 height 99
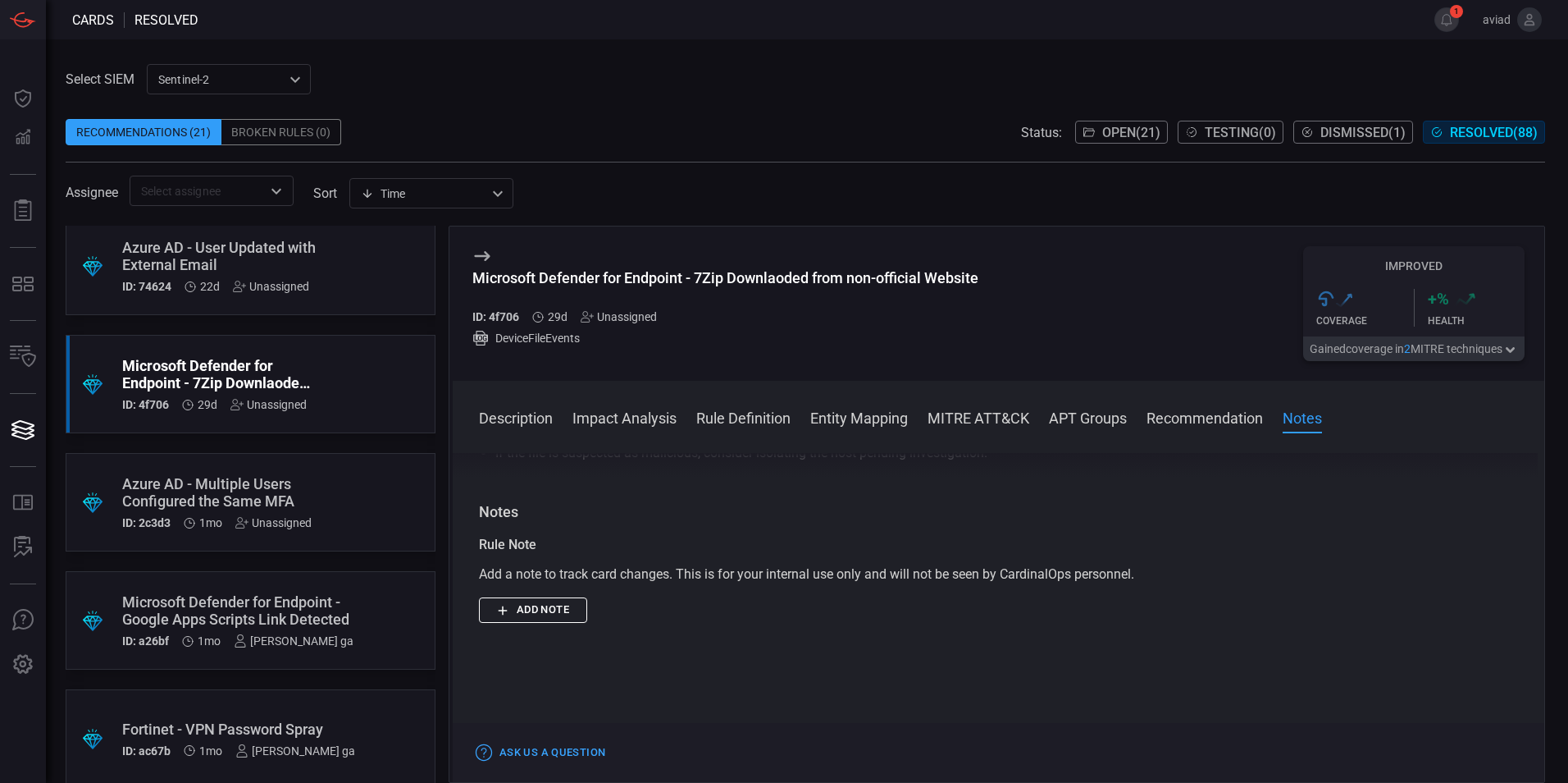
scroll to position [246, 0]
click at [248, 491] on div "Azure AD - Multiple Users Configured the Same MFA" at bounding box center [219, 491] width 195 height 34
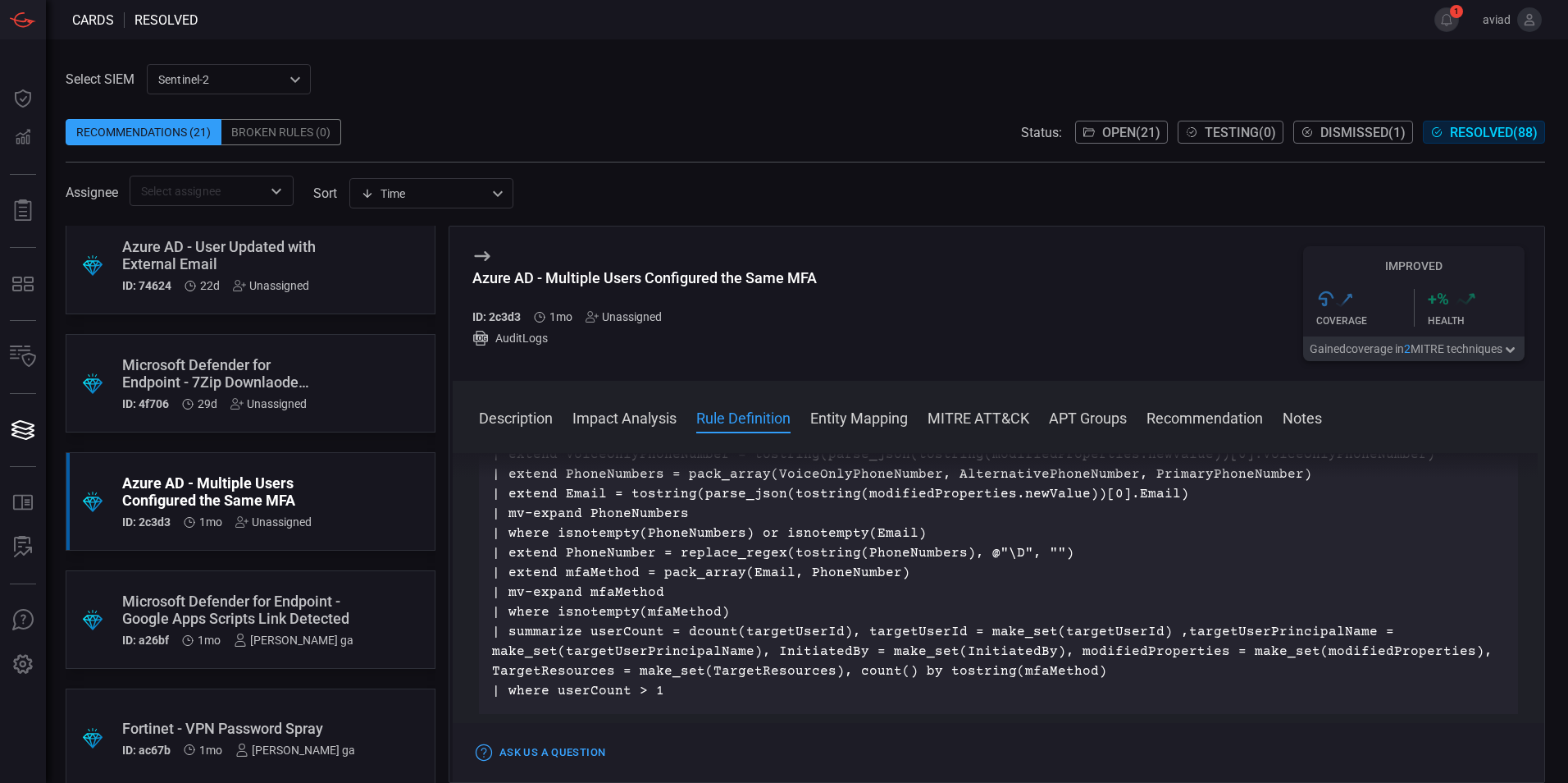
scroll to position [820, 0]
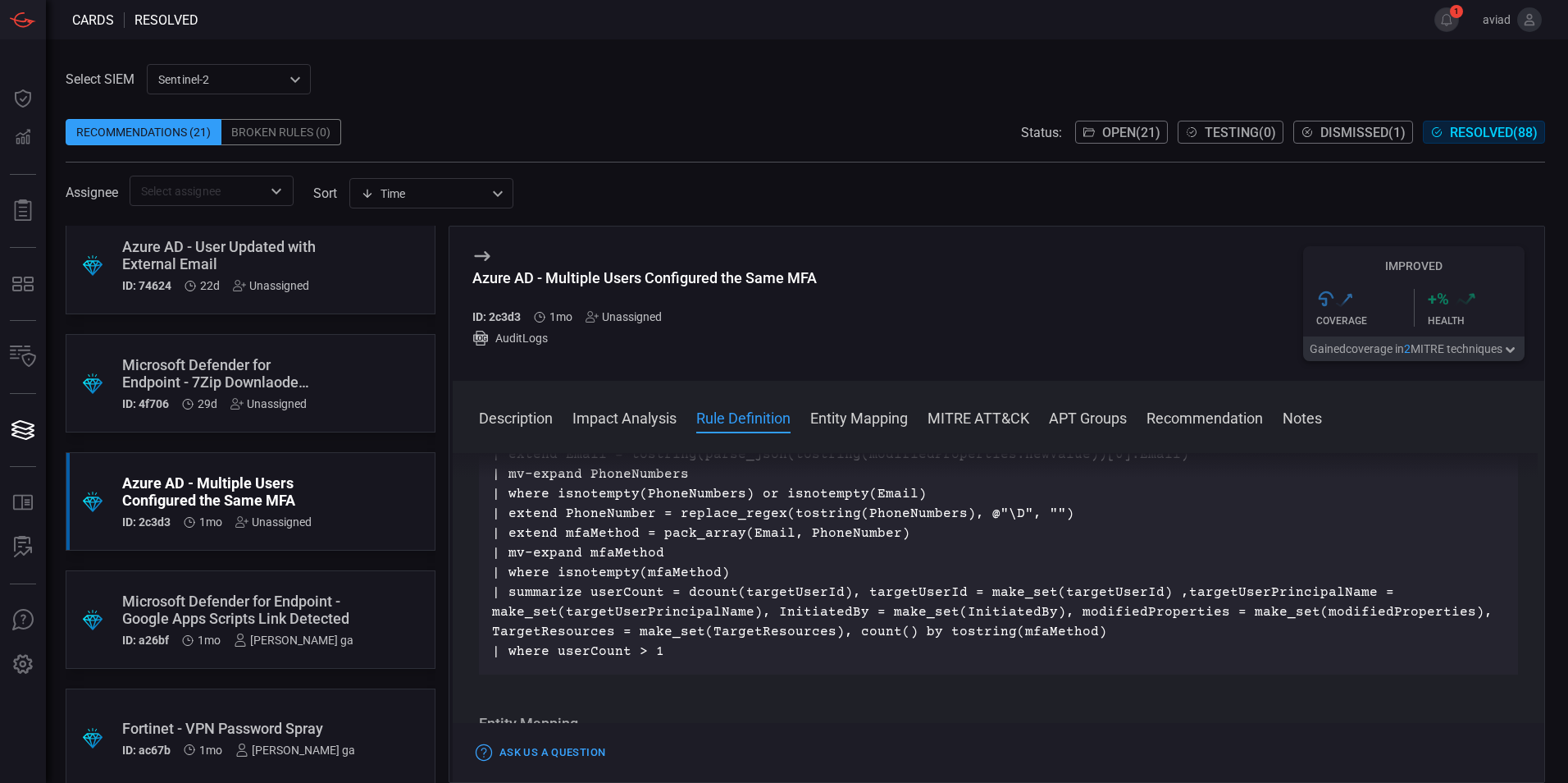
click at [317, 608] on div ".suggested_cards_icon{fill:url(#suggested_cards_icon);} Microsoft Defender for …" at bounding box center [251, 619] width 370 height 99
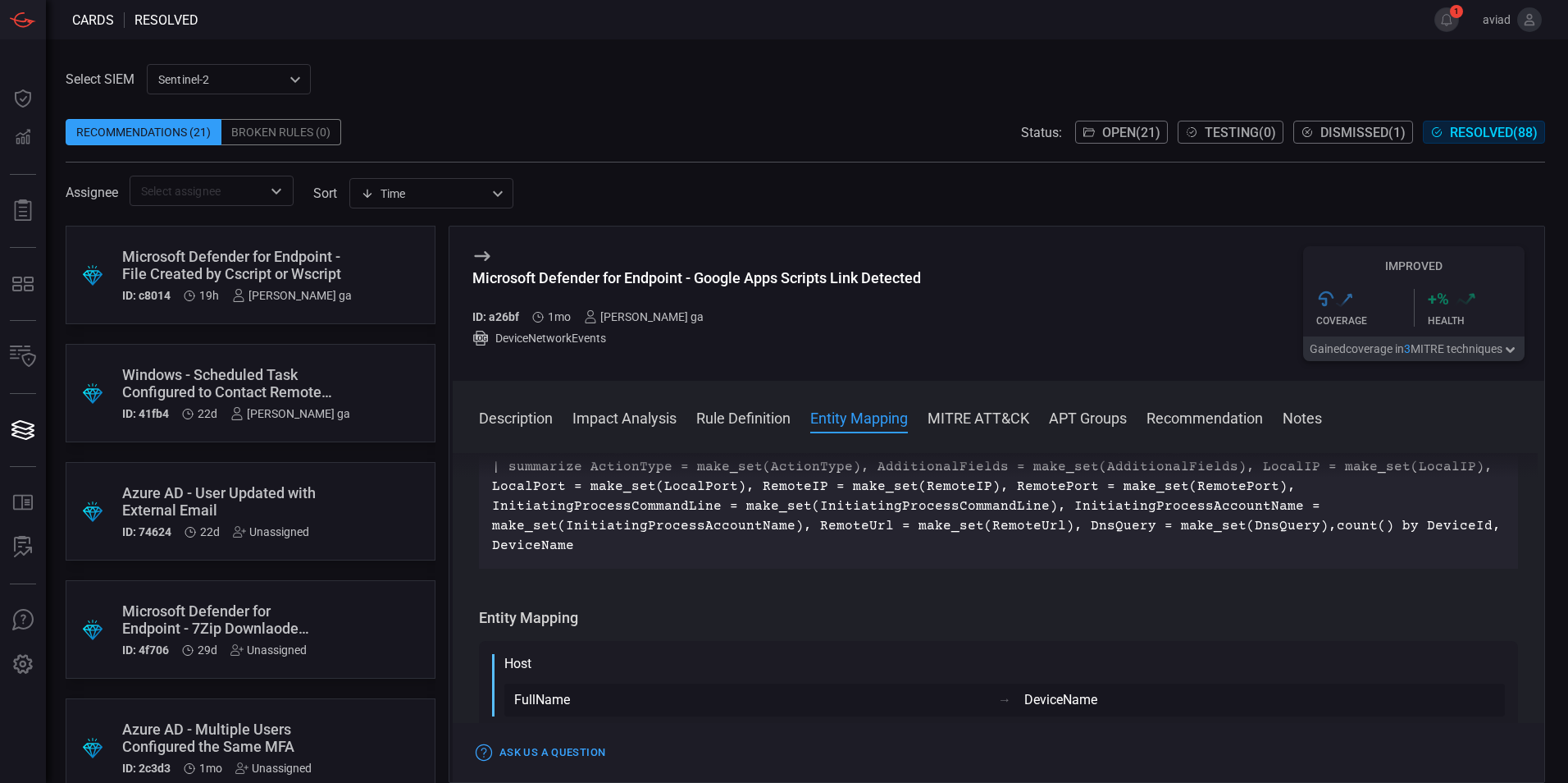
click at [1141, 138] on span "Open ( 21 )" at bounding box center [1131, 133] width 58 height 16
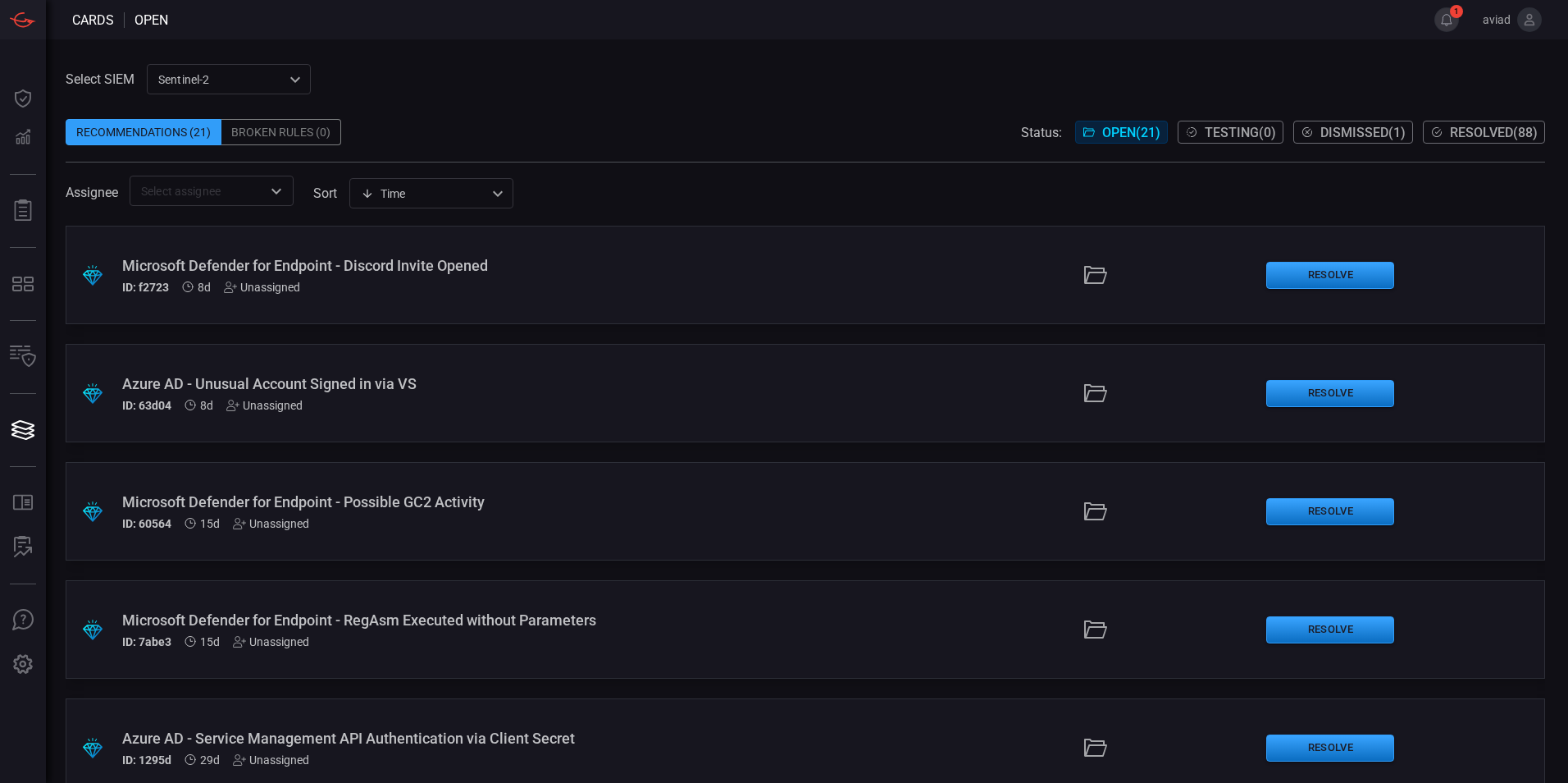
click at [1441, 9] on button "1" at bounding box center [1447, 19] width 25 height 25
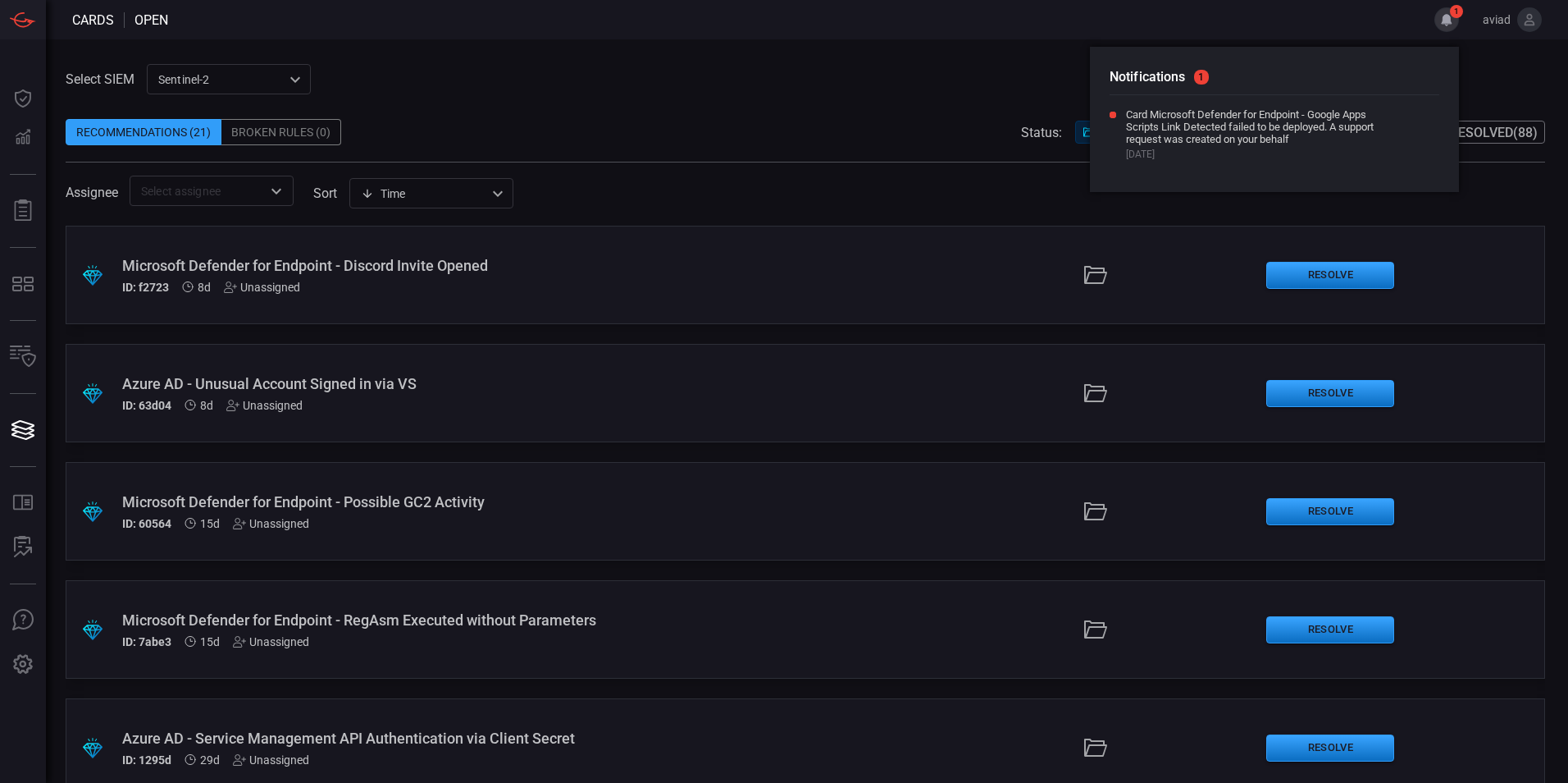
click at [1442, 9] on button "1" at bounding box center [1447, 19] width 25 height 25
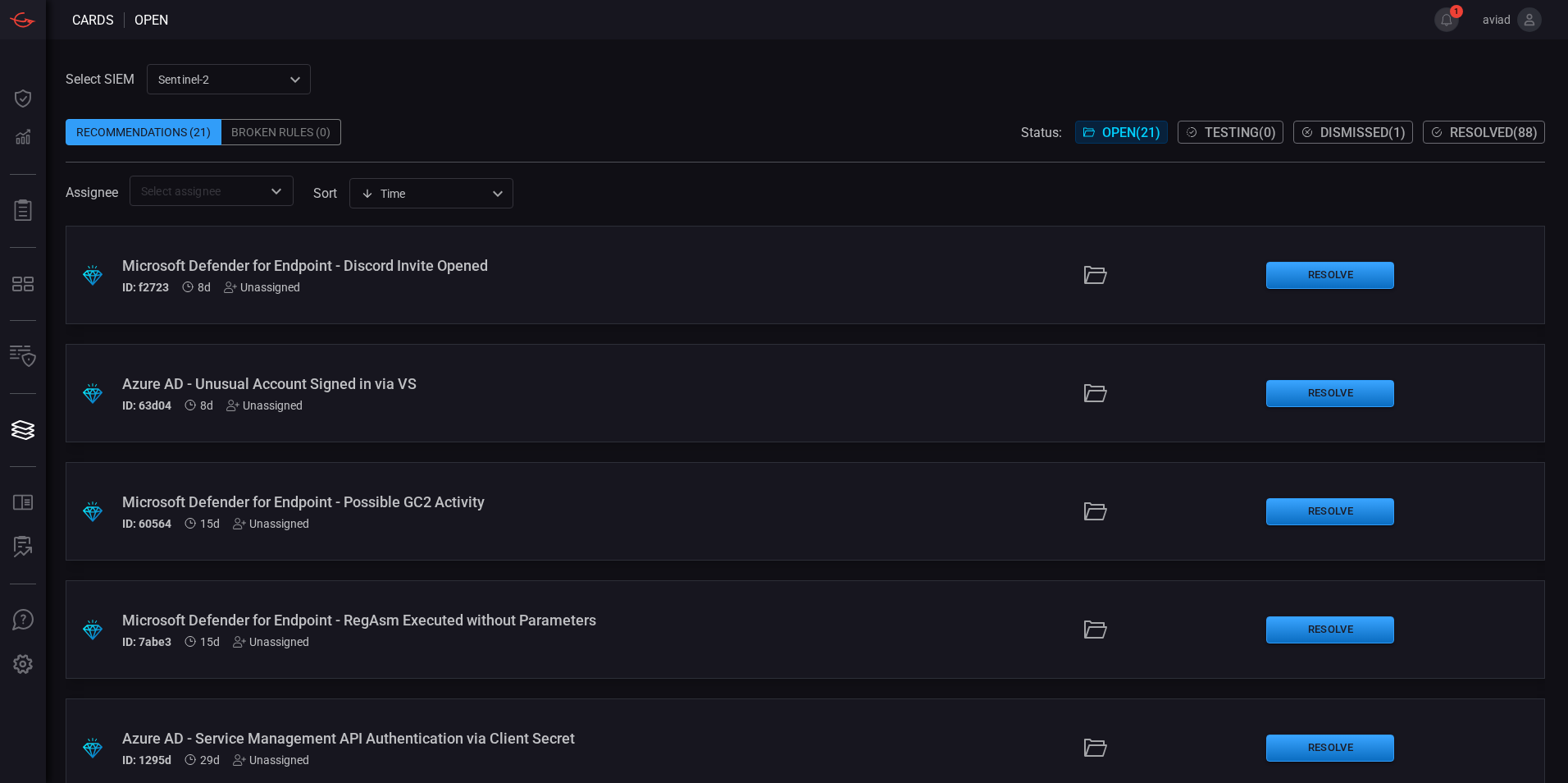
click at [1513, 134] on span "Resolved ( 88 )" at bounding box center [1494, 133] width 88 height 16
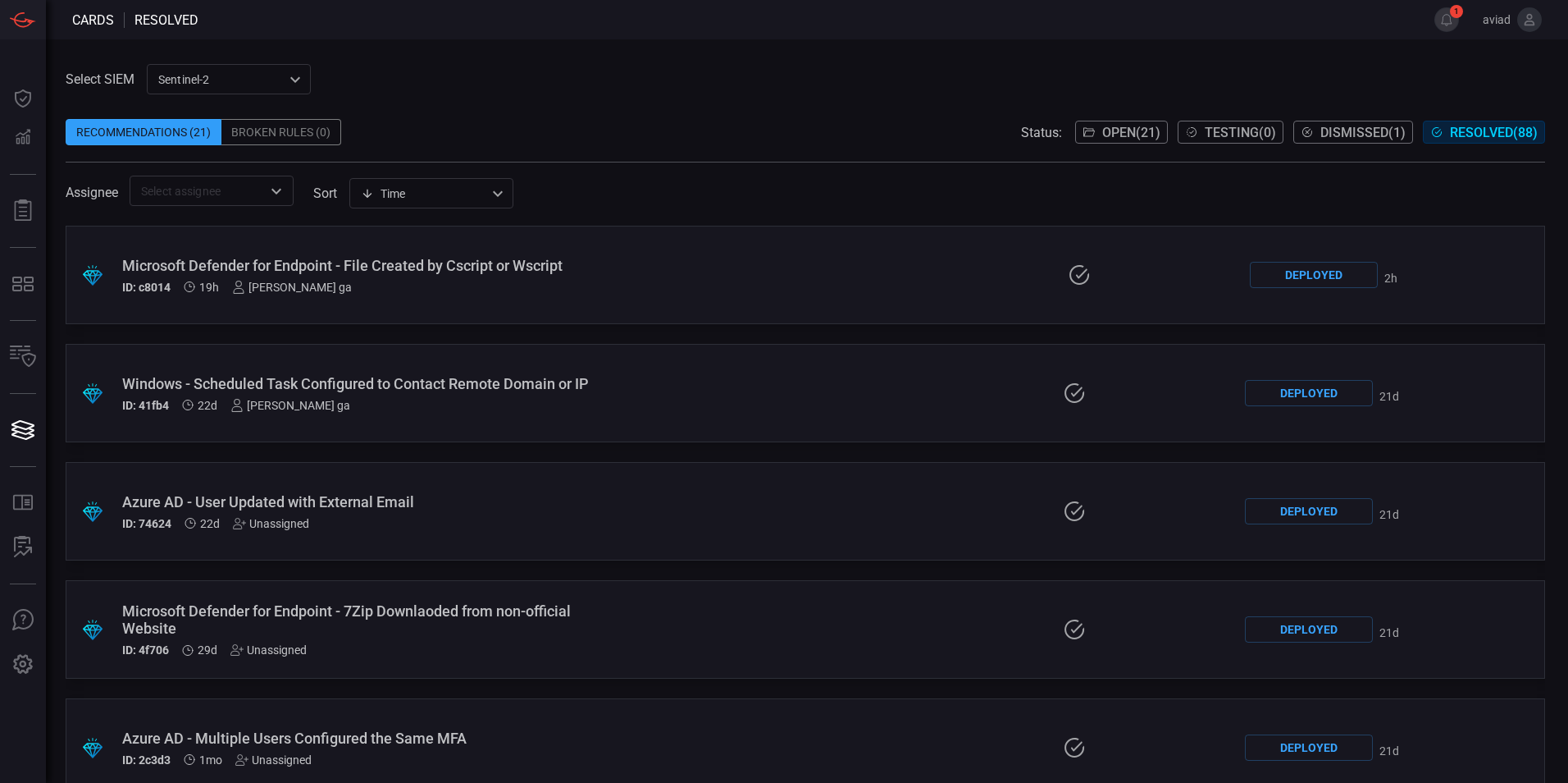
click at [1130, 137] on span "Open ( 21 )" at bounding box center [1131, 133] width 58 height 16
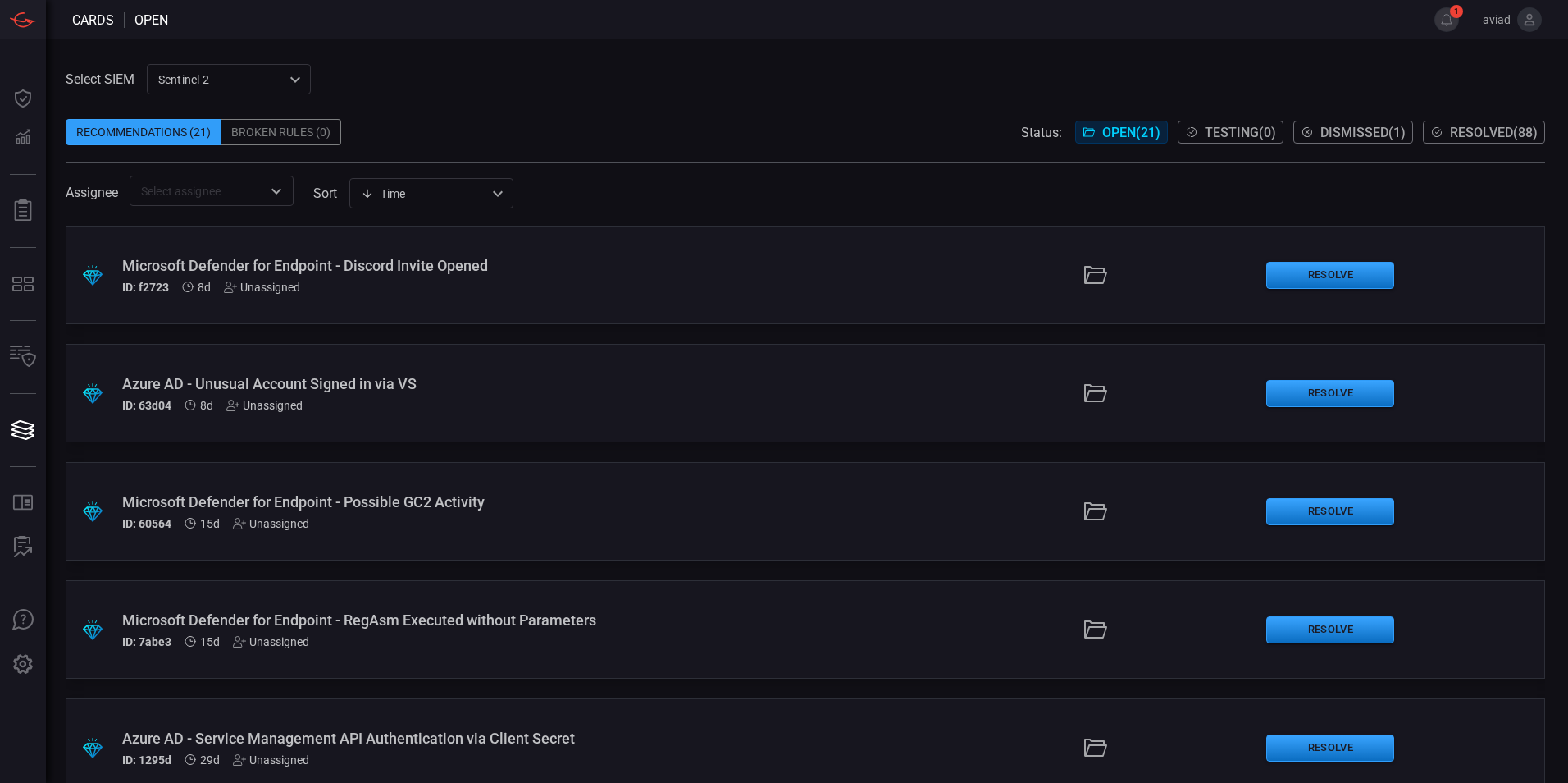
click at [690, 209] on span at bounding box center [806, 216] width 1479 height 19
